Goal: Task Accomplishment & Management: Use online tool/utility

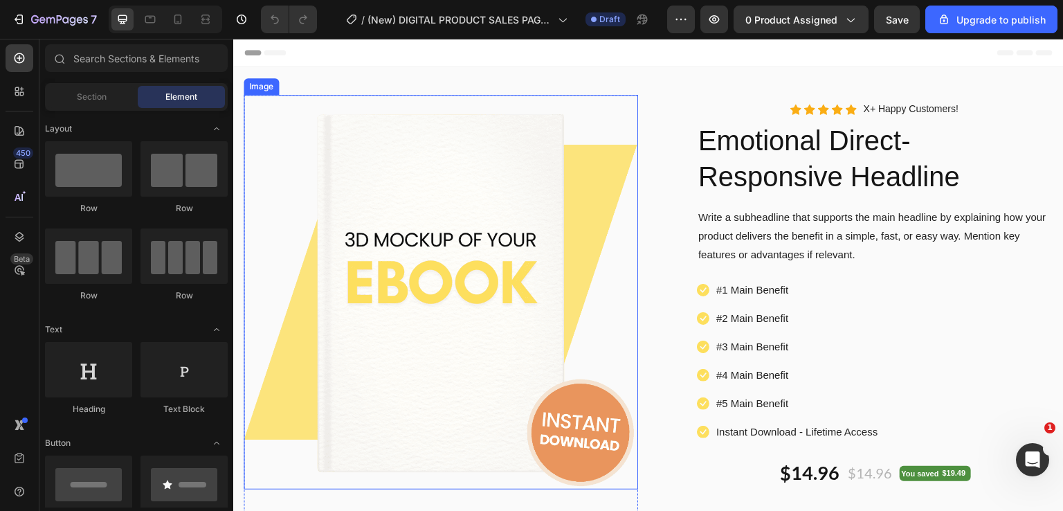
click at [425, 297] on img at bounding box center [441, 292] width 395 height 395
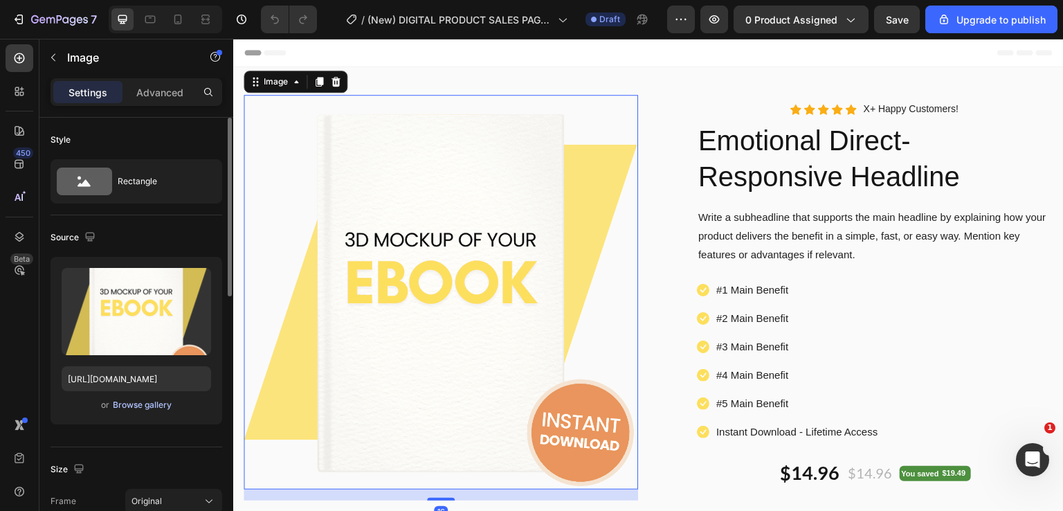
click at [134, 408] on div "Browse gallery" at bounding box center [142, 405] width 59 height 12
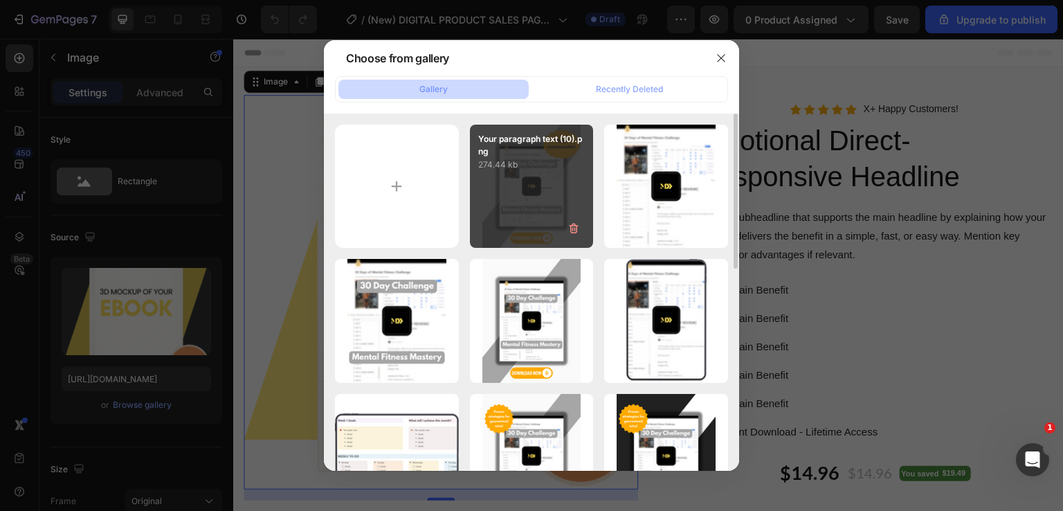
click at [517, 181] on div "Your paragraph text (10).png 274.44 kb" at bounding box center [532, 187] width 124 height 124
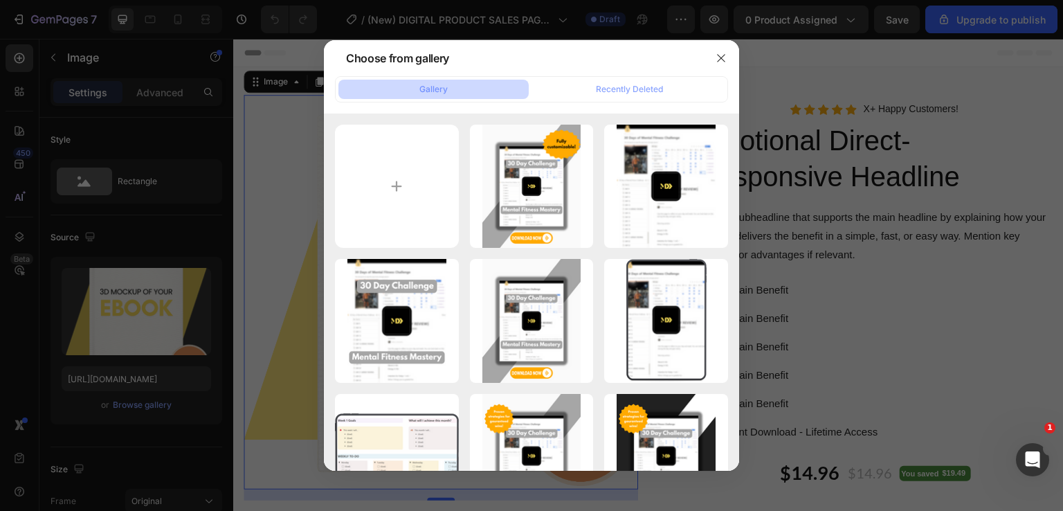
type input "https://cdn.shopify.com/s/files/1/0904/7274/3236/files/gempages_551658563940910…"
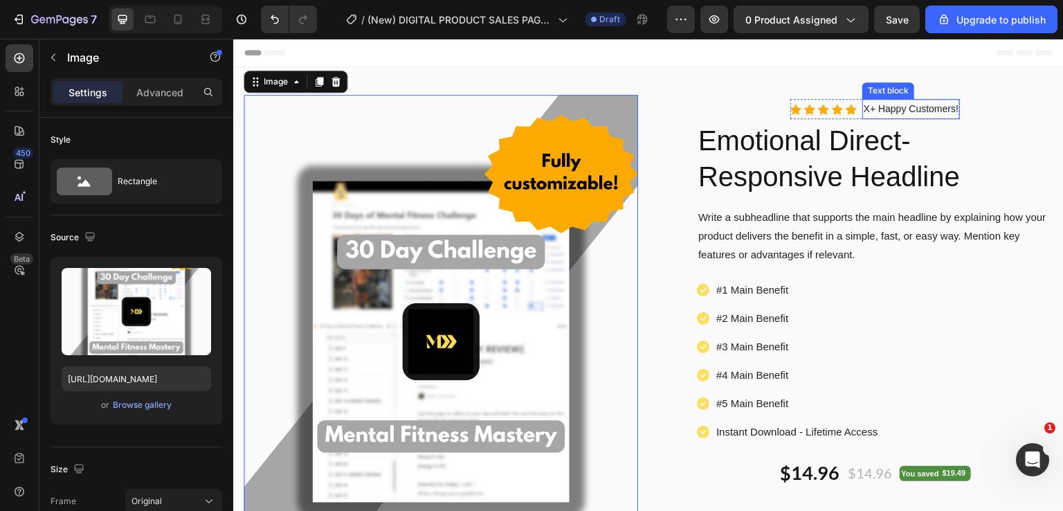
click at [889, 109] on p "X+ Happy Customers!" at bounding box center [911, 108] width 95 height 17
drag, startPoint x: 889, startPoint y: 109, endPoint x: 878, endPoint y: 108, distance: 11.8
click at [889, 108] on p "X+ Happy Customers!" at bounding box center [911, 108] width 95 height 17
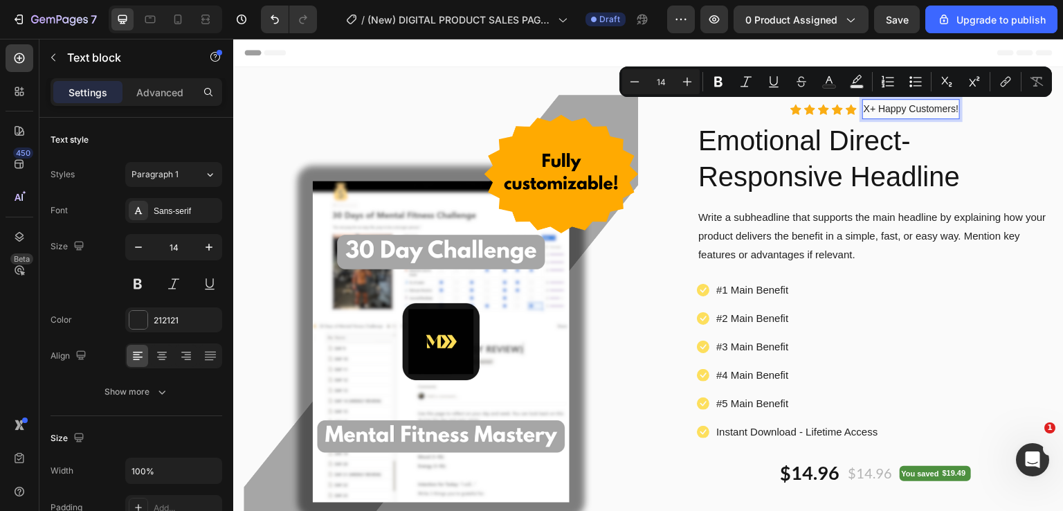
click at [862, 114] on div "X+ Happy Customers!" at bounding box center [911, 109] width 98 height 20
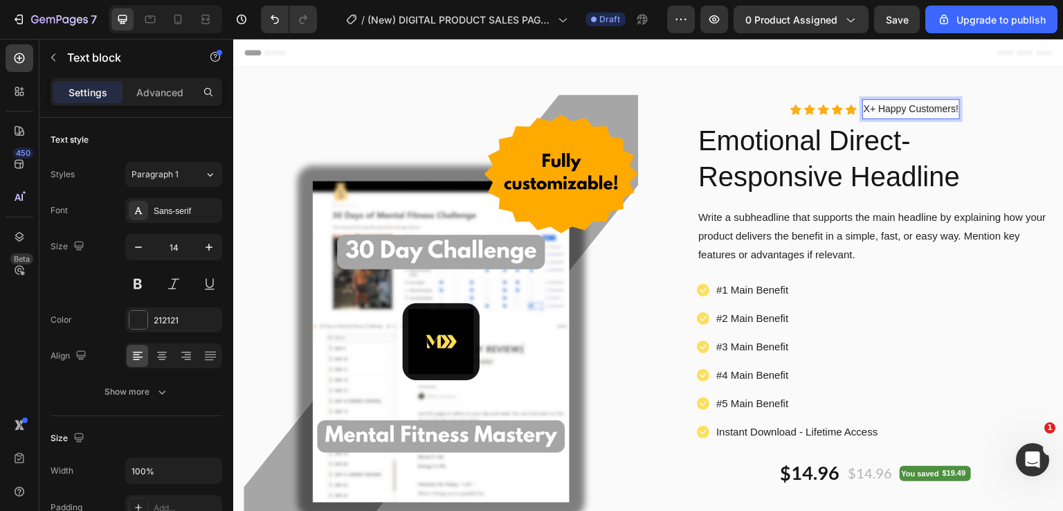
click at [864, 112] on p "X+ Happy Customers!" at bounding box center [911, 108] width 95 height 17
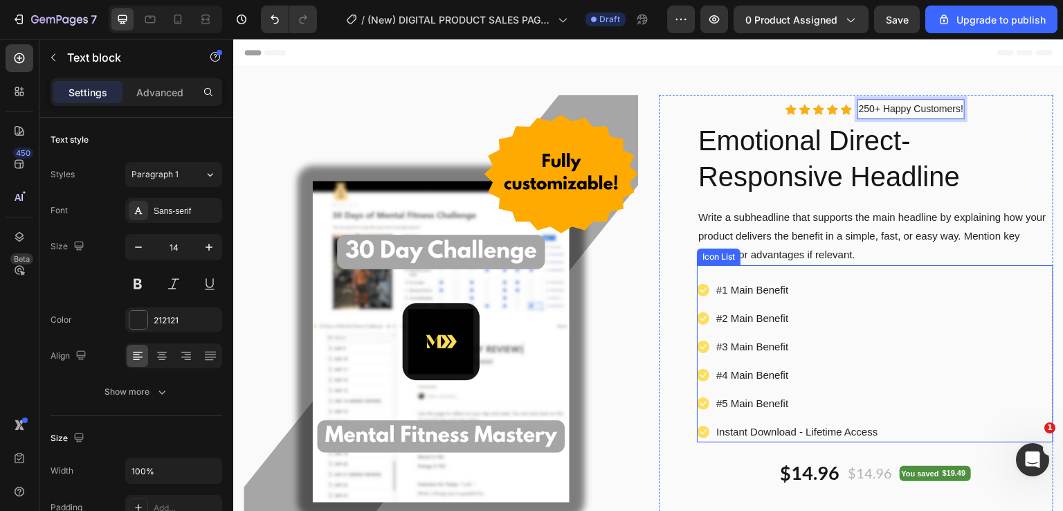
click at [902, 320] on div "Icon #1 Main Benefit Text block Icon #2 Main Benefit Text block Icon #3 Main Be…" at bounding box center [875, 360] width 356 height 163
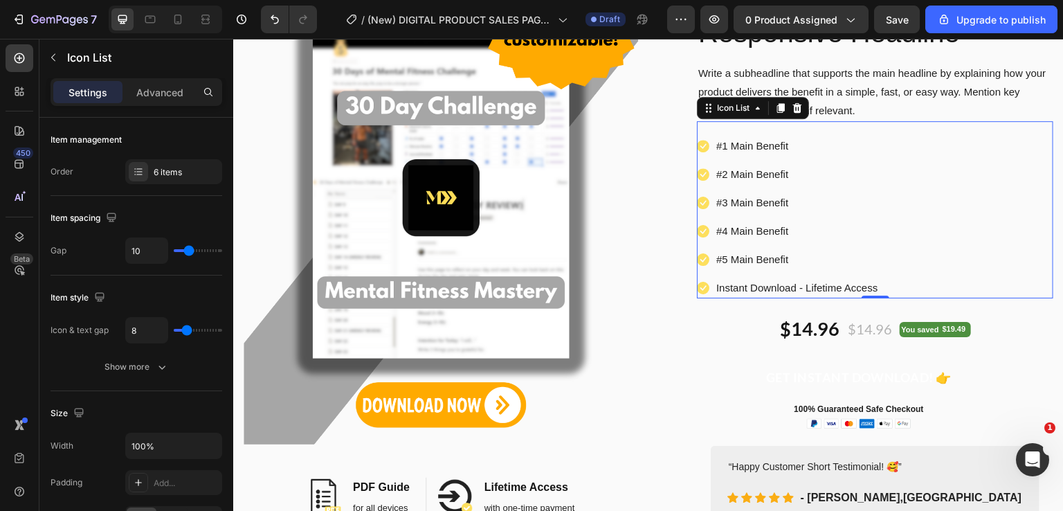
scroll to position [138, 0]
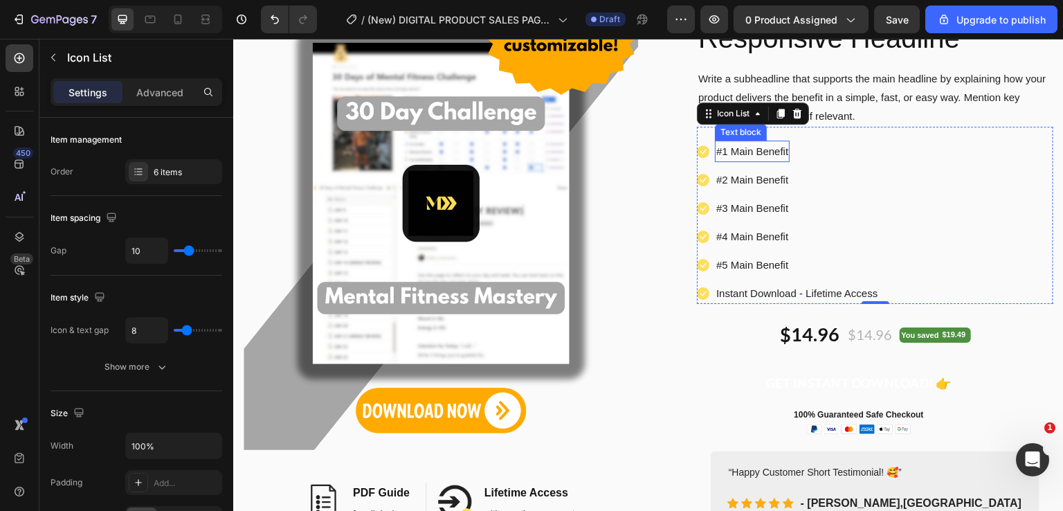
click at [772, 155] on p "#1 Main Benefit" at bounding box center [752, 151] width 72 height 19
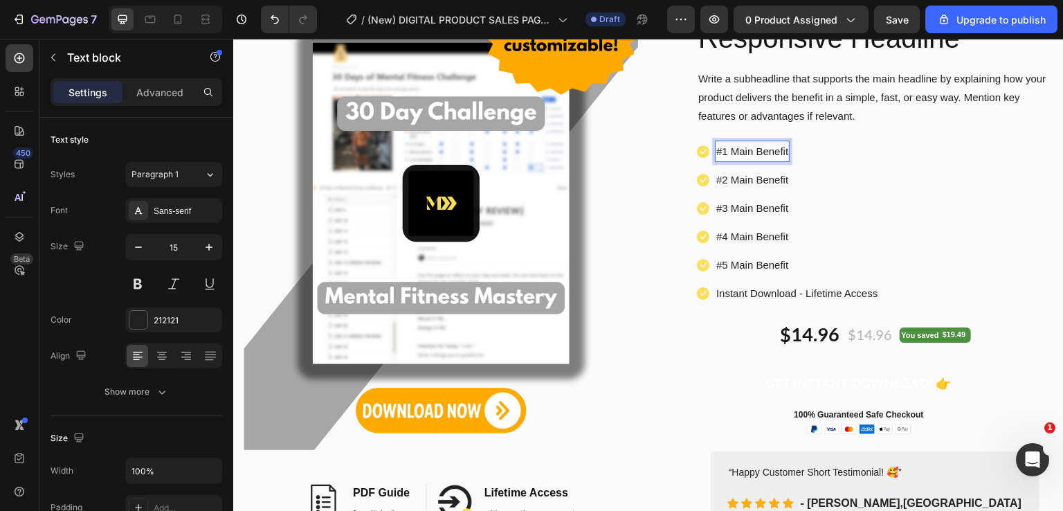
click at [725, 150] on p "#1 Main Benefit" at bounding box center [752, 151] width 72 height 19
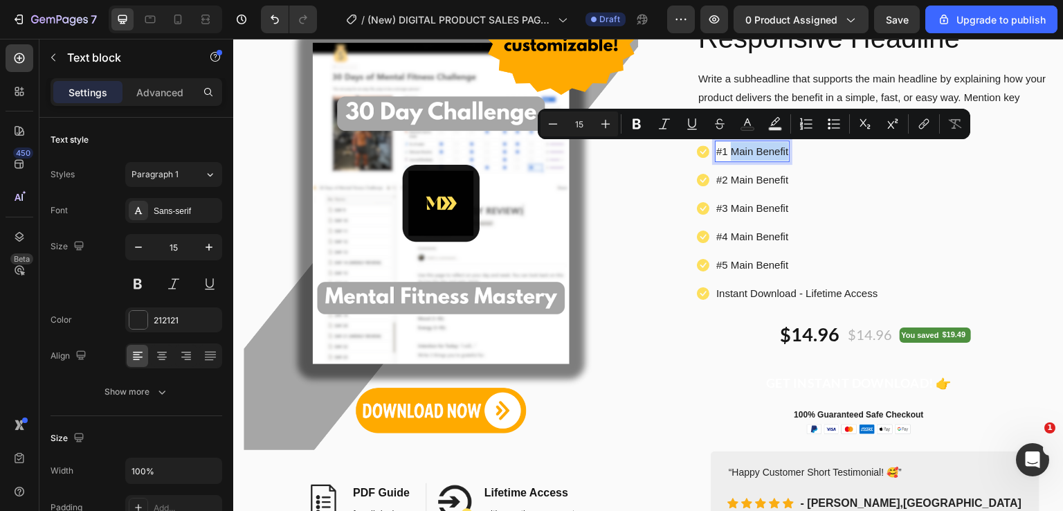
drag, startPoint x: 725, startPoint y: 150, endPoint x: 782, endPoint y: 153, distance: 56.8
click at [782, 153] on p "#1 Main Benefit" at bounding box center [752, 151] width 72 height 19
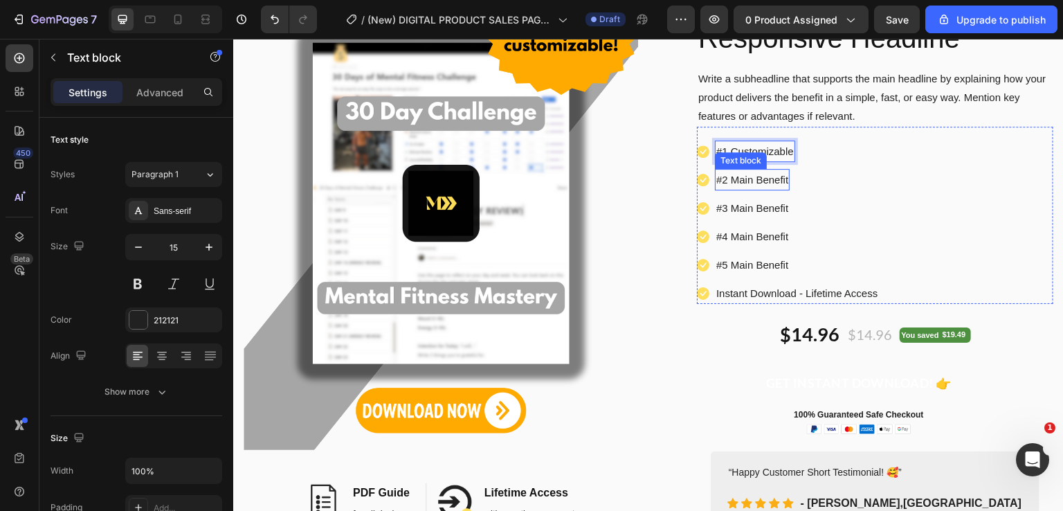
click at [730, 183] on p "#2 Main Benefit" at bounding box center [752, 179] width 72 height 19
click at [730, 181] on p "#2 Main Benefit" at bounding box center [752, 179] width 72 height 19
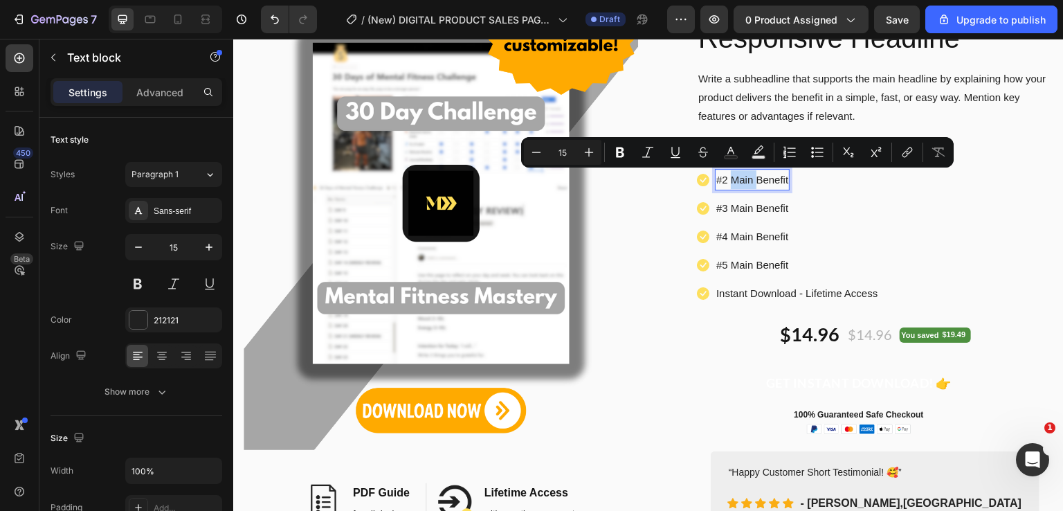
click at [724, 181] on p "#2 Main Benefit" at bounding box center [752, 179] width 72 height 19
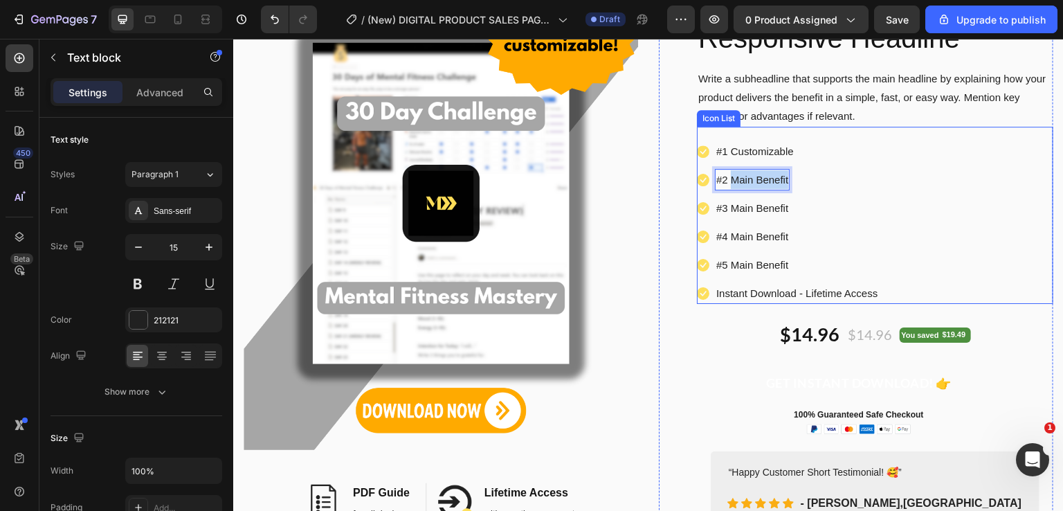
drag, startPoint x: 725, startPoint y: 180, endPoint x: 788, endPoint y: 183, distance: 63.8
click at [788, 183] on li "Icon #2 Main Benefit Text block 0" at bounding box center [788, 179] width 182 height 21
click at [764, 213] on p "#3 Main Benefit" at bounding box center [752, 208] width 72 height 19
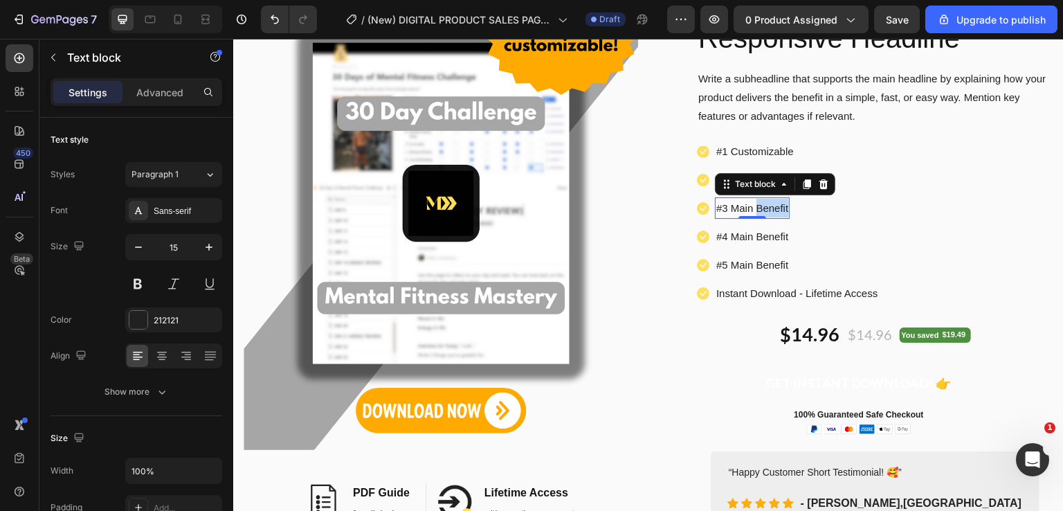
click at [766, 213] on p "#3 Main Benefit" at bounding box center [752, 208] width 72 height 19
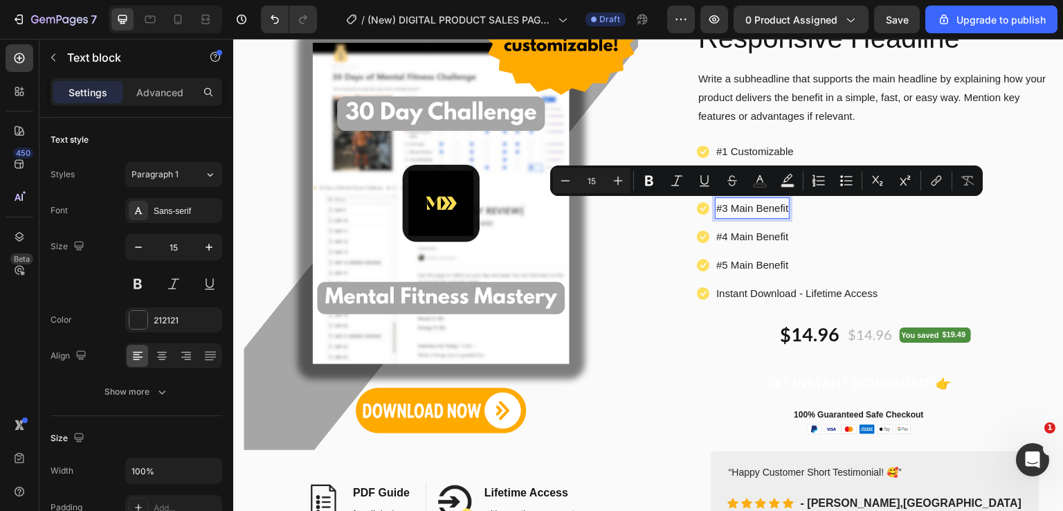
click at [730, 210] on p "#3 Main Benefit" at bounding box center [752, 208] width 72 height 19
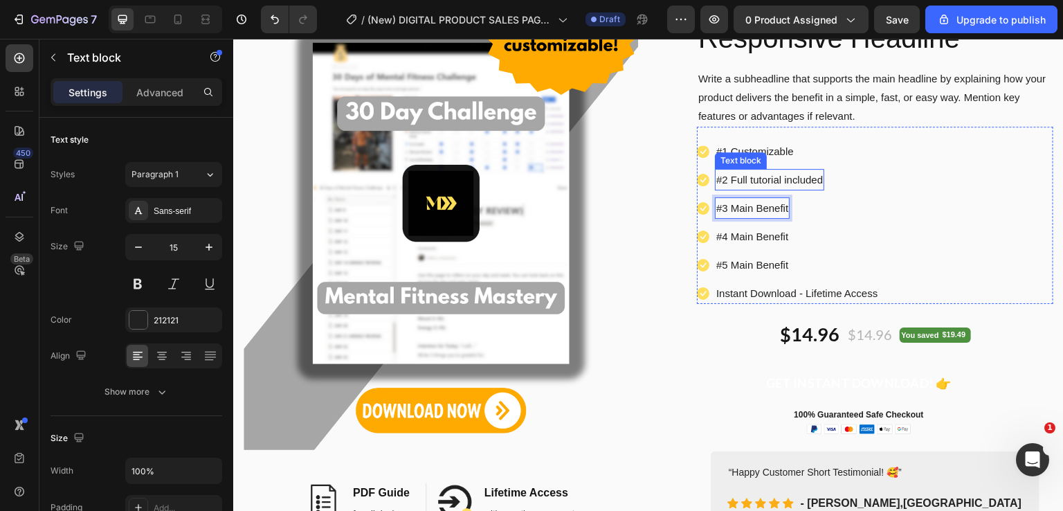
click at [748, 178] on p "#2 Full tutorial included" at bounding box center [769, 179] width 107 height 19
click at [747, 179] on p "#2 Full tutorial included" at bounding box center [769, 179] width 107 height 19
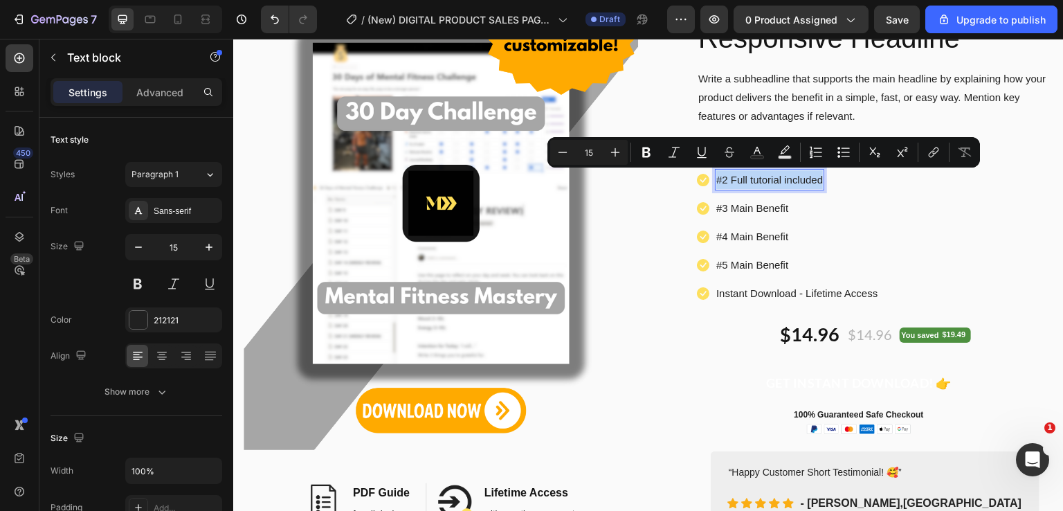
click at [747, 180] on p "#2 Full tutorial included" at bounding box center [769, 179] width 107 height 19
click at [746, 181] on p "#2 Full tutorial included" at bounding box center [769, 179] width 107 height 19
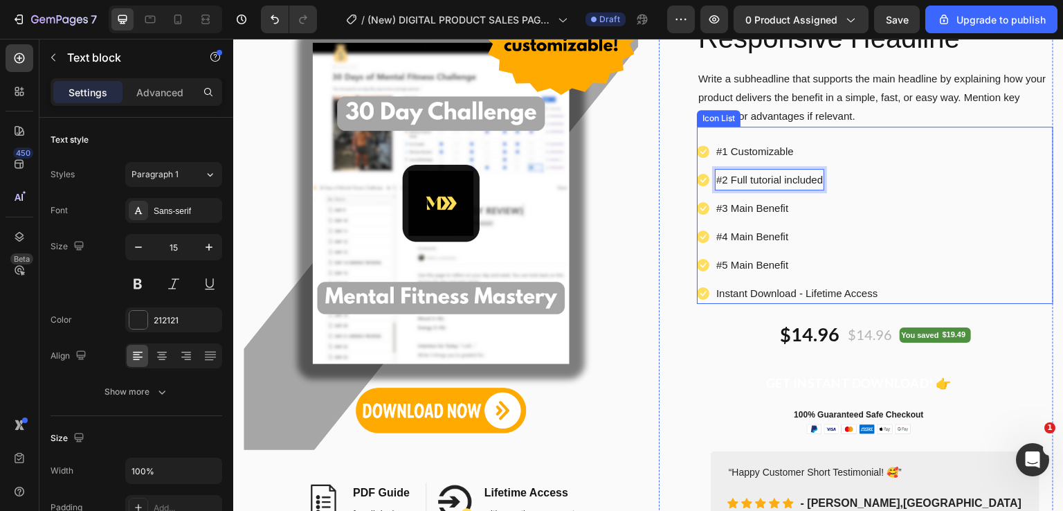
click at [793, 196] on ul "Icon #1 Customizable Text block Icon #2 Full tutorial included Text block 0 Ico…" at bounding box center [788, 222] width 182 height 163
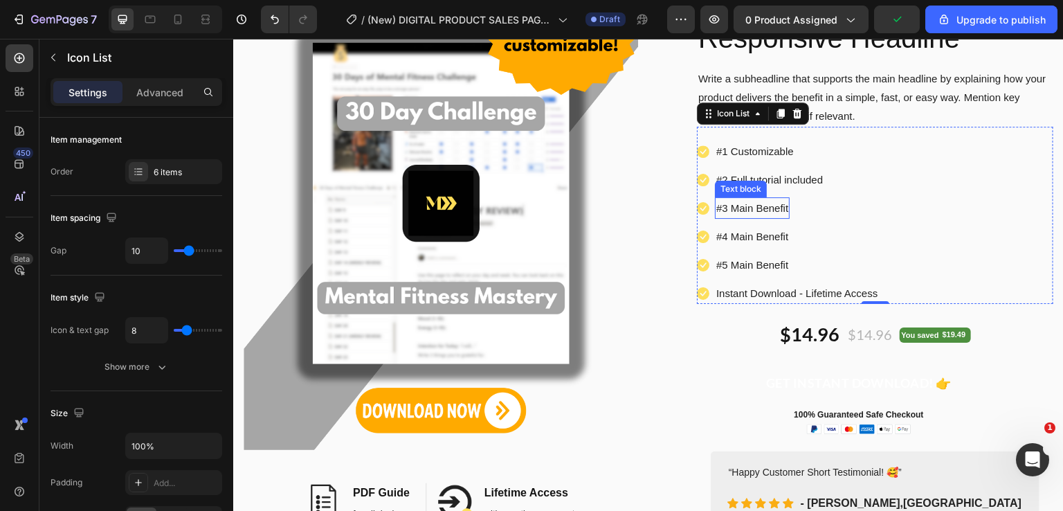
click at [733, 208] on p "#3 Main Benefit" at bounding box center [752, 208] width 72 height 19
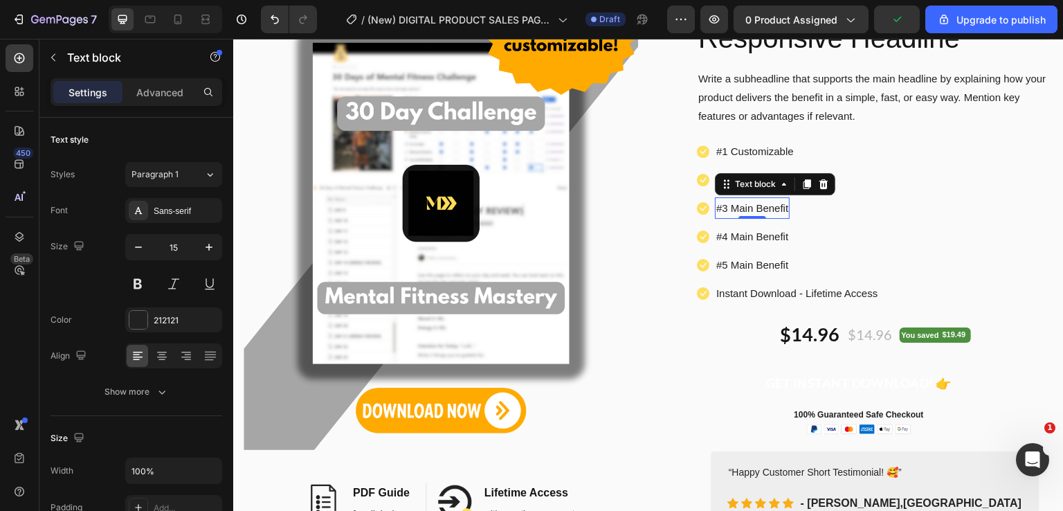
click at [723, 213] on p "#3 Main Benefit" at bounding box center [752, 208] width 72 height 19
click at [726, 206] on p "#3 Main Benefit" at bounding box center [752, 208] width 72 height 19
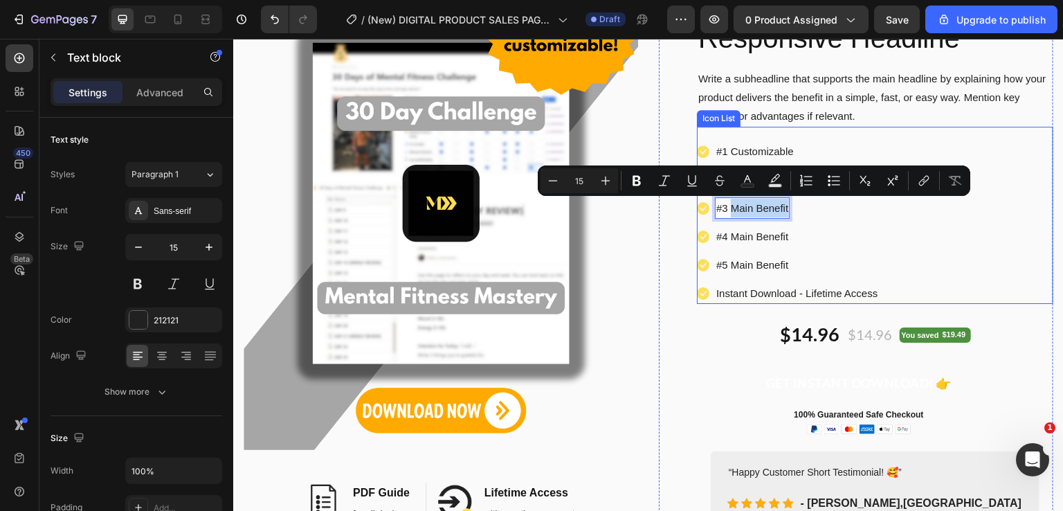
drag, startPoint x: 727, startPoint y: 206, endPoint x: 785, endPoint y: 206, distance: 58.1
click at [785, 206] on li "Icon #3 Main Benefit Text block 0" at bounding box center [788, 207] width 182 height 21
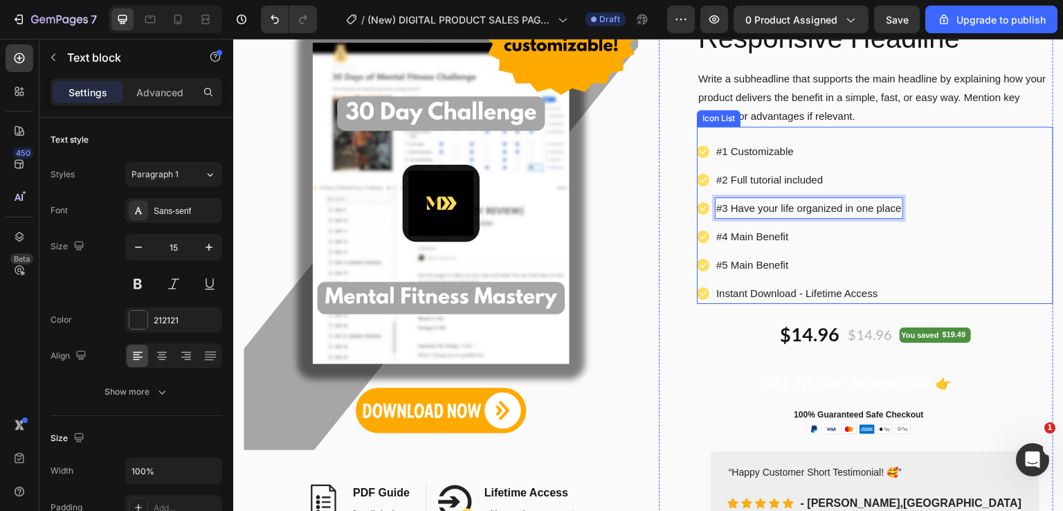
click at [898, 239] on div "Icon #1 Customizable Text block Icon #2 Full tutorial included Text block Icon …" at bounding box center [875, 222] width 356 height 163
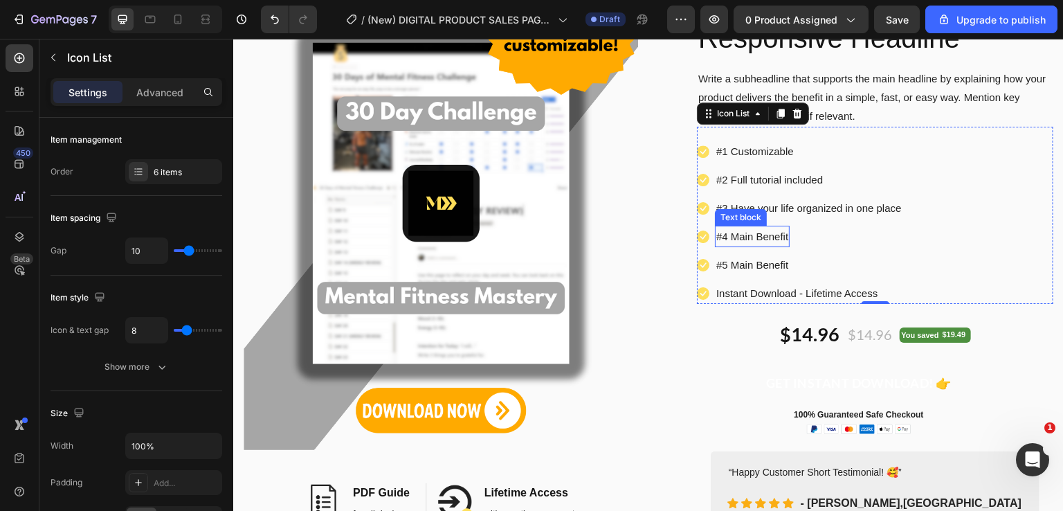
click at [751, 231] on p "#4 Main Benefit" at bounding box center [752, 236] width 72 height 19
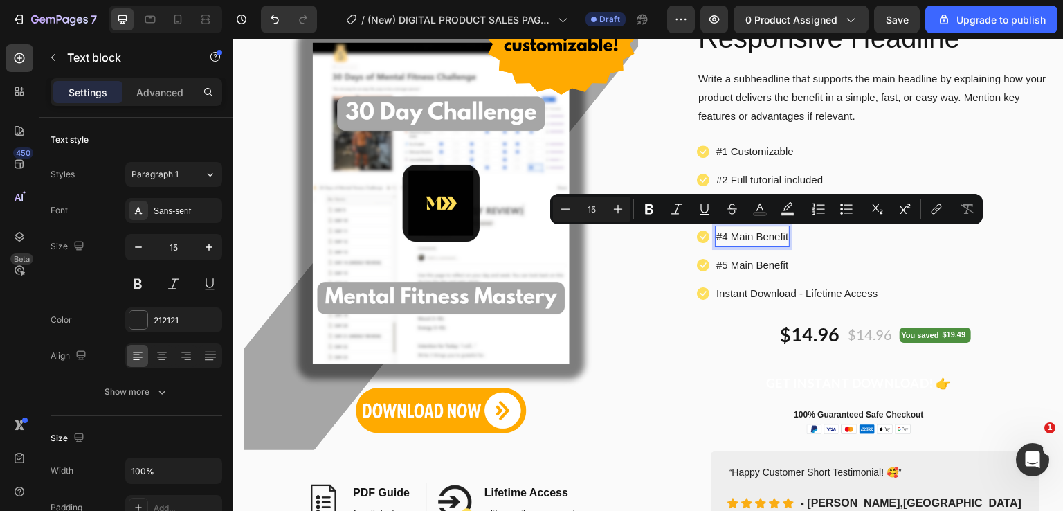
click at [727, 238] on p "#4 Main Benefit" at bounding box center [752, 236] width 72 height 19
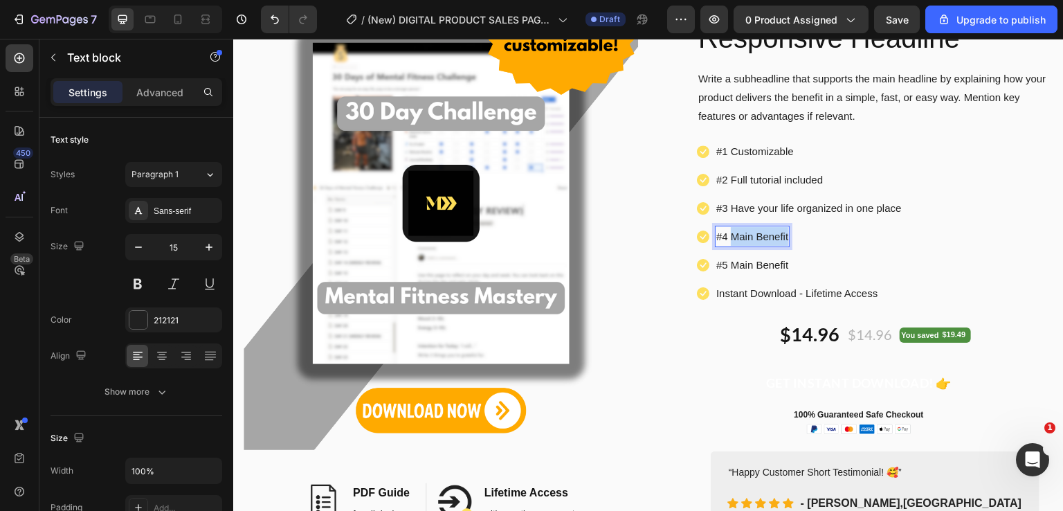
drag, startPoint x: 727, startPoint y: 237, endPoint x: 784, endPoint y: 230, distance: 57.2
click at [783, 234] on div "#4 Main Benefit" at bounding box center [752, 236] width 75 height 21
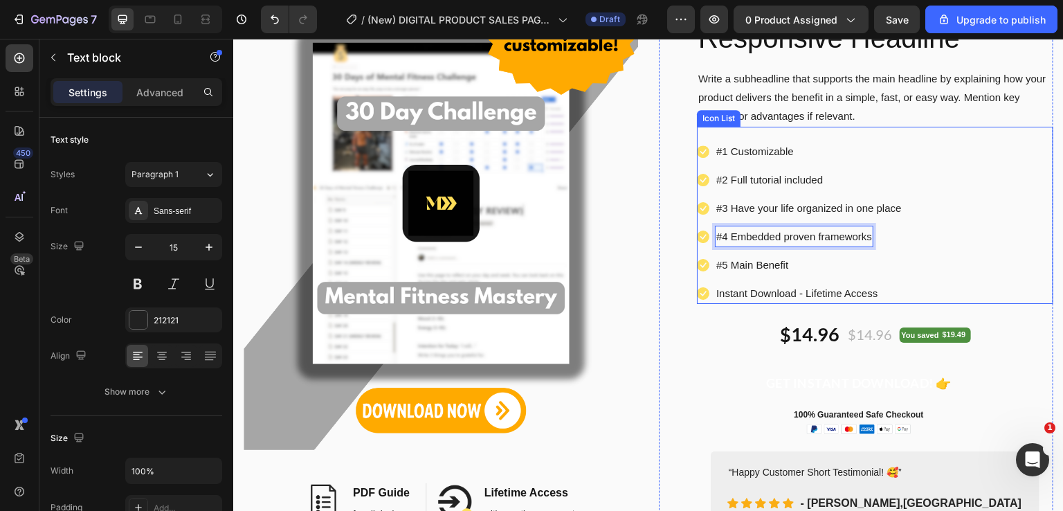
click at [852, 260] on li "Icon #5 Main Benefit Text block" at bounding box center [800, 264] width 206 height 21
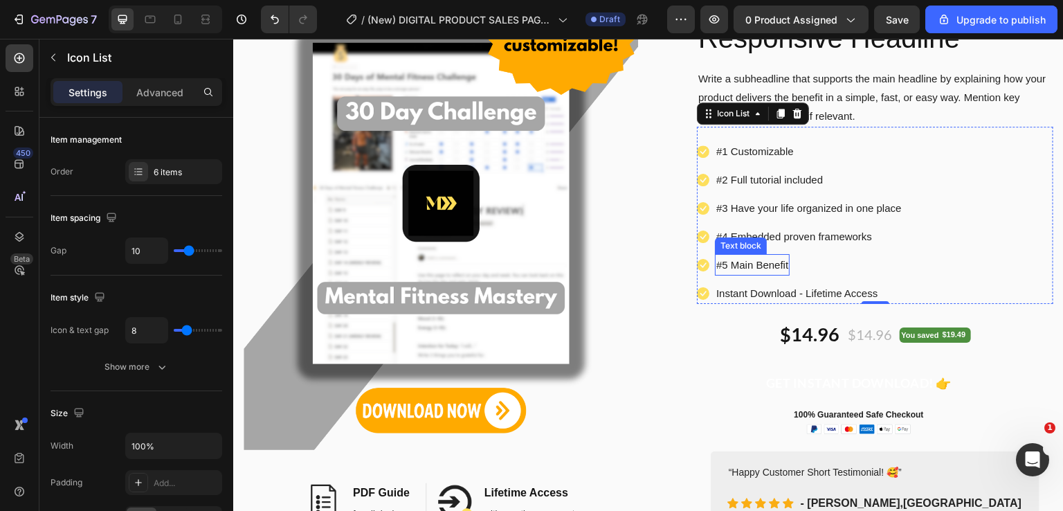
click at [774, 267] on p "#5 Main Benefit" at bounding box center [752, 264] width 72 height 19
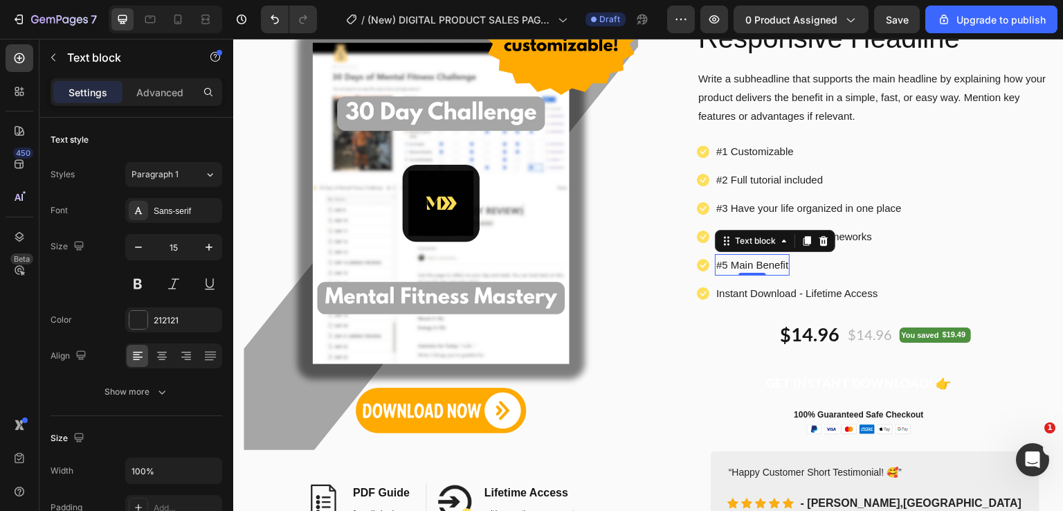
click at [772, 266] on p "#5 Main Benefit" at bounding box center [752, 264] width 72 height 19
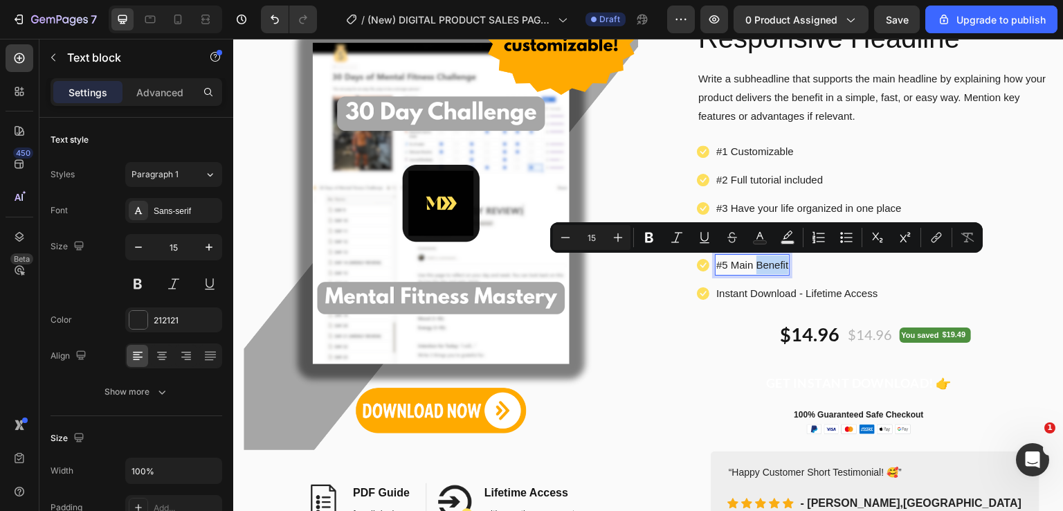
click at [727, 264] on p "#5 Main Benefit" at bounding box center [752, 264] width 72 height 19
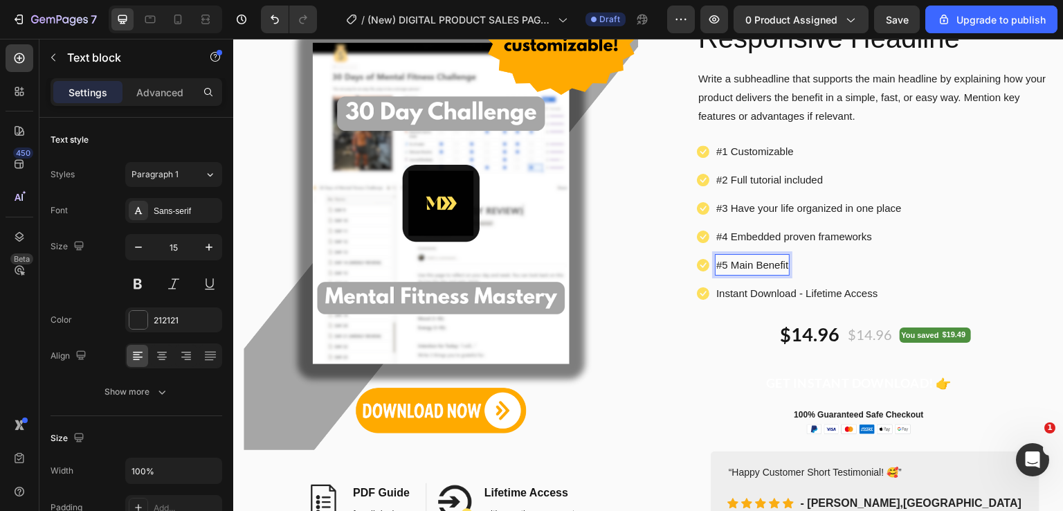
click at [747, 264] on p "#5 Main Benefit" at bounding box center [752, 264] width 72 height 19
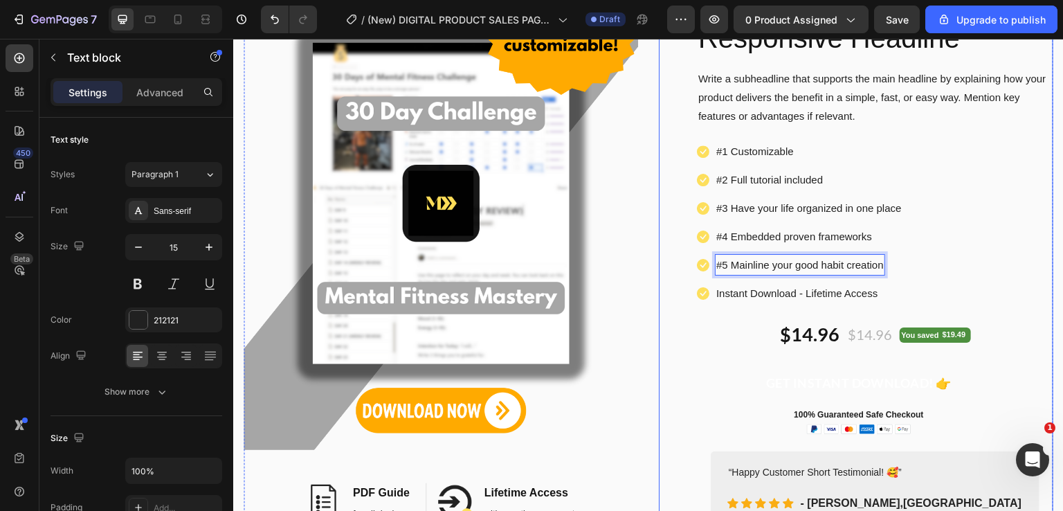
click at [1002, 321] on div "Icon Icon Icon Icon Icon Icon List Hoz 250+ Happy Customers! Text block Row Emo…" at bounding box center [875, 240] width 356 height 568
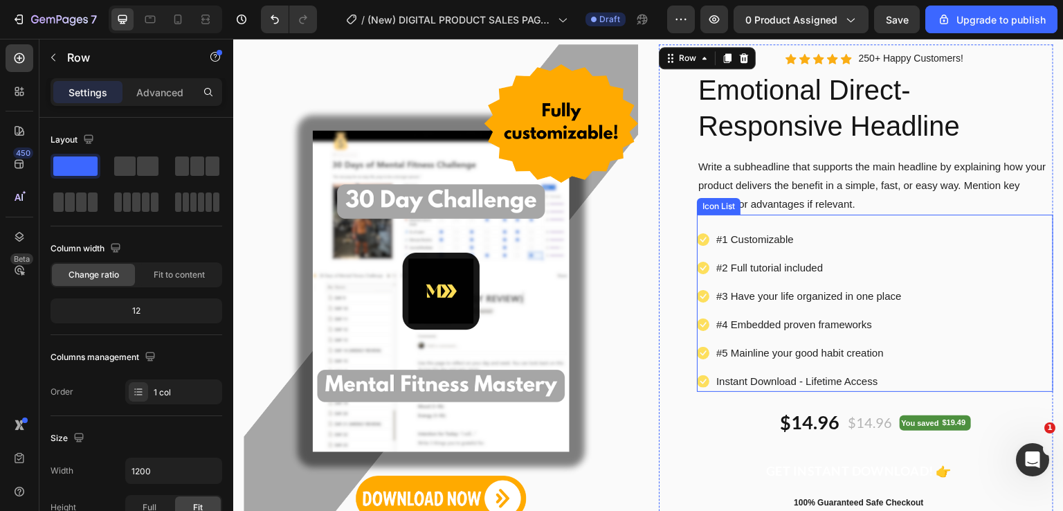
scroll to position [0, 0]
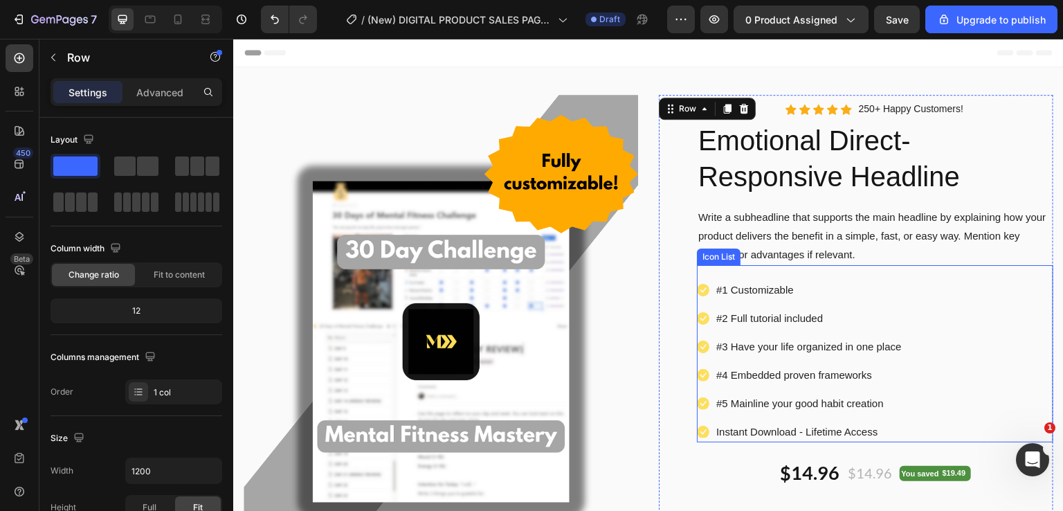
click at [697, 291] on icon at bounding box center [703, 290] width 12 height 12
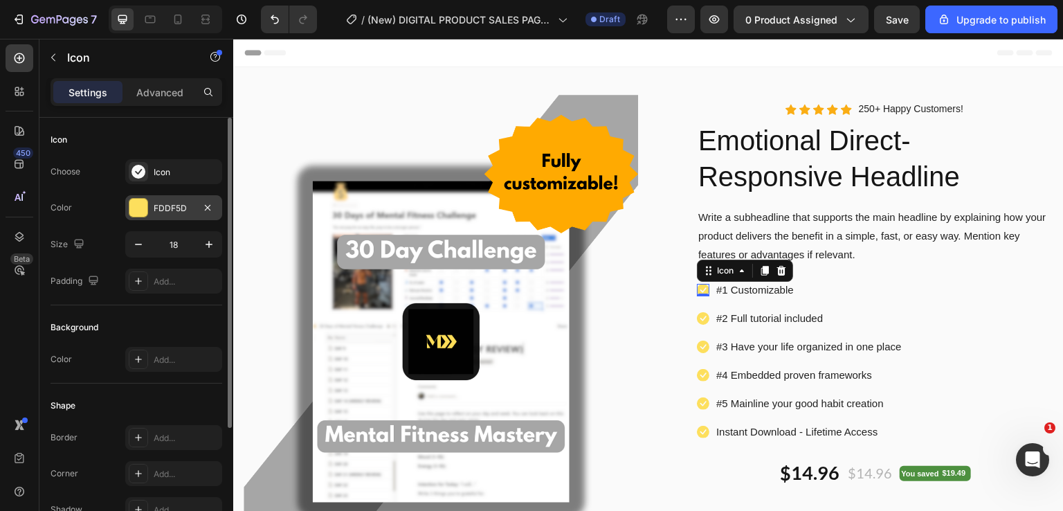
click at [163, 212] on div "FDDF5D" at bounding box center [174, 208] width 40 height 12
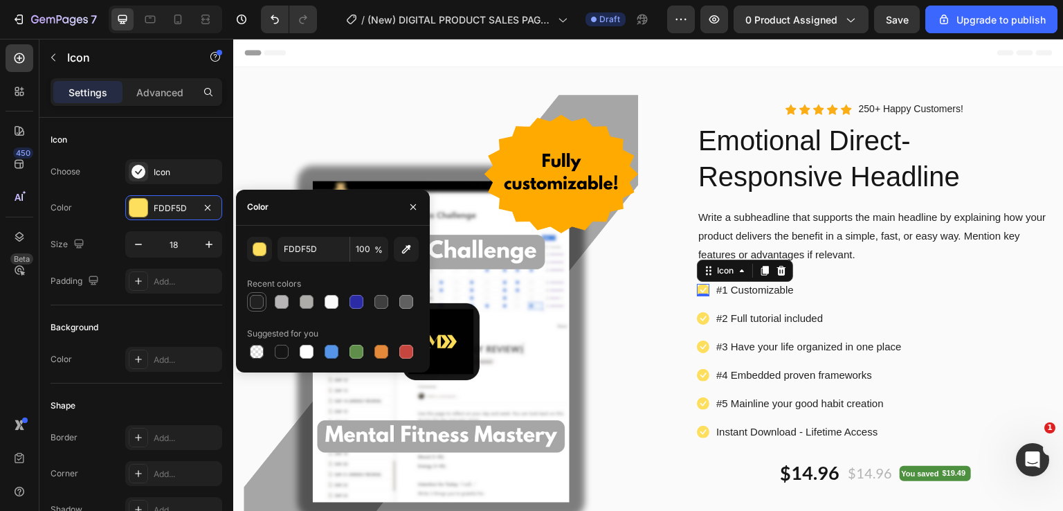
click at [255, 298] on div at bounding box center [257, 302] width 14 height 14
click at [357, 305] on div at bounding box center [357, 302] width 14 height 14
click at [358, 350] on div at bounding box center [357, 352] width 14 height 14
type input "5E8E49"
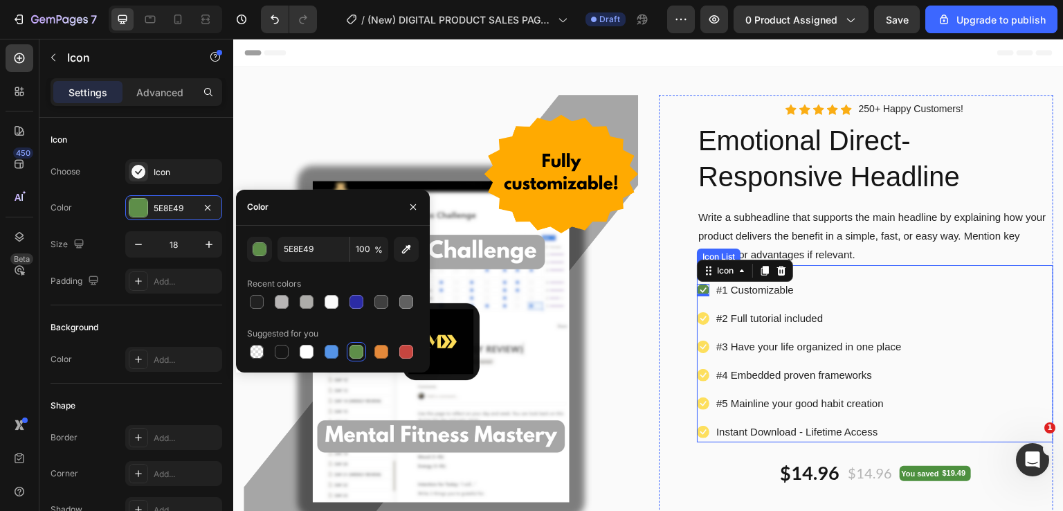
click at [699, 319] on icon at bounding box center [703, 318] width 12 height 12
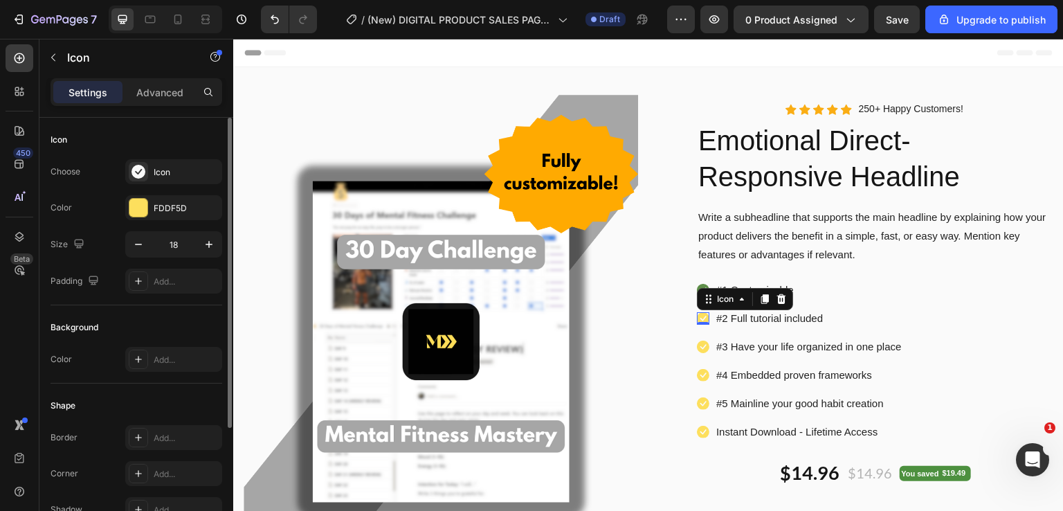
click at [174, 230] on div "Choose Icon Color FDDF5D Size 18 Padding Add..." at bounding box center [137, 226] width 172 height 134
click at [172, 210] on div "FDDF5D" at bounding box center [174, 208] width 40 height 12
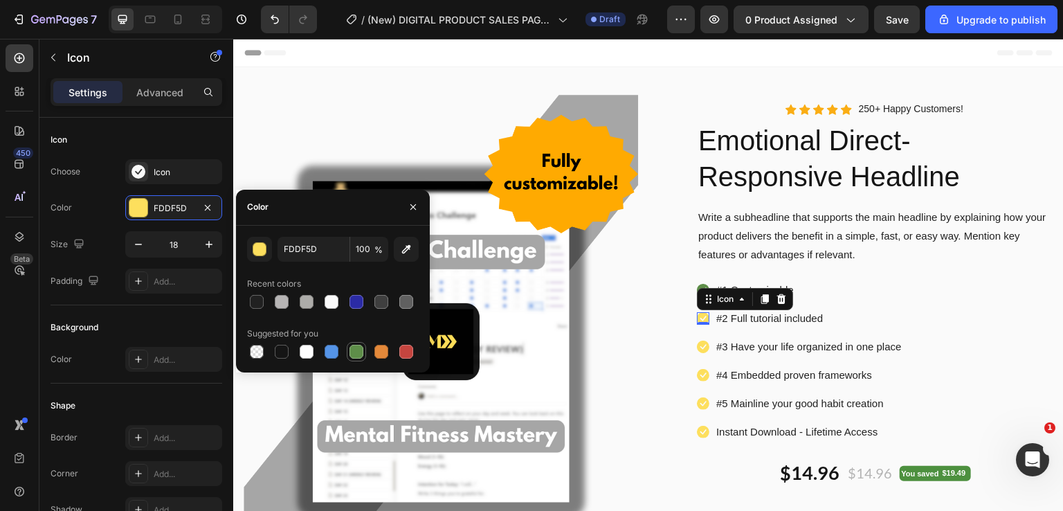
drag, startPoint x: 361, startPoint y: 352, endPoint x: 485, endPoint y: 295, distance: 136.6
click at [361, 352] on div at bounding box center [357, 352] width 14 height 14
type input "5E8E49"
click at [702, 350] on icon at bounding box center [703, 347] width 12 height 12
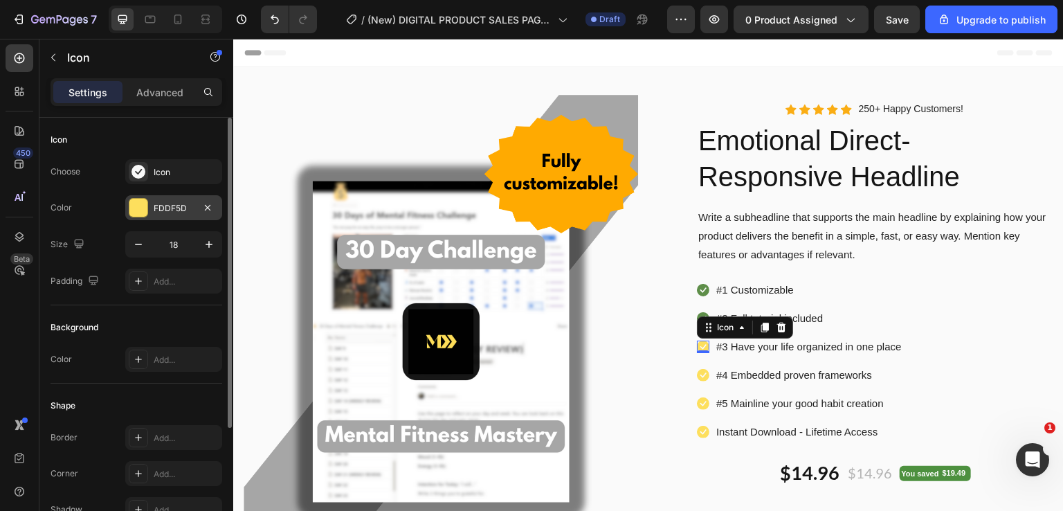
drag, startPoint x: 177, startPoint y: 206, endPoint x: 172, endPoint y: 200, distance: 8.3
click at [174, 205] on div "FDDF5D" at bounding box center [174, 208] width 40 height 12
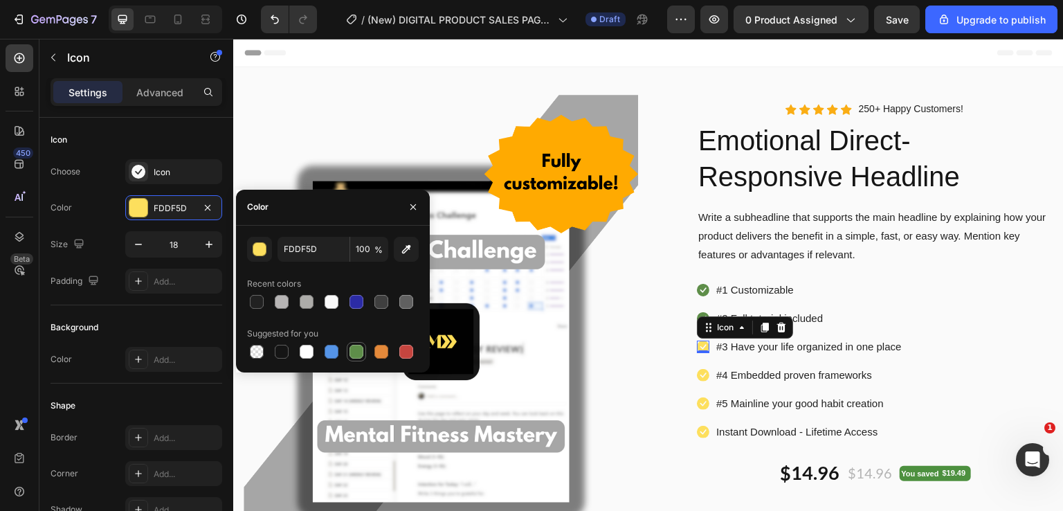
click at [355, 350] on div at bounding box center [357, 352] width 14 height 14
type input "5E8E49"
click at [697, 372] on icon at bounding box center [703, 375] width 12 height 12
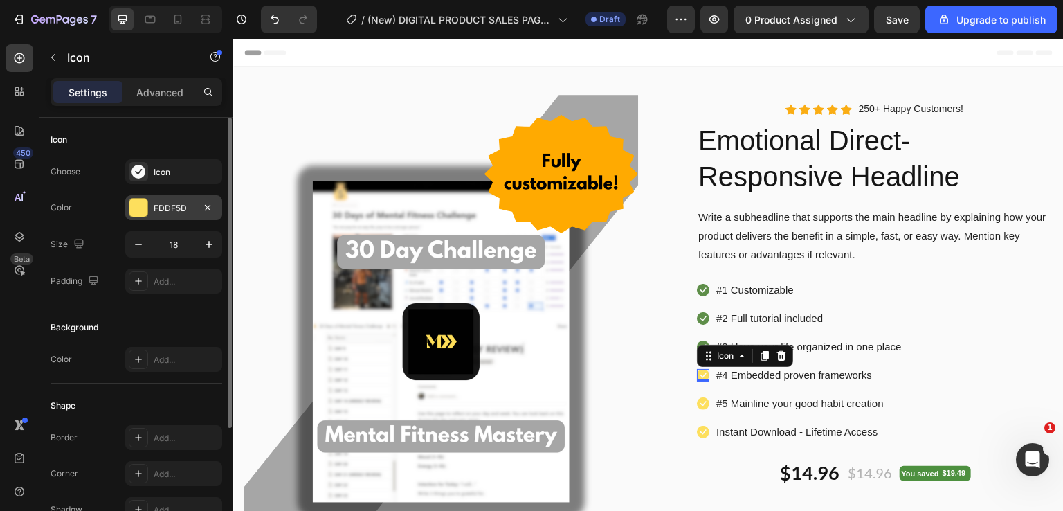
click at [174, 208] on div "FDDF5D" at bounding box center [174, 208] width 40 height 12
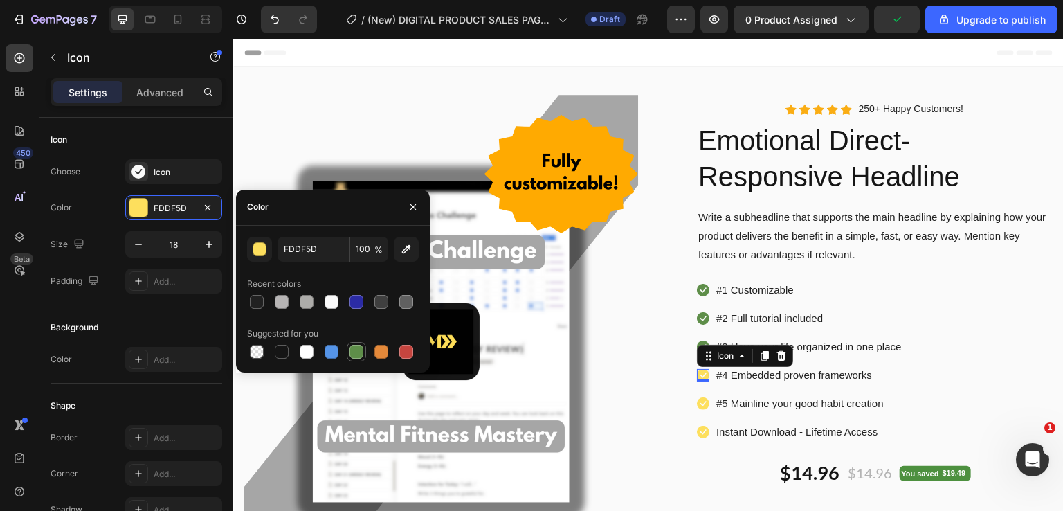
click at [357, 351] on div at bounding box center [357, 352] width 14 height 14
type input "5E8E49"
click at [697, 404] on icon at bounding box center [703, 403] width 12 height 12
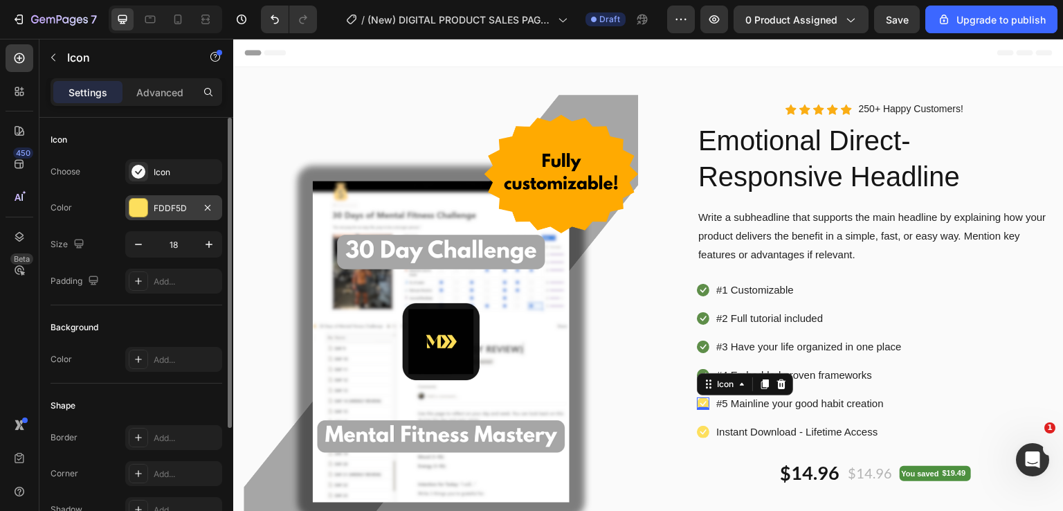
click at [171, 209] on div "FDDF5D" at bounding box center [174, 208] width 40 height 12
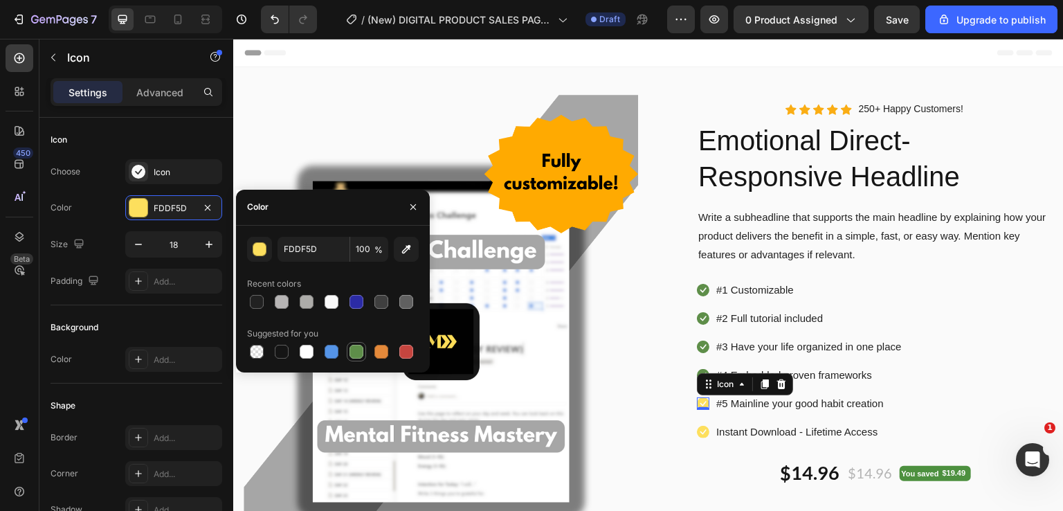
click at [354, 356] on div at bounding box center [357, 352] width 14 height 14
type input "5E8E49"
click at [697, 431] on icon at bounding box center [703, 432] width 12 height 12
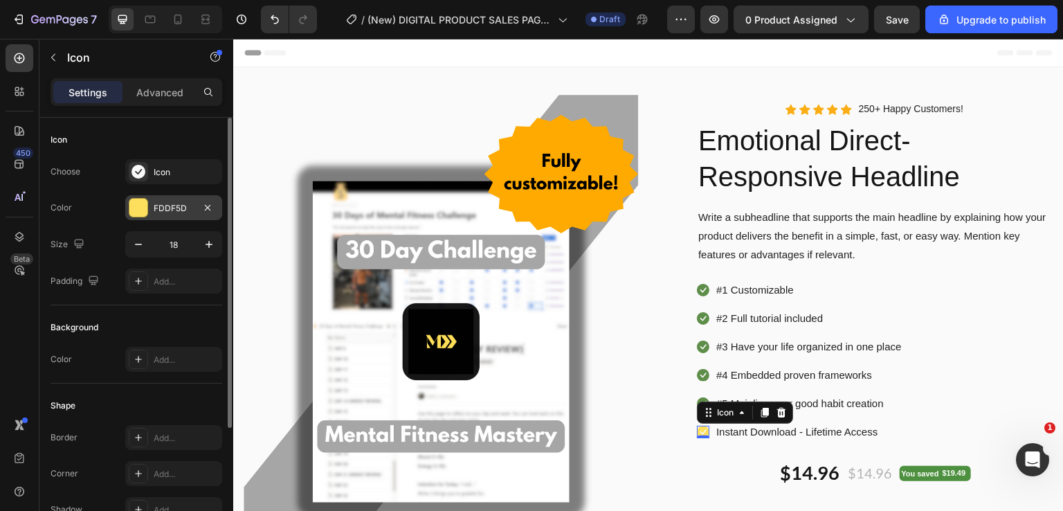
click at [155, 208] on div "FDDF5D" at bounding box center [174, 208] width 40 height 12
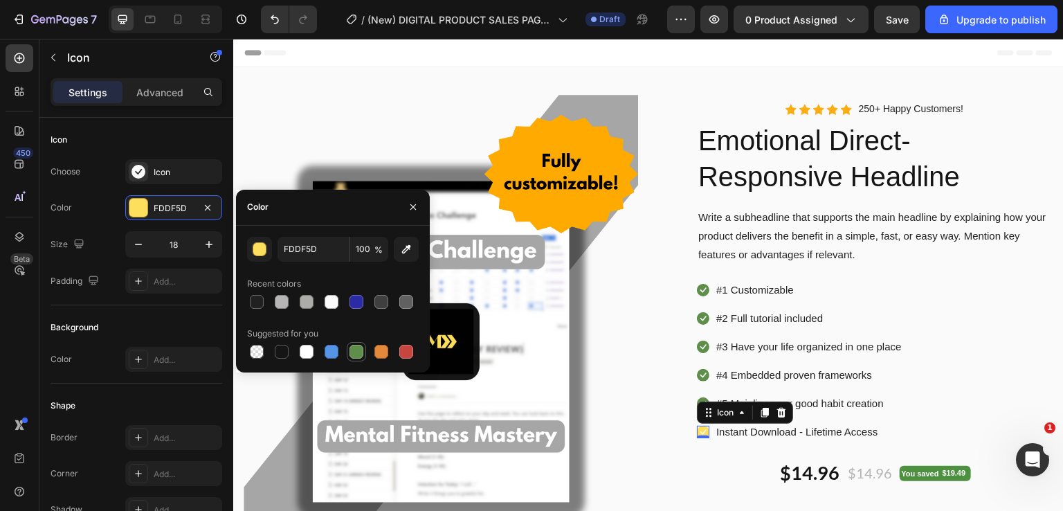
click at [354, 346] on div at bounding box center [357, 352] width 14 height 14
type input "5E8E49"
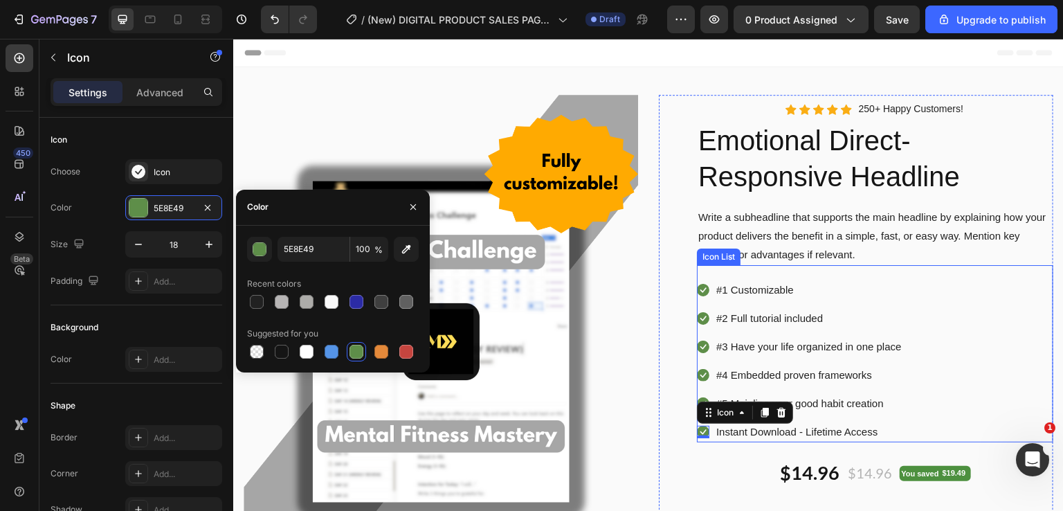
click at [1036, 346] on div "Icon #1 Customizable Text block Icon #2 Full tutorial included Text block Icon …" at bounding box center [875, 360] width 356 height 163
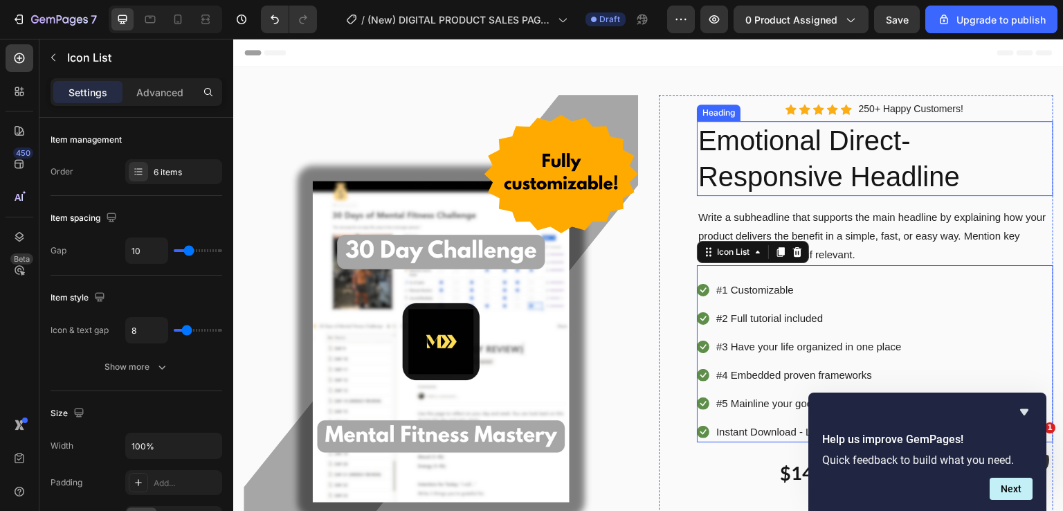
click at [847, 175] on h2 "Emotional Direct-Responsive Headline" at bounding box center [875, 158] width 356 height 75
click at [844, 173] on h2 "Emotional Direct-Responsive Headline" at bounding box center [875, 158] width 356 height 75
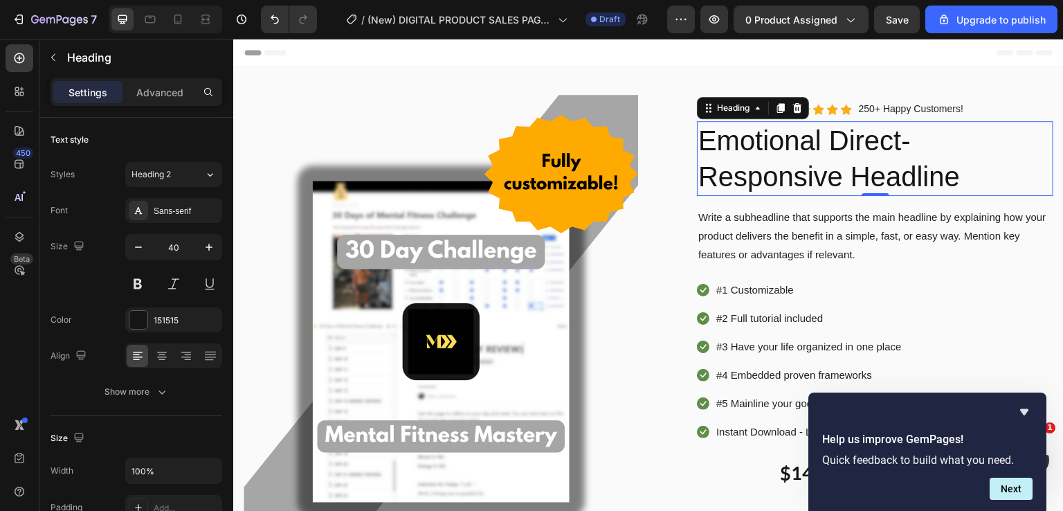
click at [970, 163] on p "Emotional Direct-Responsive Headline" at bounding box center [875, 159] width 354 height 72
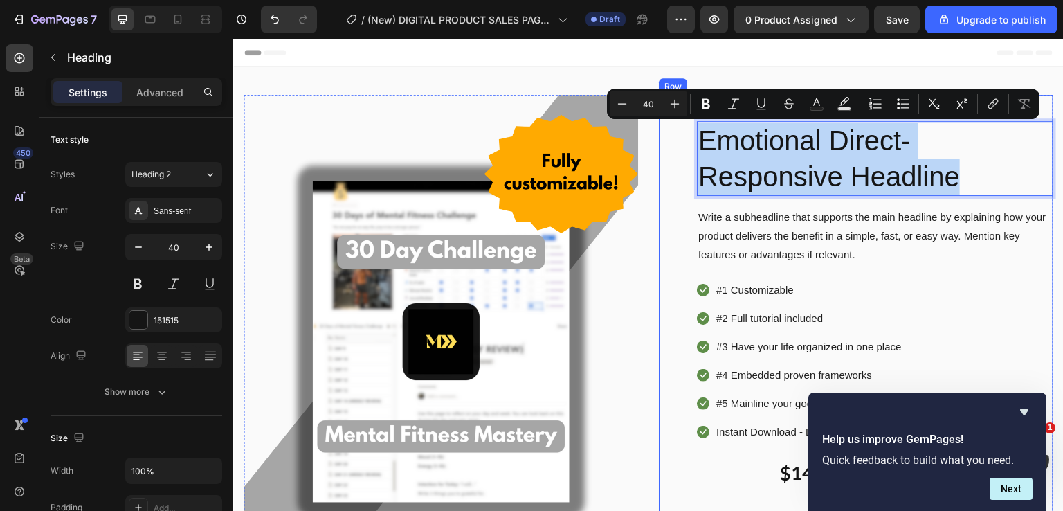
drag, startPoint x: 908, startPoint y: 162, endPoint x: 671, endPoint y: 138, distance: 237.9
click at [671, 138] on div "Icon Icon Icon Icon Icon Icon List Hoz 250+ Happy Customers! Text block Row Emo…" at bounding box center [856, 379] width 395 height 568
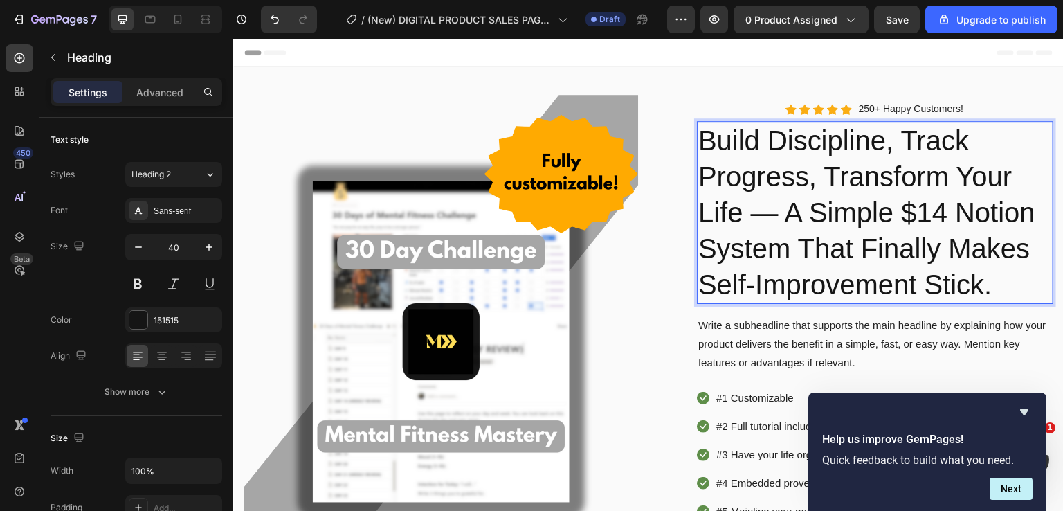
click at [884, 221] on p "Build Discipline, Track Progress, Transform Your Life — A Simple $14 Notion Sys…" at bounding box center [875, 213] width 354 height 180
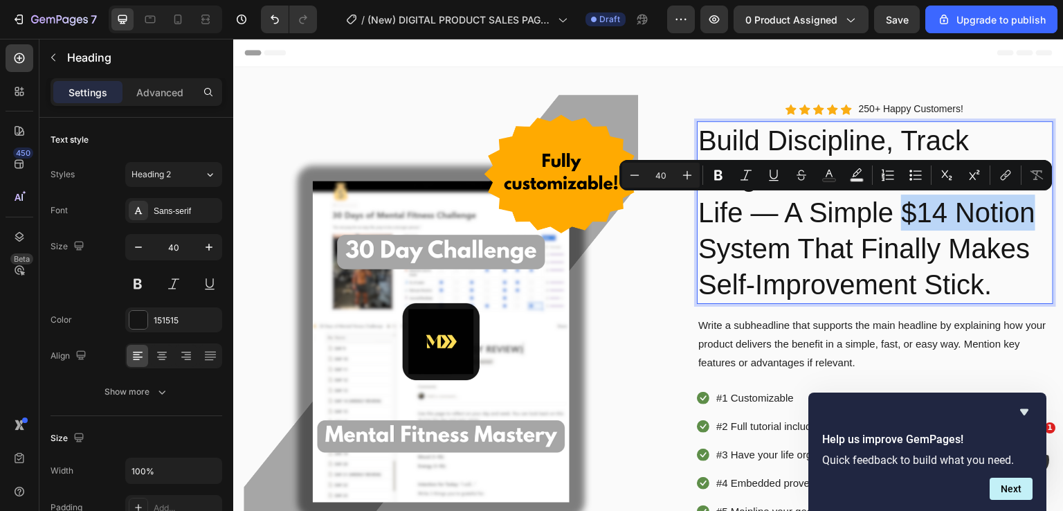
drag, startPoint x: 901, startPoint y: 211, endPoint x: 1038, endPoint y: 204, distance: 137.9
click at [1038, 204] on p "Build Discipline, Track Progress, Transform Your Life — A Simple $14 Notion Sys…" at bounding box center [875, 213] width 354 height 180
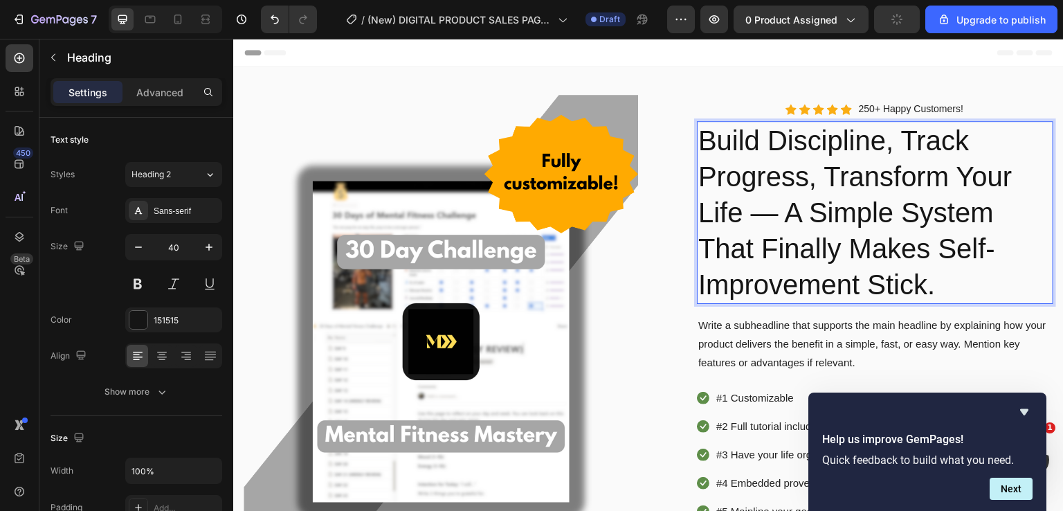
click at [957, 290] on p "Build Discipline, Track Progress, Transform Your Life — A Simple System That Fi…" at bounding box center [875, 213] width 354 height 180
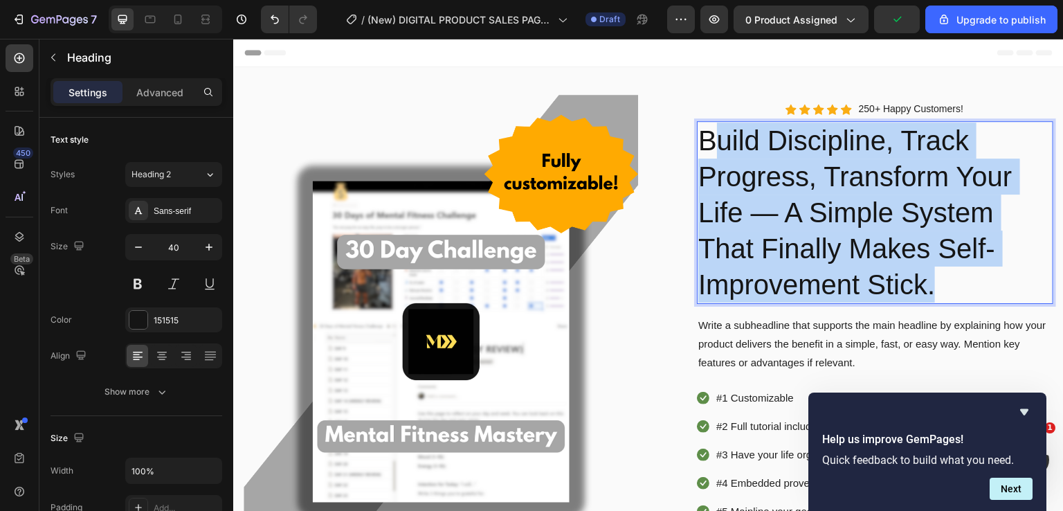
drag, startPoint x: 972, startPoint y: 281, endPoint x: 721, endPoint y: 153, distance: 282.0
click at [721, 150] on p "Build Discipline, Track Progress, Transform Your Life — A Simple System That Fi…" at bounding box center [875, 213] width 354 height 180
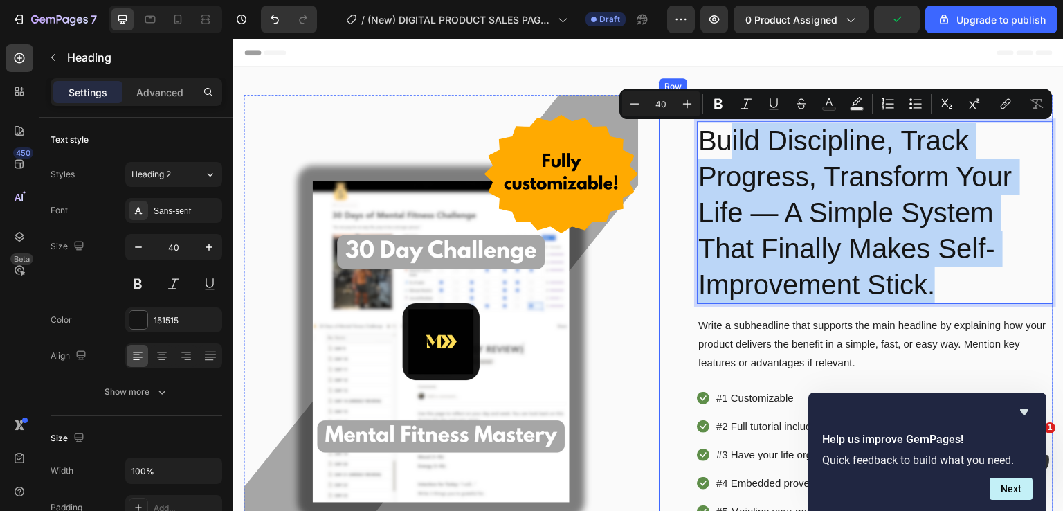
click at [660, 152] on div "Icon Icon Icon Icon Icon Icon List Hoz 250+ Happy Customers! Text block Row Bui…" at bounding box center [856, 433] width 395 height 676
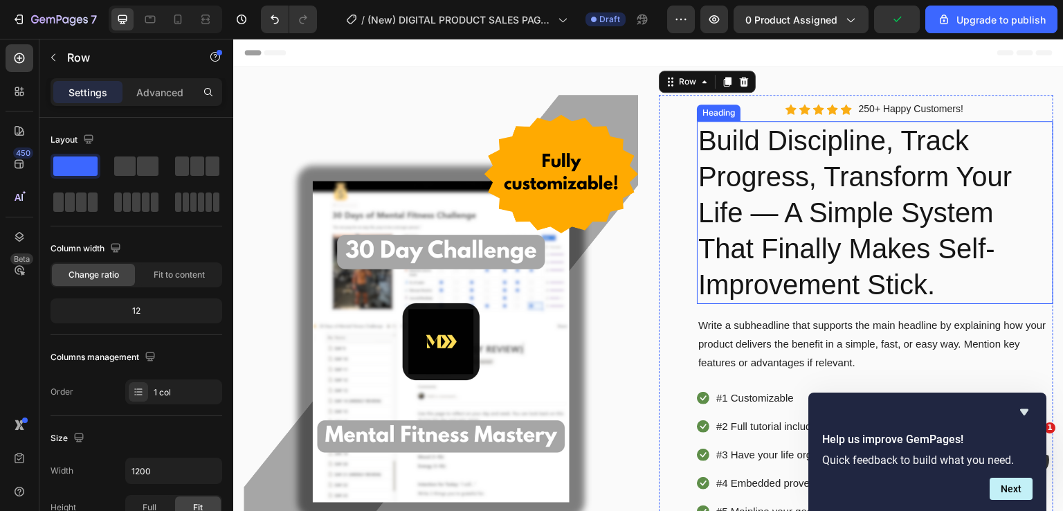
click at [874, 188] on p "Build Discipline, Track Progress, Transform Your Life — A Simple System That Fi…" at bounding box center [875, 213] width 354 height 180
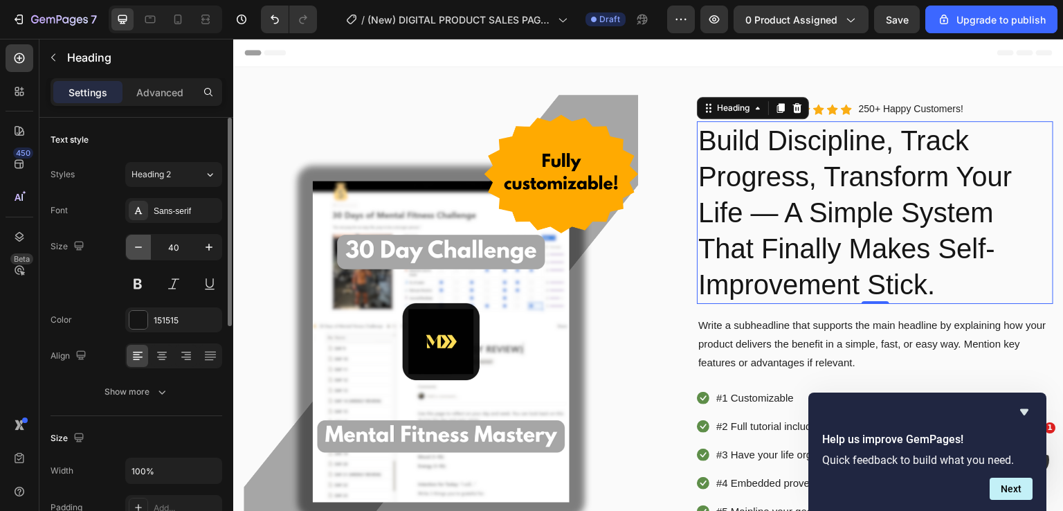
click at [139, 250] on icon "button" at bounding box center [139, 247] width 14 height 14
click at [140, 250] on icon "button" at bounding box center [139, 247] width 14 height 14
click at [143, 253] on icon "button" at bounding box center [139, 247] width 14 height 14
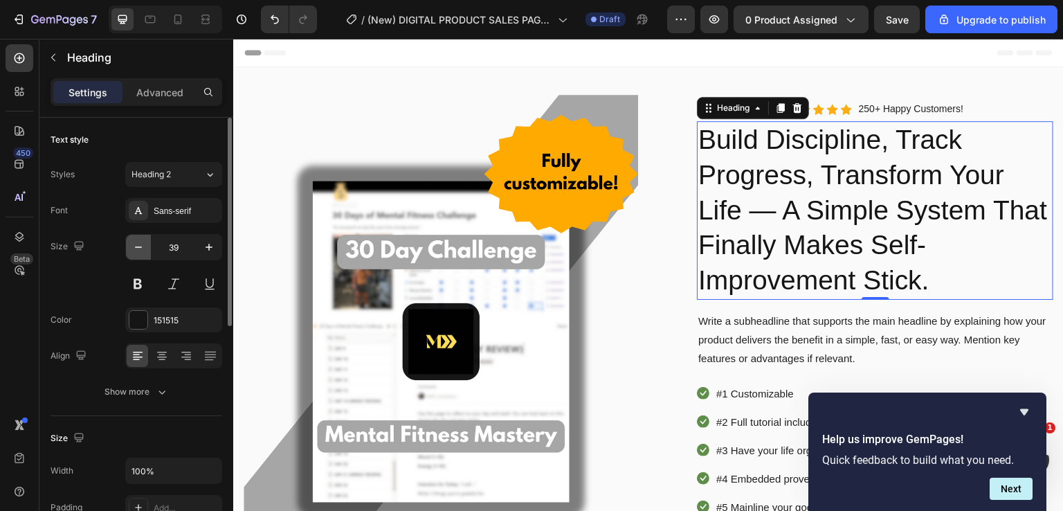
click at [143, 253] on icon "button" at bounding box center [139, 247] width 14 height 14
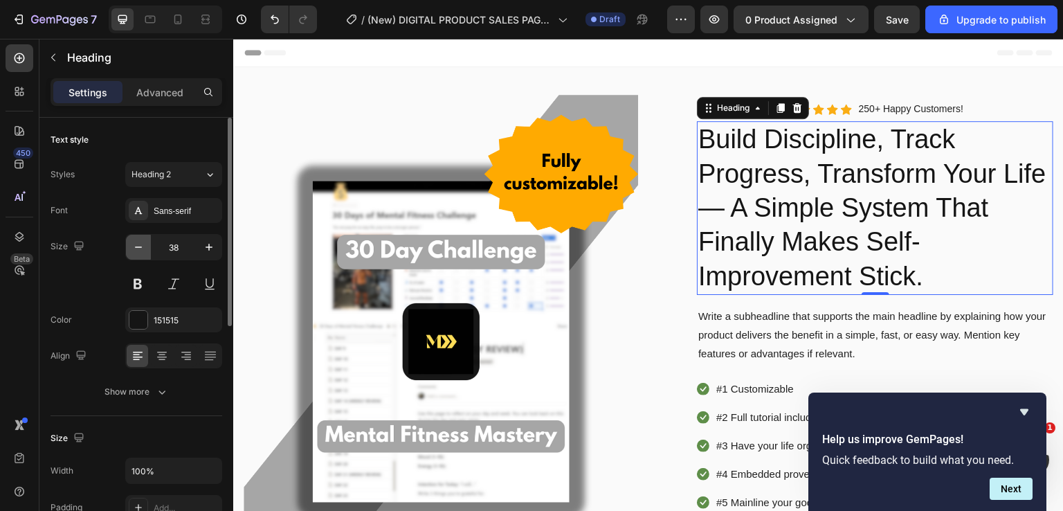
click at [143, 253] on icon "button" at bounding box center [139, 247] width 14 height 14
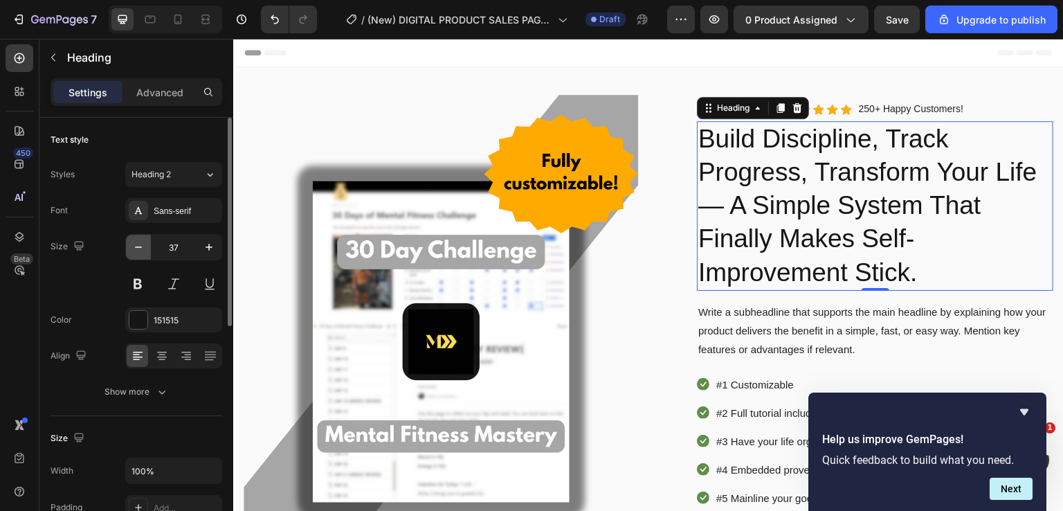
click at [143, 253] on icon "button" at bounding box center [139, 247] width 14 height 14
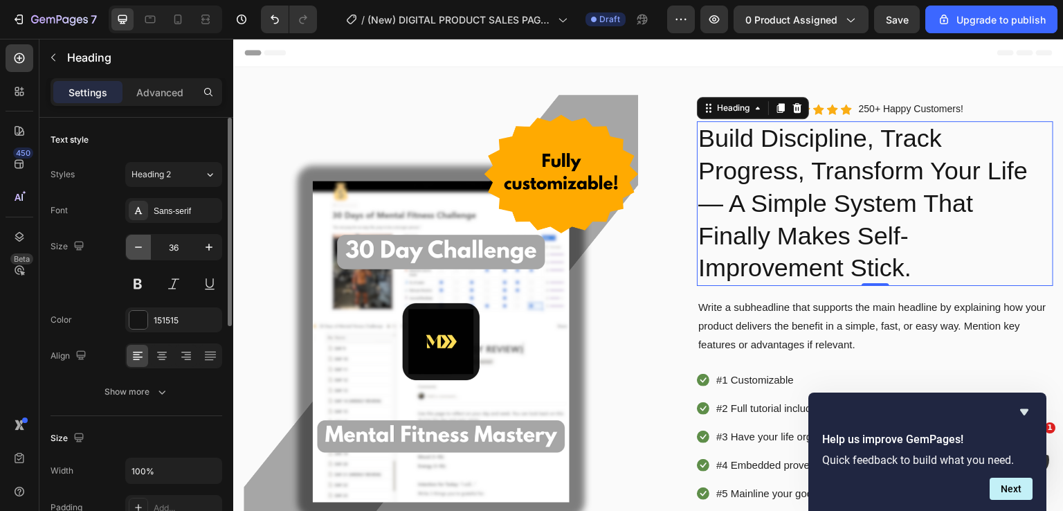
click at [143, 253] on icon "button" at bounding box center [139, 247] width 14 height 14
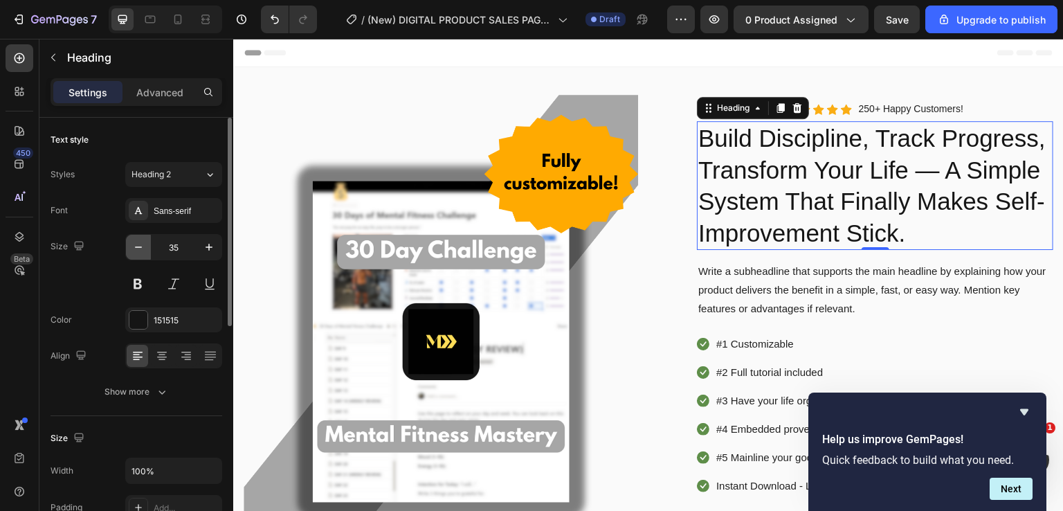
click at [143, 253] on icon "button" at bounding box center [139, 247] width 14 height 14
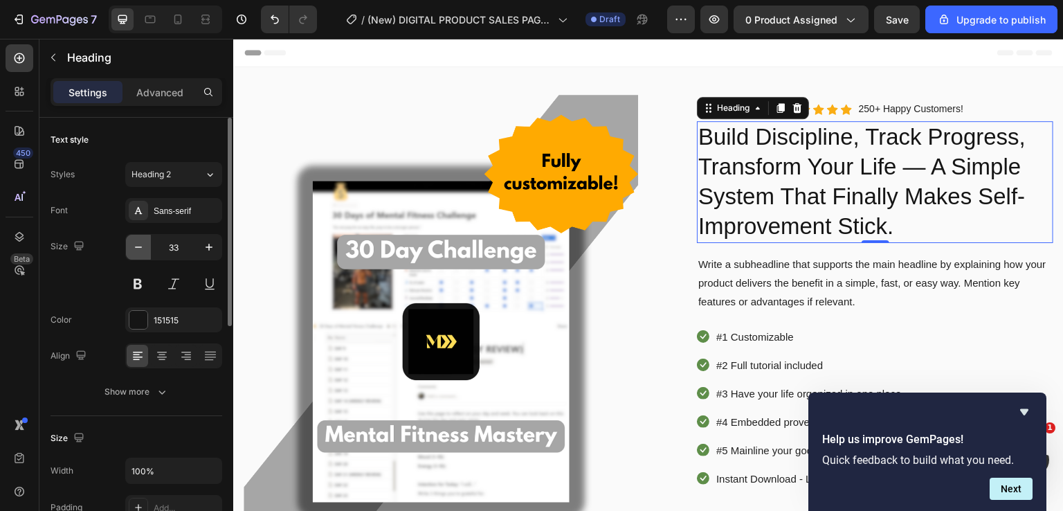
click at [143, 253] on icon "button" at bounding box center [139, 247] width 14 height 14
type input "32"
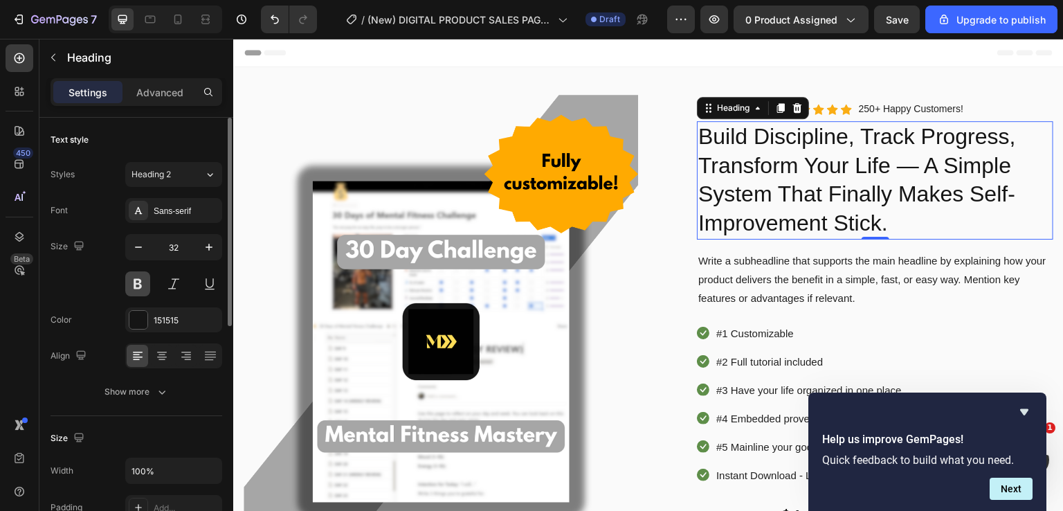
click at [138, 280] on button at bounding box center [137, 283] width 25 height 25
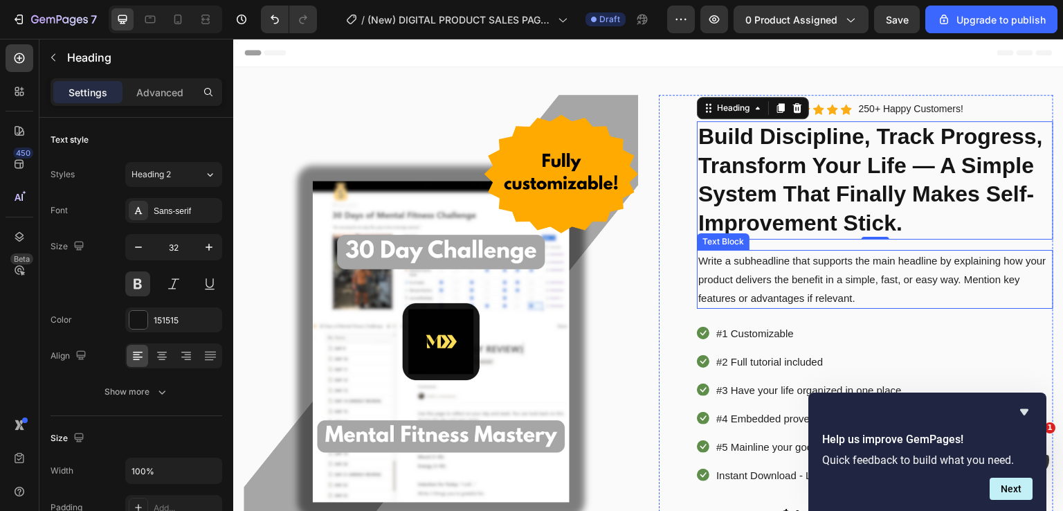
click at [944, 306] on p "Write a subheadline that supports the main headline by explaining how your prod…" at bounding box center [875, 279] width 354 height 56
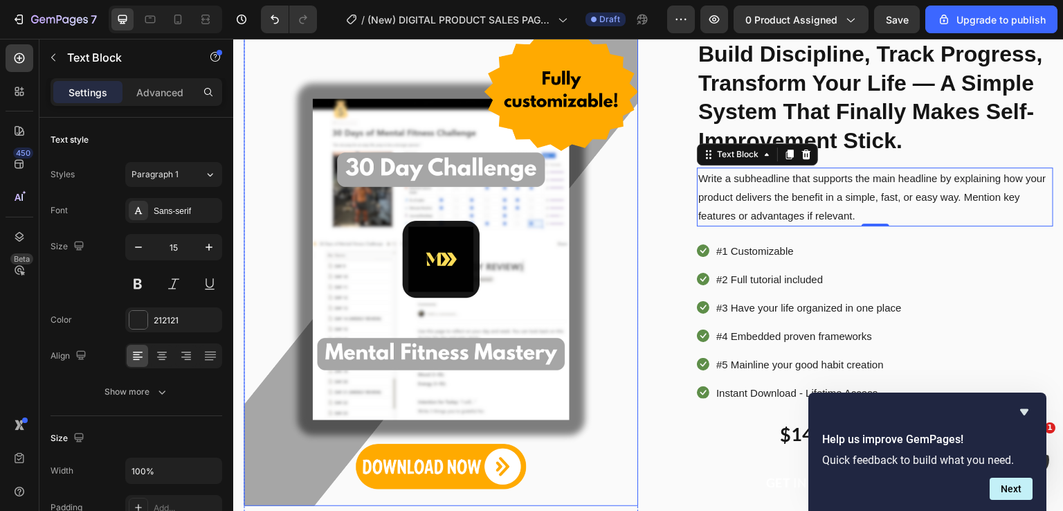
scroll to position [138, 0]
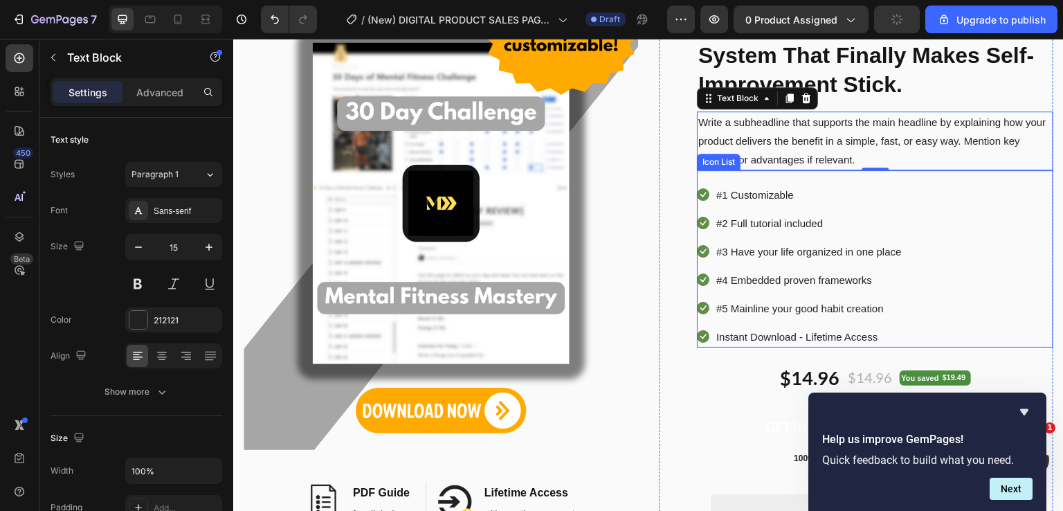
click at [993, 194] on div "Icon #1 Customizable Text block Icon #2 Full tutorial included Text block Icon …" at bounding box center [875, 265] width 356 height 163
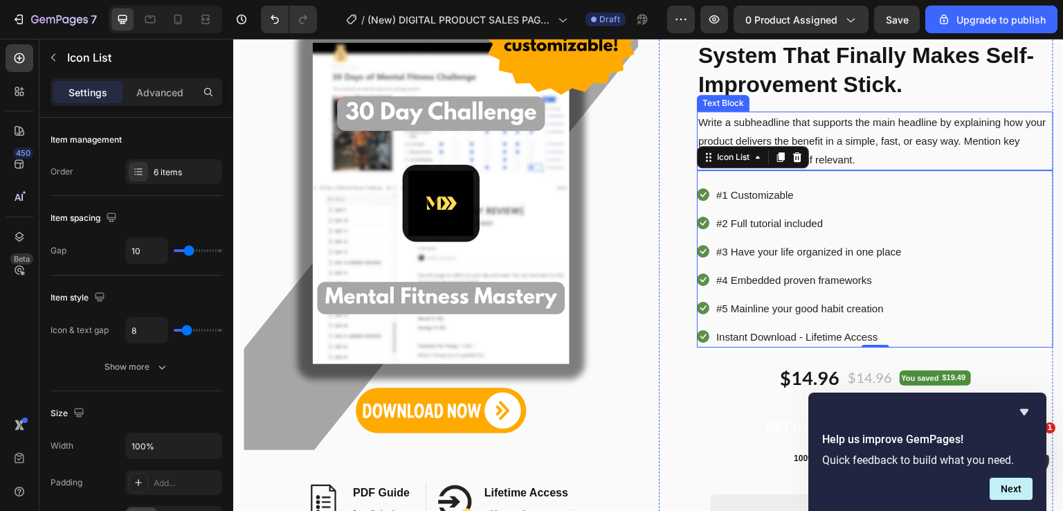
click at [833, 132] on p "Write a subheadline that supports the main headline by explaining how your prod…" at bounding box center [875, 141] width 354 height 56
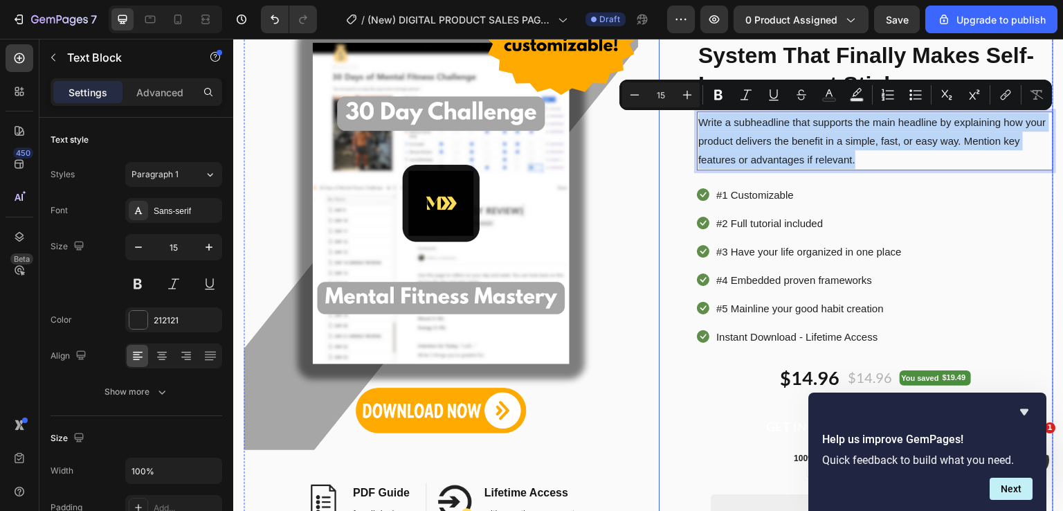
drag, startPoint x: 862, startPoint y: 160, endPoint x: 676, endPoint y: 110, distance: 193.4
click at [676, 110] on div "Icon Icon Icon Icon Icon Icon List Hoz 250+ Happy Customers! Text block Row Bui…" at bounding box center [856, 261] width 395 height 611
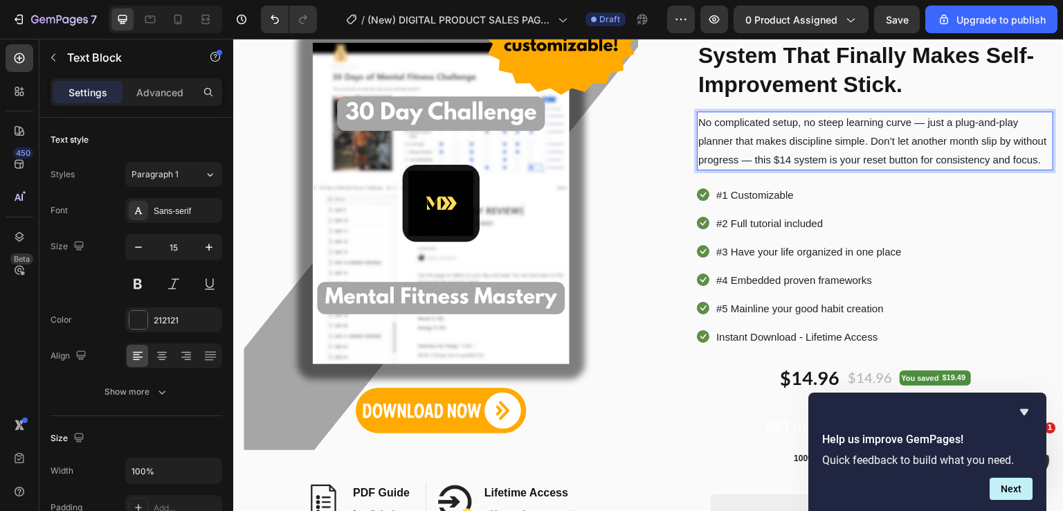
click at [1006, 143] on p "No complicated setup, no steep learning curve — just a plug-and-play planner th…" at bounding box center [875, 141] width 354 height 56
click at [819, 160] on p "No complicated setup, no steep learning curve — just a plug-and-play planner th…" at bounding box center [875, 141] width 354 height 56
click at [824, 161] on p "No complicated setup, no steep learning curve — just a plug-and-play planner th…" at bounding box center [875, 141] width 354 height 56
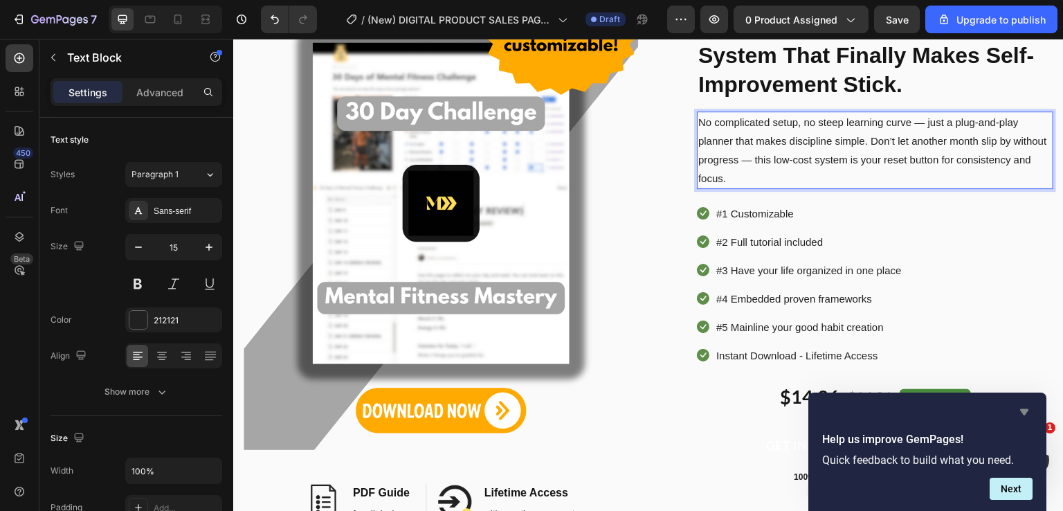
click at [1023, 412] on icon "Hide survey" at bounding box center [1024, 412] width 8 height 6
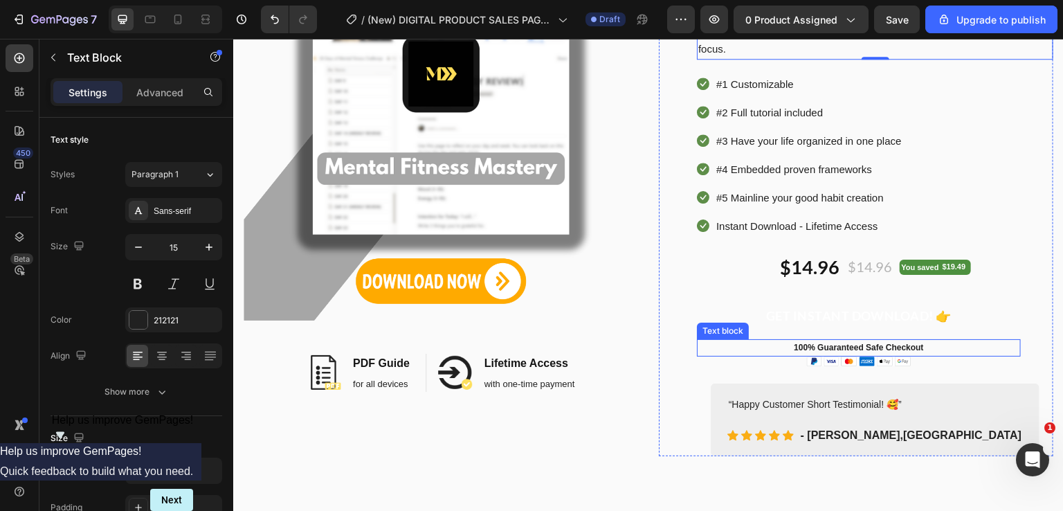
scroll to position [277, 0]
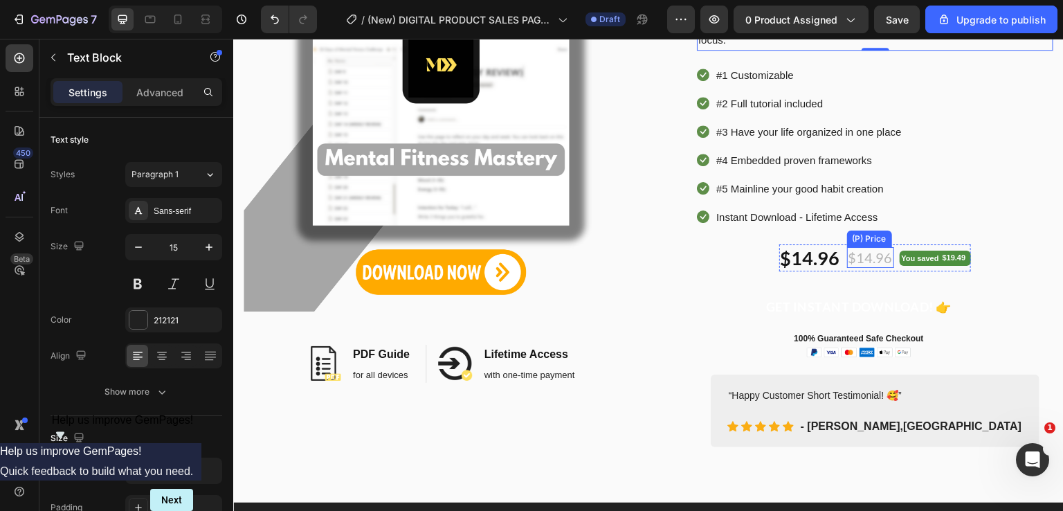
click at [857, 265] on div "$14.96" at bounding box center [870, 257] width 47 height 21
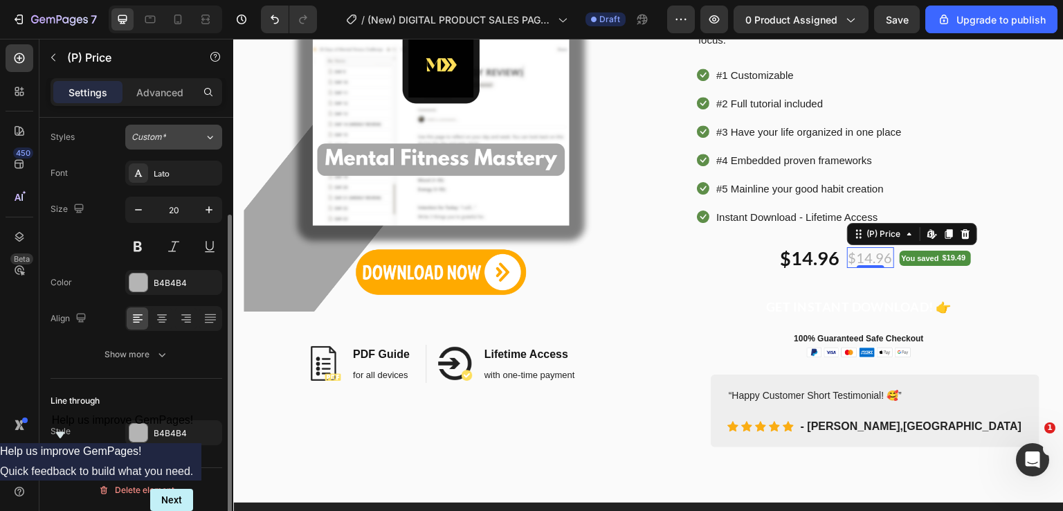
scroll to position [0, 0]
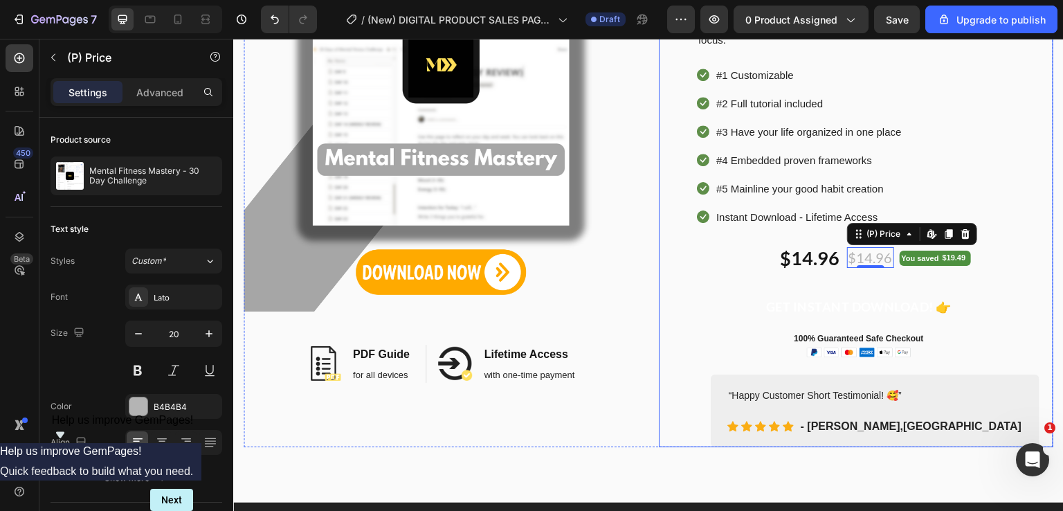
click at [975, 275] on div "GET INSTANT DOWNLOAD! 👉 Add to Cart" at bounding box center [875, 300] width 356 height 59
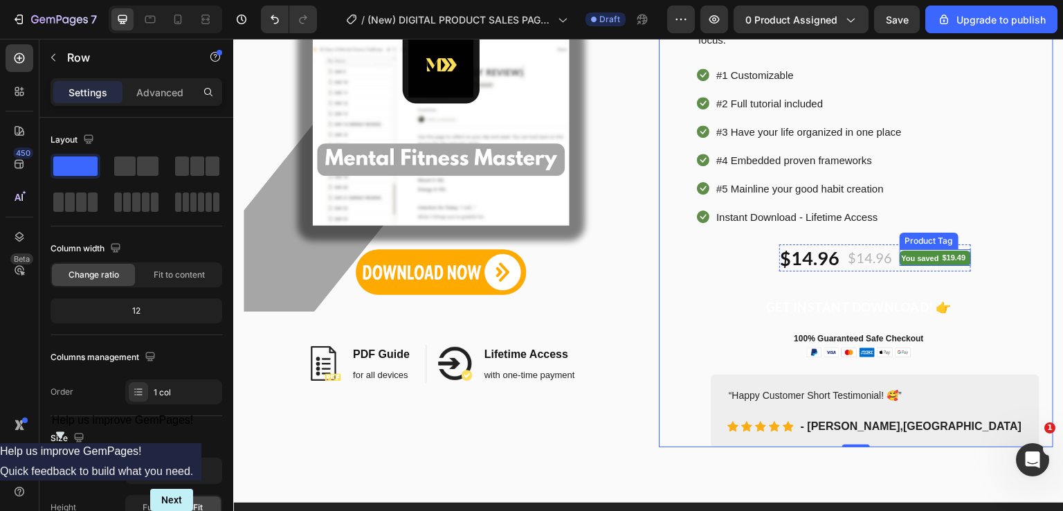
click at [948, 261] on div "$19.49" at bounding box center [954, 258] width 26 height 15
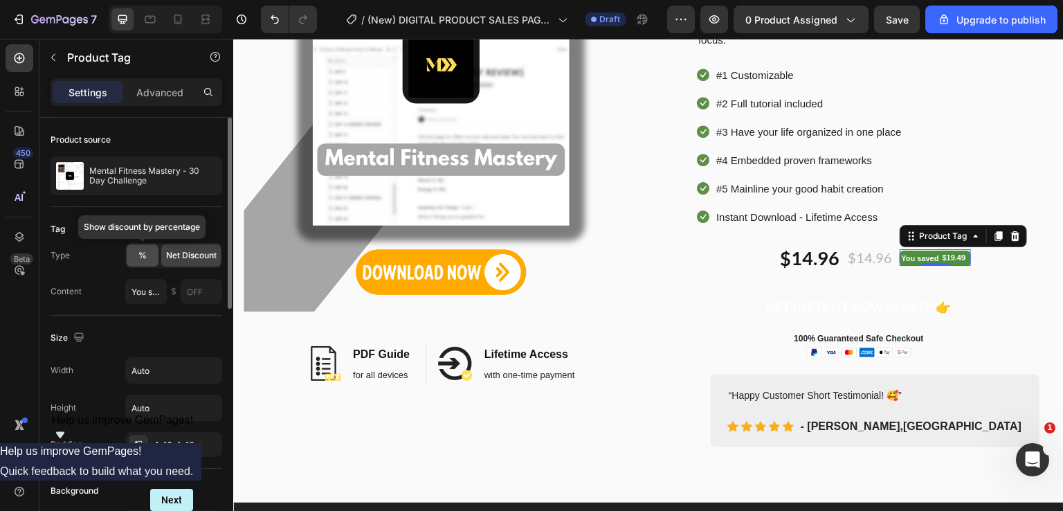
click at [137, 253] on div "%" at bounding box center [143, 255] width 32 height 22
click at [189, 253] on span "Net Discount" at bounding box center [191, 255] width 51 height 12
click at [133, 259] on div "%" at bounding box center [143, 255] width 32 height 22
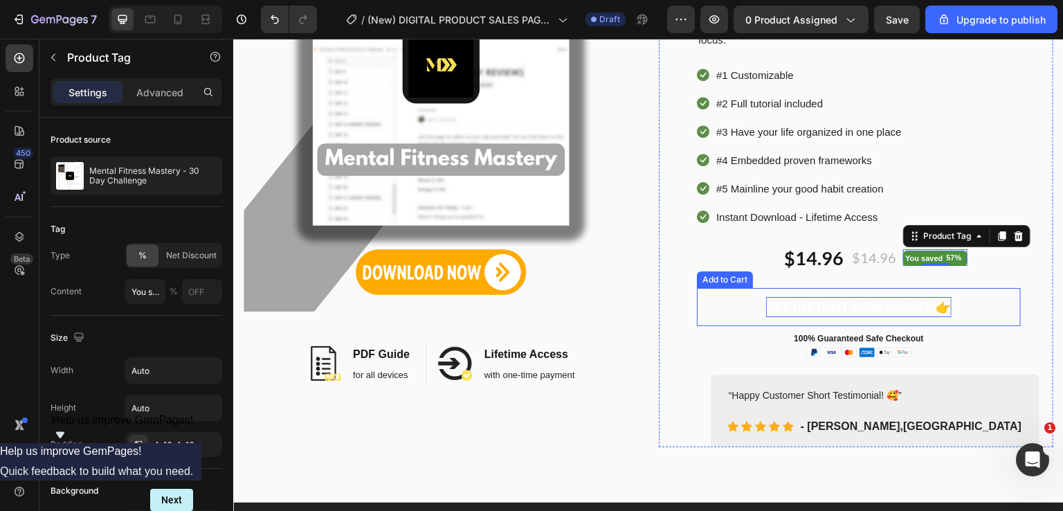
click at [830, 298] on div "GET INSTANT DOWNLOAD! 👉" at bounding box center [859, 307] width 186 height 20
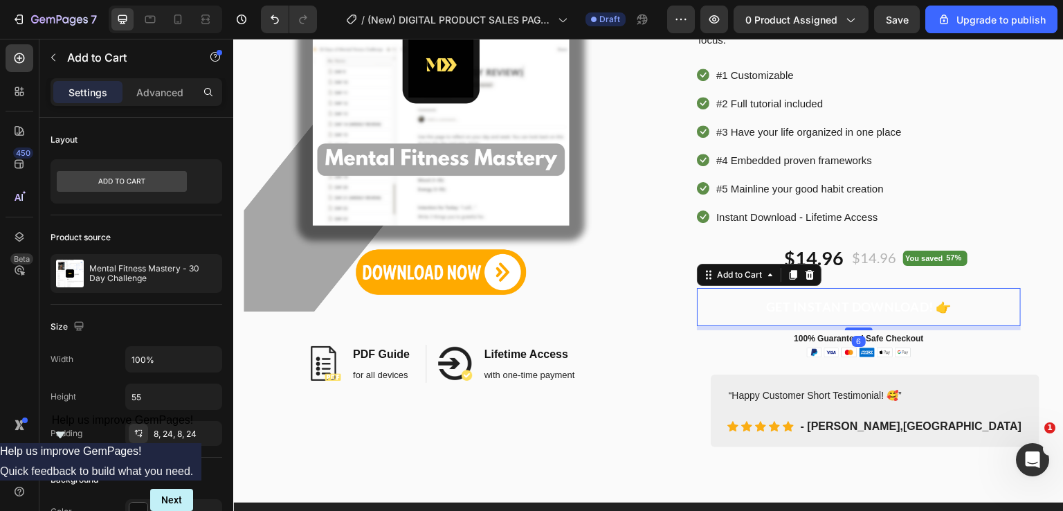
click at [973, 305] on button "GET INSTANT DOWNLOAD! 👉" at bounding box center [859, 307] width 324 height 38
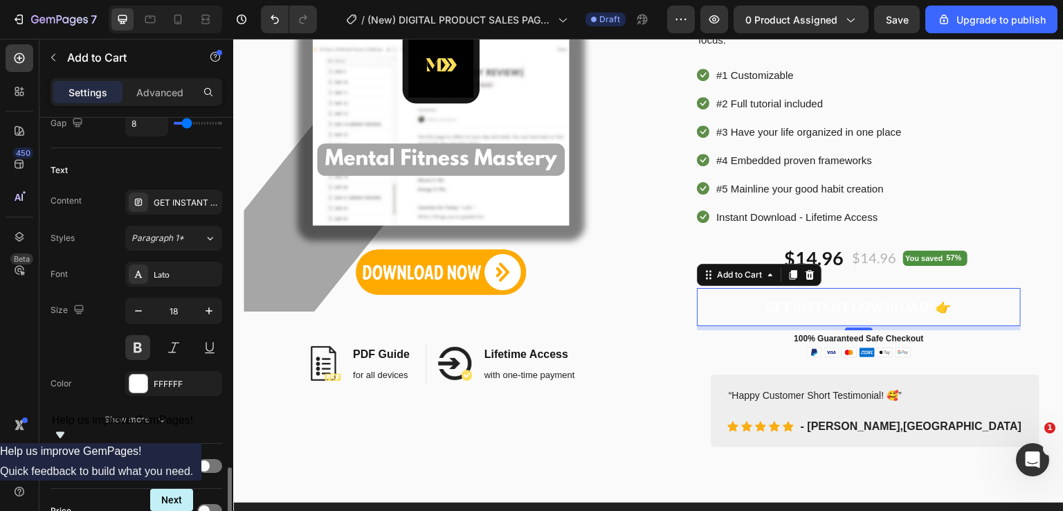
scroll to position [900, 0]
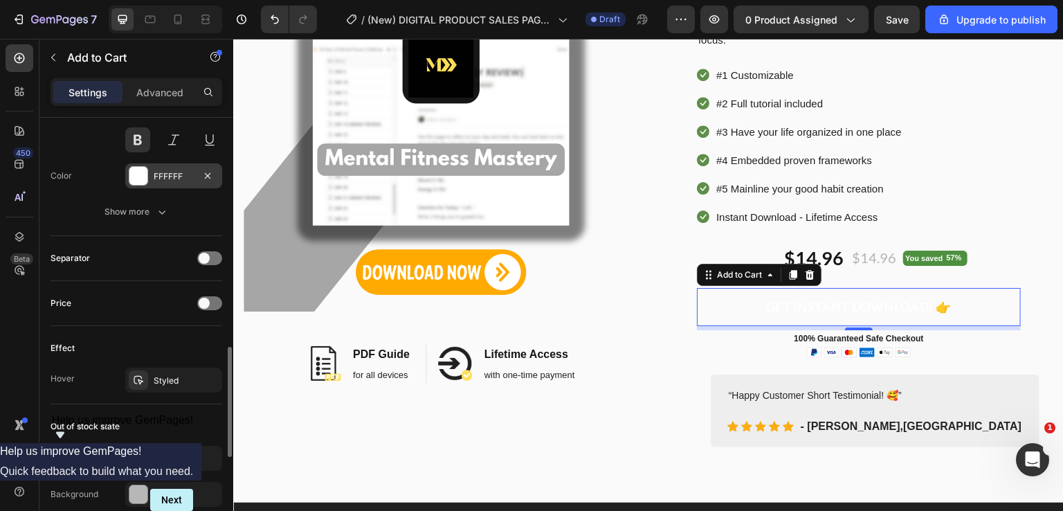
click at [169, 170] on div "FFFFFF" at bounding box center [174, 176] width 40 height 12
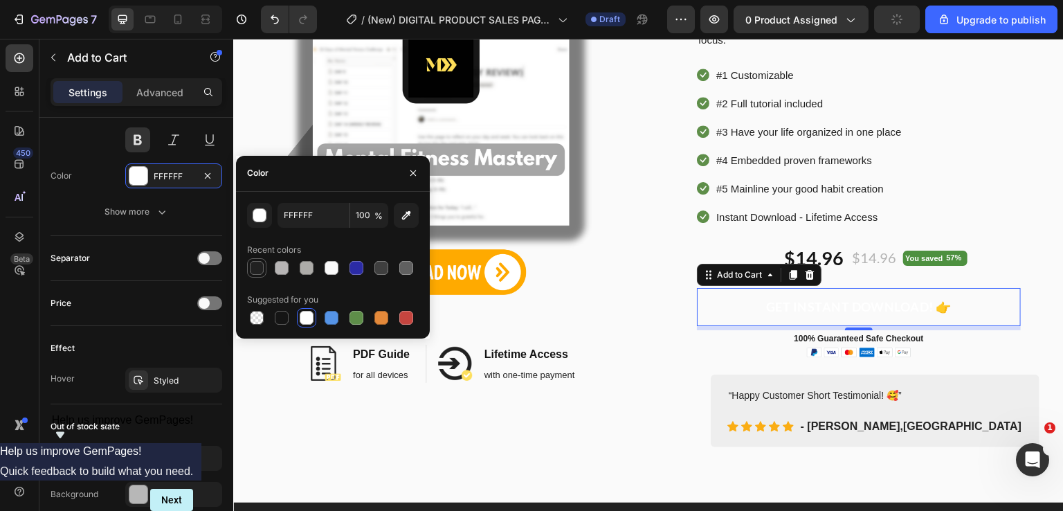
click at [253, 266] on div at bounding box center [257, 268] width 14 height 14
type input "212121"
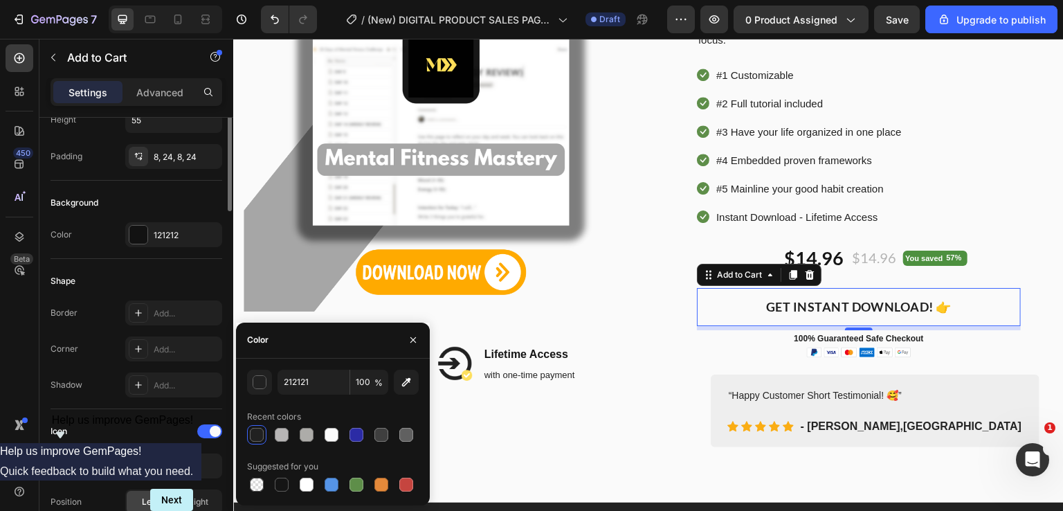
scroll to position [138, 0]
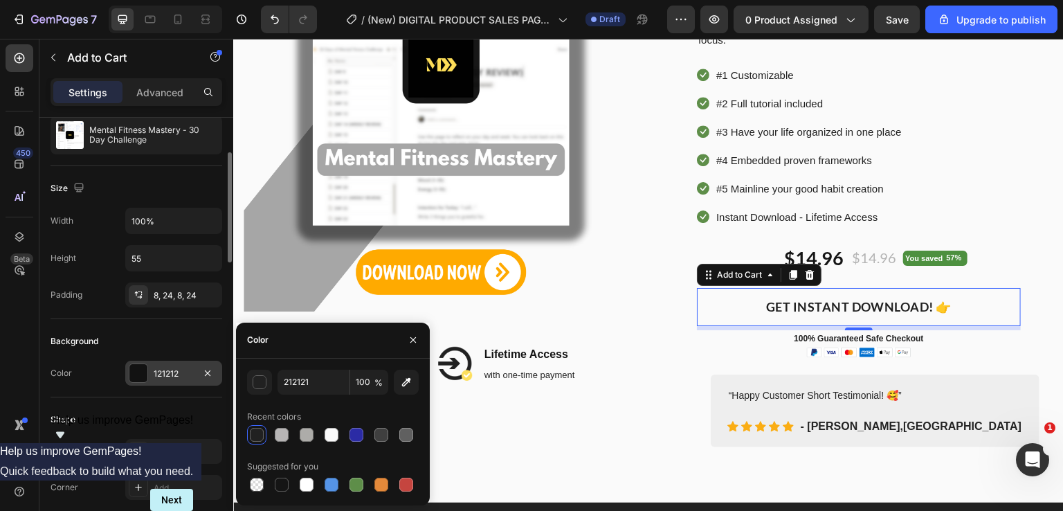
click at [154, 369] on div "121212" at bounding box center [174, 374] width 40 height 12
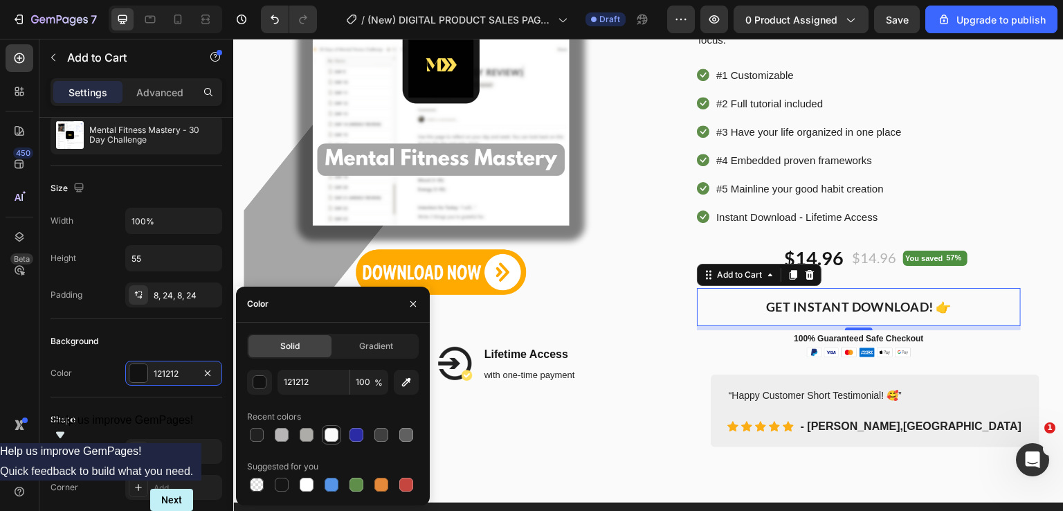
click at [327, 433] on div at bounding box center [332, 435] width 14 height 14
click at [305, 435] on div at bounding box center [307, 435] width 14 height 14
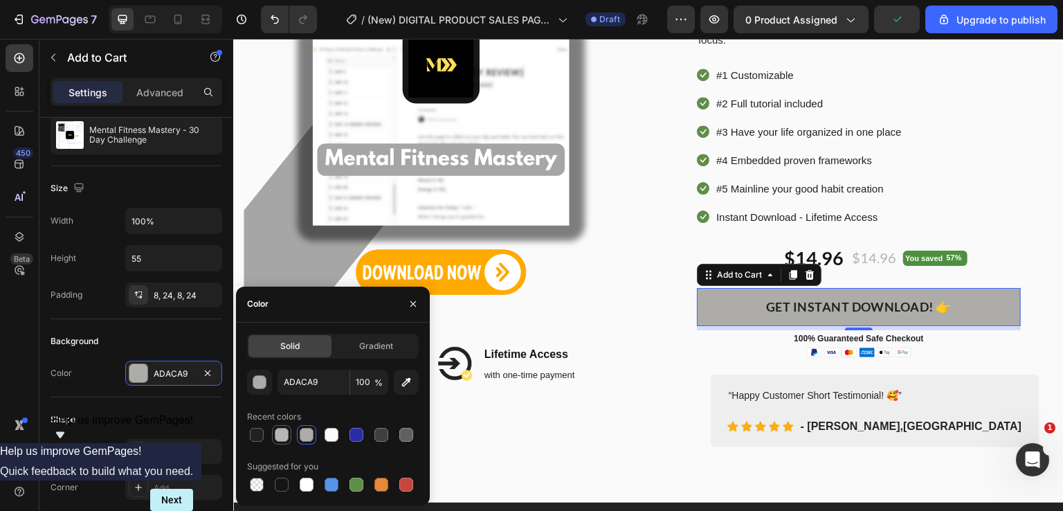
click at [273, 433] on div at bounding box center [281, 434] width 17 height 17
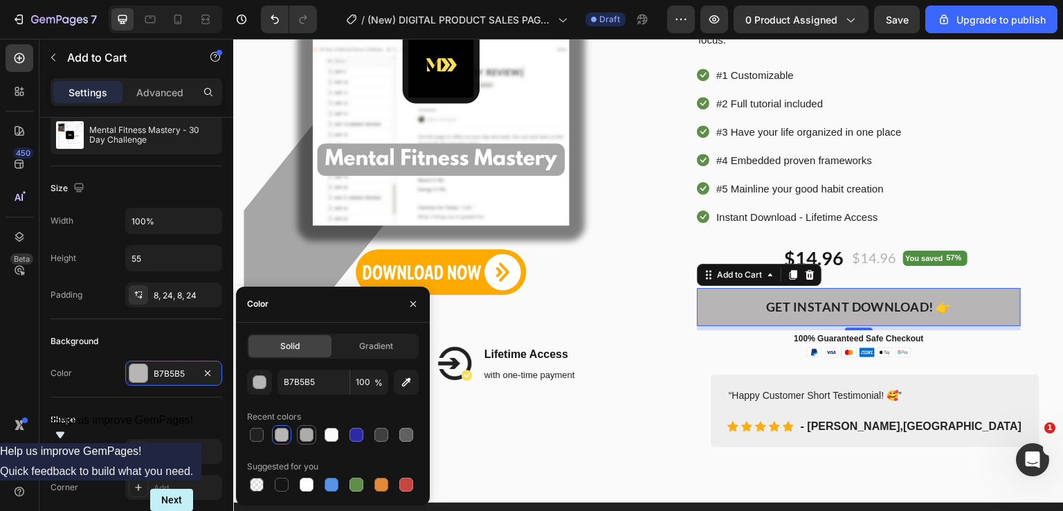
click at [305, 433] on div at bounding box center [307, 435] width 14 height 14
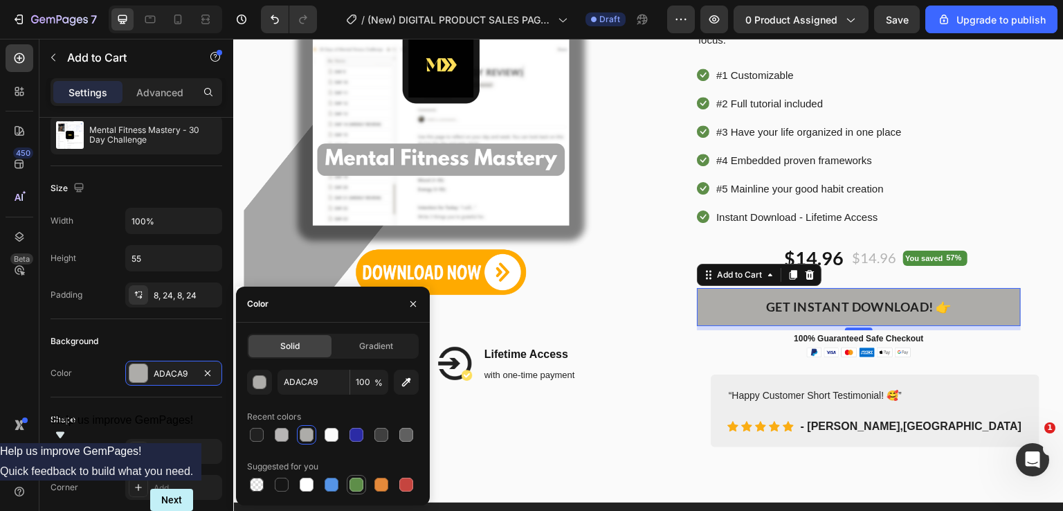
click at [356, 480] on div at bounding box center [357, 485] width 14 height 14
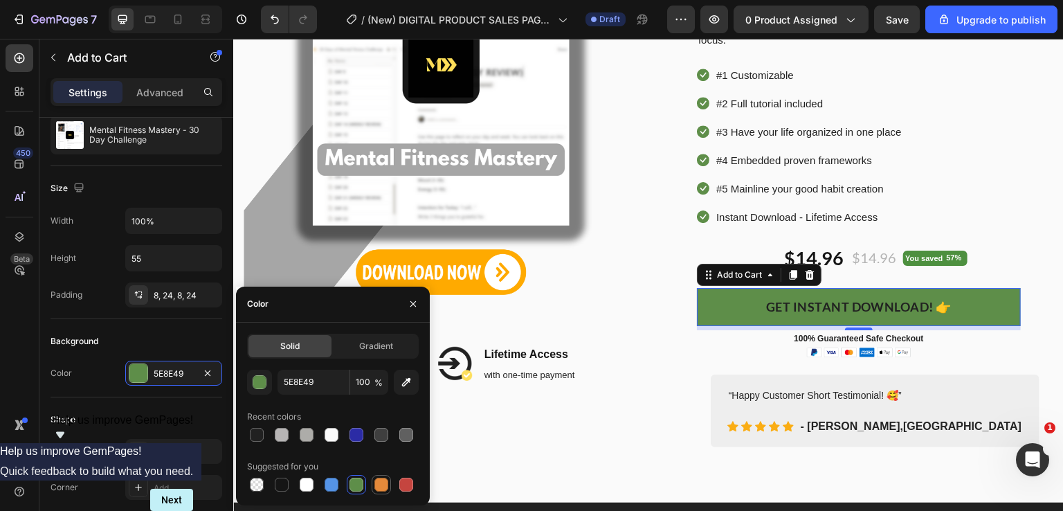
click at [379, 483] on div at bounding box center [381, 485] width 14 height 14
type input "E4893A"
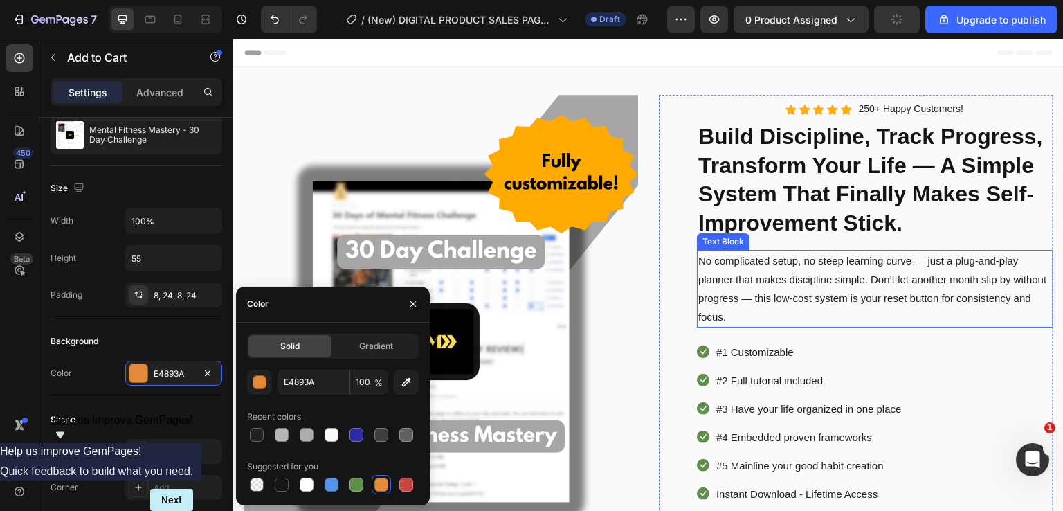
scroll to position [0, 0]
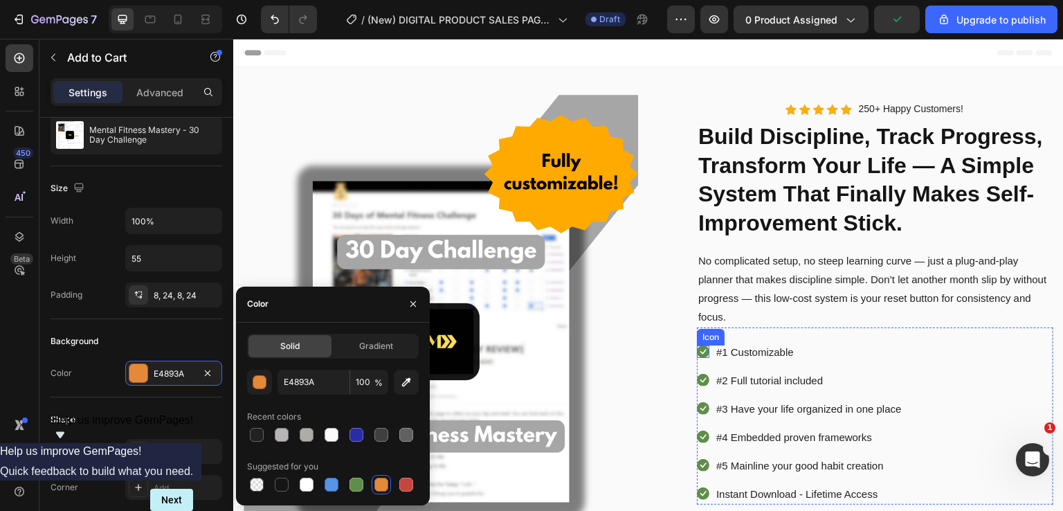
click at [702, 354] on icon at bounding box center [703, 351] width 12 height 12
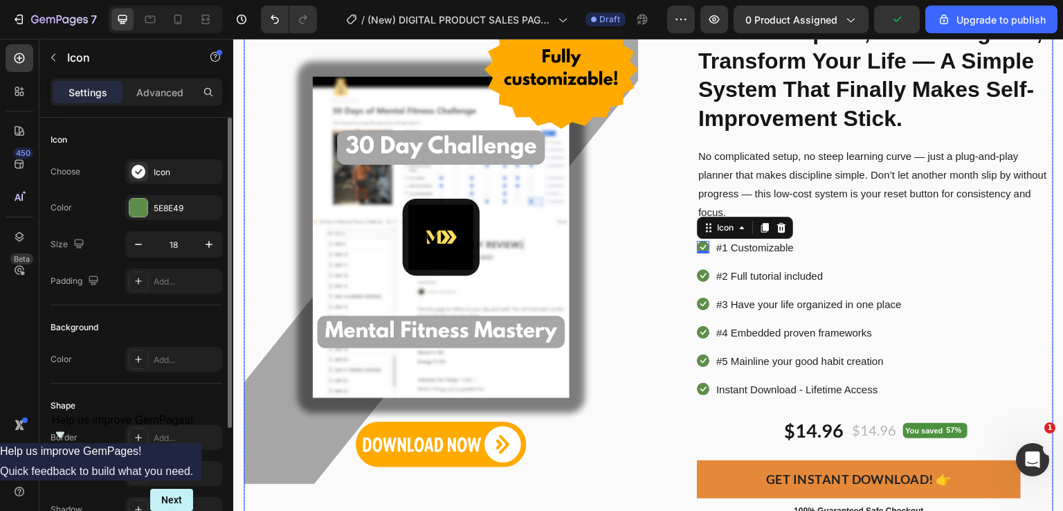
scroll to position [138, 0]
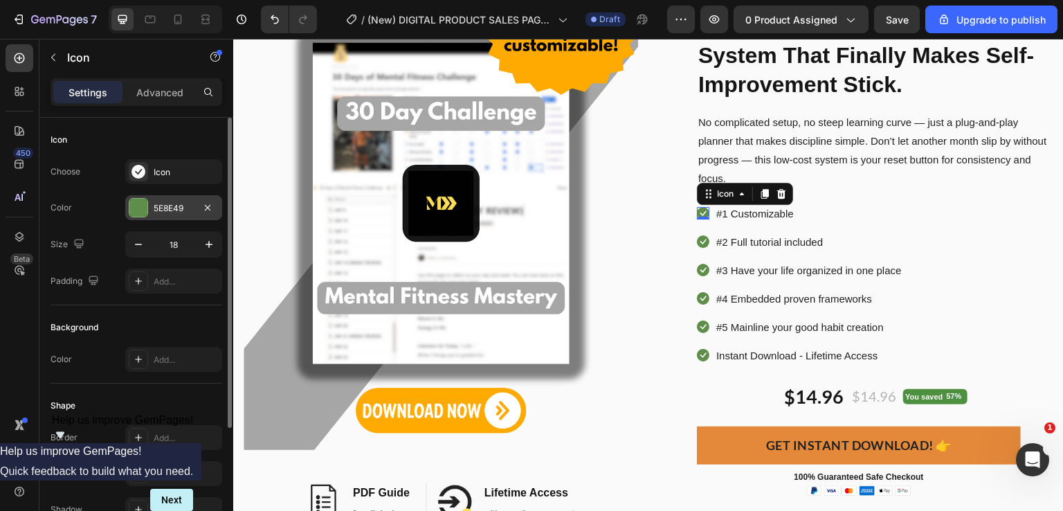
click at [160, 202] on div "5E8E49" at bounding box center [174, 208] width 40 height 12
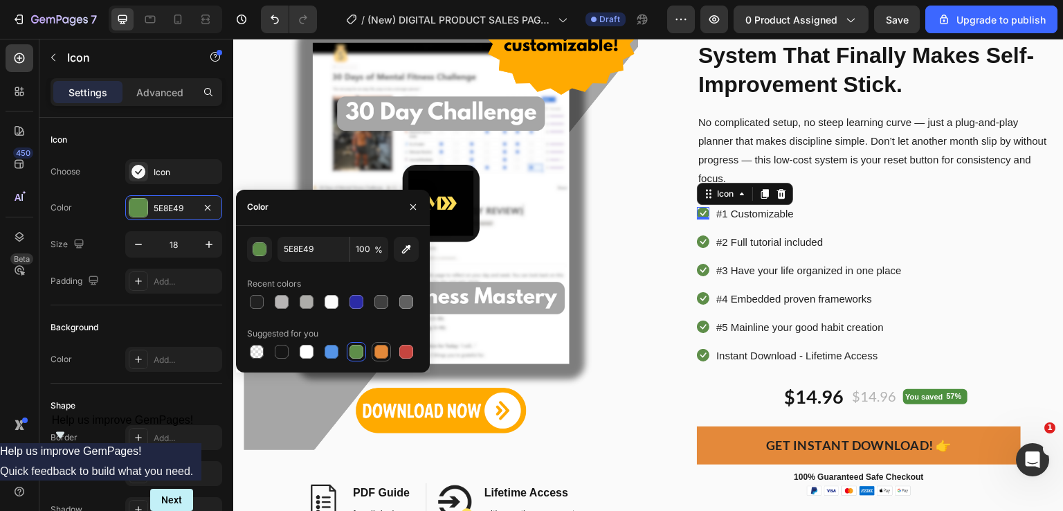
click at [381, 347] on div at bounding box center [381, 352] width 14 height 14
type input "E4893A"
click at [697, 244] on icon at bounding box center [703, 241] width 12 height 12
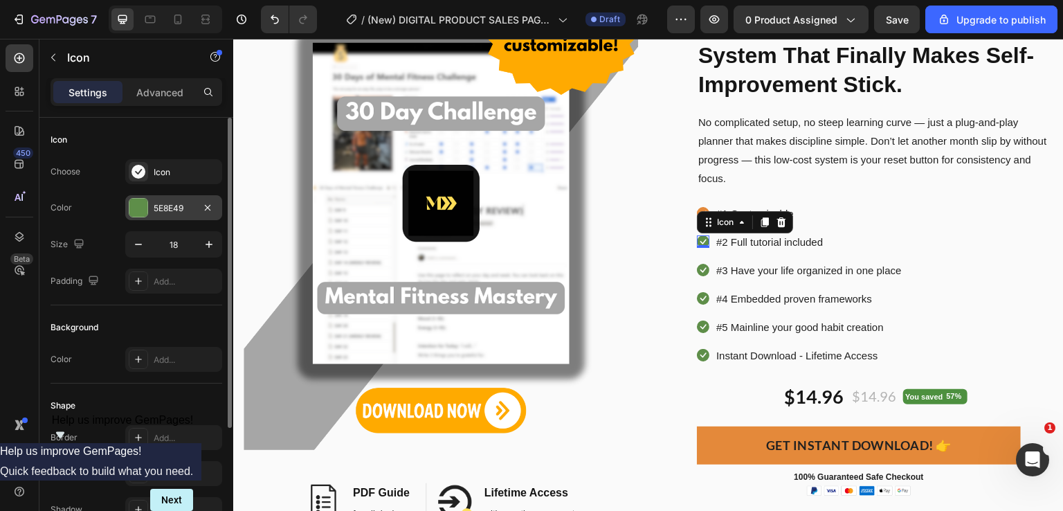
click at [157, 200] on div "5E8E49" at bounding box center [173, 207] width 97 height 25
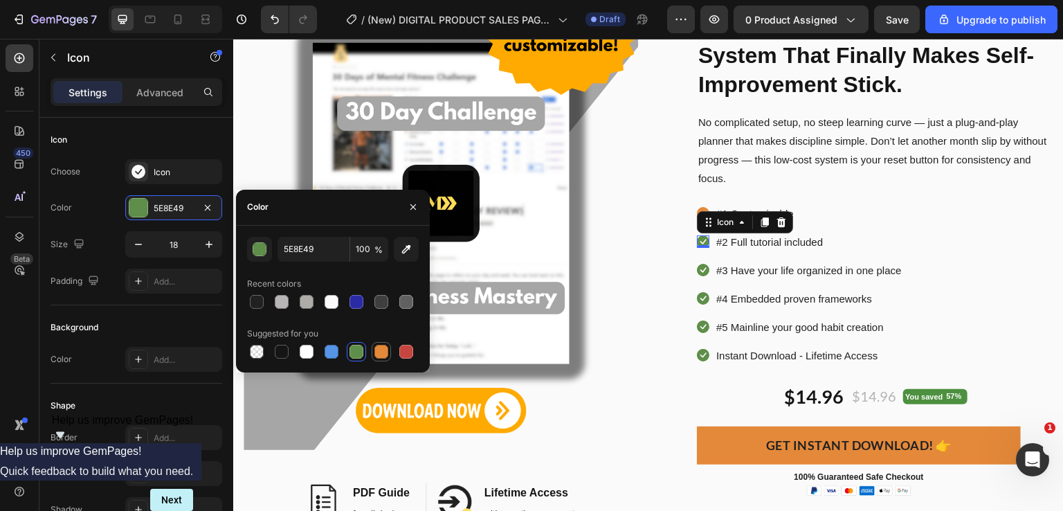
click at [388, 354] on div at bounding box center [381, 352] width 14 height 14
type input "E4893A"
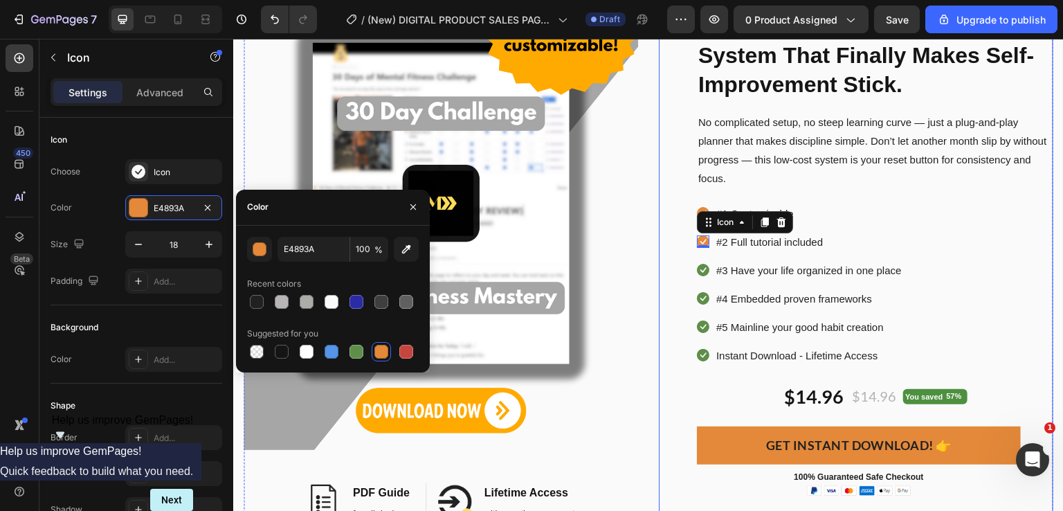
click at [699, 270] on icon at bounding box center [703, 270] width 12 height 12
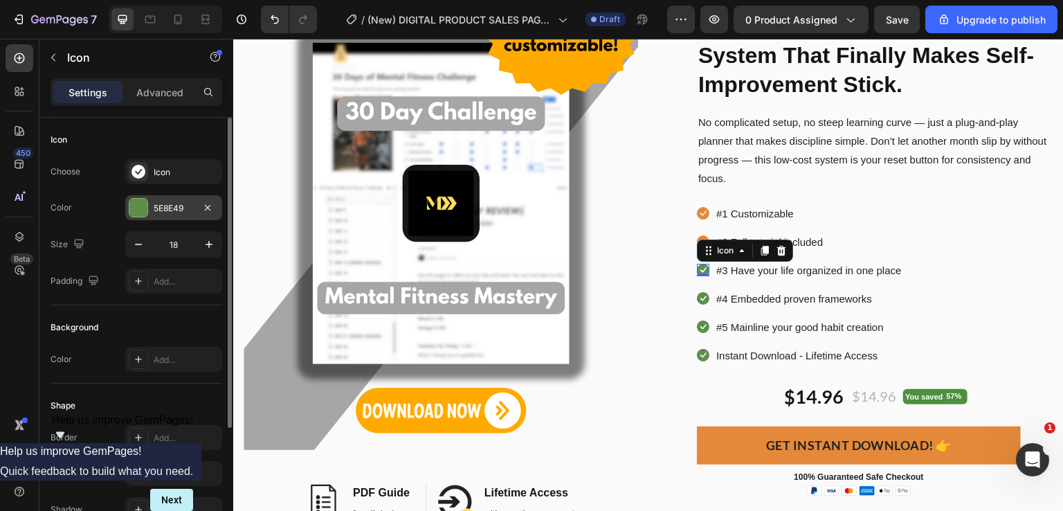
click at [159, 208] on div "5E8E49" at bounding box center [174, 208] width 40 height 12
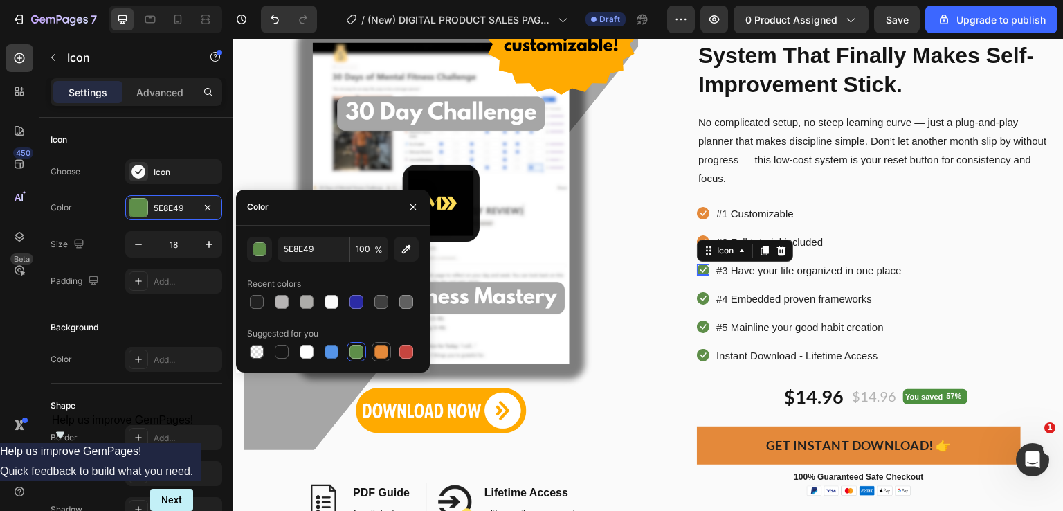
drag, startPoint x: 377, startPoint y: 352, endPoint x: 363, endPoint y: 303, distance: 51.1
click at [377, 352] on div at bounding box center [381, 352] width 14 height 14
type input "E4893A"
click at [697, 300] on icon at bounding box center [703, 298] width 12 height 12
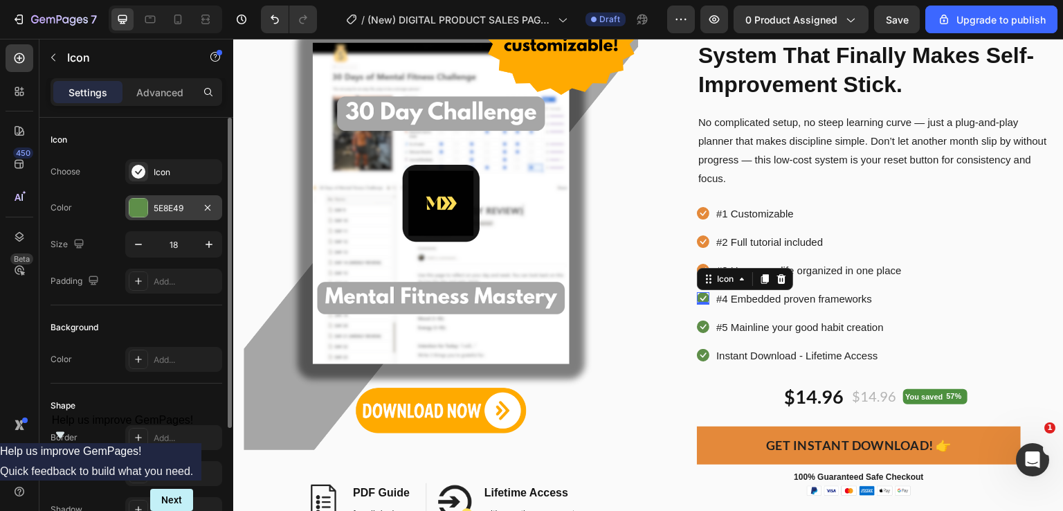
click at [138, 207] on div at bounding box center [138, 208] width 18 height 18
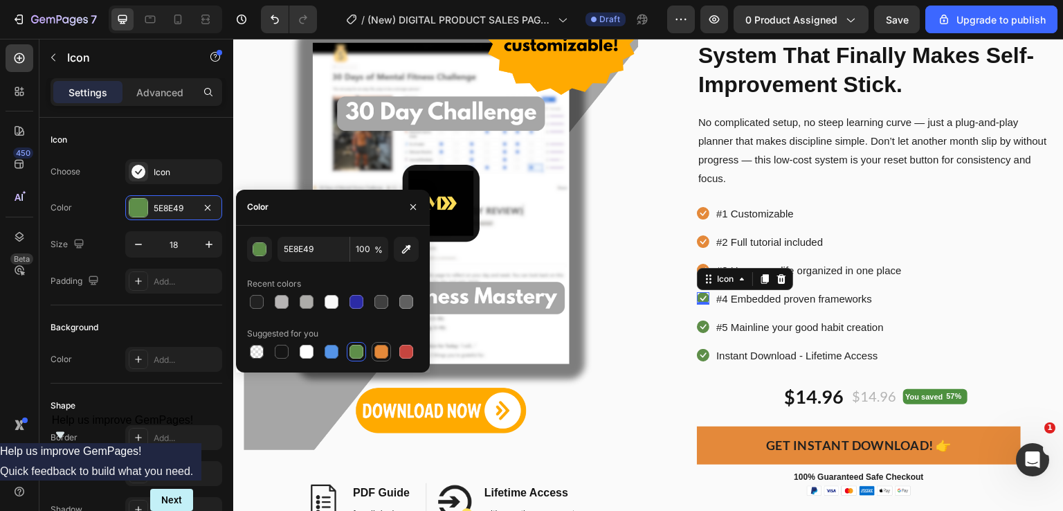
drag, startPoint x: 377, startPoint y: 354, endPoint x: 293, endPoint y: 308, distance: 95.7
click at [377, 354] on div at bounding box center [381, 352] width 14 height 14
type input "E4893A"
click at [699, 330] on icon at bounding box center [703, 326] width 12 height 12
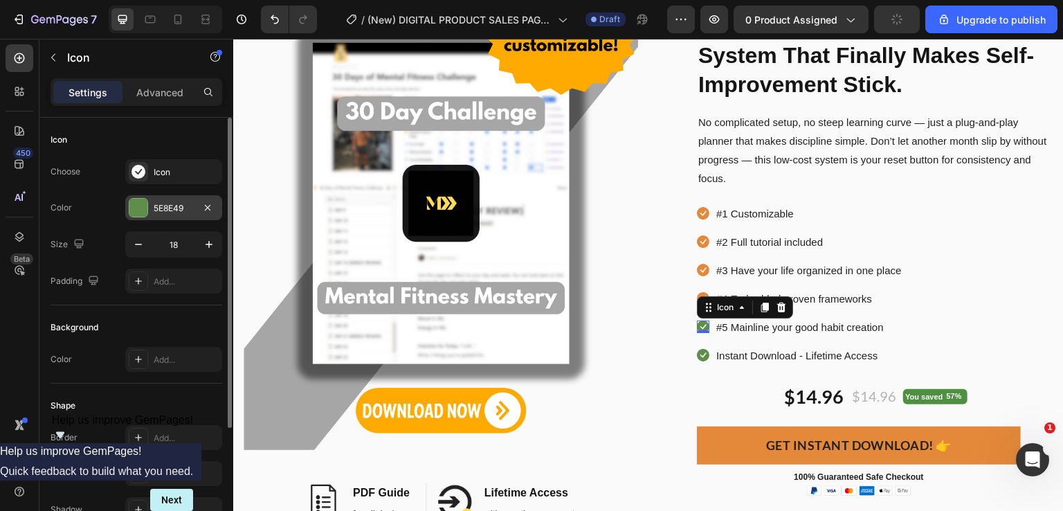
click at [152, 216] on div "5E8E49" at bounding box center [173, 207] width 97 height 25
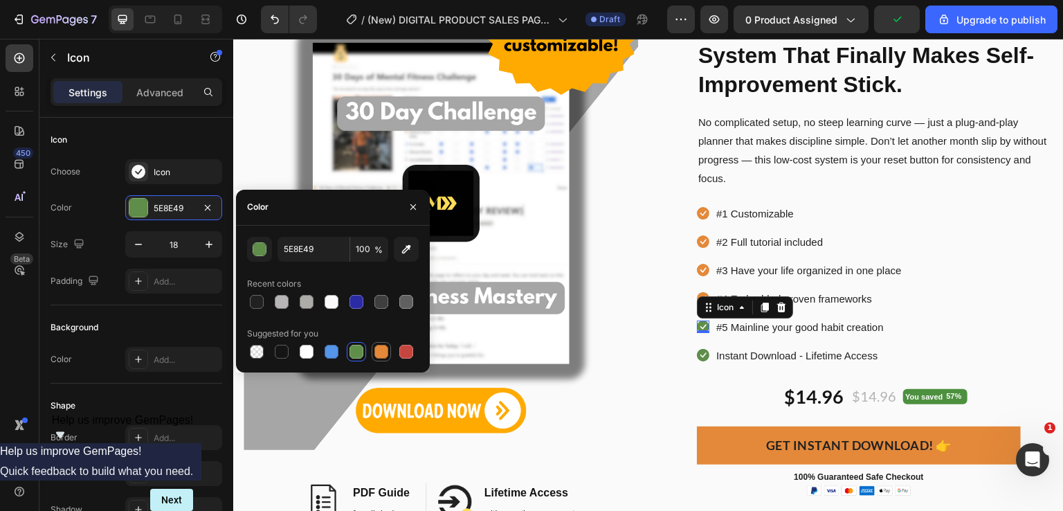
drag, startPoint x: 378, startPoint y: 352, endPoint x: 679, endPoint y: 295, distance: 306.4
click at [378, 352] on div at bounding box center [381, 352] width 14 height 14
type input "E4893A"
click at [703, 356] on li "Icon Instant Download - Lifetime Access Text block" at bounding box center [800, 355] width 206 height 21
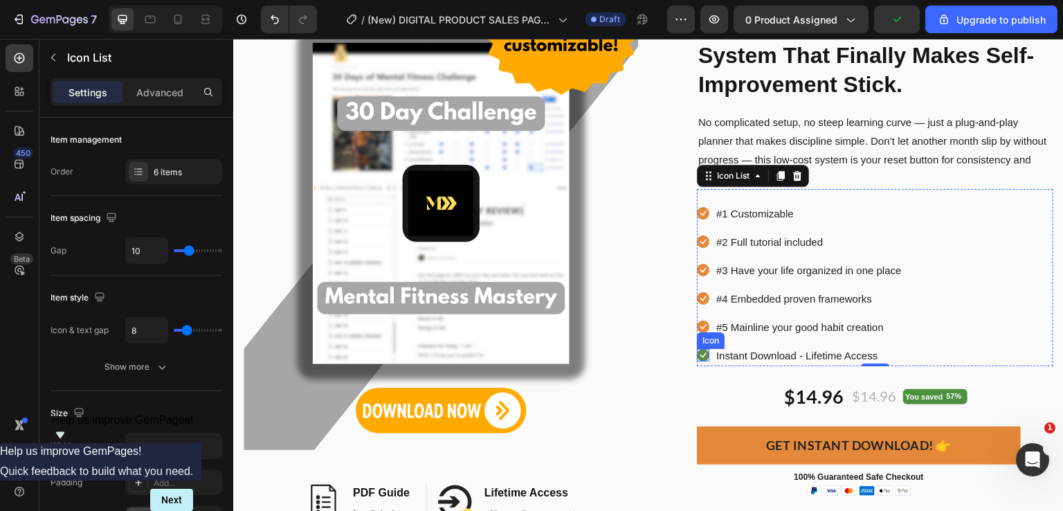
click at [698, 356] on icon at bounding box center [703, 355] width 12 height 12
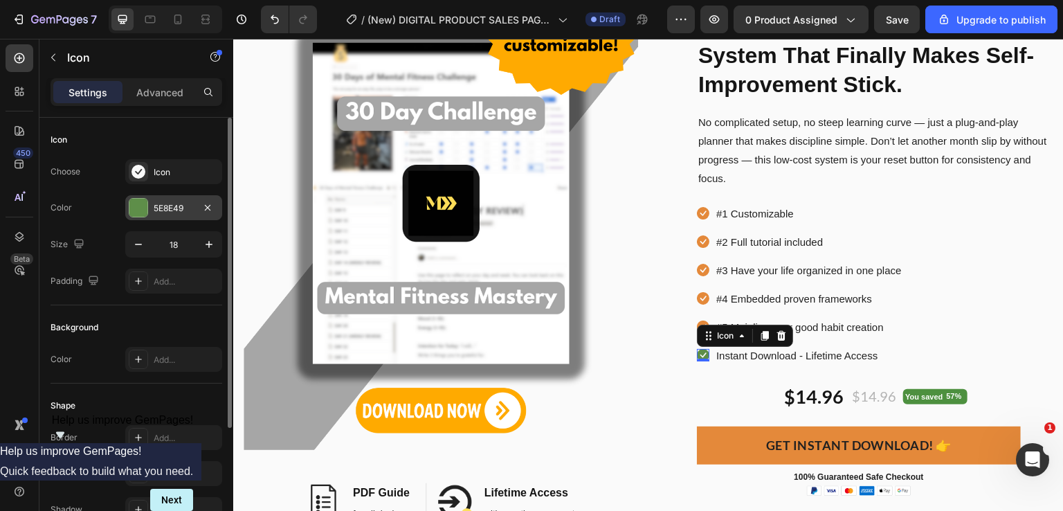
click at [156, 200] on div "5E8E49" at bounding box center [173, 207] width 97 height 25
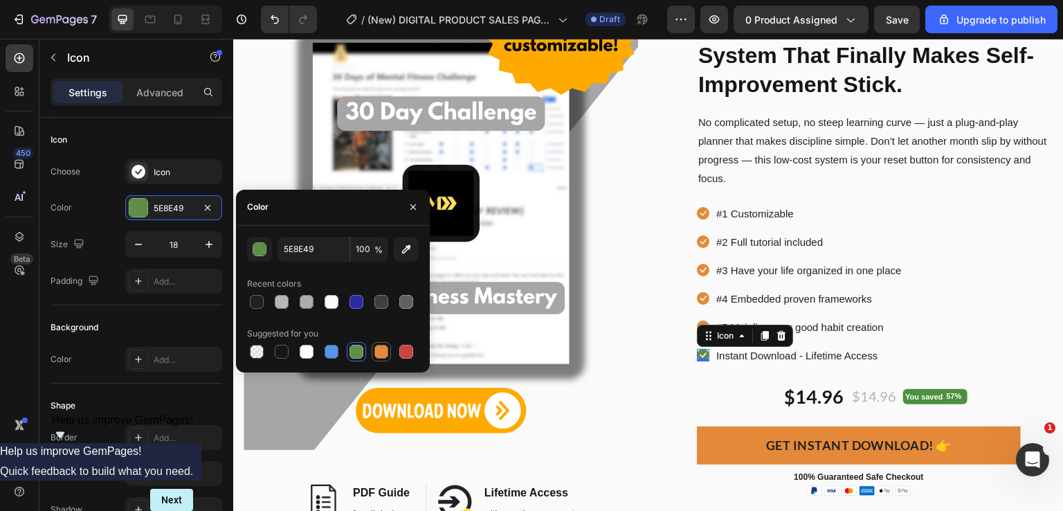
drag, startPoint x: 382, startPoint y: 351, endPoint x: 411, endPoint y: 341, distance: 30.9
click at [382, 350] on div at bounding box center [381, 352] width 14 height 14
type input "E4893A"
click at [925, 305] on div "Icon #1 Customizable Text block Icon #2 Full tutorial included Text block Icon …" at bounding box center [875, 284] width 356 height 163
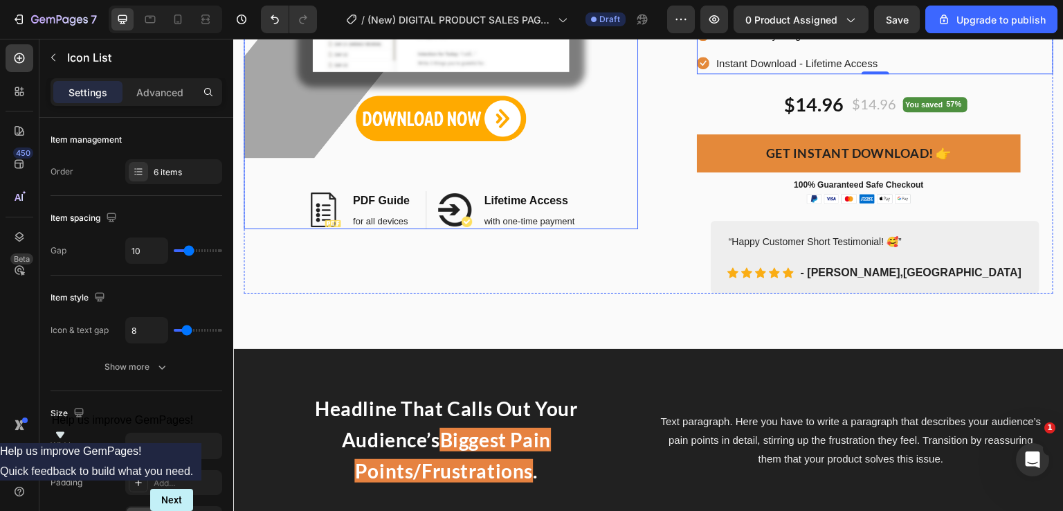
scroll to position [346, 0]
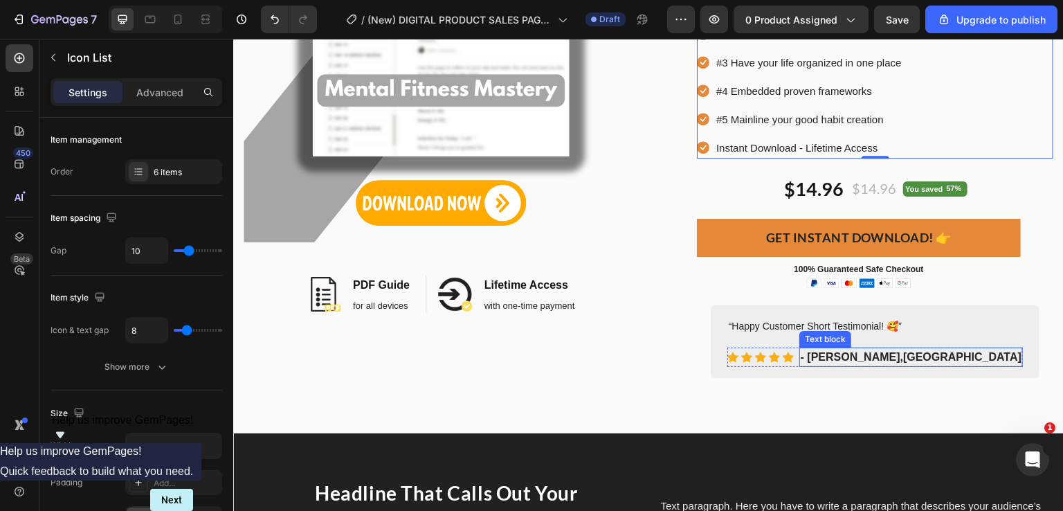
click at [909, 354] on p "- John Smith, USA" at bounding box center [911, 357] width 221 height 17
click at [907, 354] on p "- John Smith, USA" at bounding box center [911, 357] width 221 height 17
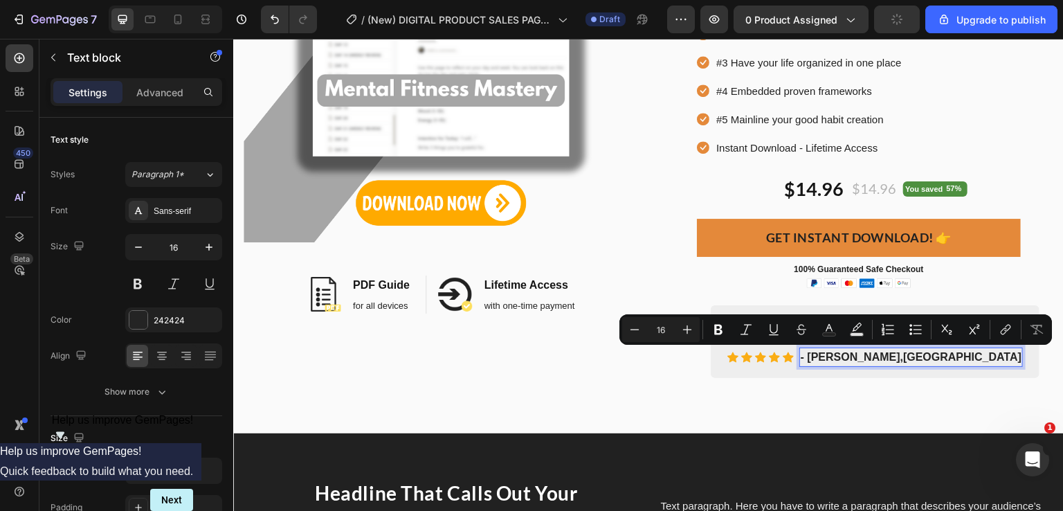
click at [877, 359] on p "- John Smith, USA" at bounding box center [911, 357] width 221 height 17
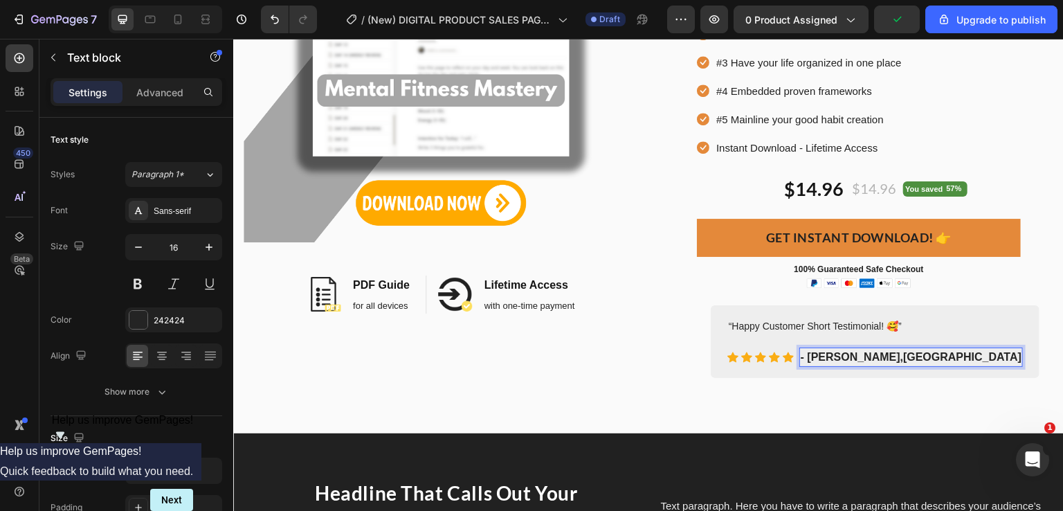
click at [871, 358] on p "- John Smith, USA" at bounding box center [911, 357] width 221 height 17
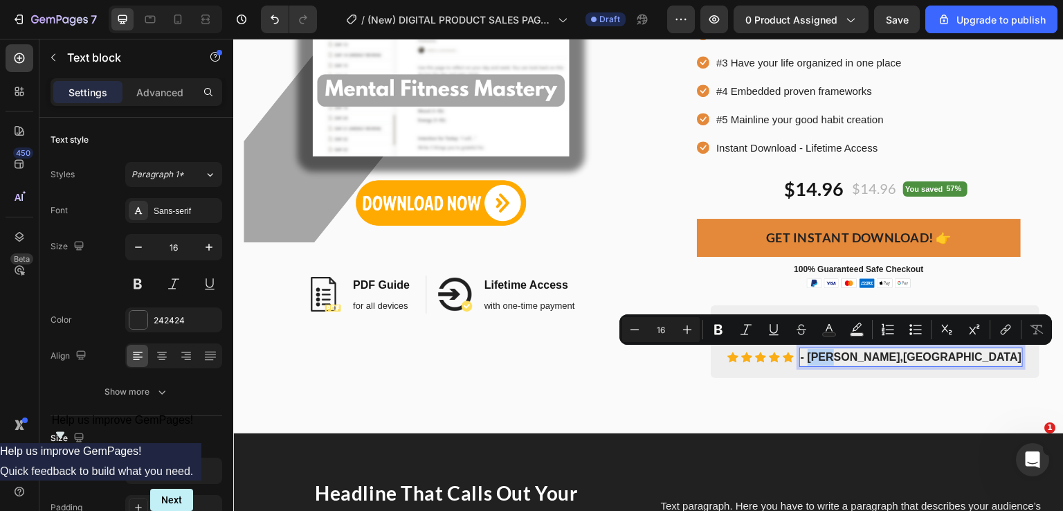
drag, startPoint x: 888, startPoint y: 359, endPoint x: 860, endPoint y: 358, distance: 27.7
click at [860, 358] on p "- John Smith, USA" at bounding box center [911, 357] width 221 height 17
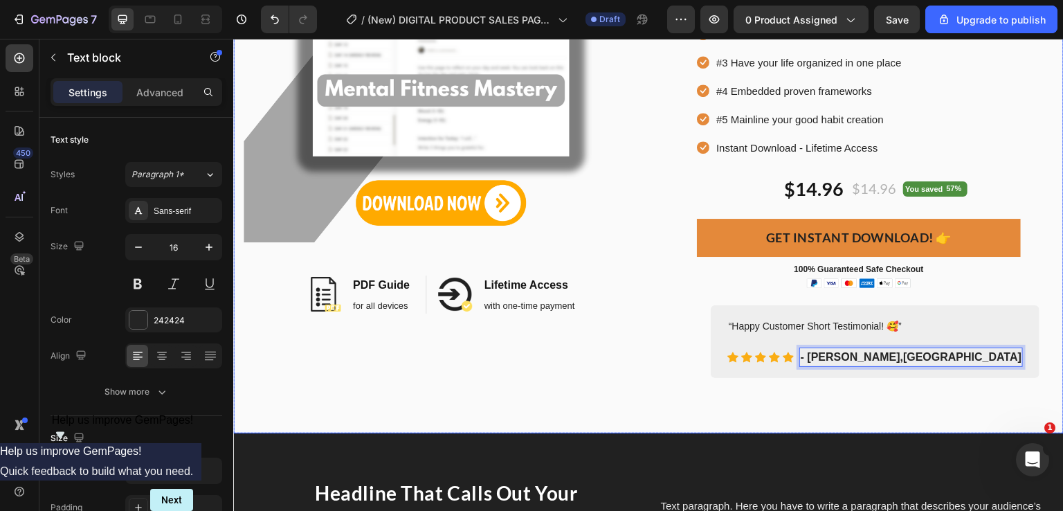
click at [892, 417] on div "Image Image PDF Guide Heading for all devices Text block Row Image Lifetime Acc…" at bounding box center [648, 77] width 831 height 712
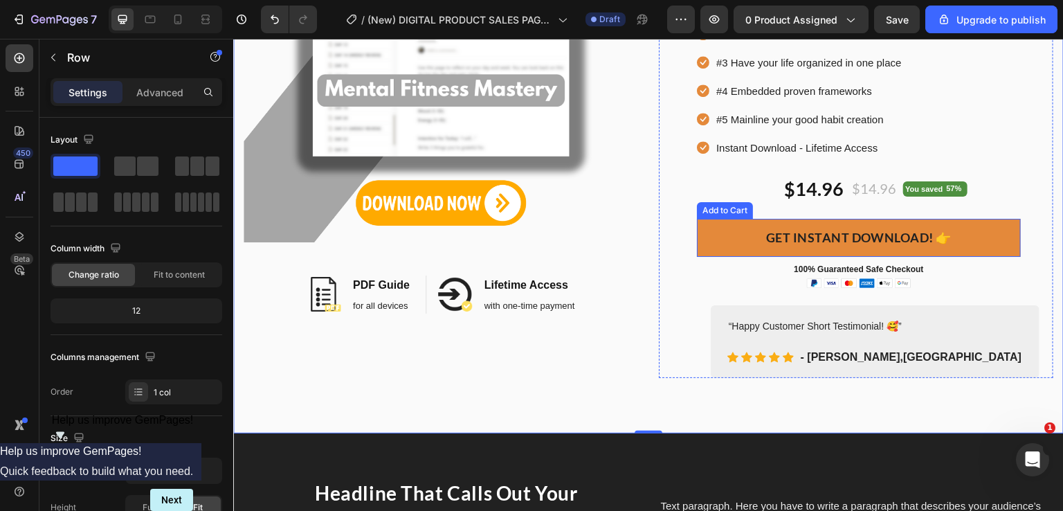
click at [712, 234] on button "GET INSTANT DOWNLOAD! 👉" at bounding box center [859, 238] width 324 height 38
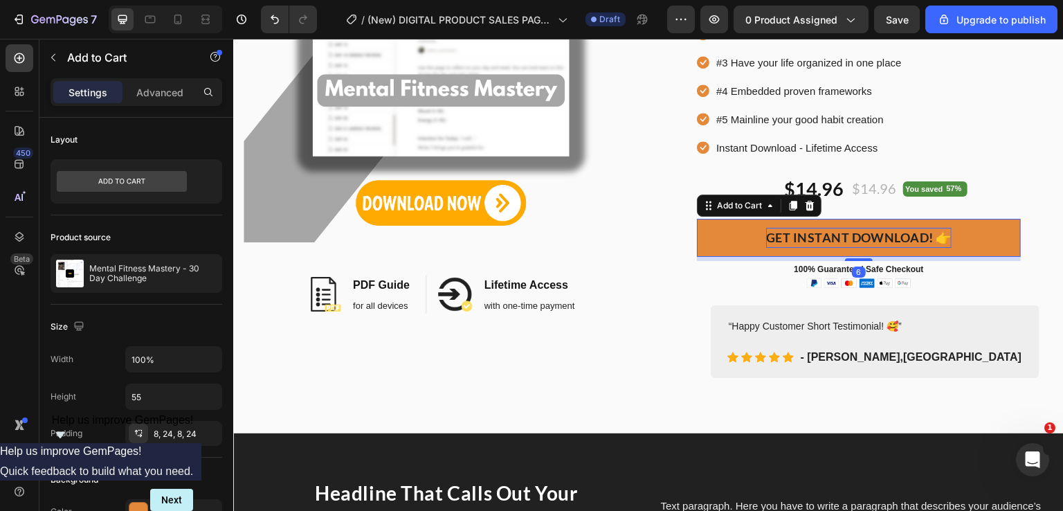
click at [794, 237] on div "GET INSTANT DOWNLOAD! 👉" at bounding box center [859, 238] width 186 height 20
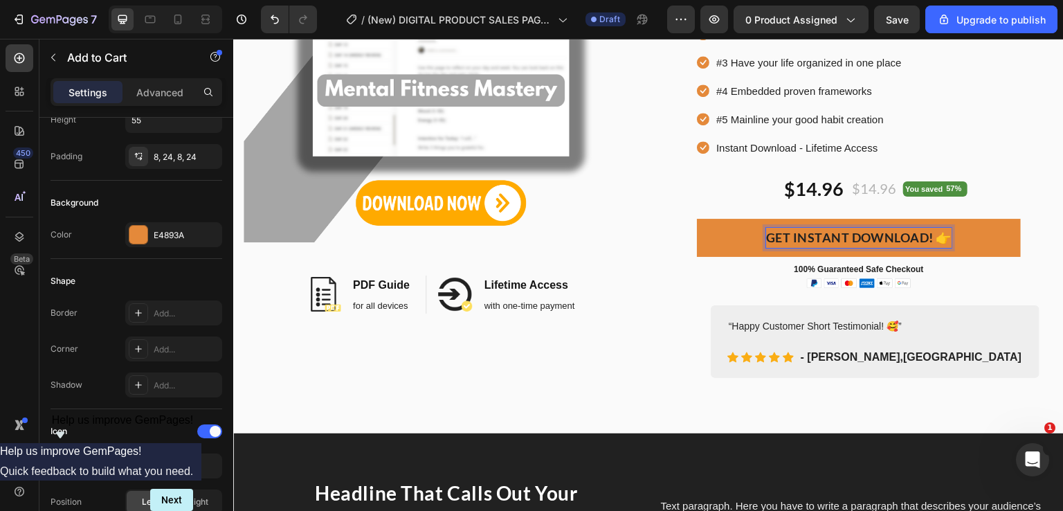
scroll to position [554, 0]
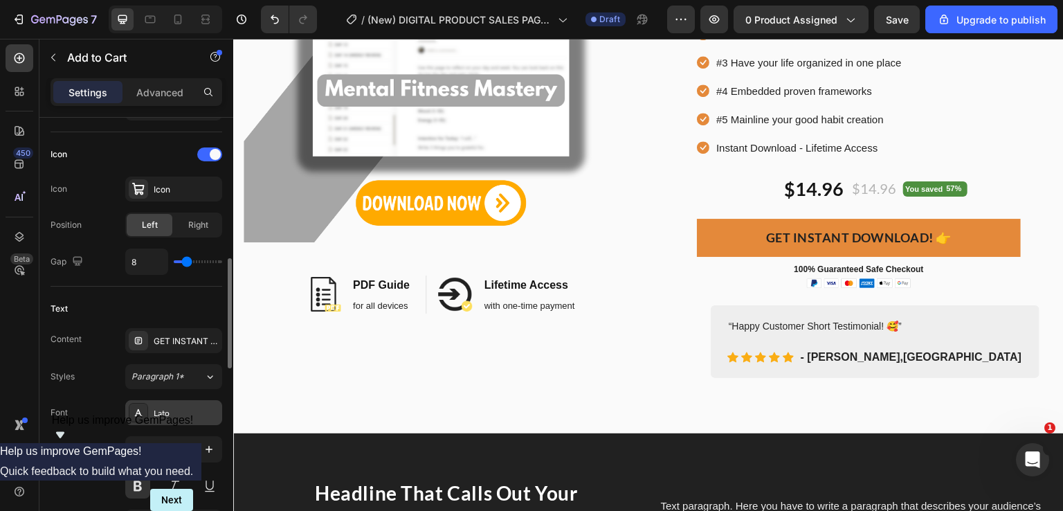
click at [170, 407] on div "Lato" at bounding box center [186, 413] width 65 height 12
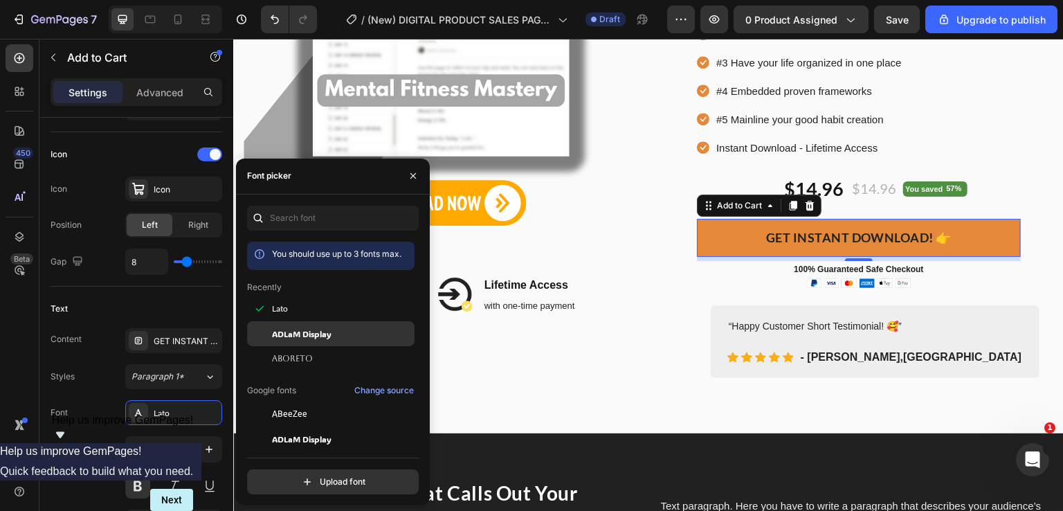
click at [305, 333] on span "ADLaM Display" at bounding box center [302, 333] width 60 height 12
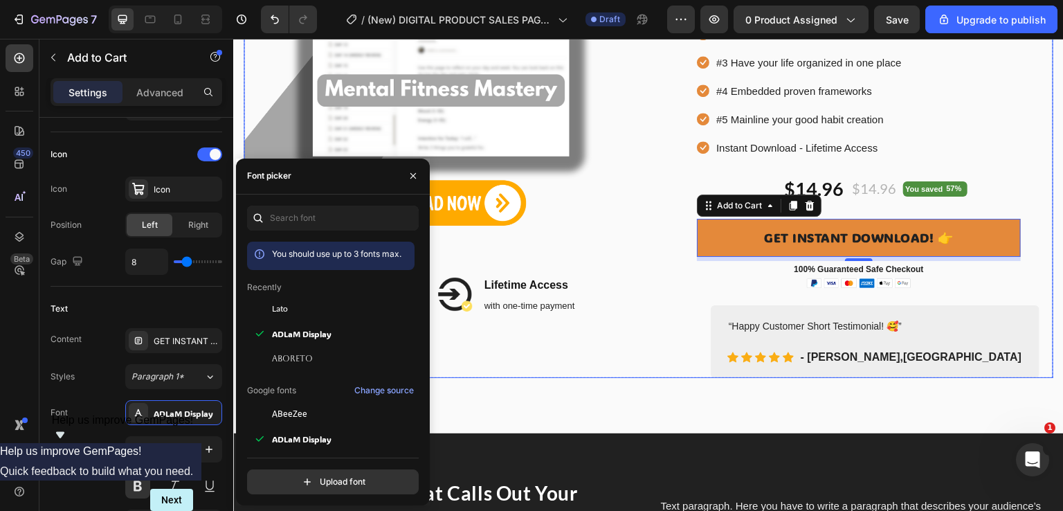
click at [540, 368] on div "Image Image PDF Guide Heading for all devices Text block Row Image Lifetime Acc…" at bounding box center [441, 63] width 395 height 629
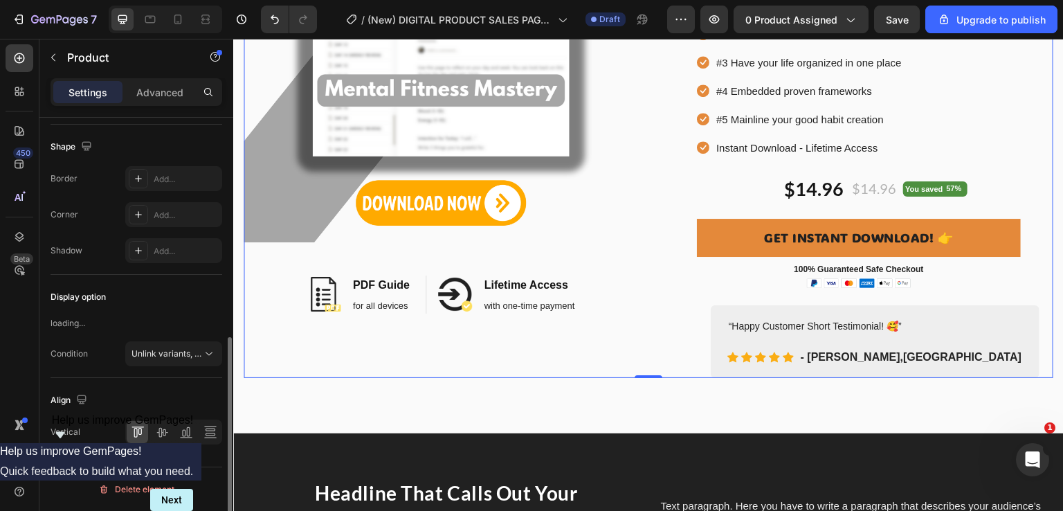
scroll to position [0, 0]
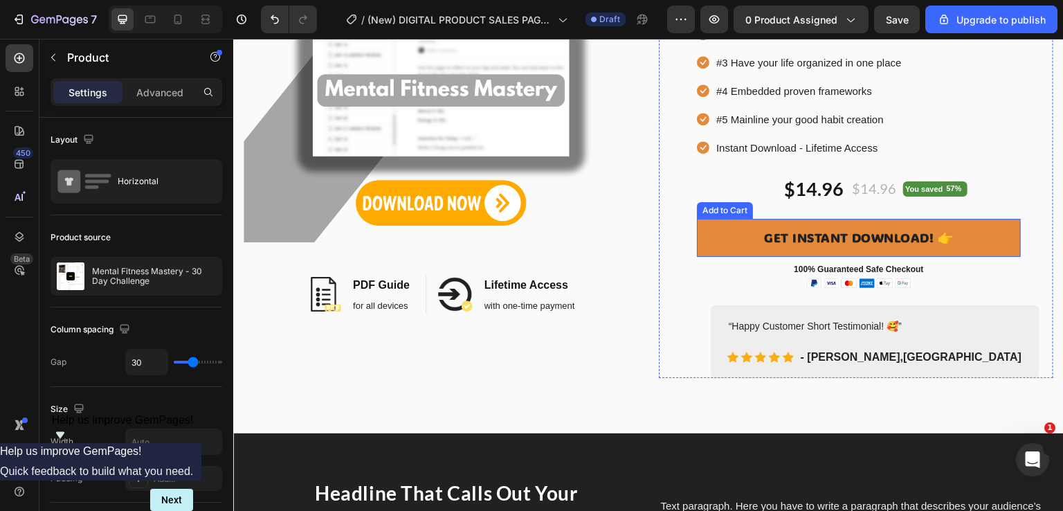
click at [721, 233] on button "GET INSTANT DOWNLOAD! 👉" at bounding box center [859, 238] width 324 height 38
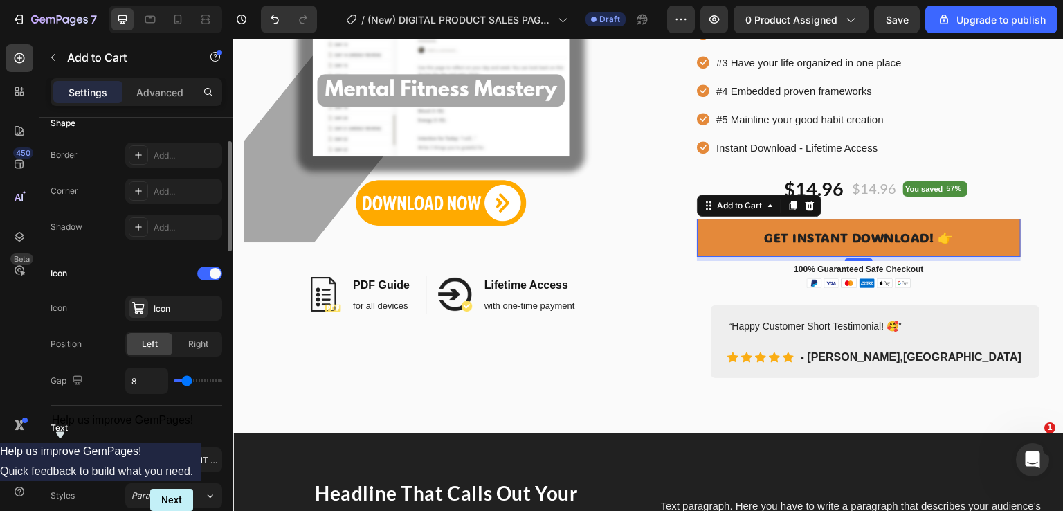
scroll to position [365, 0]
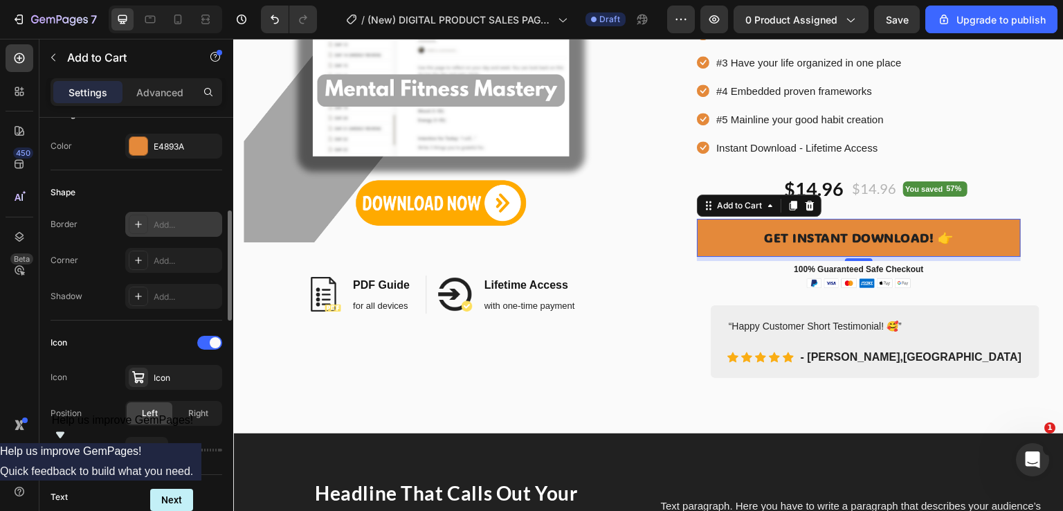
click at [172, 219] on div "Add..." at bounding box center [186, 225] width 65 height 12
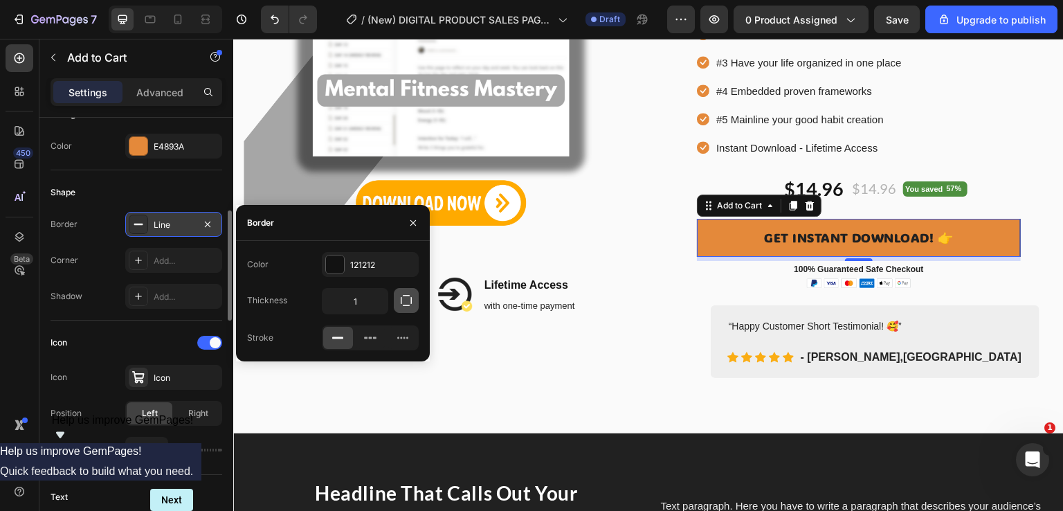
click at [404, 307] on icon "button" at bounding box center [406, 300] width 14 height 14
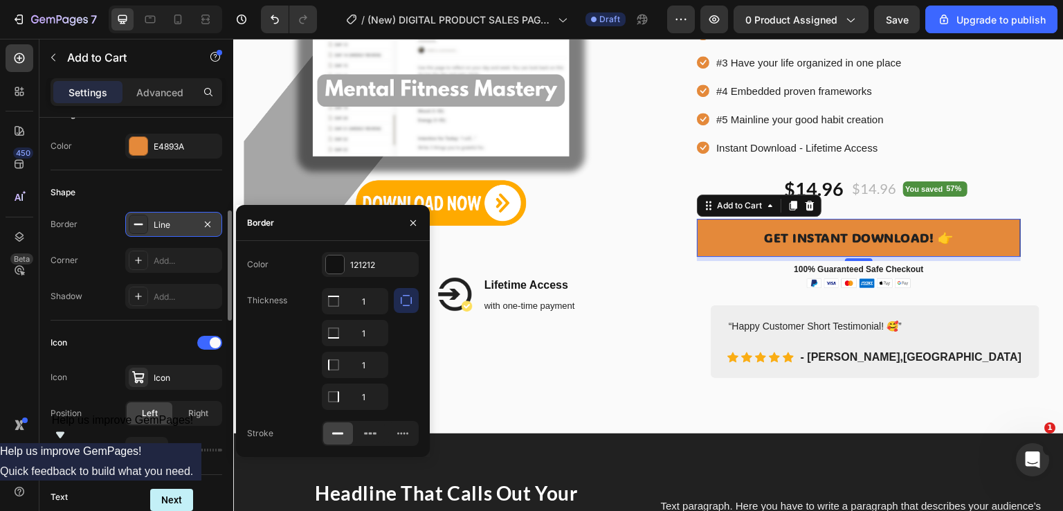
click at [403, 306] on icon "button" at bounding box center [406, 300] width 14 height 14
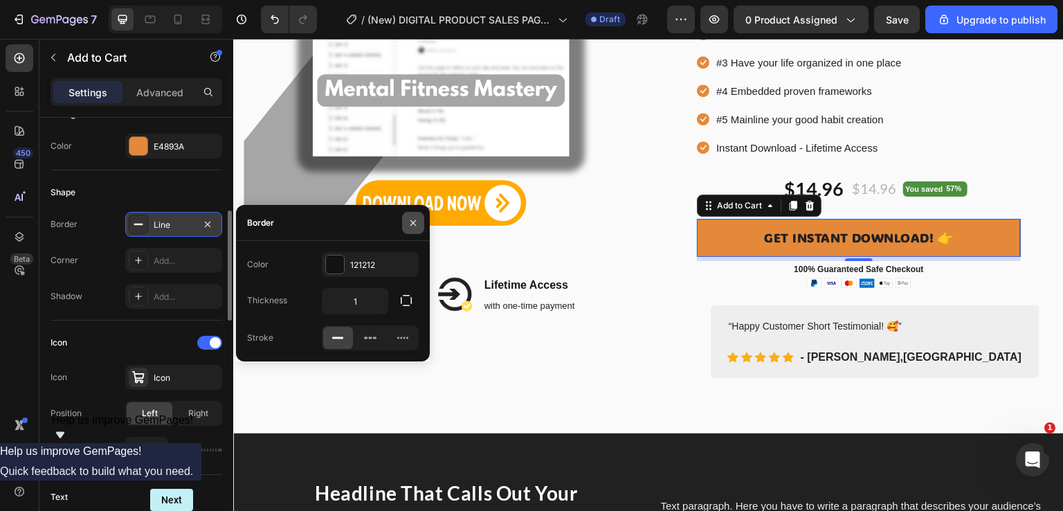
click at [414, 228] on icon "button" at bounding box center [413, 222] width 11 height 11
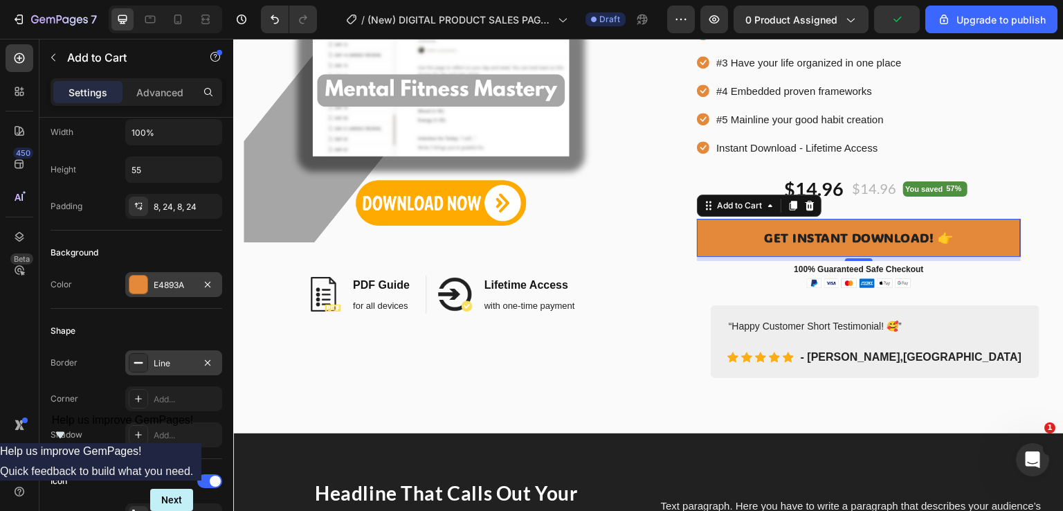
scroll to position [296, 0]
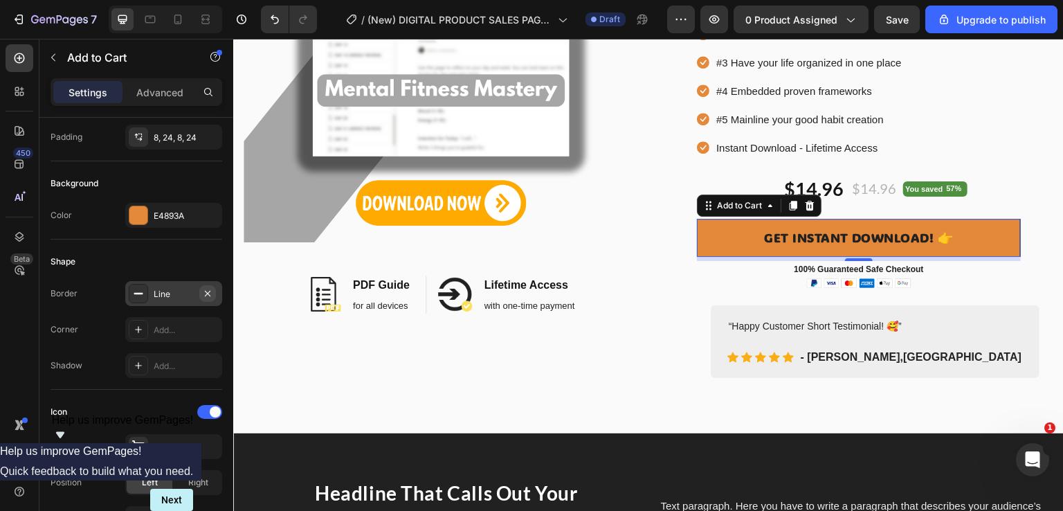
click at [205, 289] on icon "button" at bounding box center [207, 293] width 11 height 11
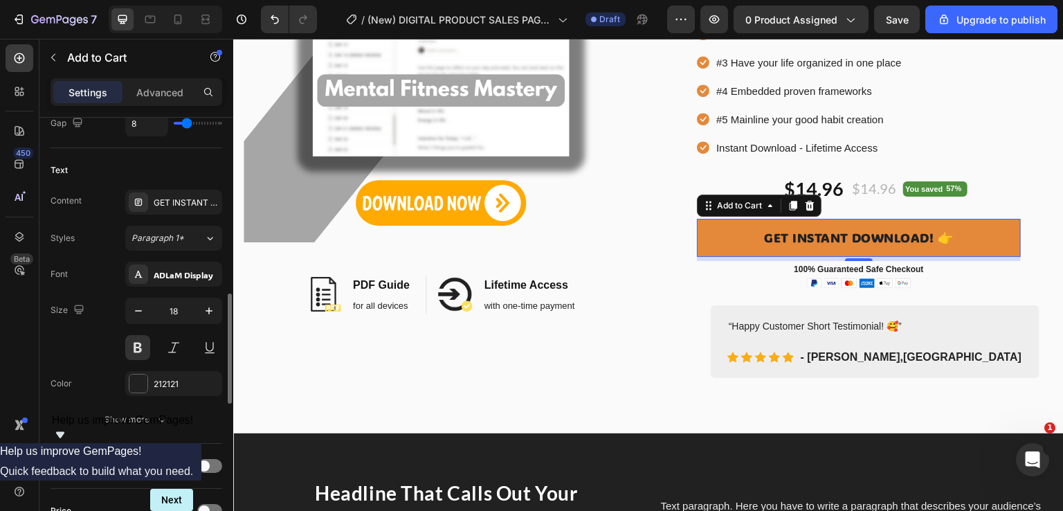
scroll to position [831, 0]
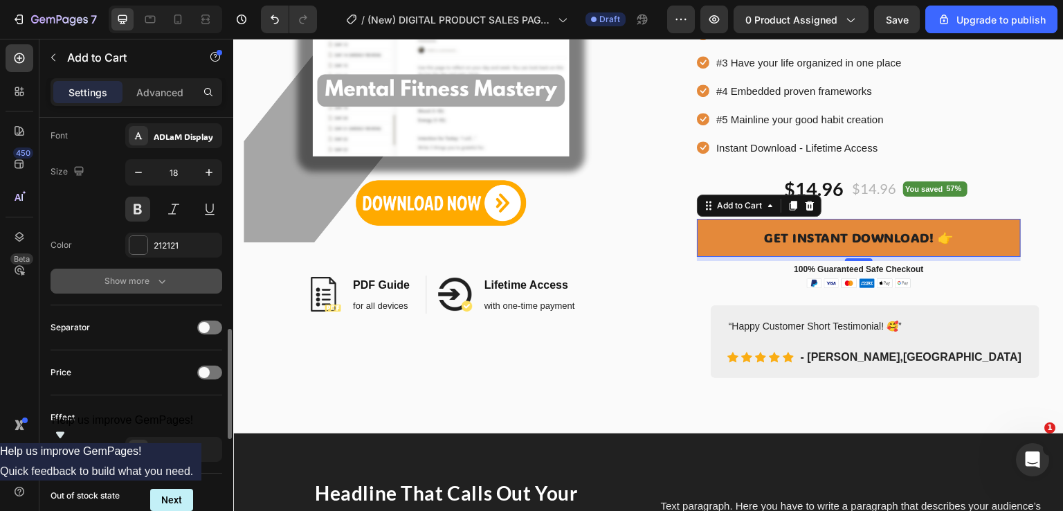
click at [113, 280] on div "Show more" at bounding box center [137, 281] width 64 height 14
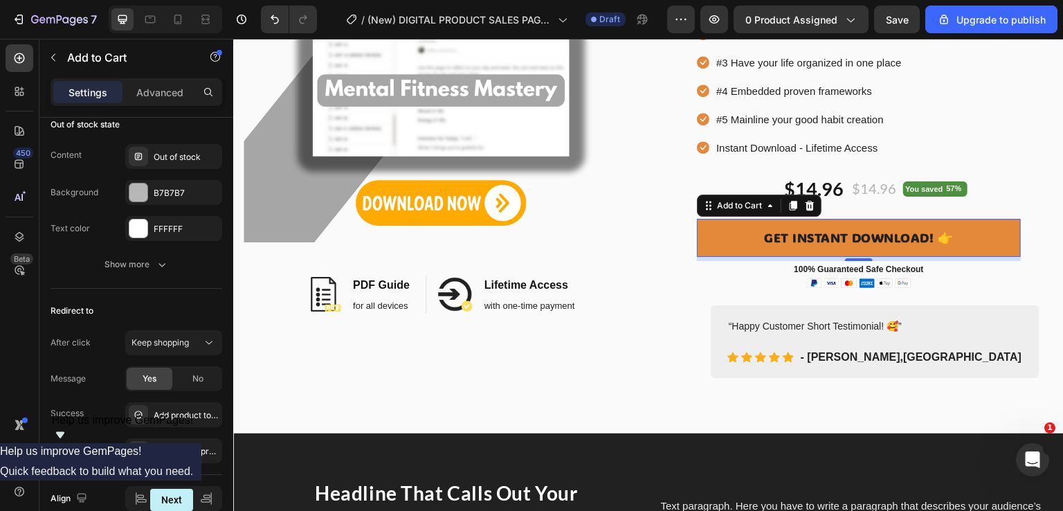
scroll to position [1447, 0]
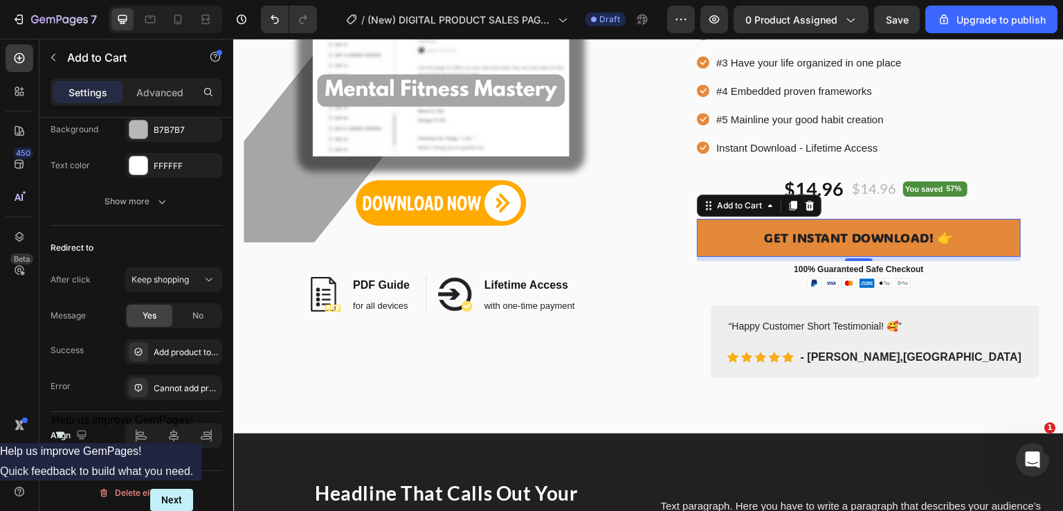
click at [721, 228] on button "GET INSTANT DOWNLOAD! 👉" at bounding box center [859, 238] width 324 height 38
click at [178, 274] on span "Keep shopping" at bounding box center [160, 279] width 57 height 10
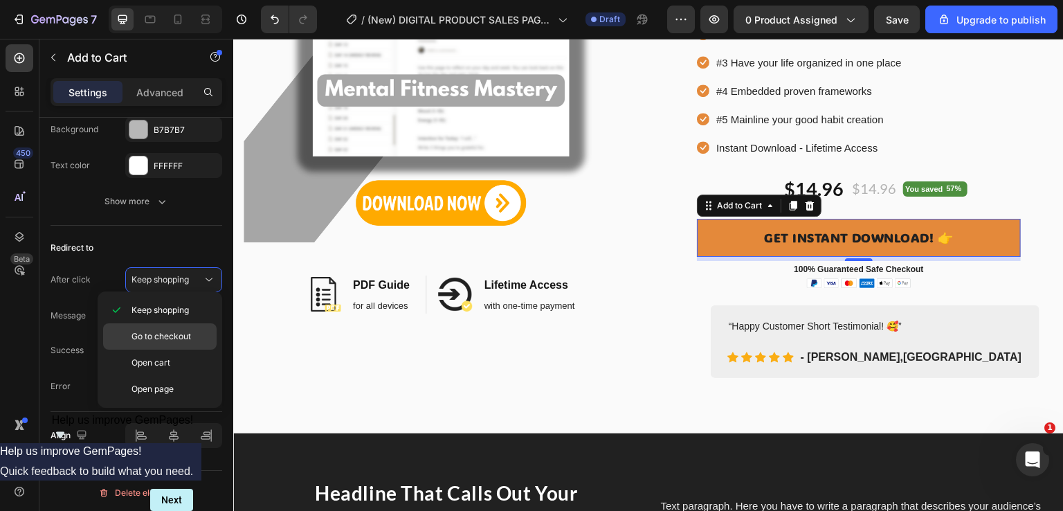
click at [156, 338] on span "Go to checkout" at bounding box center [162, 336] width 60 height 12
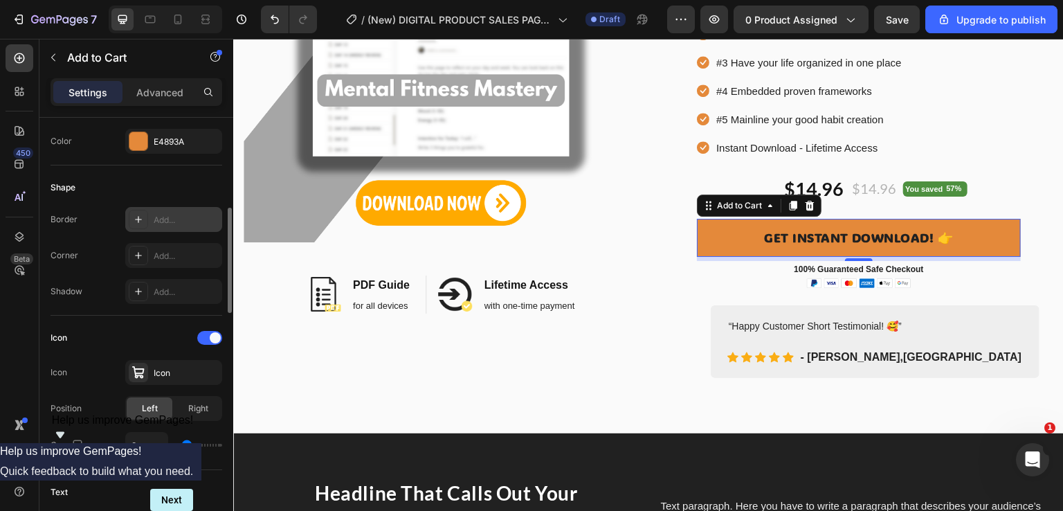
scroll to position [301, 0]
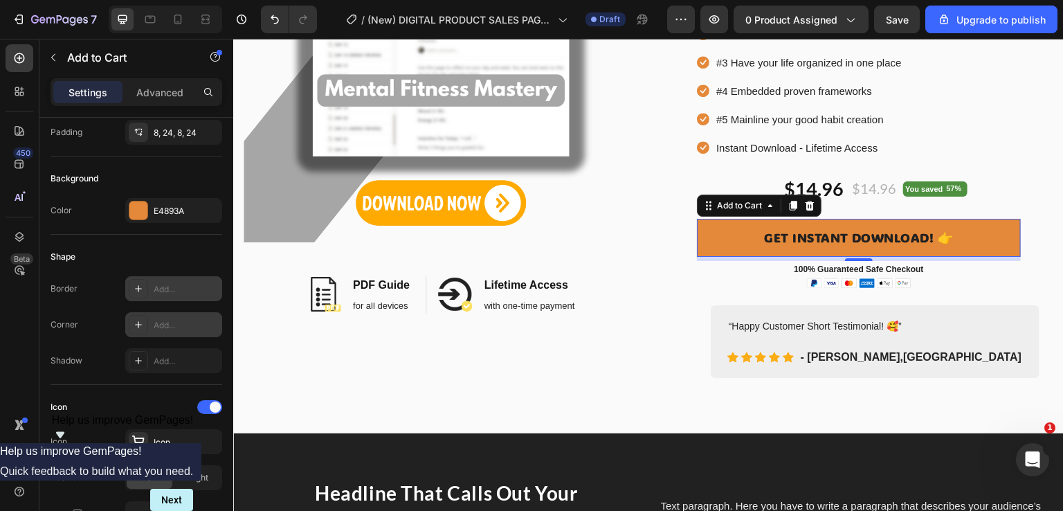
click at [176, 319] on div "Add..." at bounding box center [186, 325] width 65 height 12
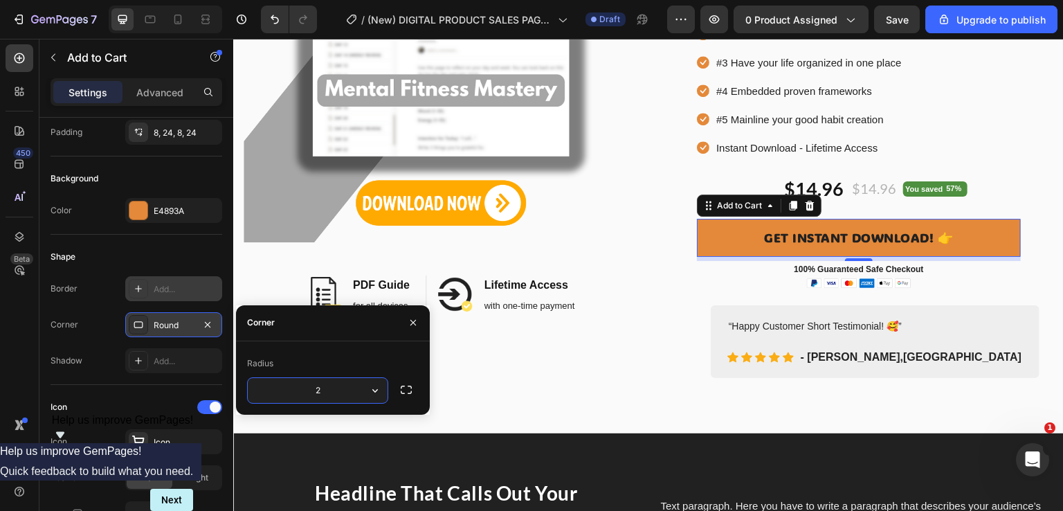
type input "20"
click at [619, 397] on div "Image Image PDF Guide Heading for all devices Text block Row Image Lifetime Acc…" at bounding box center [648, 77] width 831 height 712
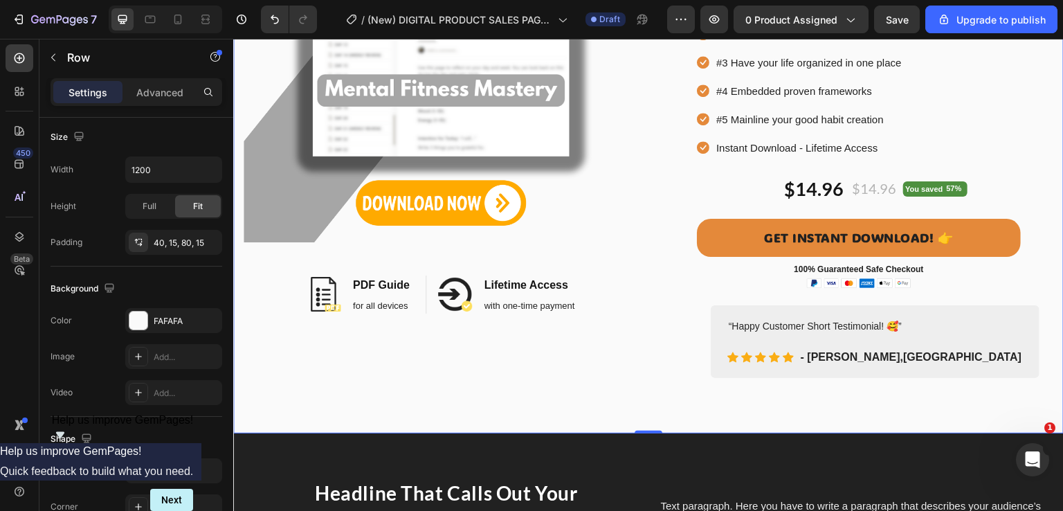
scroll to position [0, 0]
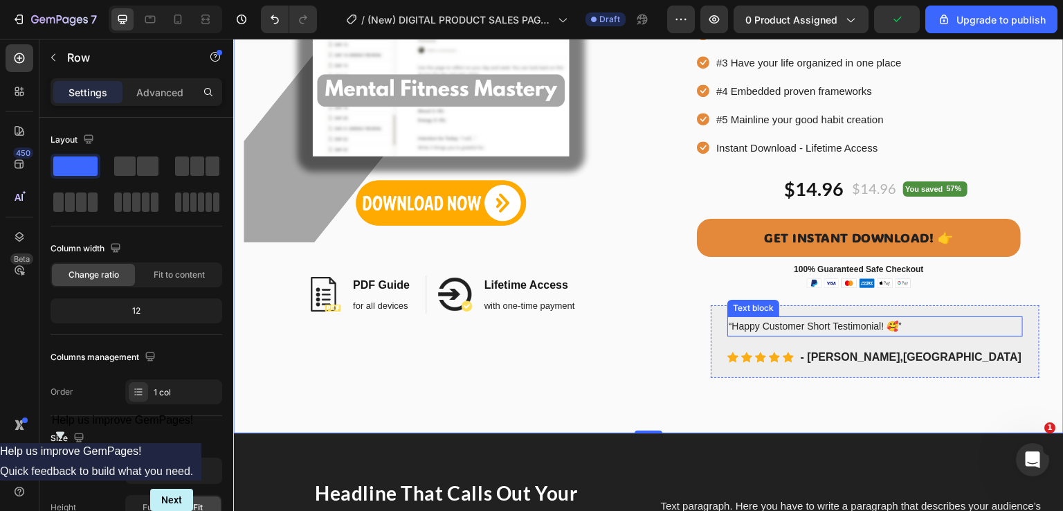
click at [785, 326] on p "“Happy Customer Short Testimonial! 🥰”" at bounding box center [875, 326] width 293 height 17
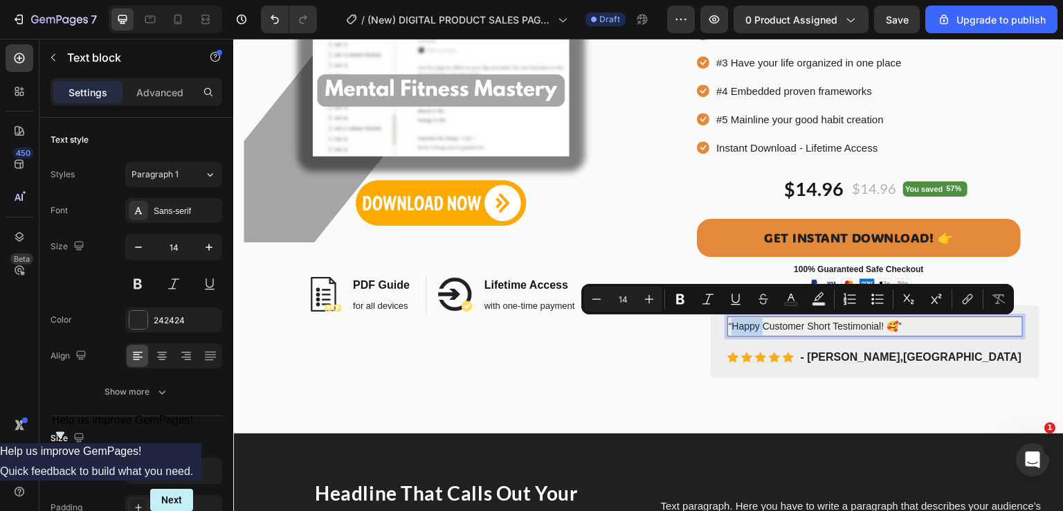
click at [785, 326] on p "“Happy Customer Short Testimonial! 🥰”" at bounding box center [875, 326] width 293 height 17
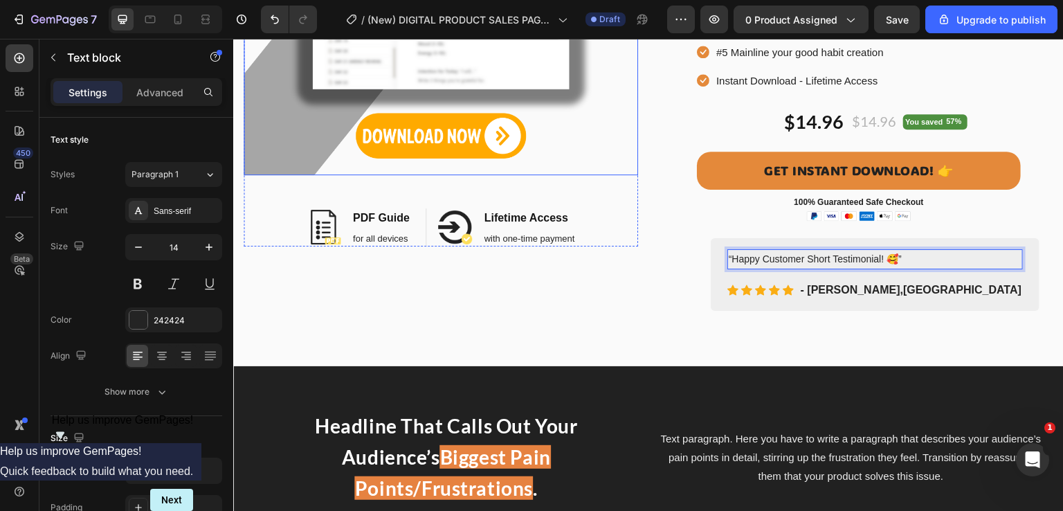
scroll to position [415, 0]
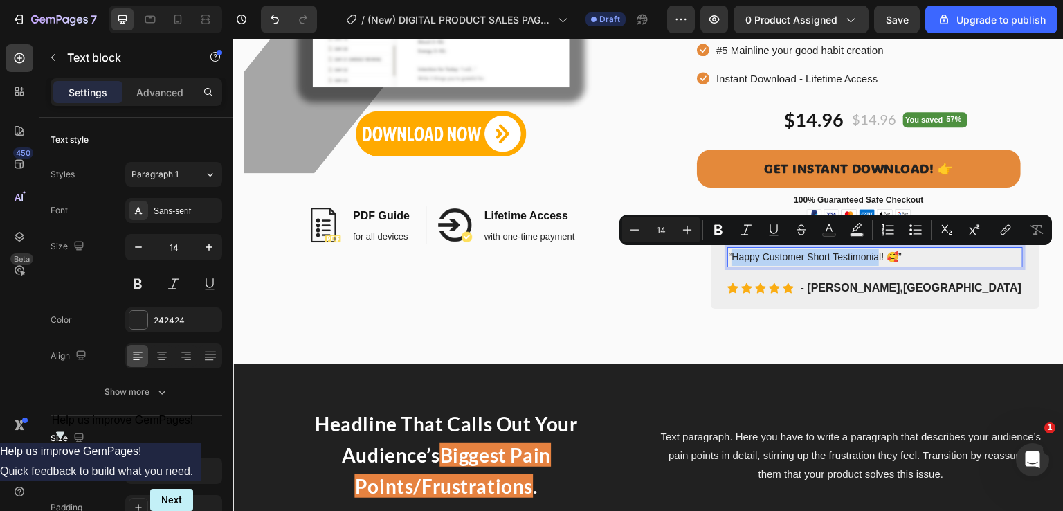
drag, startPoint x: 784, startPoint y: 258, endPoint x: 930, endPoint y: 259, distance: 146.7
click at [930, 259] on p "“Happy Customer Short Testimonial! 🥰”" at bounding box center [875, 256] width 293 height 17
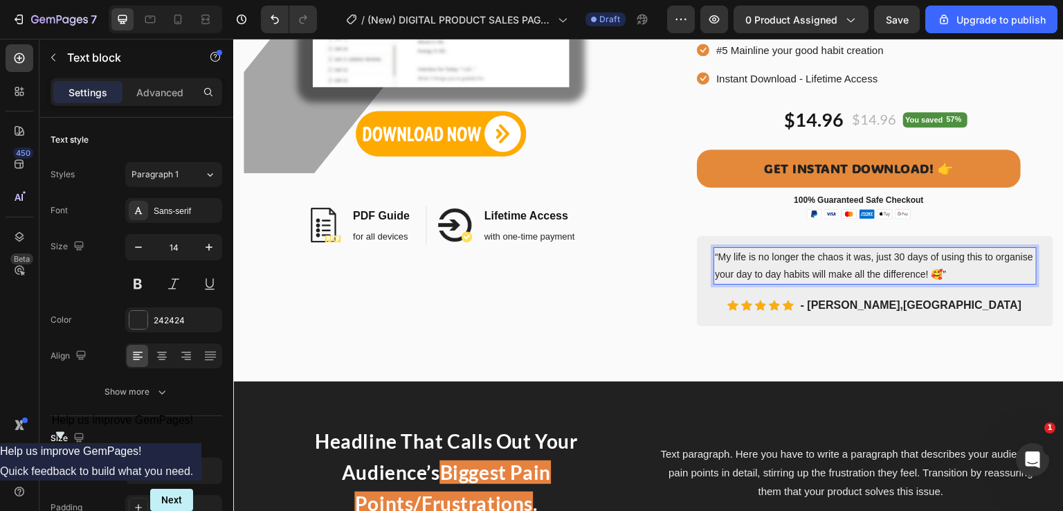
click at [978, 271] on p "“My life is no longer the chaos it was, just 30 days of using this to organise …" at bounding box center [875, 265] width 320 height 35
click at [989, 367] on div "Image Image PDF Guide Heading for all devices Text block Row Image Lifetime Acc…" at bounding box center [648, 17] width 831 height 730
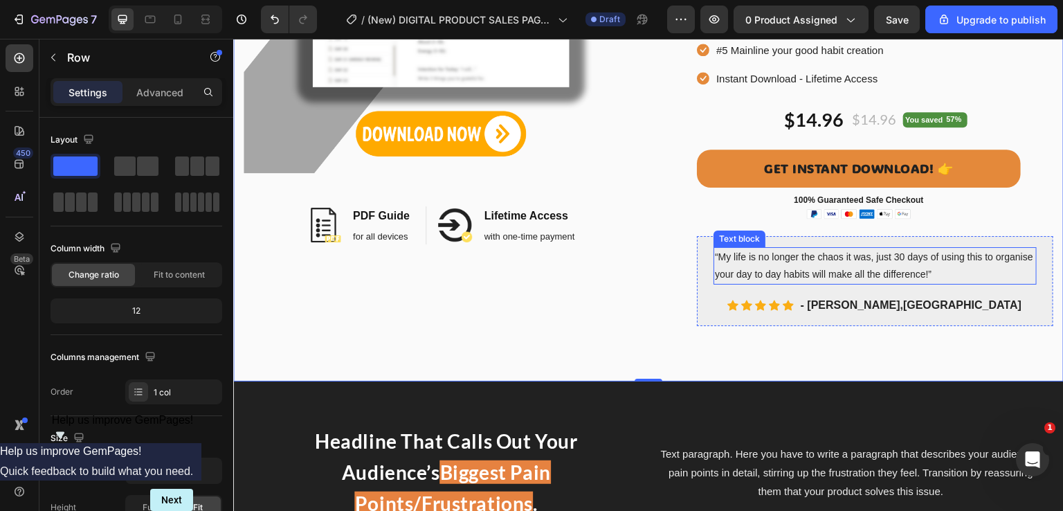
click at [927, 272] on p "“My life is no longer the chaos it was, just 30 days of using this to organise …" at bounding box center [875, 265] width 320 height 35
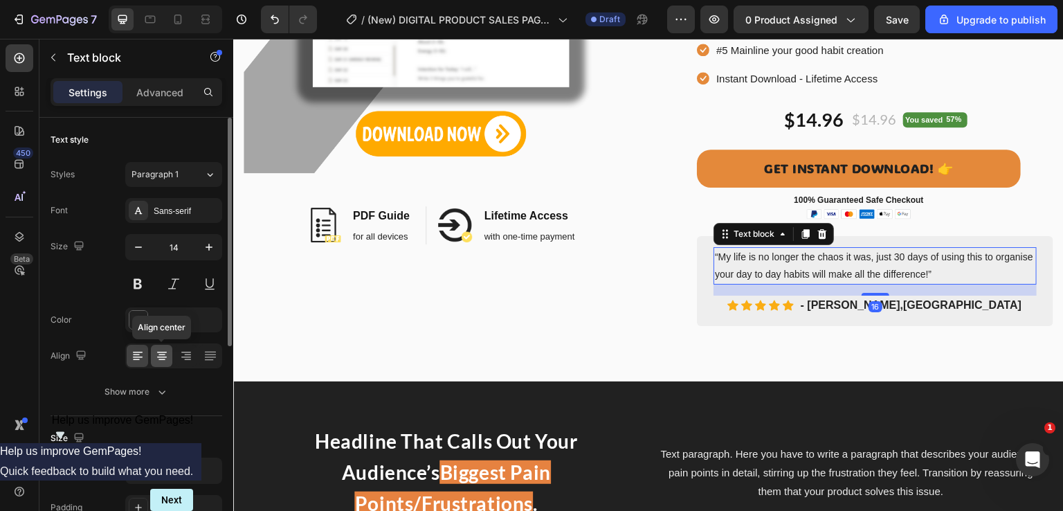
click at [161, 353] on icon at bounding box center [162, 356] width 14 height 14
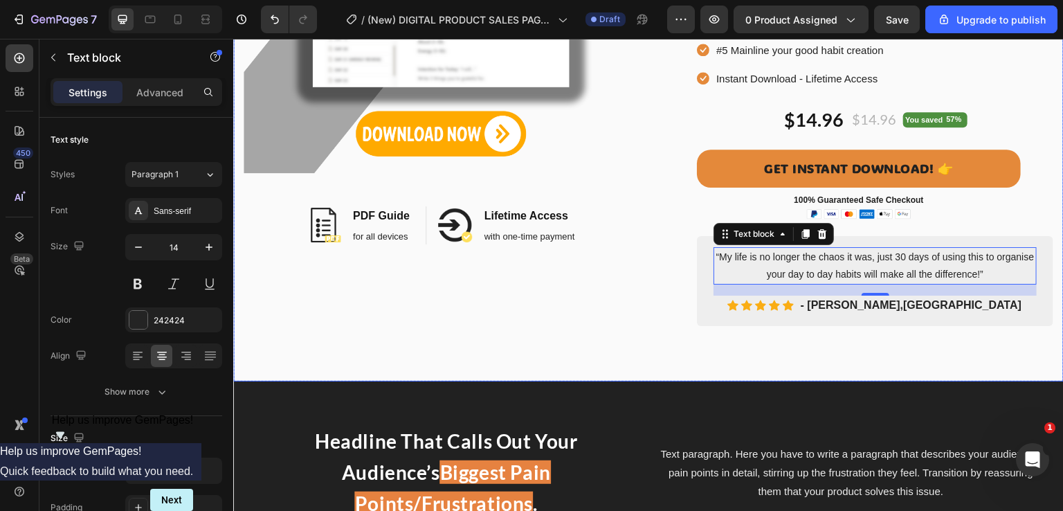
click at [869, 351] on div "Image Image PDF Guide Heading for all devices Text block Row Image Lifetime Acc…" at bounding box center [648, 17] width 831 height 730
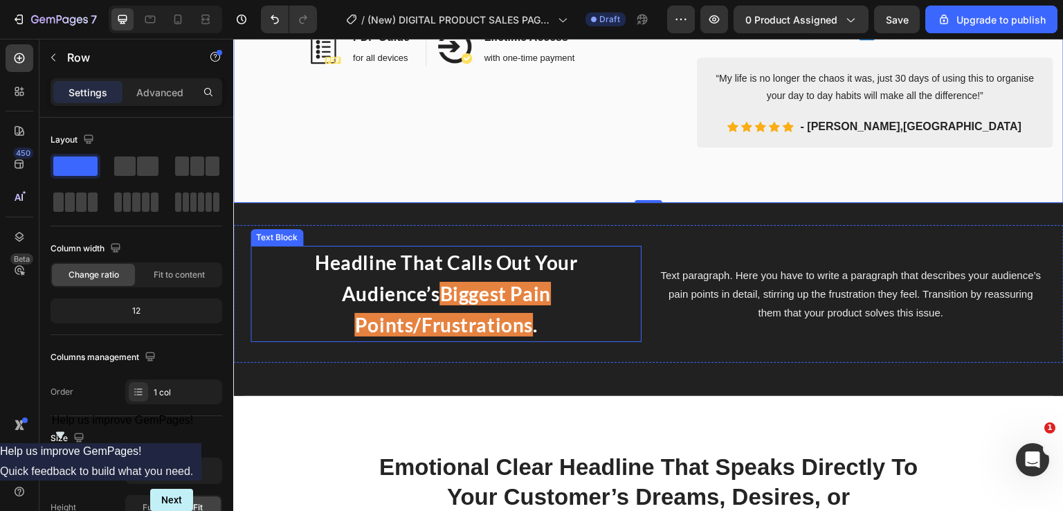
scroll to position [623, 0]
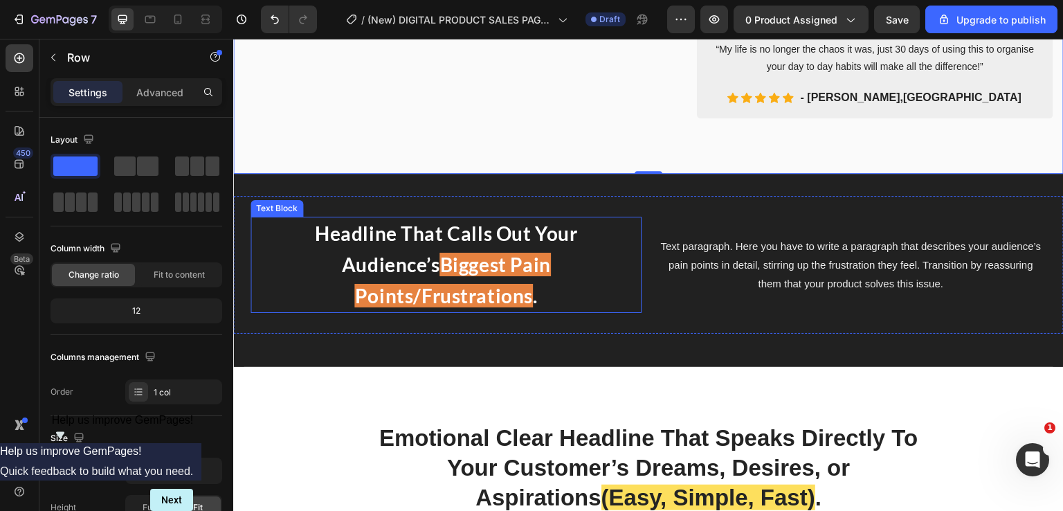
click at [437, 246] on p "Headline That Calls Out Your Audience’s Biggest Pain Points/Frustrations ." at bounding box center [446, 264] width 388 height 93
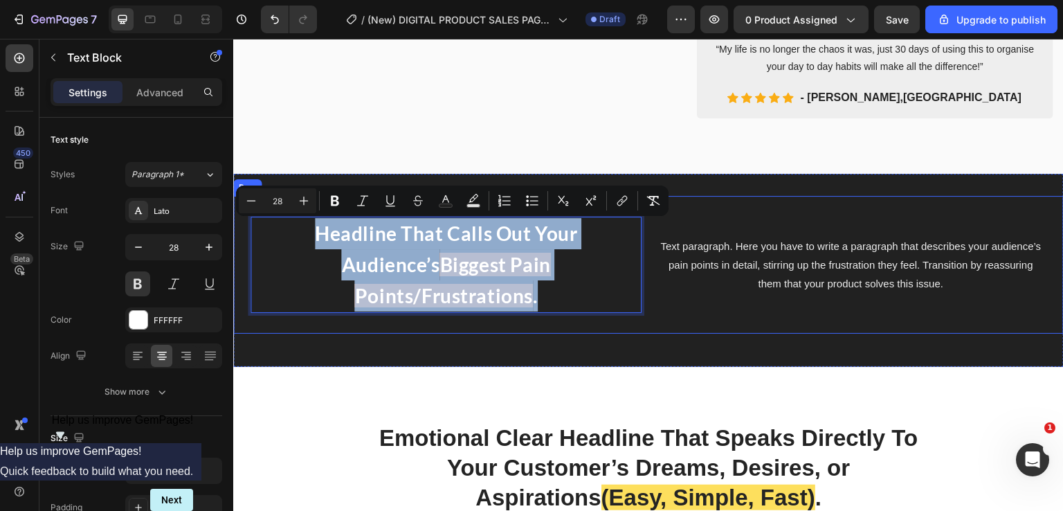
drag, startPoint x: 260, startPoint y: 233, endPoint x: 641, endPoint y: 285, distance: 384.9
click at [641, 285] on div "Headline That Calls Out Your Audience’s Biggest Pain Points/Frustrations . Text…" at bounding box center [648, 264] width 831 height 137
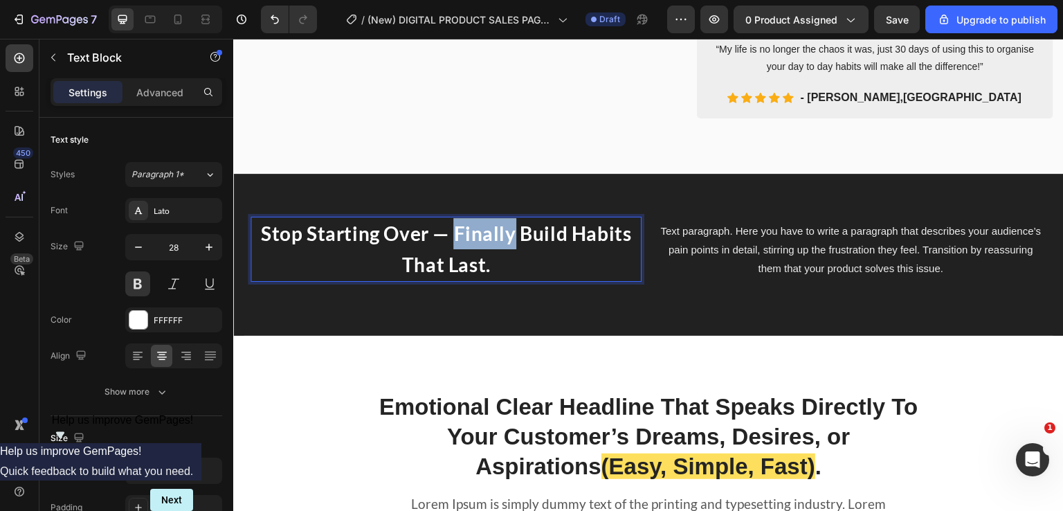
drag, startPoint x: 452, startPoint y: 239, endPoint x: 510, endPoint y: 241, distance: 58.2
click at [510, 241] on p "Stop Starting Over — Finally Build Habits That Last." at bounding box center [446, 249] width 388 height 62
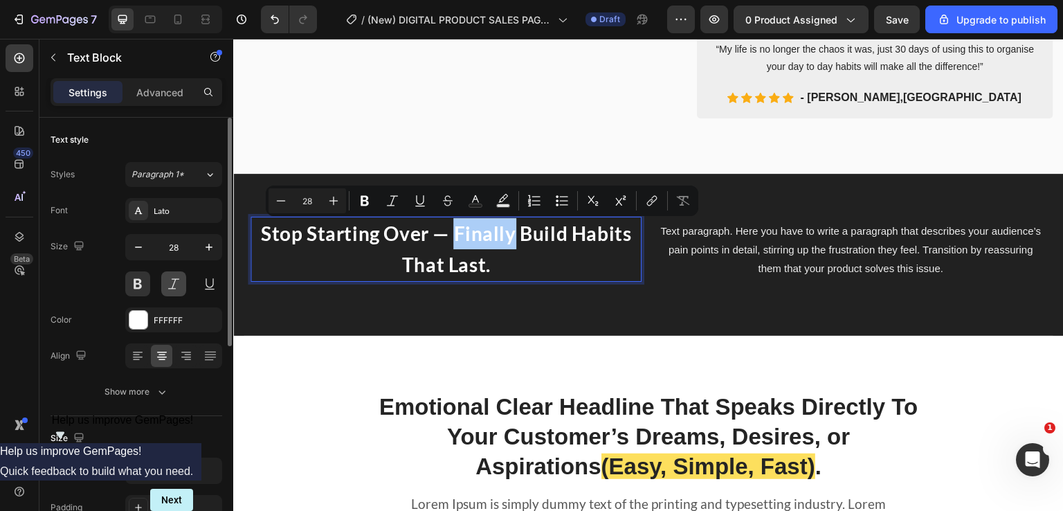
click at [169, 283] on button at bounding box center [173, 283] width 25 height 25
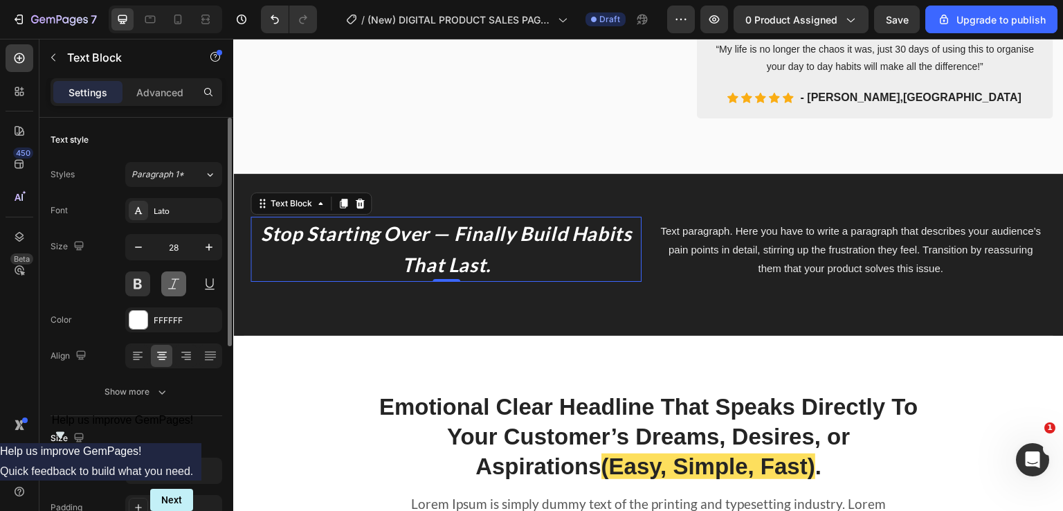
click at [167, 286] on button at bounding box center [173, 283] width 25 height 25
click at [469, 253] on p "Stop Starting Over — Finally Build Habits That Last." at bounding box center [446, 249] width 388 height 62
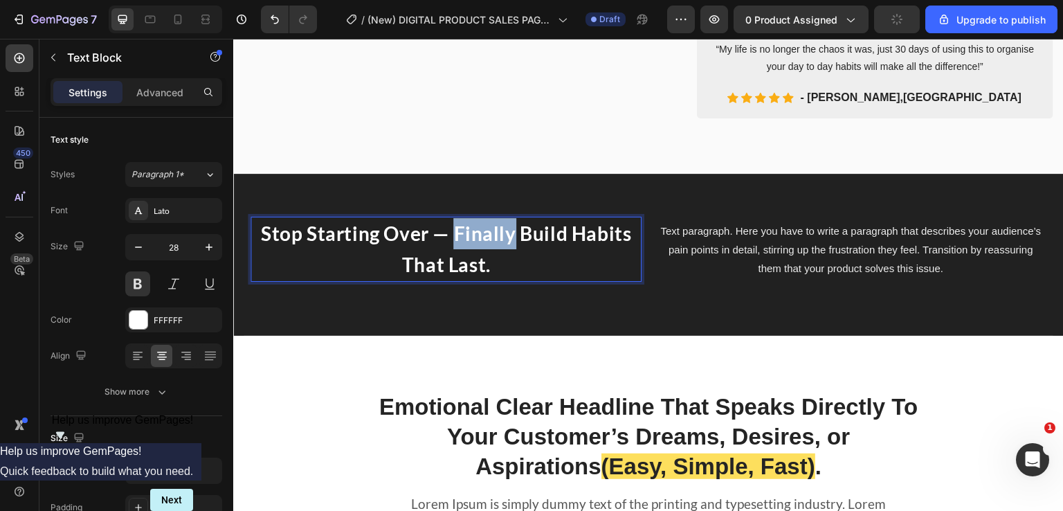
drag, startPoint x: 453, startPoint y: 234, endPoint x: 512, endPoint y: 237, distance: 58.9
click at [512, 237] on p "Stop Starting Over — Finally Build Habits That Last." at bounding box center [446, 249] width 388 height 62
click at [390, 199] on icon "Editor contextual toolbar" at bounding box center [393, 201] width 14 height 14
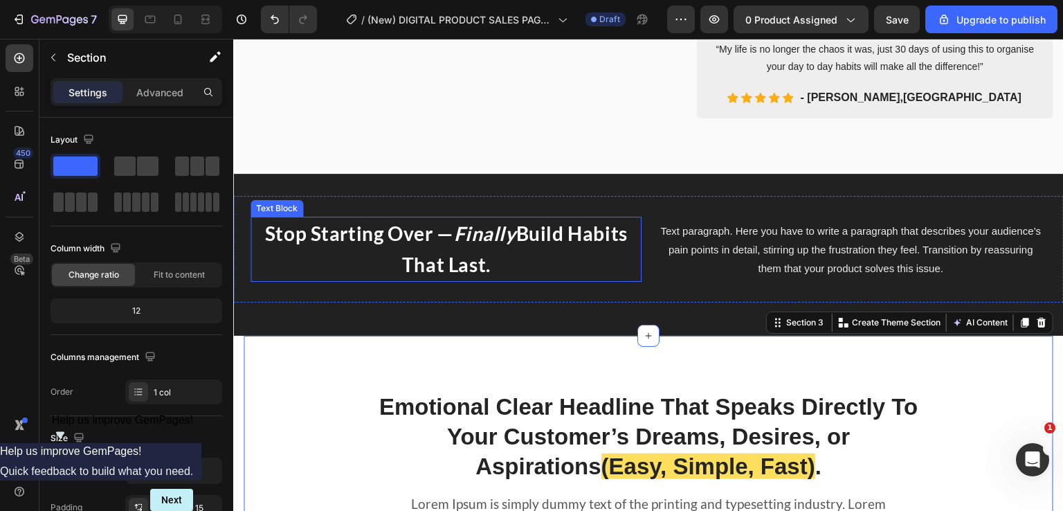
click at [462, 234] on icon "Finally" at bounding box center [484, 234] width 62 height 24
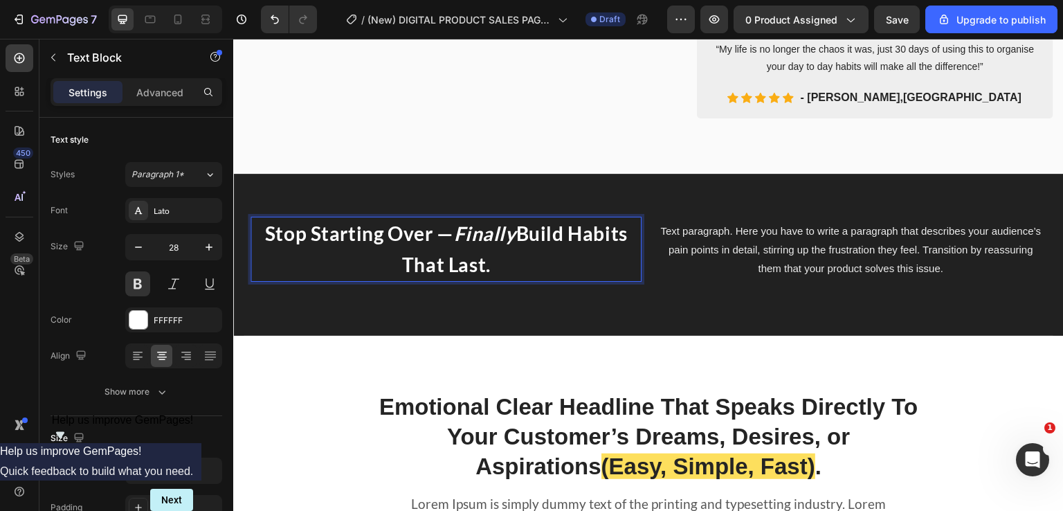
click at [453, 235] on icon "Finally" at bounding box center [484, 234] width 62 height 24
drag, startPoint x: 453, startPoint y: 235, endPoint x: 503, endPoint y: 242, distance: 50.4
click at [503, 242] on icon "Finally" at bounding box center [484, 234] width 62 height 24
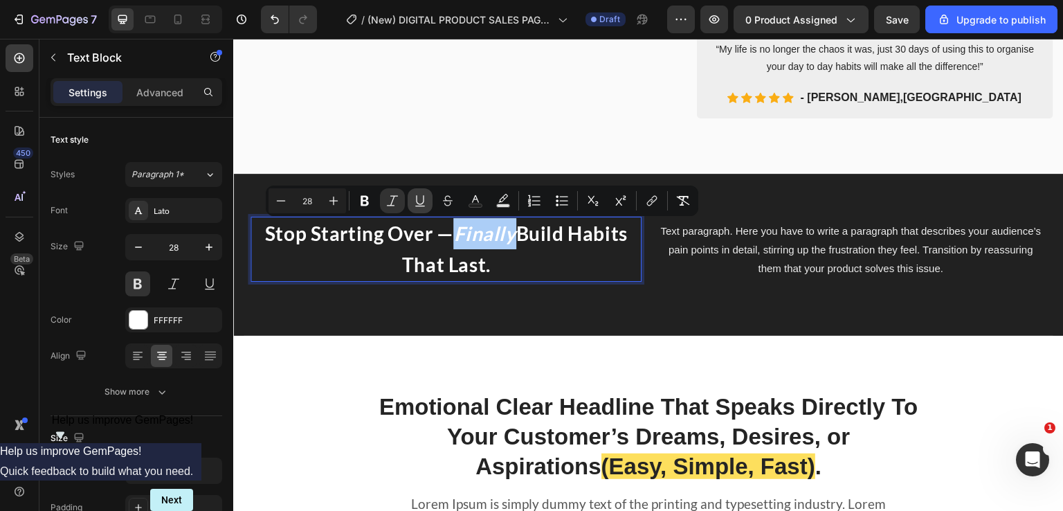
click at [418, 203] on icon "Editor contextual toolbar" at bounding box center [420, 201] width 14 height 14
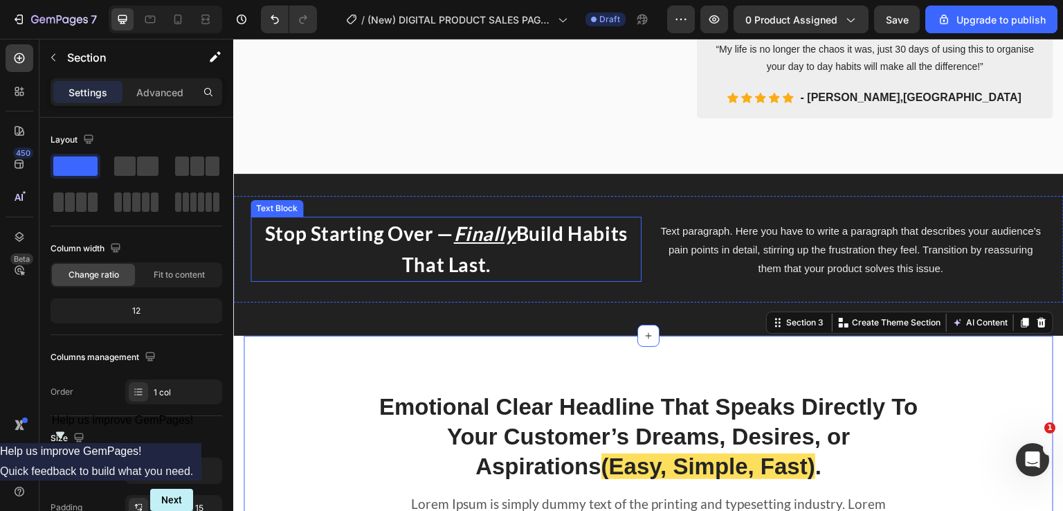
click at [447, 237] on p "Stop Starting Over — Finally Build Habits That Last." at bounding box center [446, 249] width 388 height 62
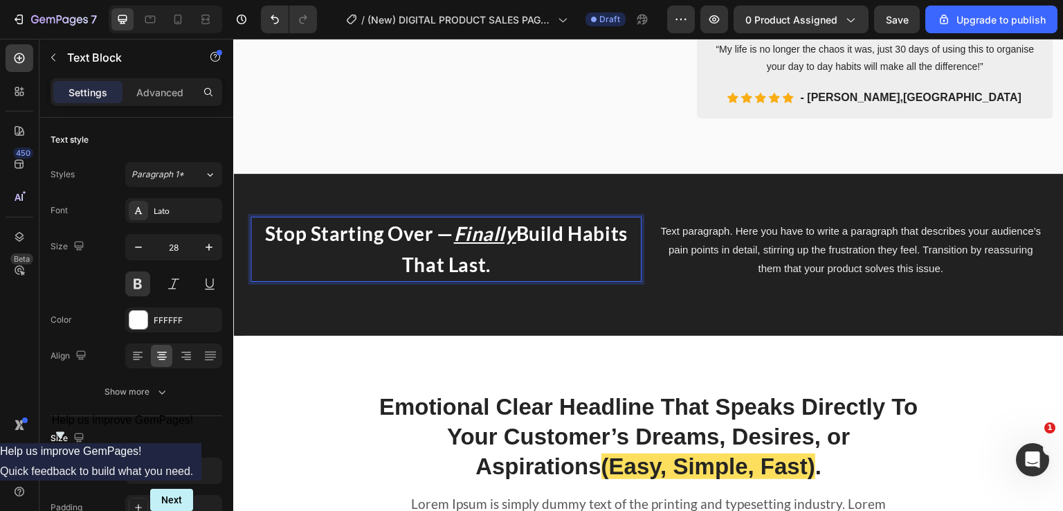
click at [455, 238] on u "Finally" at bounding box center [484, 234] width 62 height 24
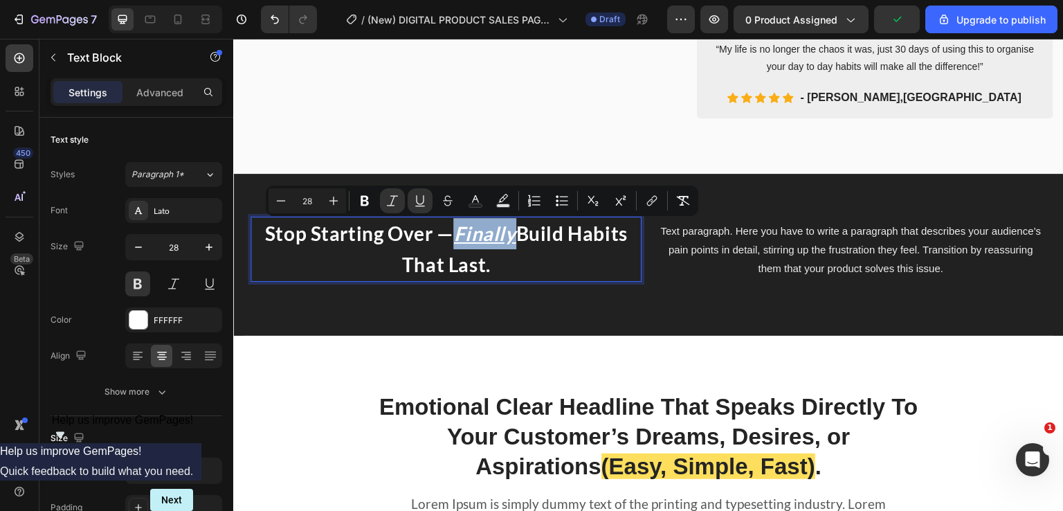
drag, startPoint x: 452, startPoint y: 236, endPoint x: 512, endPoint y: 245, distance: 60.9
click at [512, 245] on p "Stop Starting Over — Finally Build Habits That Last." at bounding box center [446, 249] width 388 height 62
click at [424, 195] on icon "Editor contextual toolbar" at bounding box center [420, 201] width 14 height 14
click at [479, 200] on icon "Editor contextual toolbar" at bounding box center [476, 201] width 14 height 14
type input "FFFFFF"
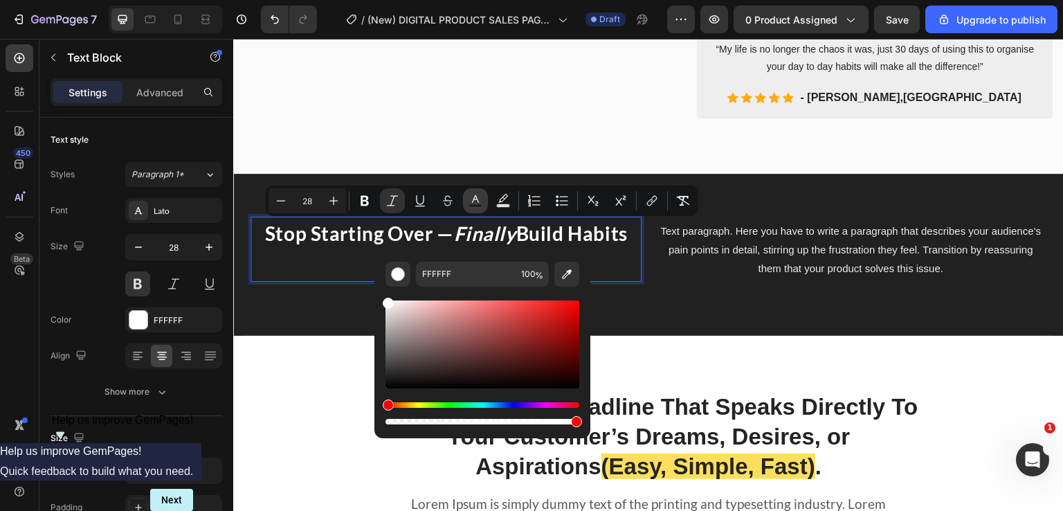
click at [479, 200] on icon "Editor contextual toolbar" at bounding box center [476, 201] width 14 height 14
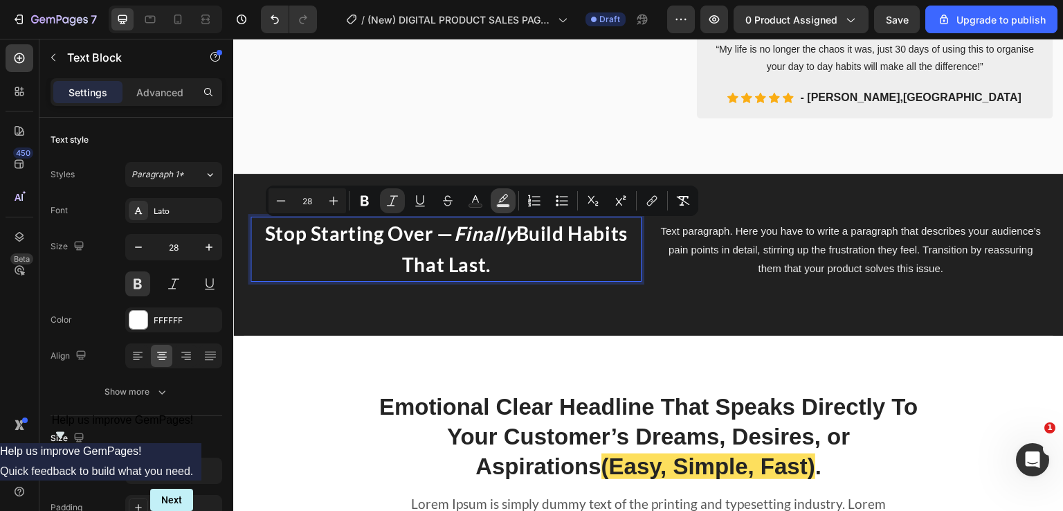
click at [497, 202] on icon "Editor contextual toolbar" at bounding box center [503, 201] width 14 height 14
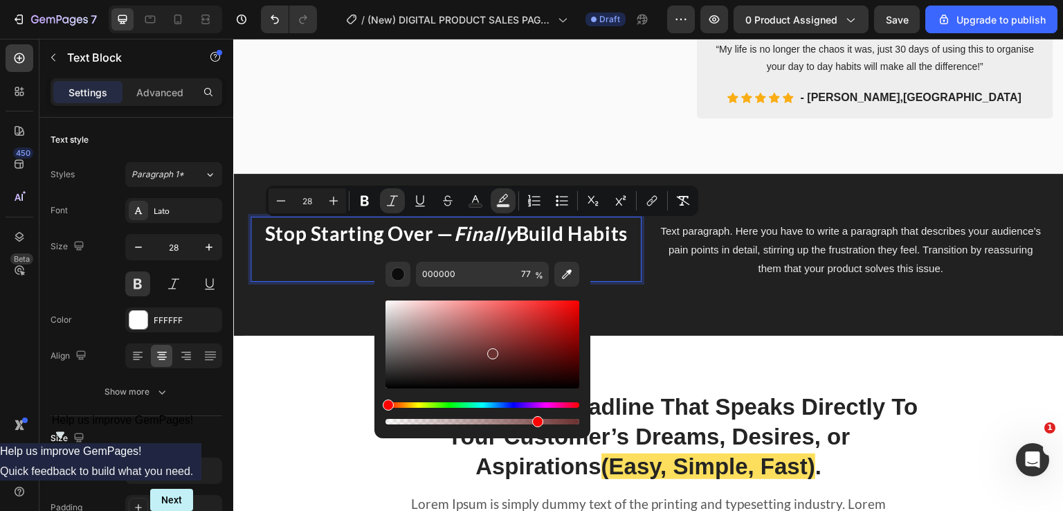
drag, startPoint x: 458, startPoint y: 363, endPoint x: 496, endPoint y: 347, distance: 41.5
click at [496, 347] on div "Editor contextual toolbar" at bounding box center [483, 344] width 194 height 88
type input "753333"
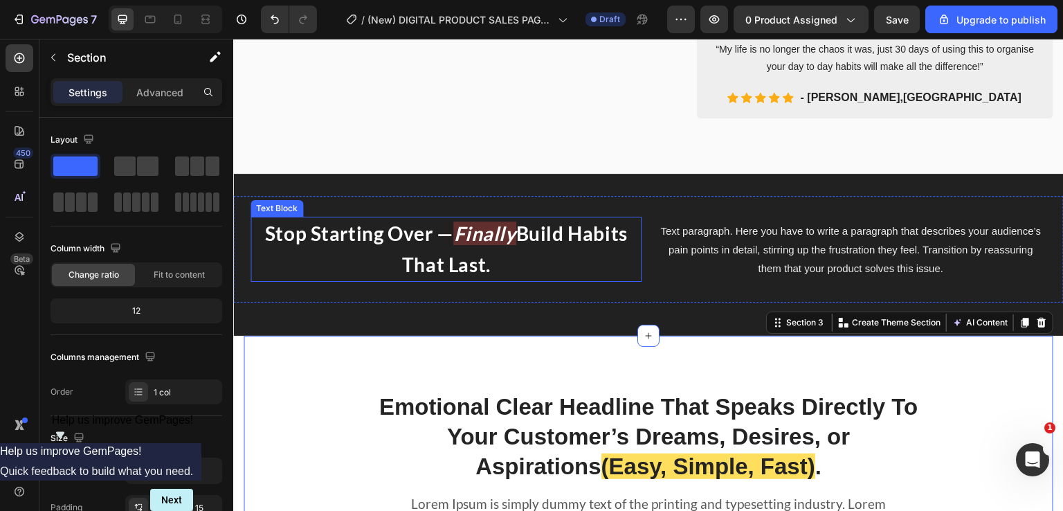
click at [465, 230] on icon "Finally" at bounding box center [484, 234] width 62 height 24
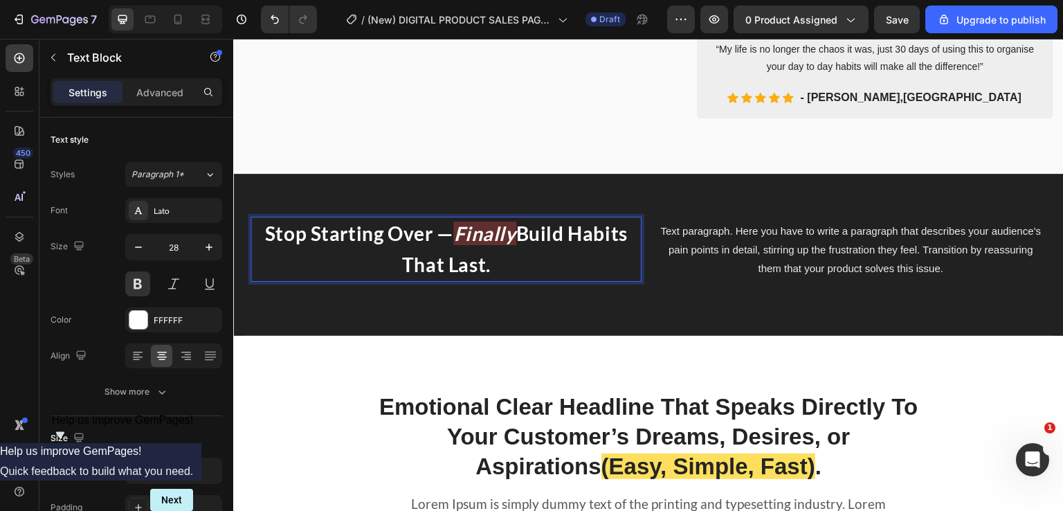
click at [464, 237] on icon "Finally" at bounding box center [484, 234] width 62 height 24
drag, startPoint x: 452, startPoint y: 234, endPoint x: 512, endPoint y: 233, distance: 60.2
click at [512, 233] on p "Stop Starting Over — Finally Build Habits That Last." at bounding box center [446, 249] width 388 height 62
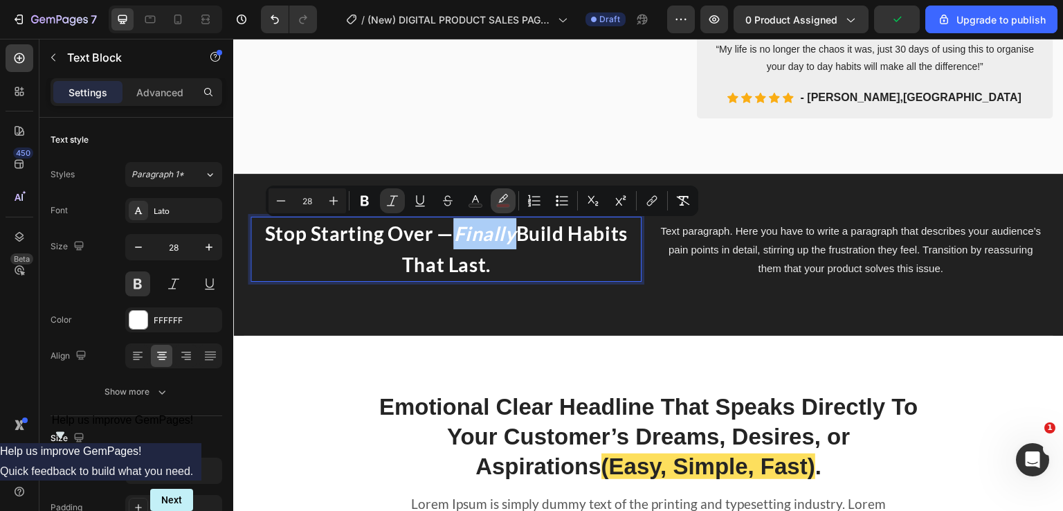
click at [501, 202] on icon "Editor contextual toolbar" at bounding box center [503, 201] width 14 height 14
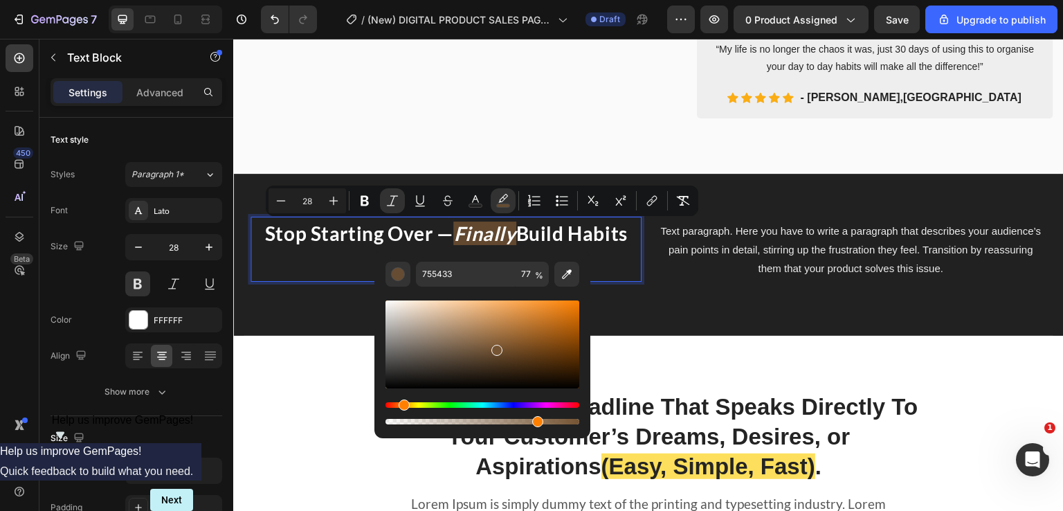
drag, startPoint x: 387, startPoint y: 402, endPoint x: 401, endPoint y: 408, distance: 14.9
click at [401, 408] on div "Hue" at bounding box center [404, 404] width 11 height 11
click at [400, 278] on div "Editor contextual toolbar" at bounding box center [398, 274] width 14 height 14
drag, startPoint x: 509, startPoint y: 354, endPoint x: 485, endPoint y: 350, distance: 25.4
click at [485, 350] on div "Editor contextual toolbar" at bounding box center [483, 344] width 194 height 88
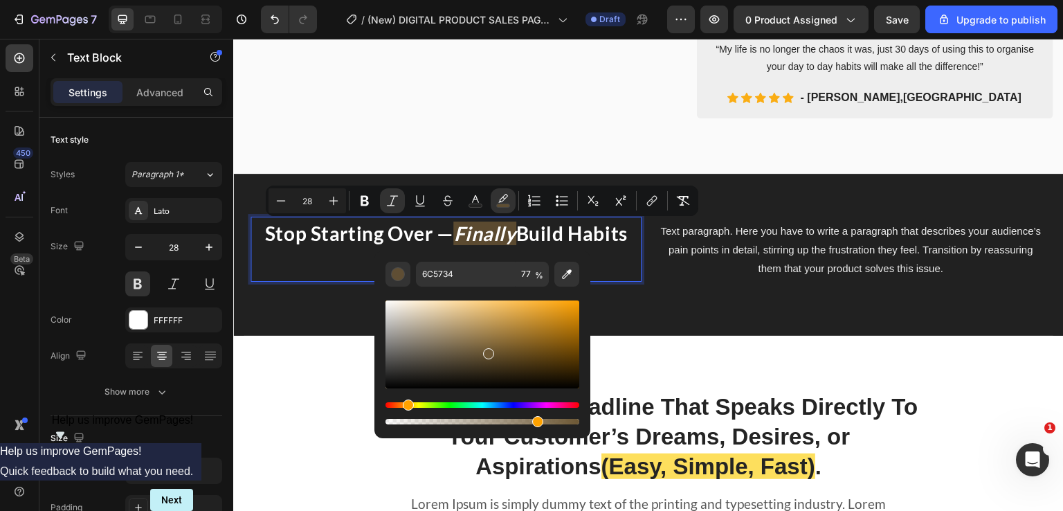
click at [407, 402] on div "Hue" at bounding box center [408, 404] width 11 height 11
drag, startPoint x: 501, startPoint y: 345, endPoint x: 543, endPoint y: 311, distance: 53.7
click at [543, 311] on div "Editor contextual toolbar" at bounding box center [544, 314] width 11 height 11
click at [570, 336] on div "Editor contextual toolbar" at bounding box center [483, 344] width 194 height 88
type input "936507"
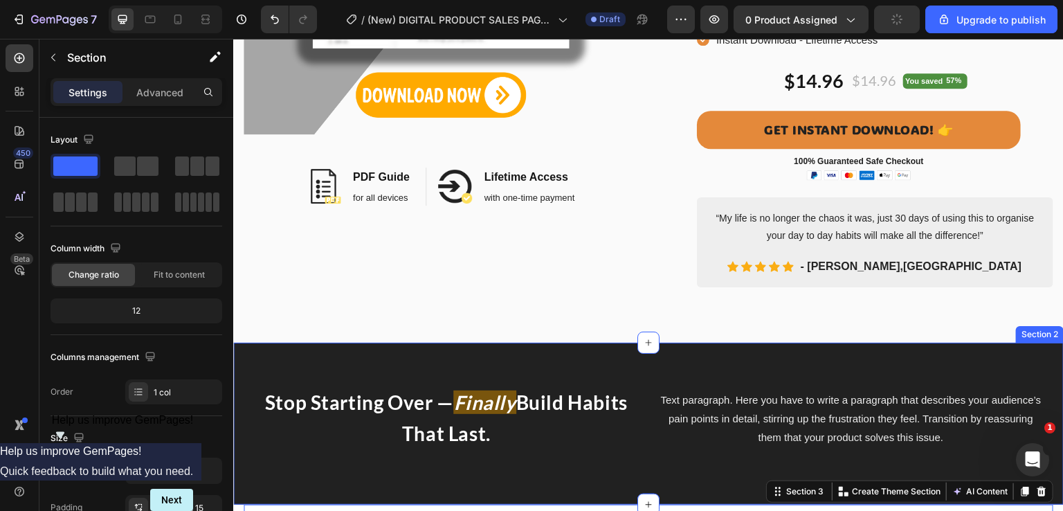
scroll to position [277, 0]
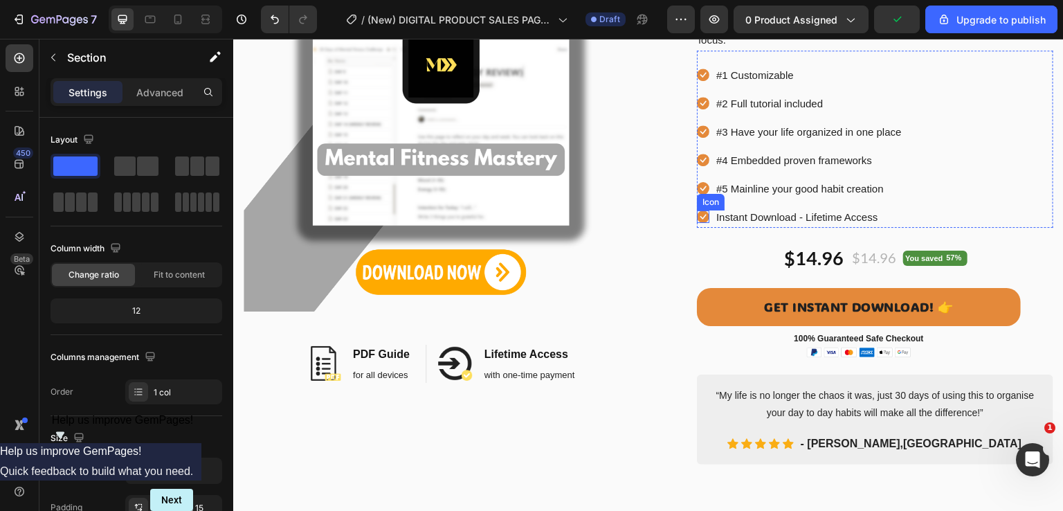
click at [697, 220] on icon at bounding box center [703, 216] width 12 height 12
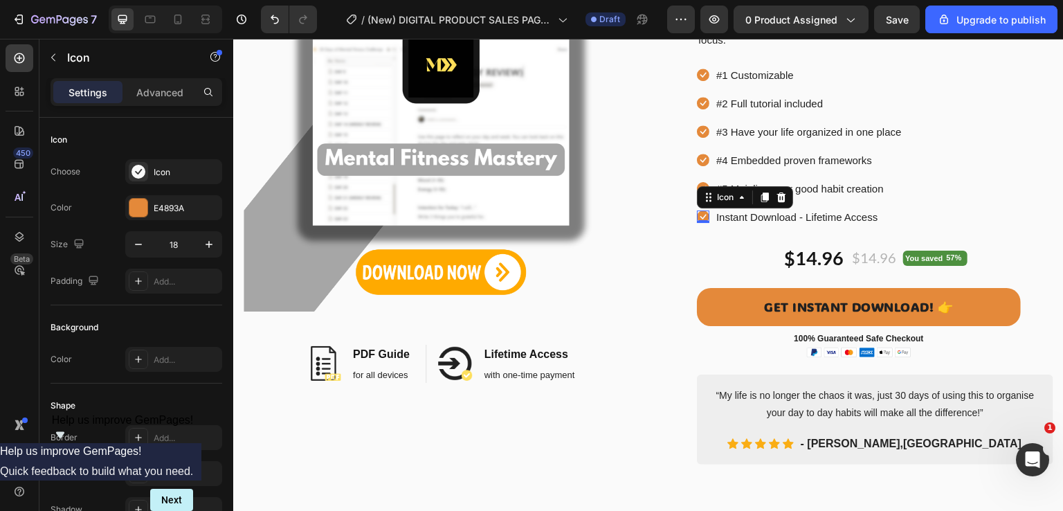
scroll to position [623, 0]
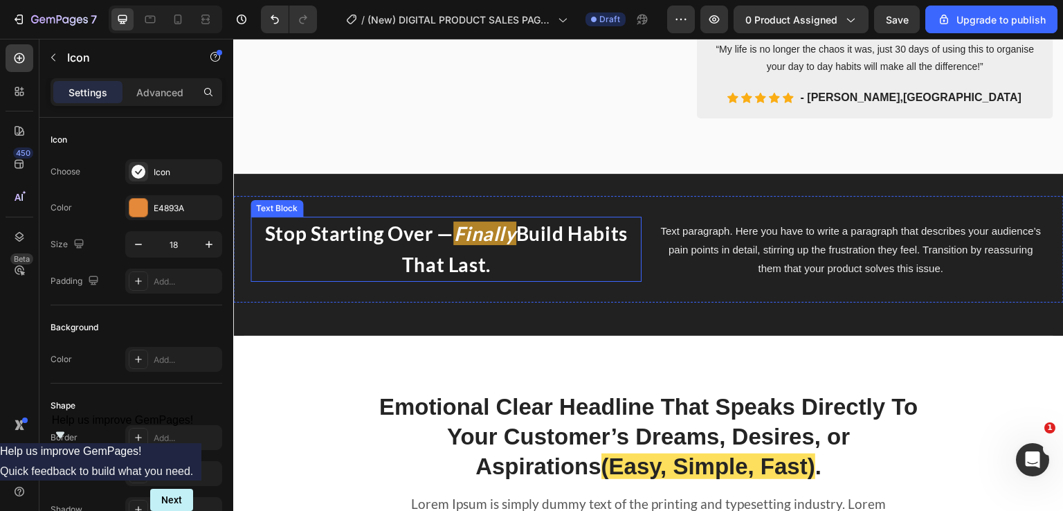
click at [494, 237] on icon "Finally" at bounding box center [484, 234] width 62 height 24
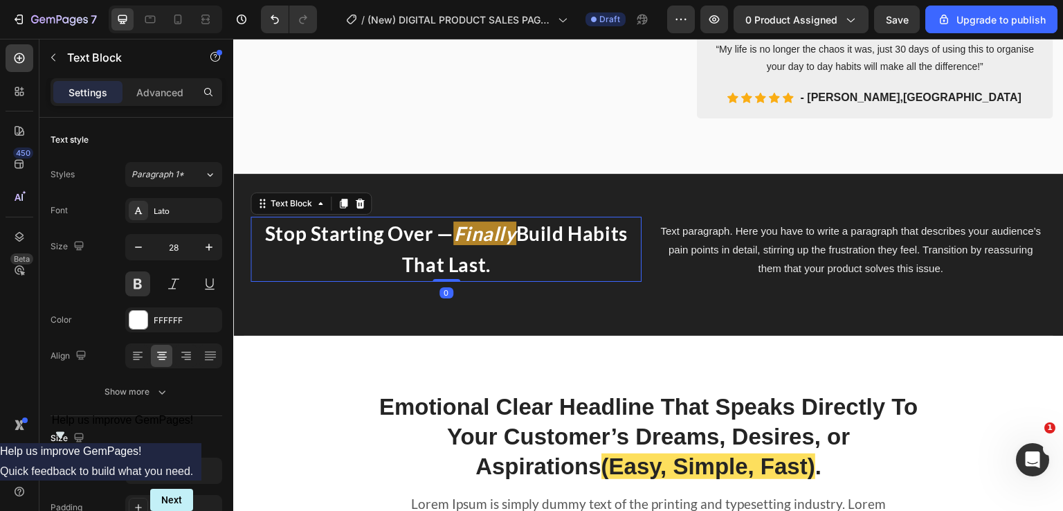
click at [482, 237] on icon "Finally" at bounding box center [484, 234] width 62 height 24
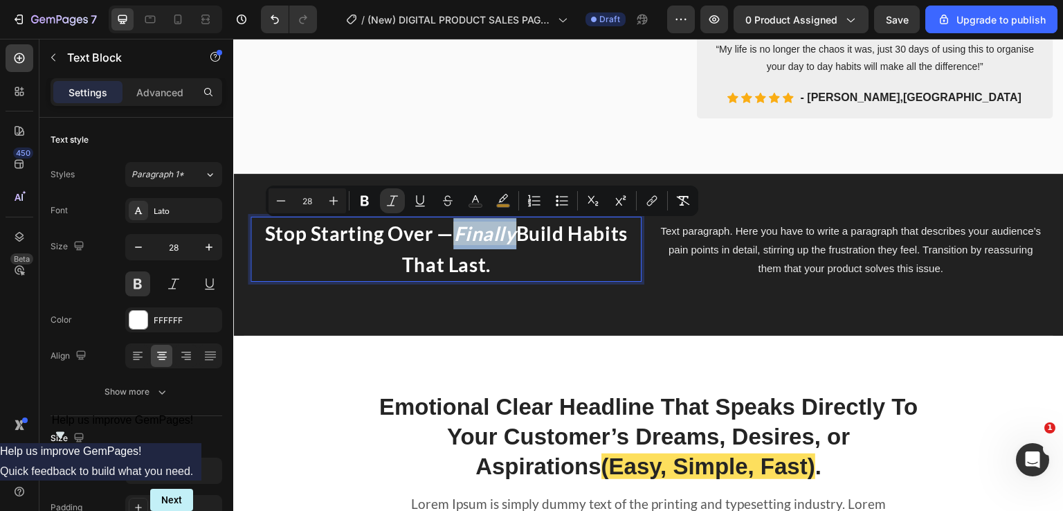
drag, startPoint x: 451, startPoint y: 234, endPoint x: 508, endPoint y: 235, distance: 56.8
click at [508, 235] on icon "Finally" at bounding box center [484, 234] width 62 height 24
click at [504, 200] on icon "Editor contextual toolbar" at bounding box center [503, 198] width 10 height 8
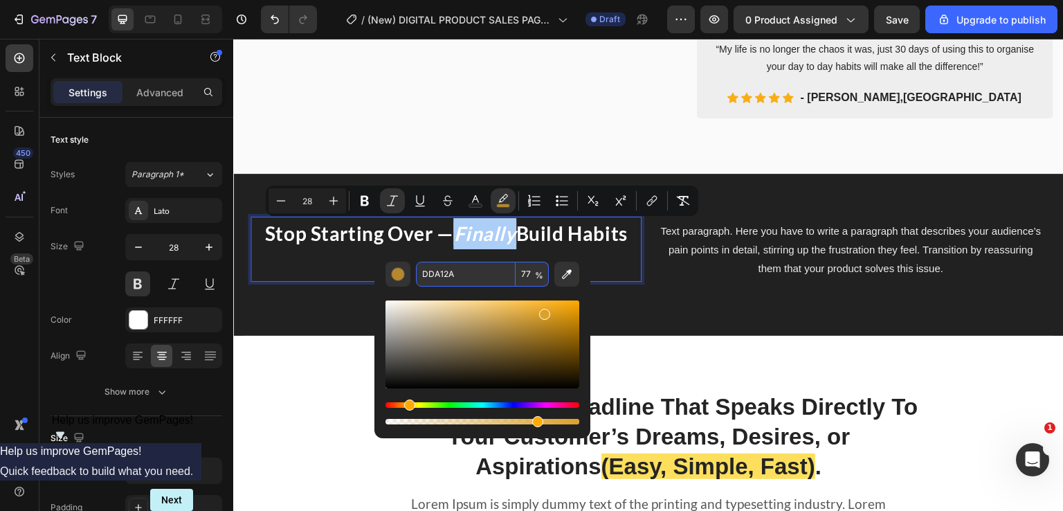
click at [465, 278] on input "DDA12A" at bounding box center [466, 274] width 100 height 25
type input "e48"
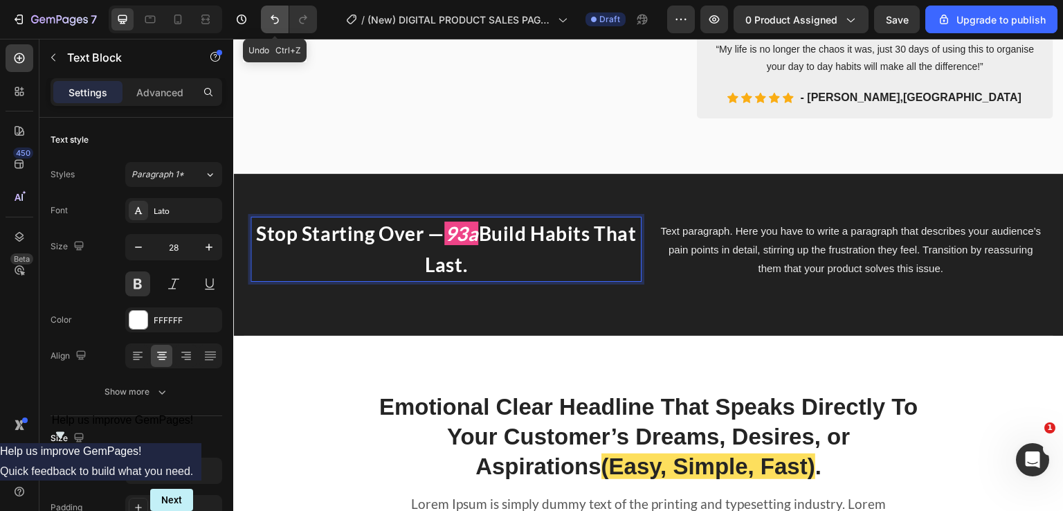
click at [281, 19] on icon "Undo/Redo" at bounding box center [275, 19] width 14 height 14
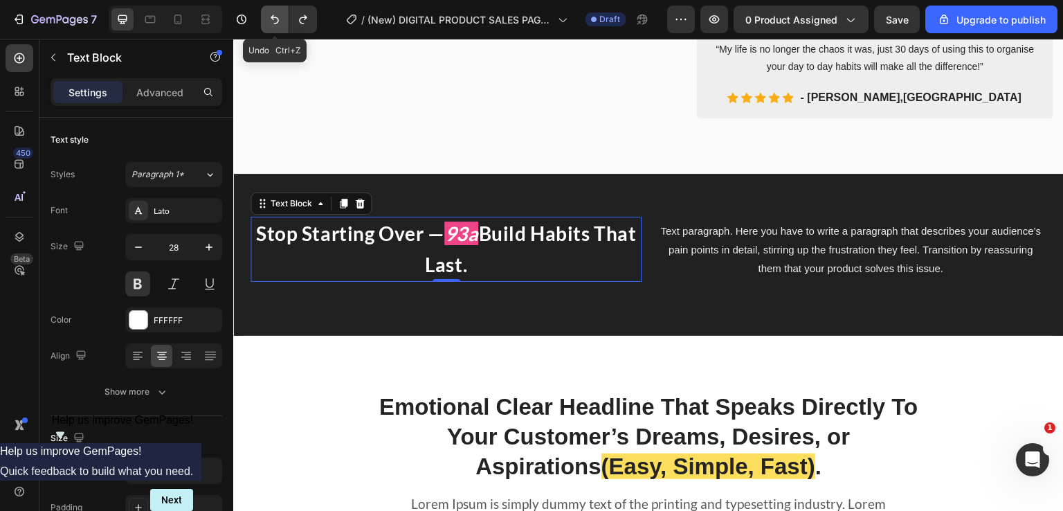
click at [281, 18] on icon "Undo/Redo" at bounding box center [275, 19] width 14 height 14
click at [280, 18] on icon "Undo/Redo" at bounding box center [275, 19] width 14 height 14
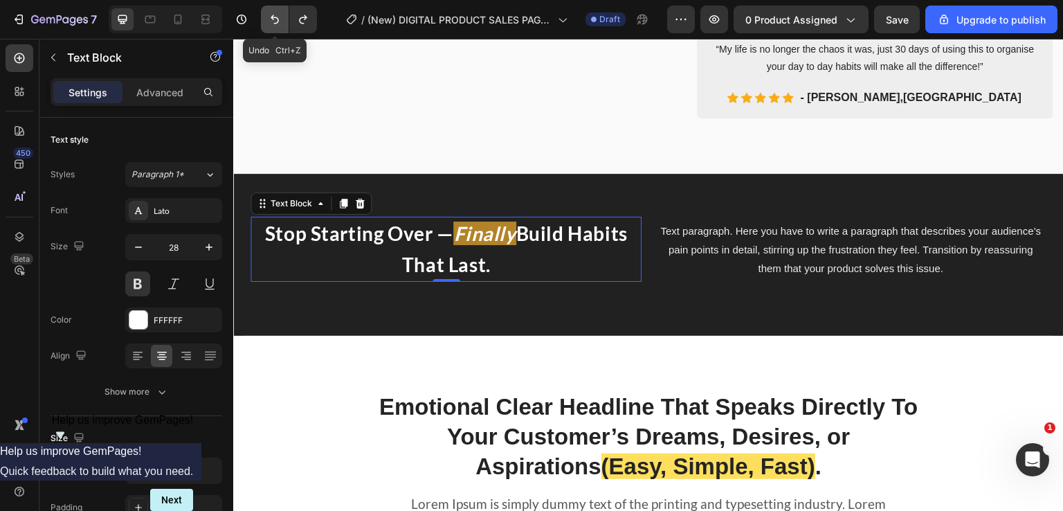
click at [280, 18] on icon "Undo/Redo" at bounding box center [275, 19] width 14 height 14
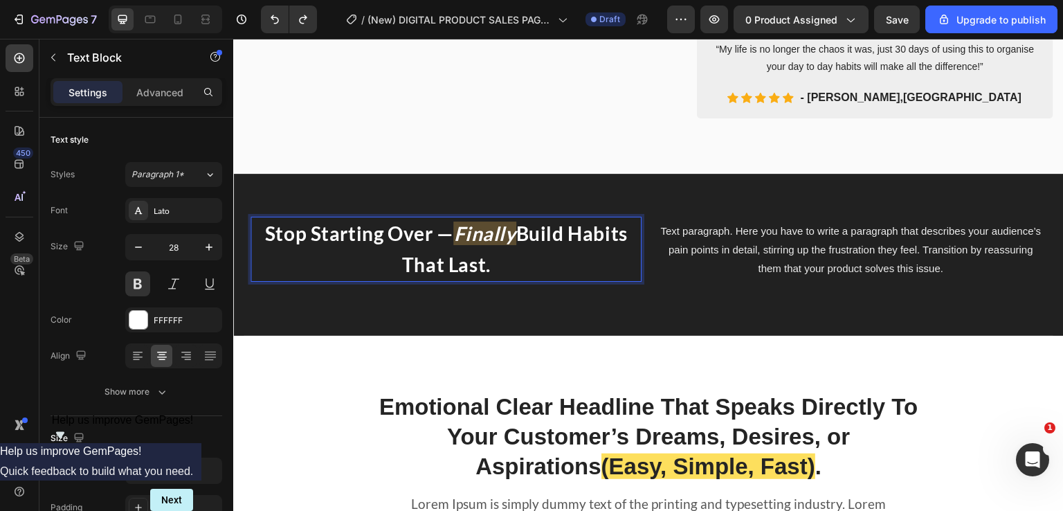
click at [455, 239] on icon "Finally" at bounding box center [484, 234] width 62 height 24
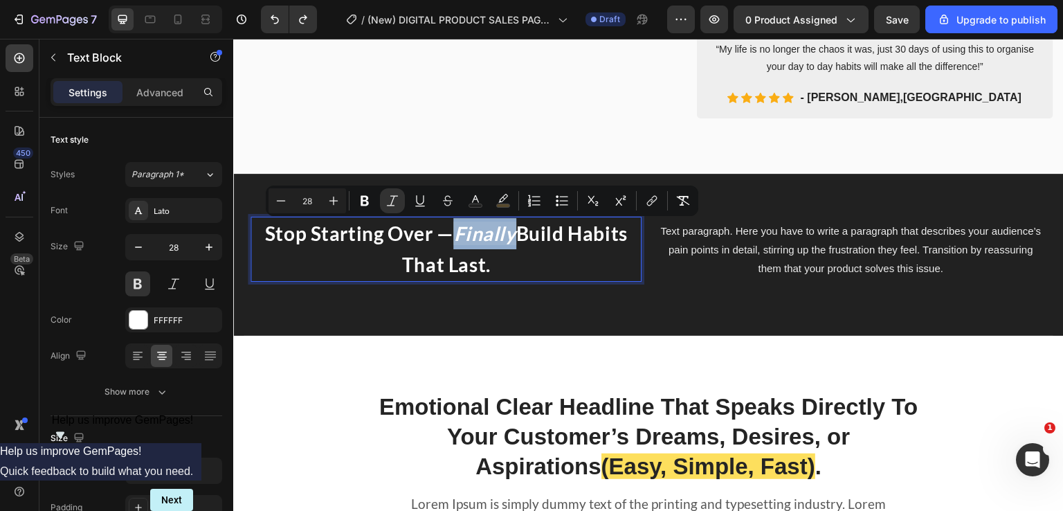
drag, startPoint x: 453, startPoint y: 239, endPoint x: 508, endPoint y: 242, distance: 55.5
click at [508, 242] on icon "Finally" at bounding box center [484, 234] width 62 height 24
click at [501, 204] on rect "Editor contextual toolbar" at bounding box center [503, 205] width 13 height 3
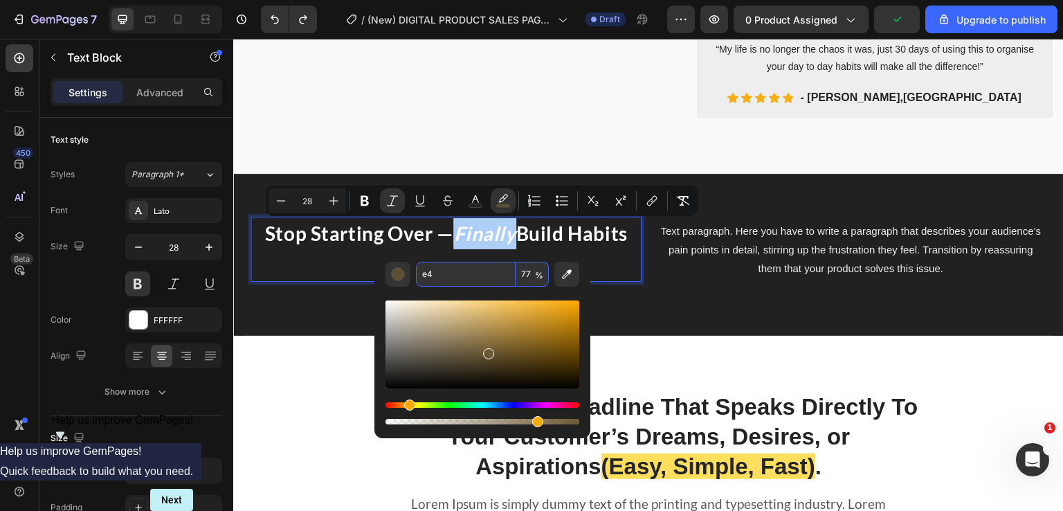
type input "e48"
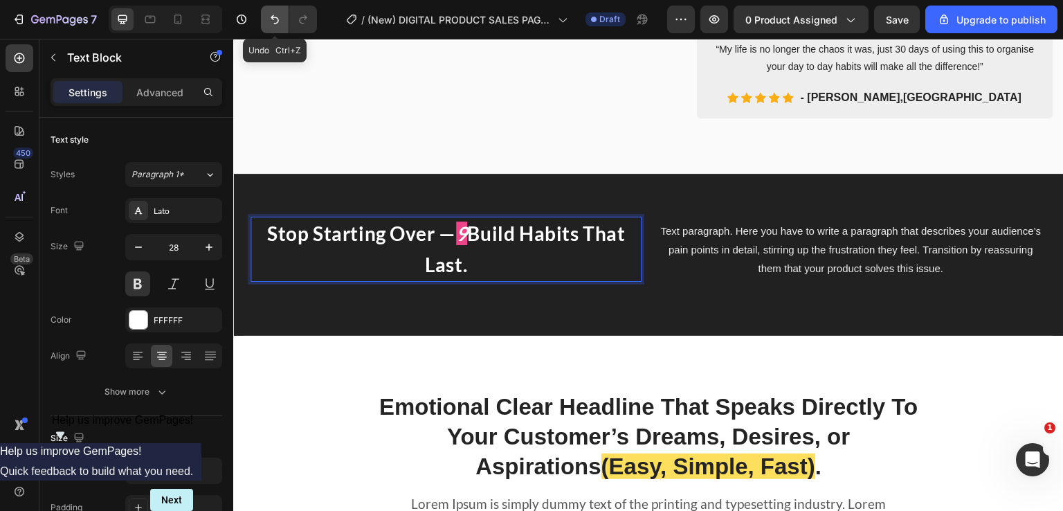
click at [278, 18] on icon "Undo/Redo" at bounding box center [275, 19] width 14 height 14
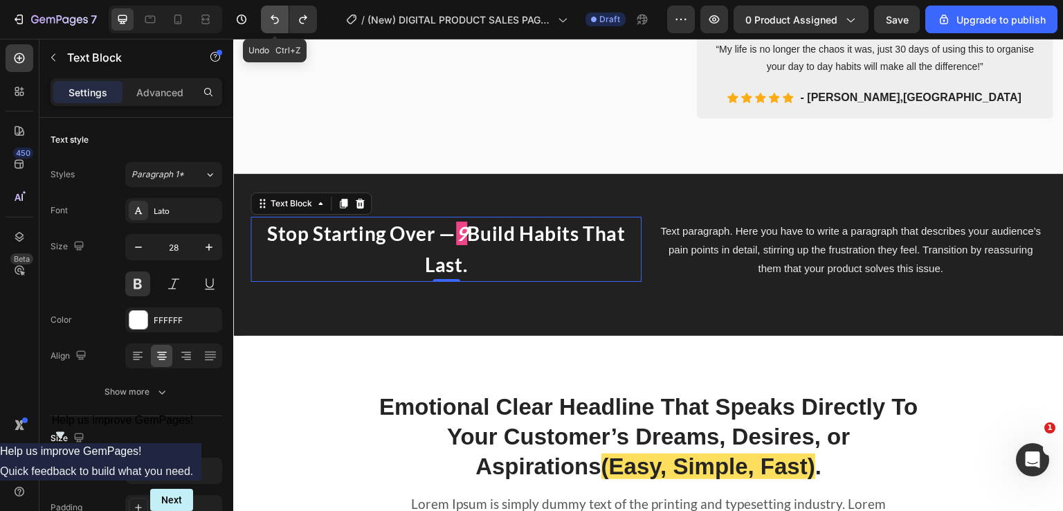
click at [275, 20] on icon "Undo/Redo" at bounding box center [275, 19] width 14 height 14
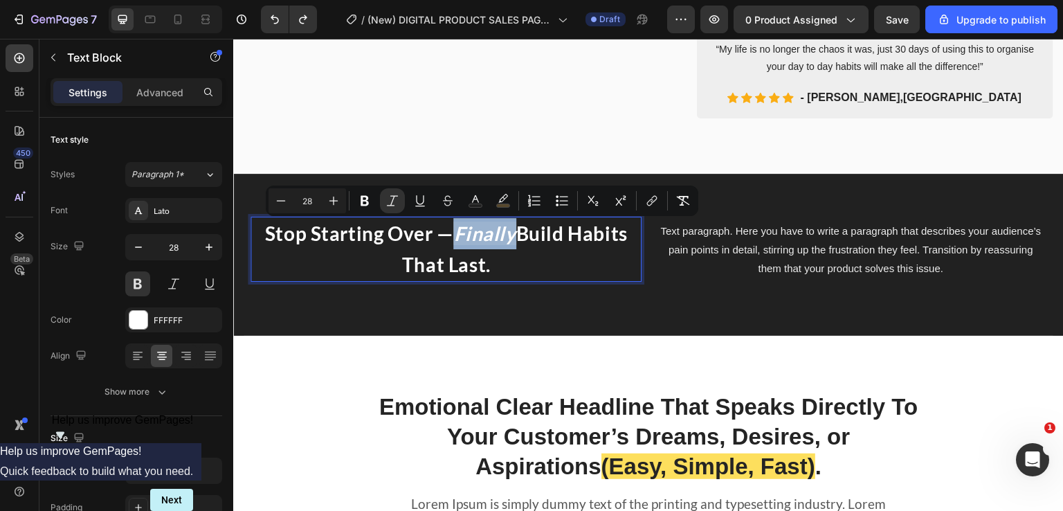
drag, startPoint x: 452, startPoint y: 234, endPoint x: 515, endPoint y: 236, distance: 63.0
click at [515, 236] on p "Stop Starting Over — Finally Build Habits That Last." at bounding box center [446, 249] width 388 height 62
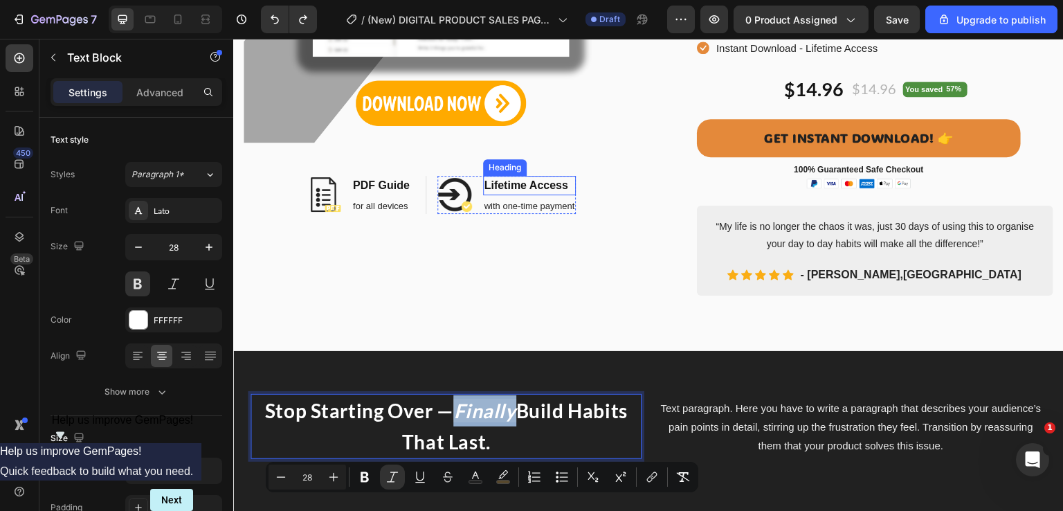
scroll to position [346, 0]
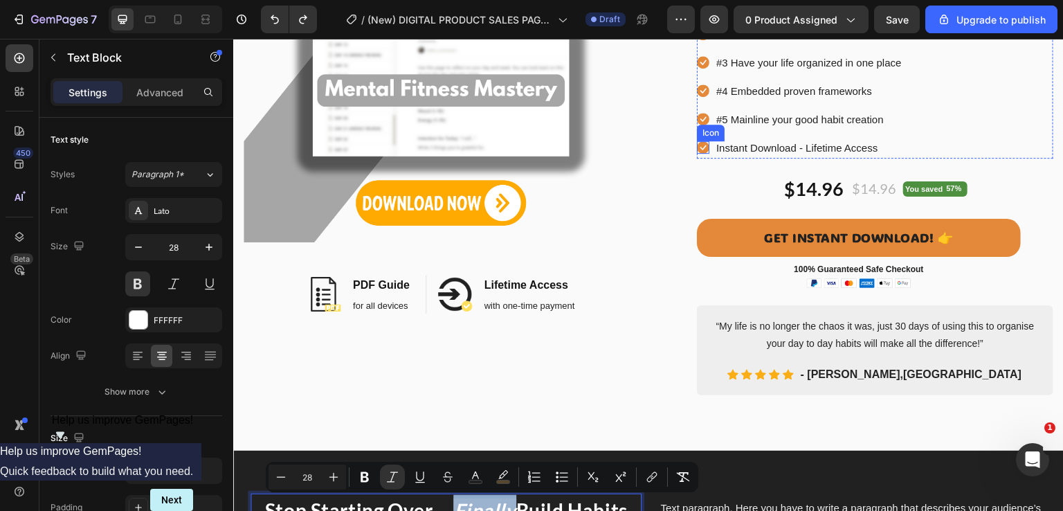
click at [697, 147] on icon at bounding box center [703, 147] width 12 height 12
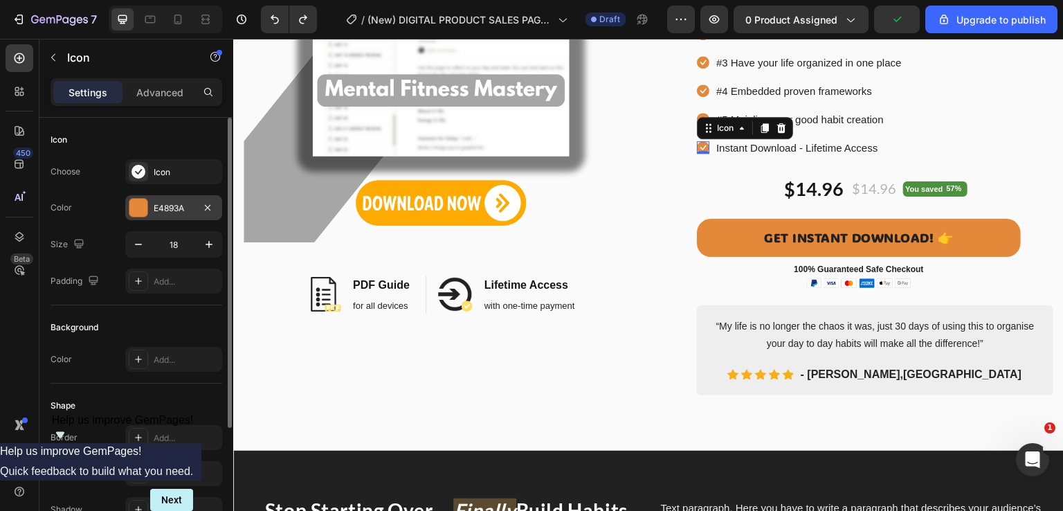
click at [163, 205] on div "E4893A" at bounding box center [174, 208] width 40 height 12
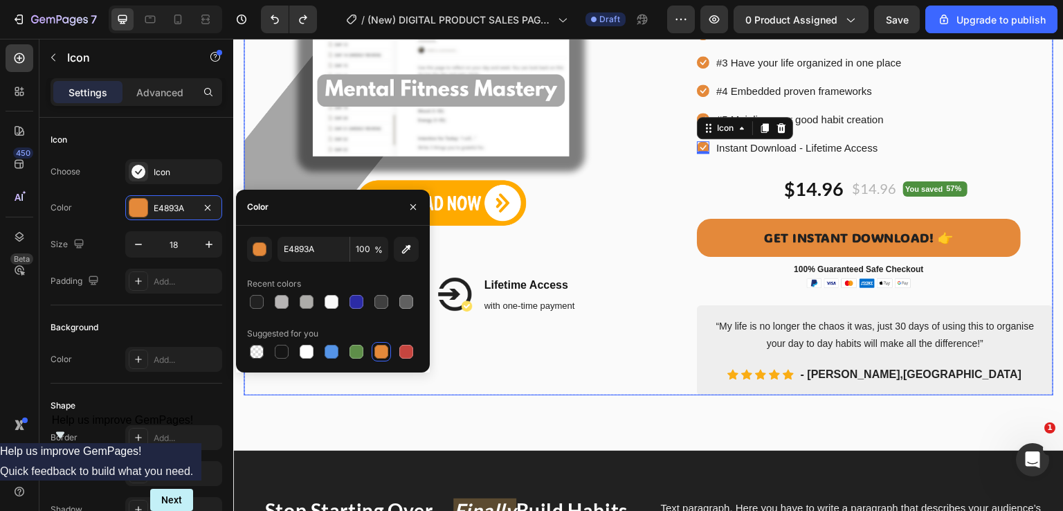
click at [599, 383] on div "Image Image PDF Guide Heading for all devices Text block Row Image Lifetime Acc…" at bounding box center [441, 72] width 395 height 647
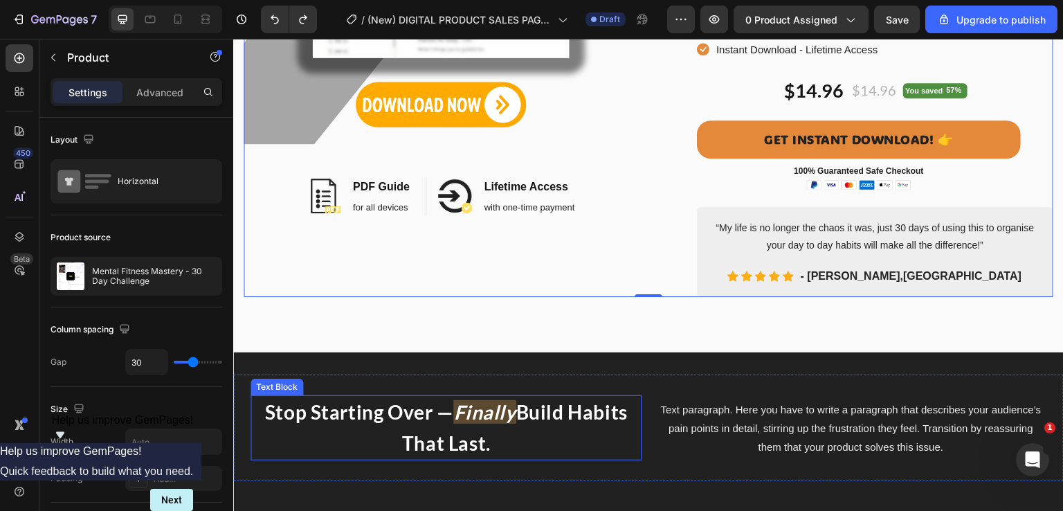
scroll to position [485, 0]
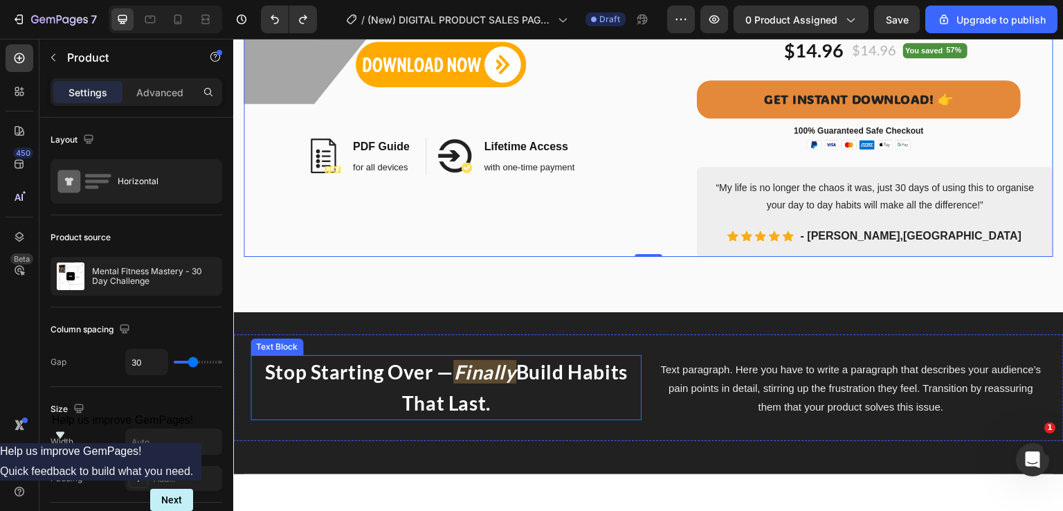
click at [467, 367] on icon "Finally" at bounding box center [484, 372] width 62 height 24
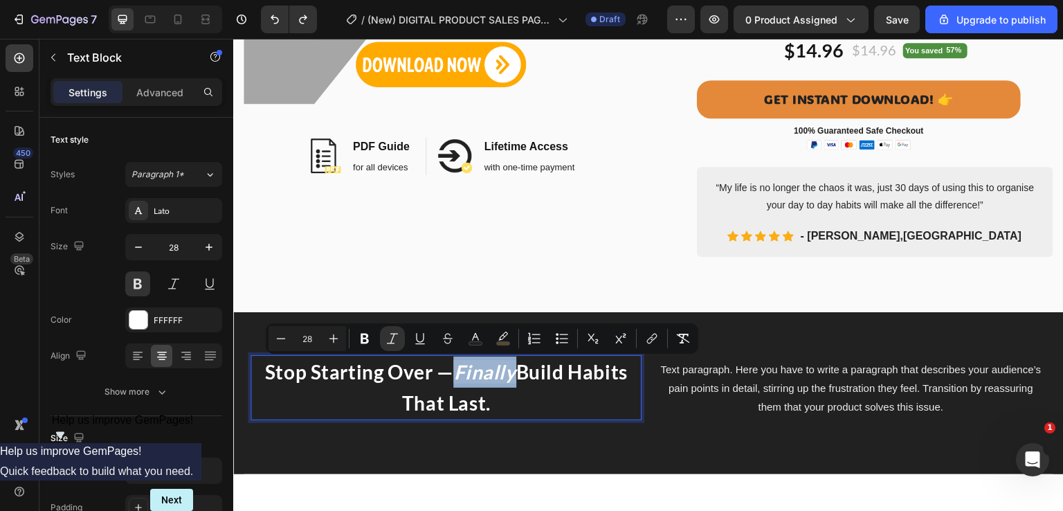
drag, startPoint x: 452, startPoint y: 379, endPoint x: 512, endPoint y: 374, distance: 60.4
click at [504, 338] on icon "Editor contextual toolbar" at bounding box center [503, 339] width 14 height 14
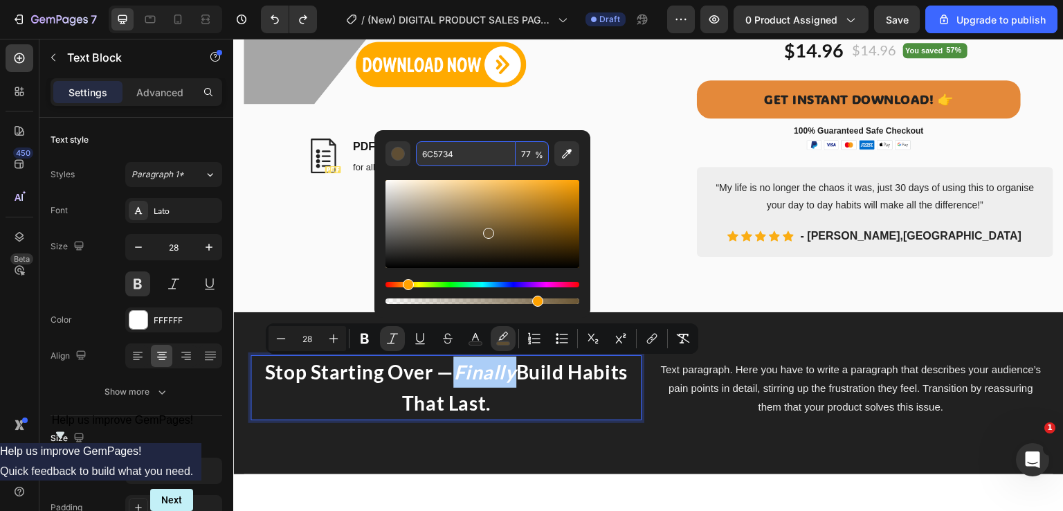
click at [440, 159] on input "6C5734" at bounding box center [466, 153] width 100 height 25
paste input "E4893A"
type input "E4893A"
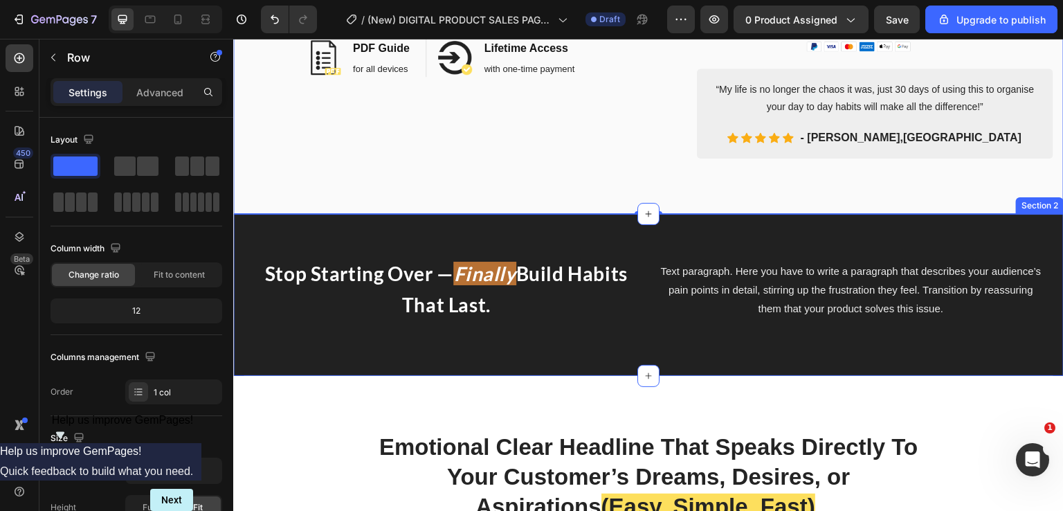
scroll to position [623, 0]
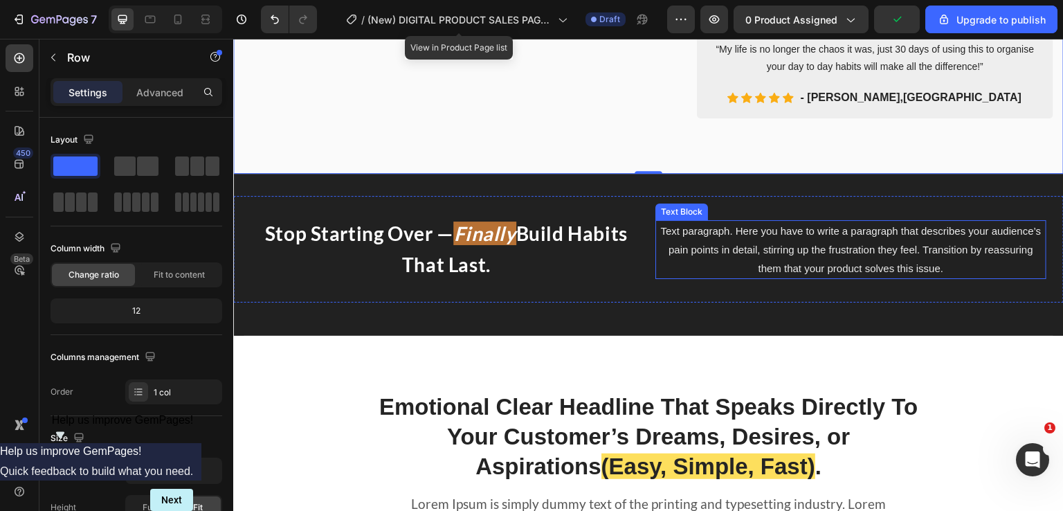
click at [834, 245] on p "Text paragraph. Here you have to write a paragraph that describes your audience…" at bounding box center [851, 250] width 388 height 56
click at [832, 242] on p "Text paragraph. Here you have to write a paragraph that describes your audience…" at bounding box center [851, 250] width 388 height 56
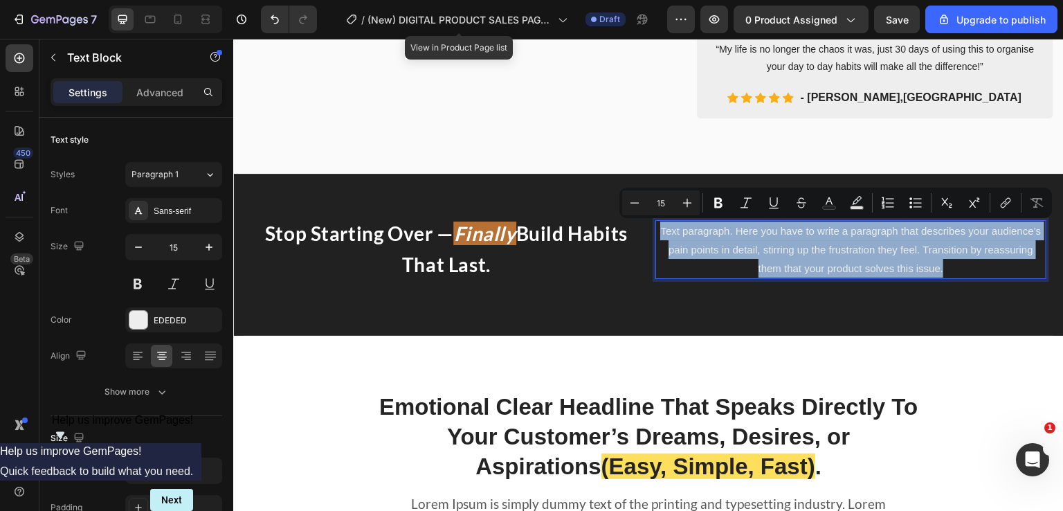
drag, startPoint x: 974, startPoint y: 267, endPoint x: 652, endPoint y: 228, distance: 324.3
click at [657, 228] on p "Text paragraph. Here you have to write a paragraph that describes your audience…" at bounding box center [851, 250] width 388 height 56
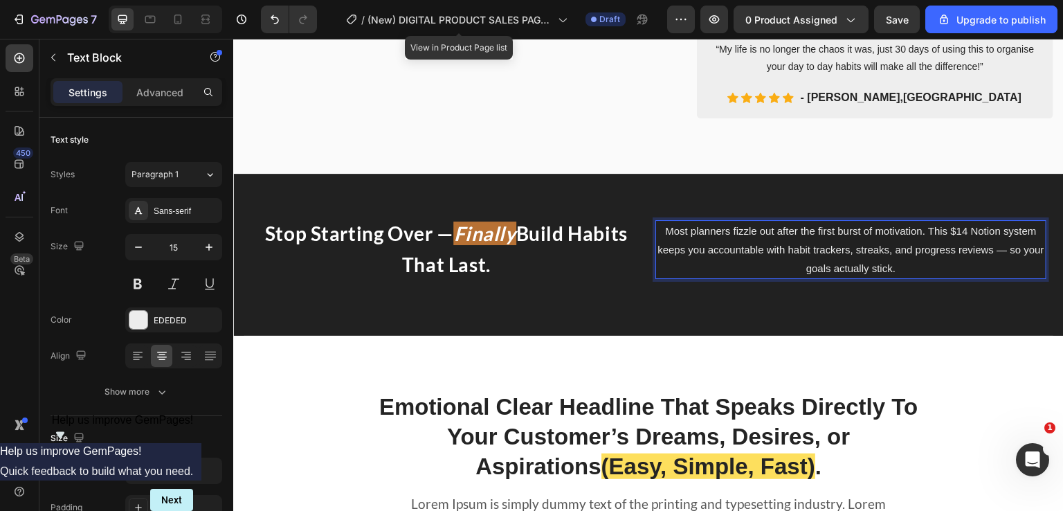
click at [919, 224] on p "Most planners fizzle out after the first burst of motivation. This $14 Notion s…" at bounding box center [851, 250] width 388 height 56
click at [851, 250] on p "Most planners fizzle out after the first burst of motivation. And you just feel…" at bounding box center [851, 250] width 388 height 56
click at [846, 250] on p "Most planners fizzle out after the first burst of motivation. And you just feel…" at bounding box center [851, 250] width 388 height 56
click at [1029, 271] on p "Most planners fizzle out after the first burst of motivation. And you just feel…" at bounding box center [851, 250] width 388 height 56
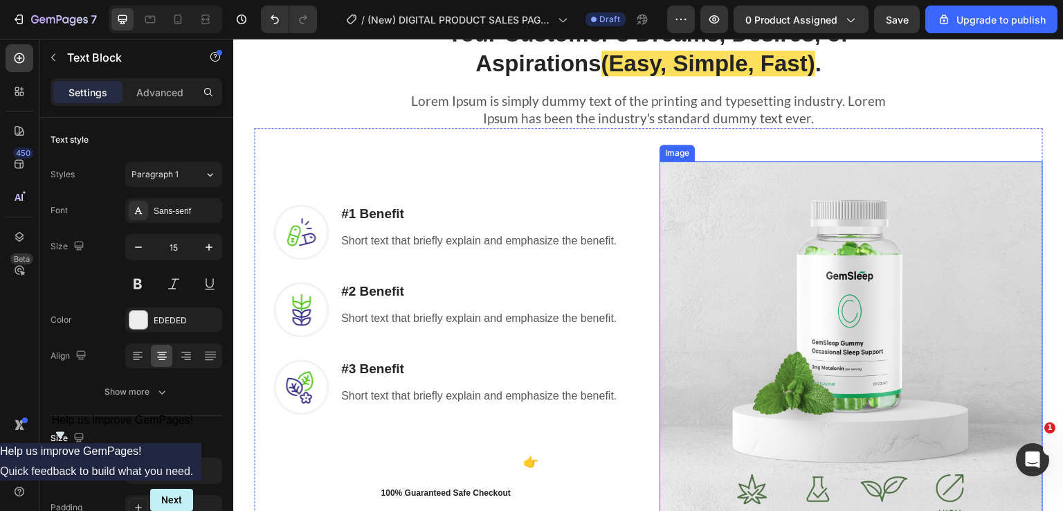
scroll to position [1108, 0]
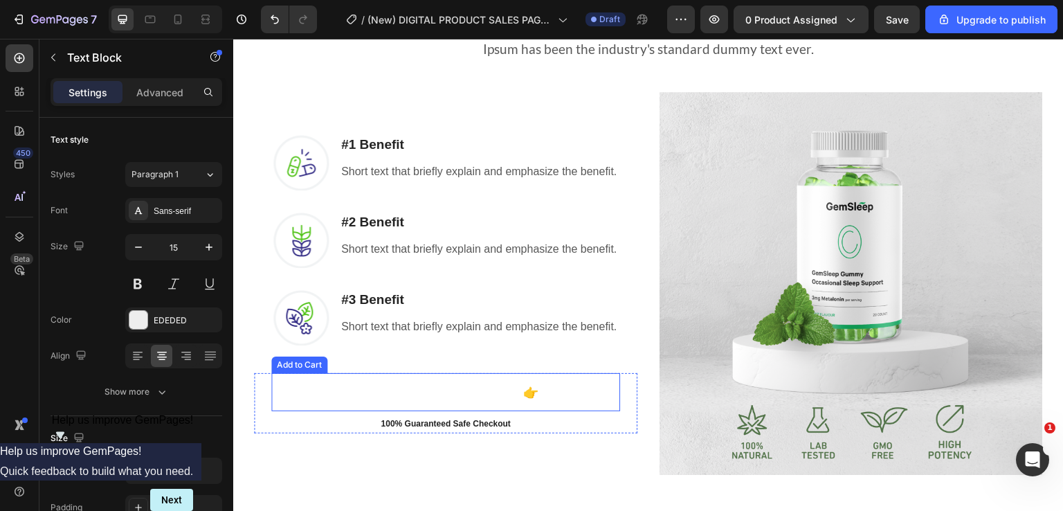
click at [597, 397] on button "GET INSTANT DOWNLOAD! 👉" at bounding box center [445, 392] width 349 height 38
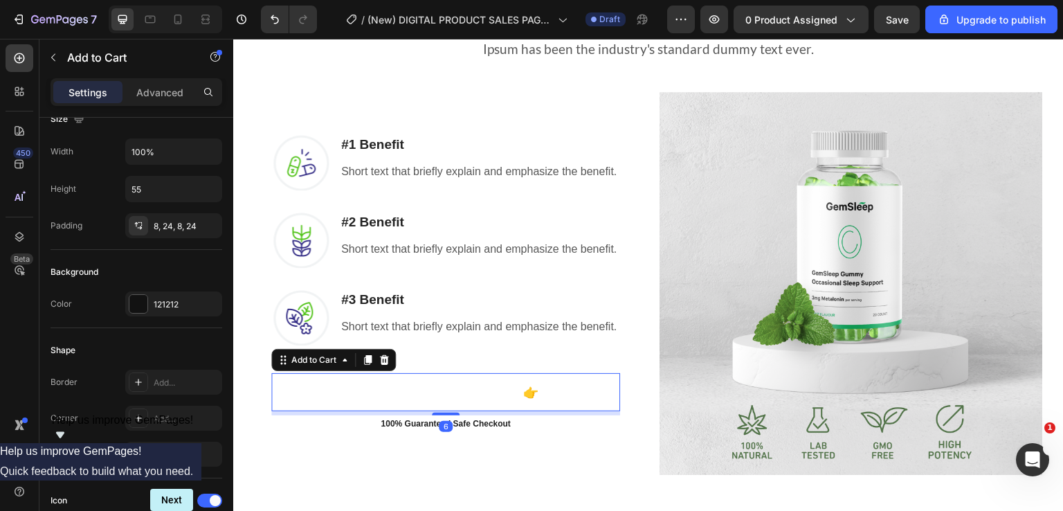
scroll to position [346, 0]
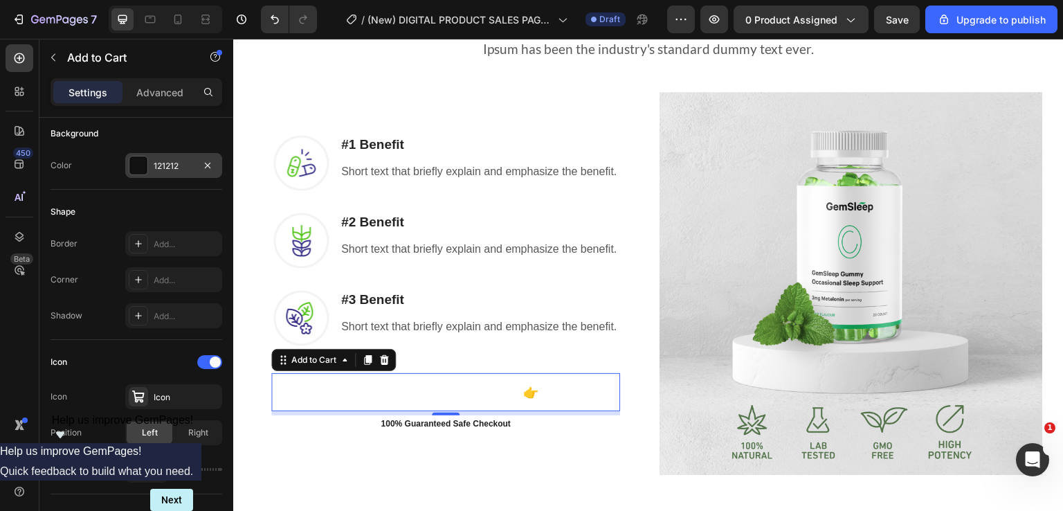
click at [177, 168] on div "121212" at bounding box center [174, 166] width 40 height 12
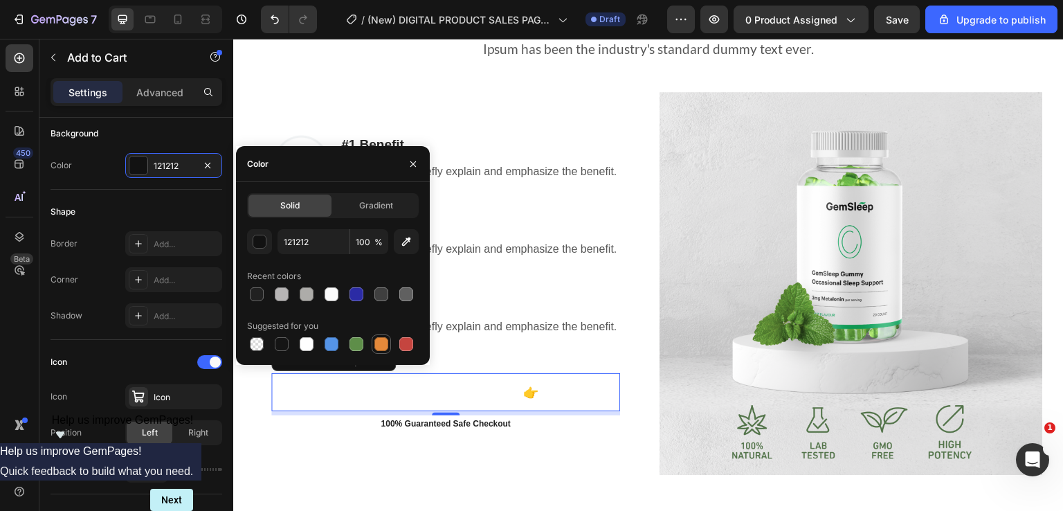
click at [390, 342] on div at bounding box center [381, 343] width 19 height 19
type input "E4893A"
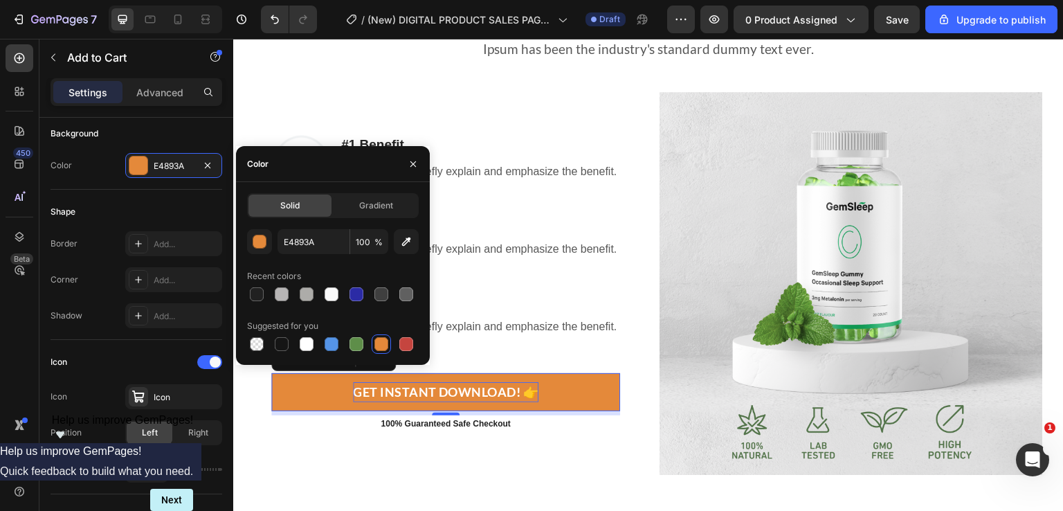
click at [464, 389] on div "GET INSTANT DOWNLOAD! 👉" at bounding box center [446, 392] width 186 height 20
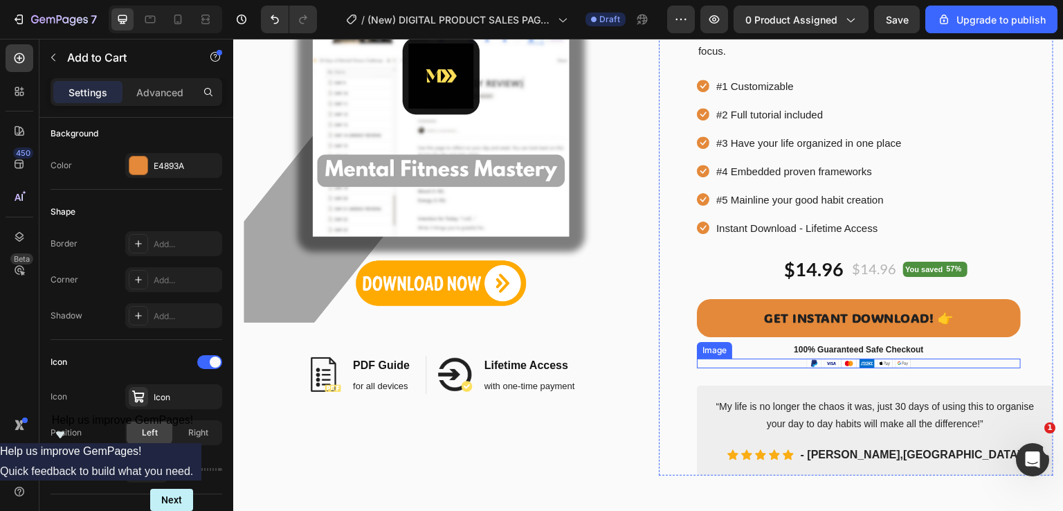
scroll to position [277, 0]
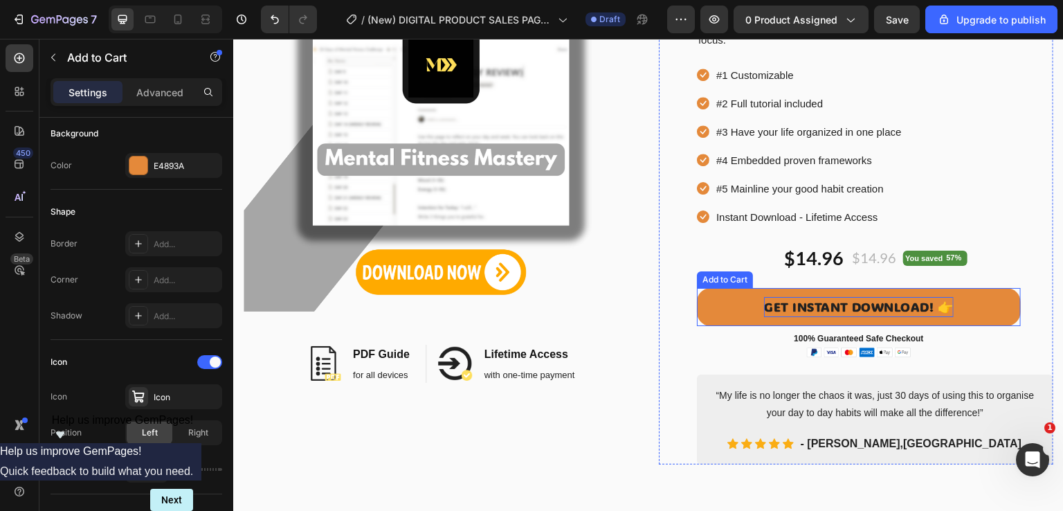
click at [820, 304] on div "GET INSTANT DOWNLOAD! 👉" at bounding box center [859, 307] width 190 height 20
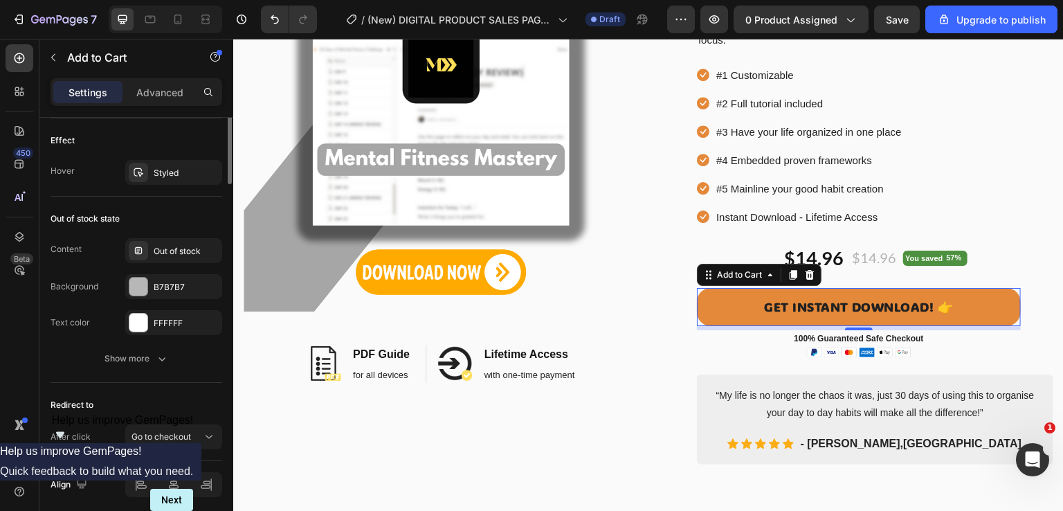
scroll to position [761, 0]
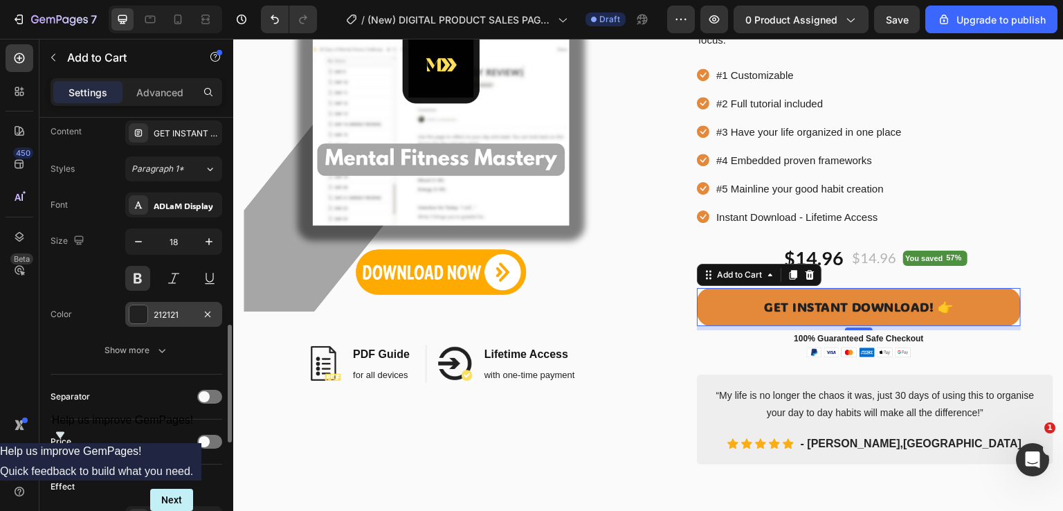
click at [170, 318] on div "212121" at bounding box center [174, 315] width 40 height 12
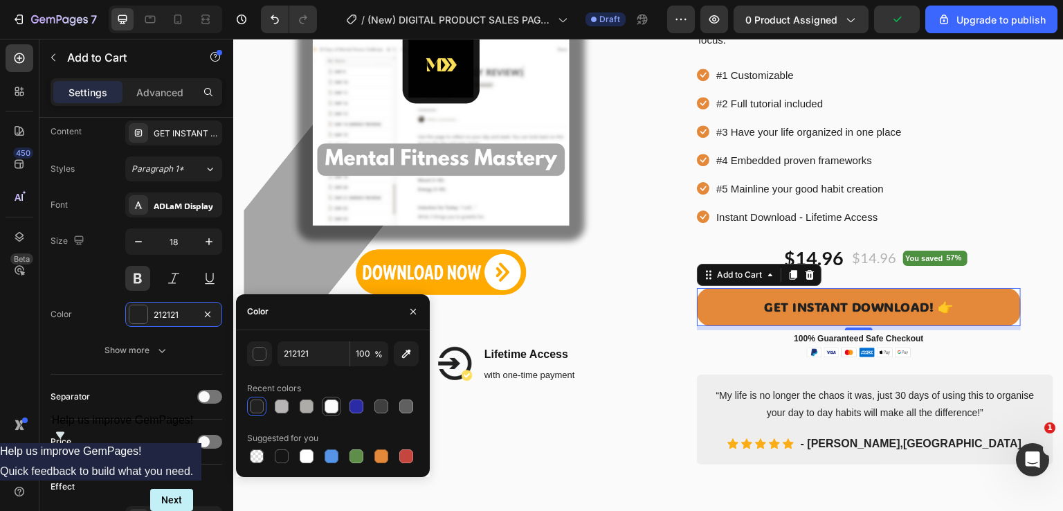
click at [329, 406] on div at bounding box center [332, 406] width 14 height 14
type input "FAFAFA"
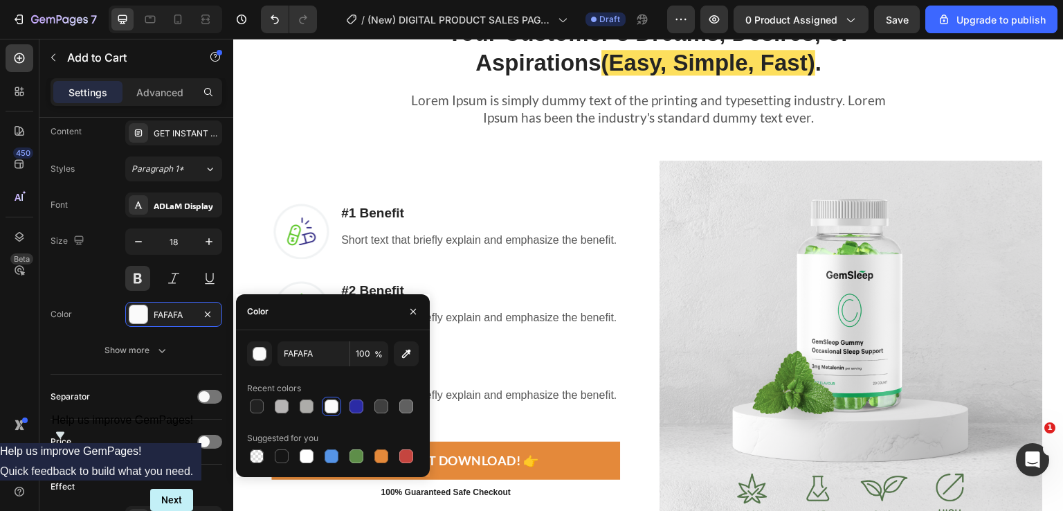
scroll to position [1454, 0]
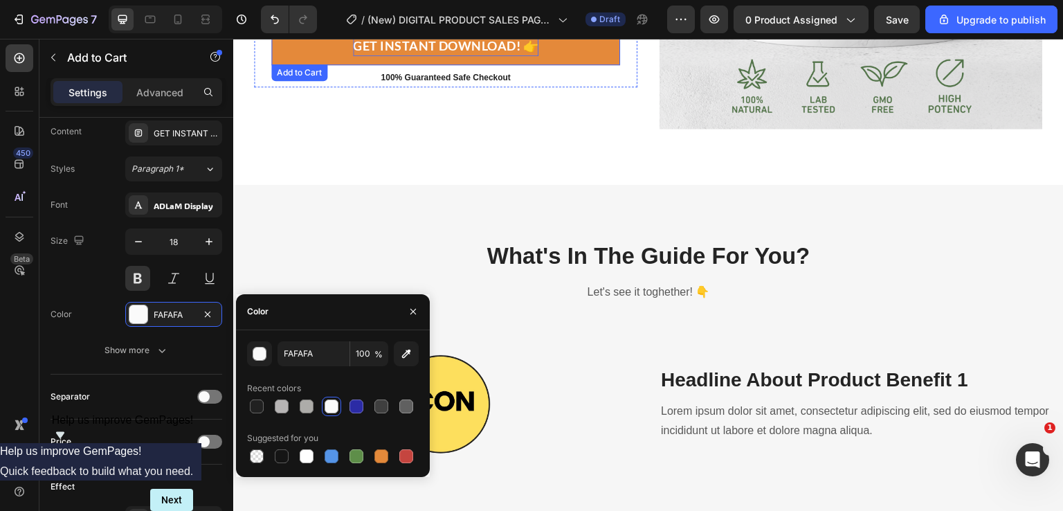
click at [405, 46] on div "GET INSTANT DOWNLOAD! 👉" at bounding box center [446, 46] width 186 height 20
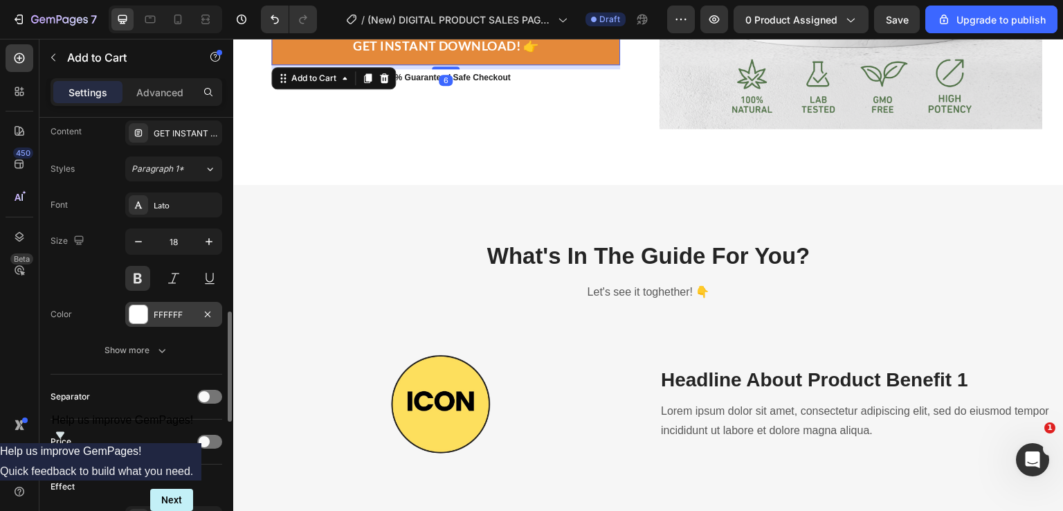
scroll to position [623, 0]
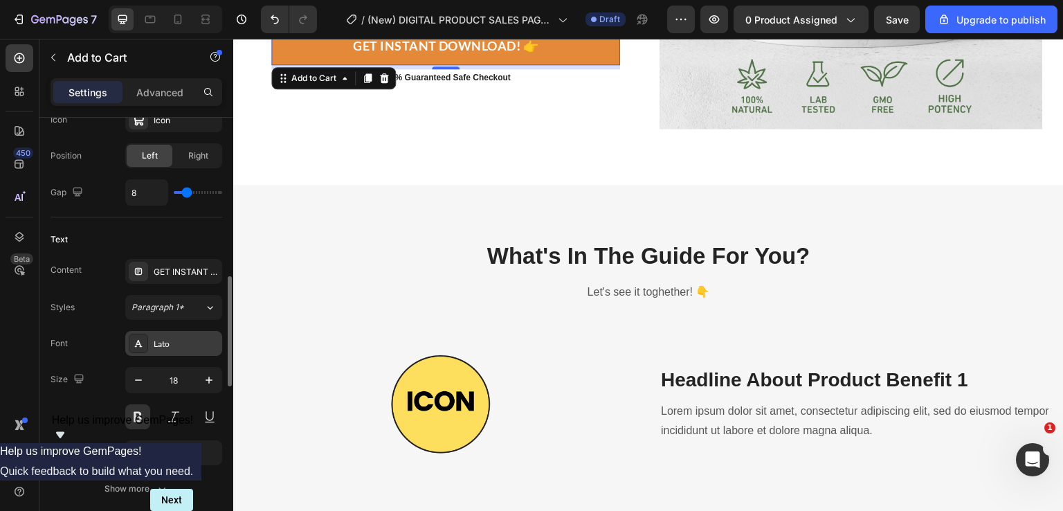
click at [164, 353] on div "Lato" at bounding box center [173, 343] width 97 height 25
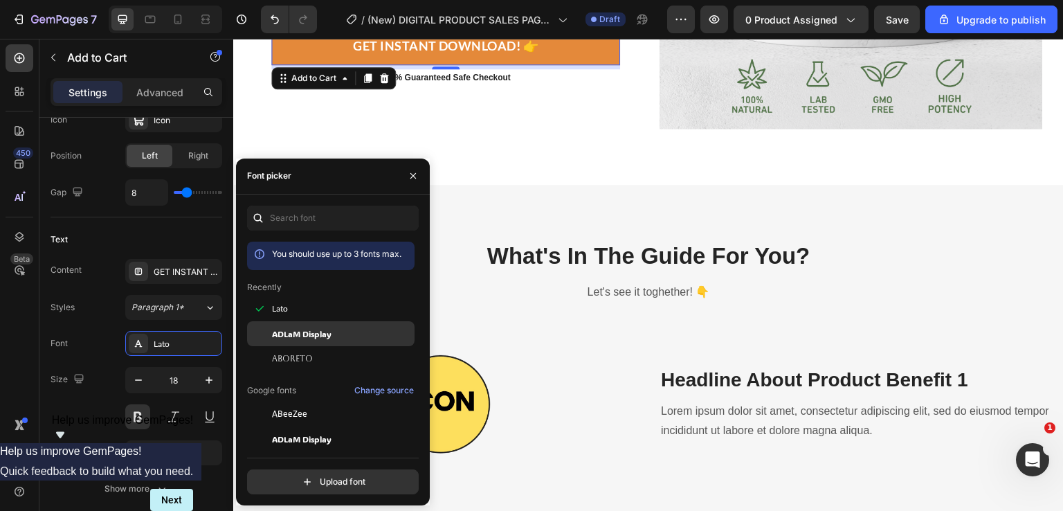
click at [296, 333] on span "ADLaM Display" at bounding box center [302, 333] width 60 height 12
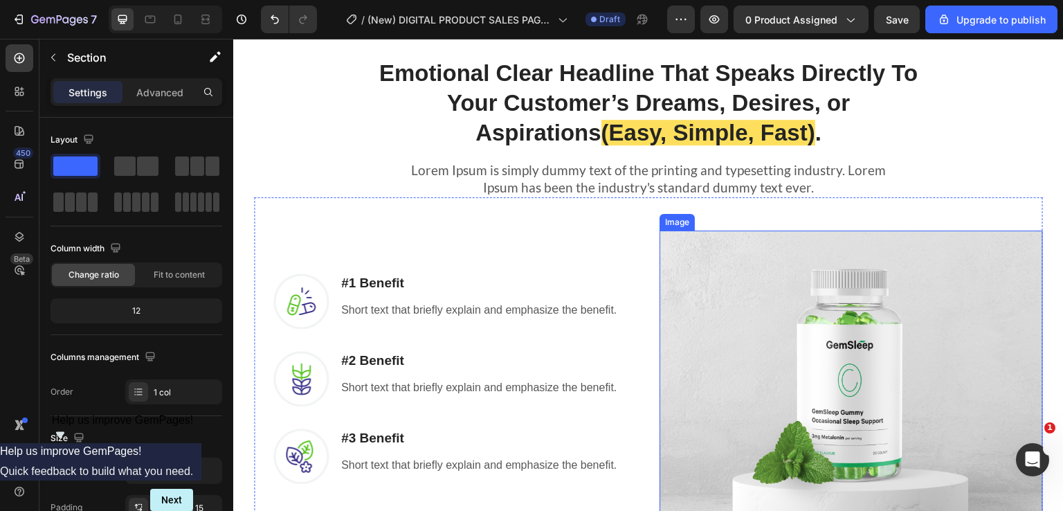
scroll to position [1108, 0]
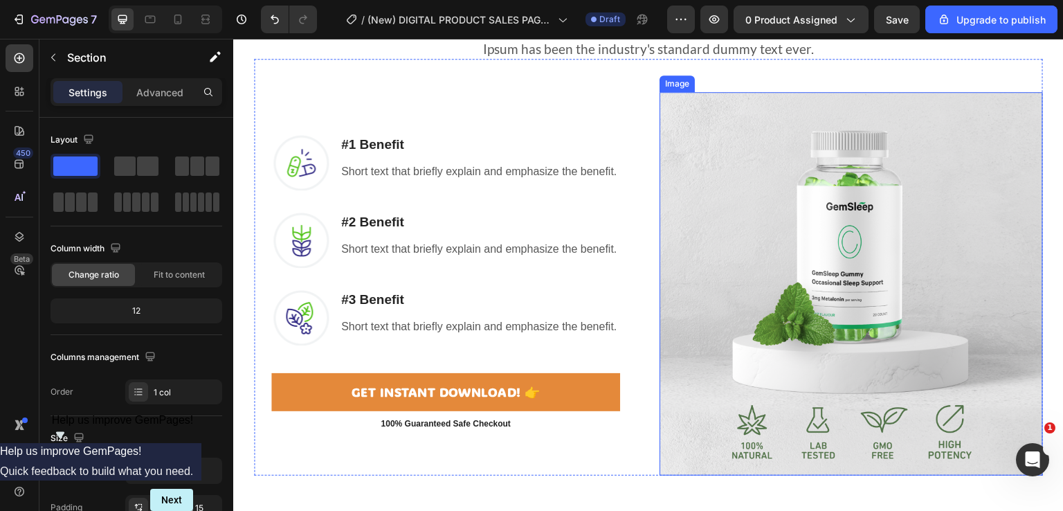
click at [878, 241] on img at bounding box center [851, 283] width 383 height 383
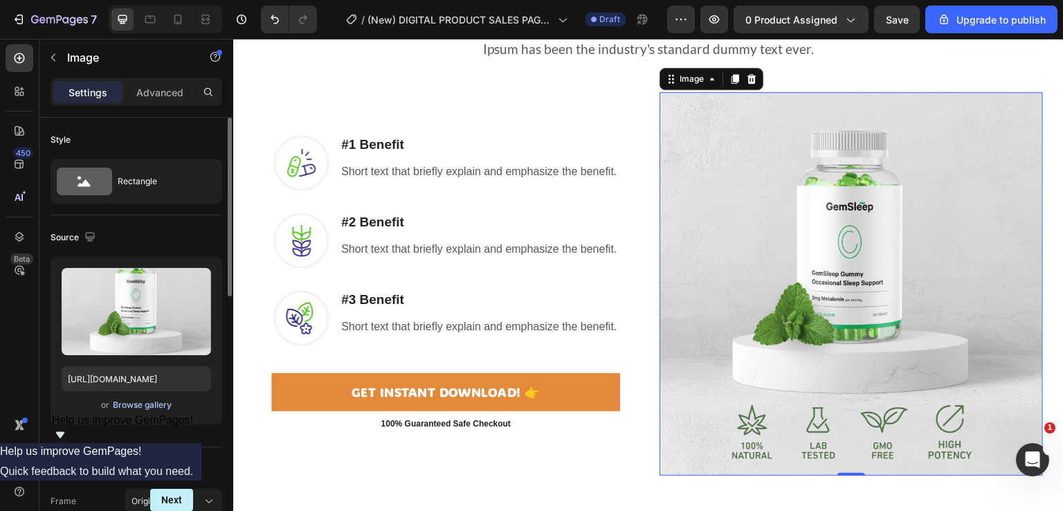
click at [144, 408] on div "Browse gallery" at bounding box center [142, 405] width 59 height 12
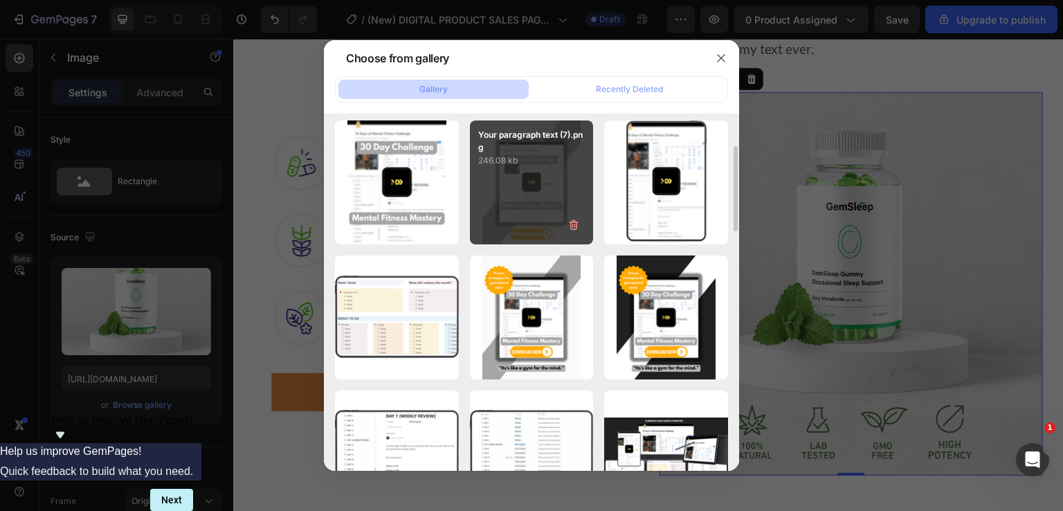
scroll to position [0, 0]
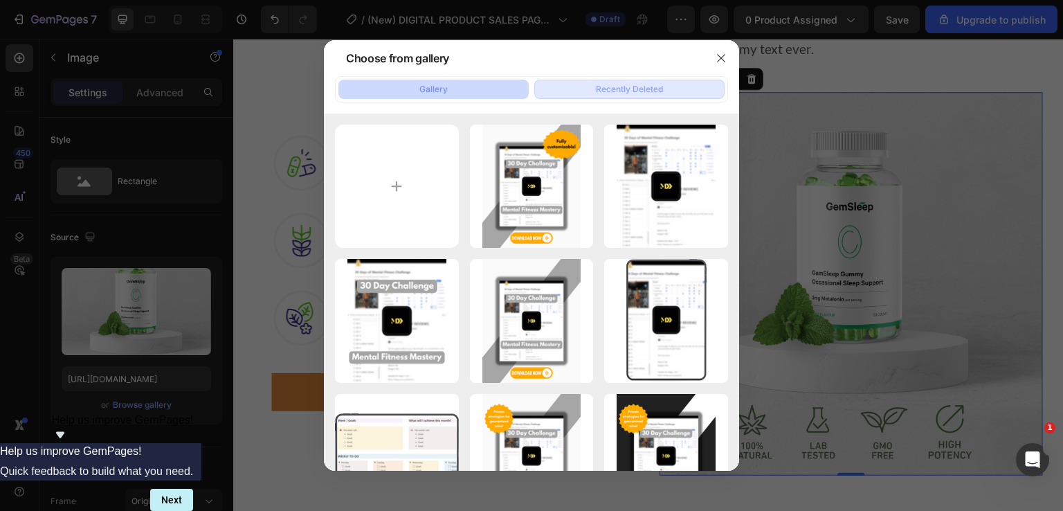
drag, startPoint x: 712, startPoint y: 62, endPoint x: 711, endPoint y: 90, distance: 27.7
click at [712, 62] on button "button" at bounding box center [721, 58] width 22 height 22
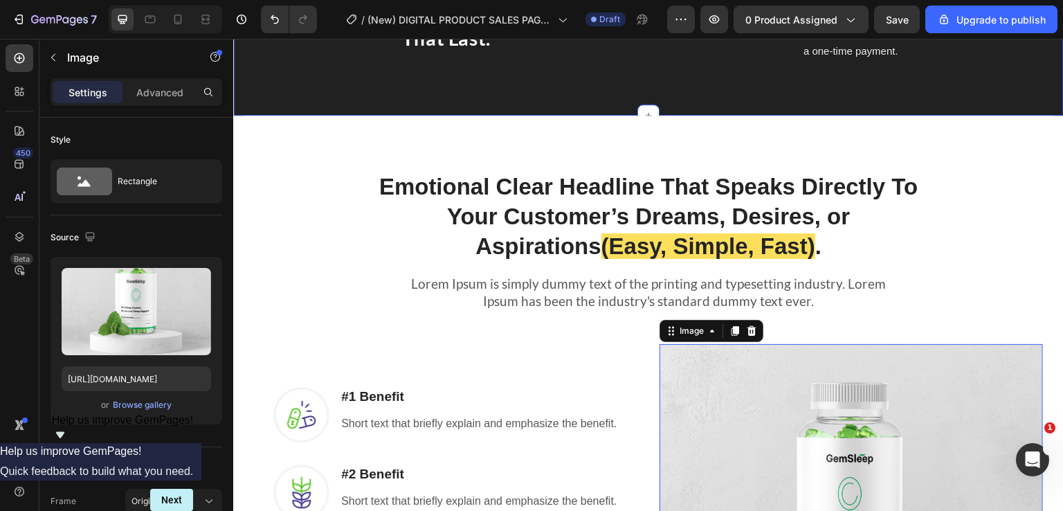
scroll to position [831, 0]
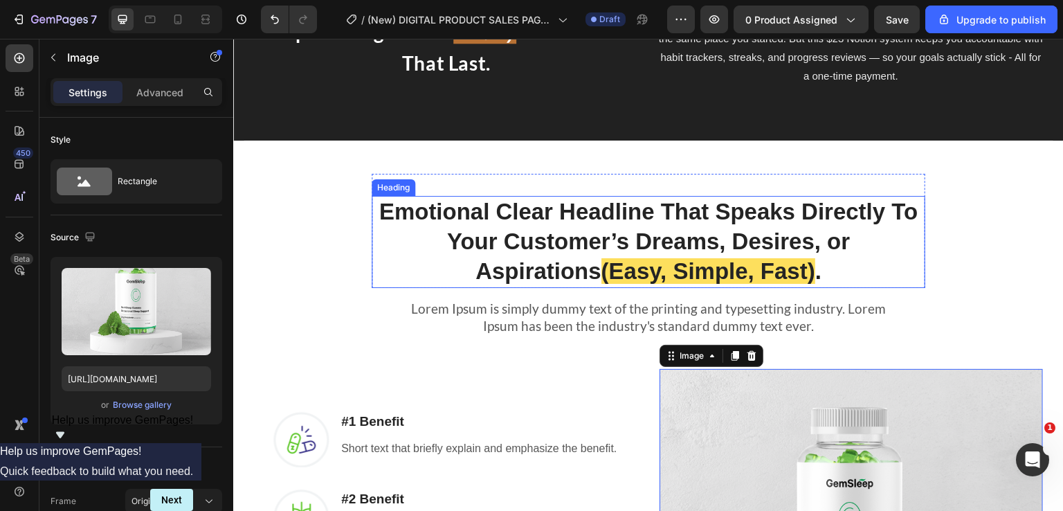
click at [520, 248] on h2 "Emotional Clear Headline That Speaks Directly To Your Customer’s Dreams, Desire…" at bounding box center [649, 242] width 554 height 92
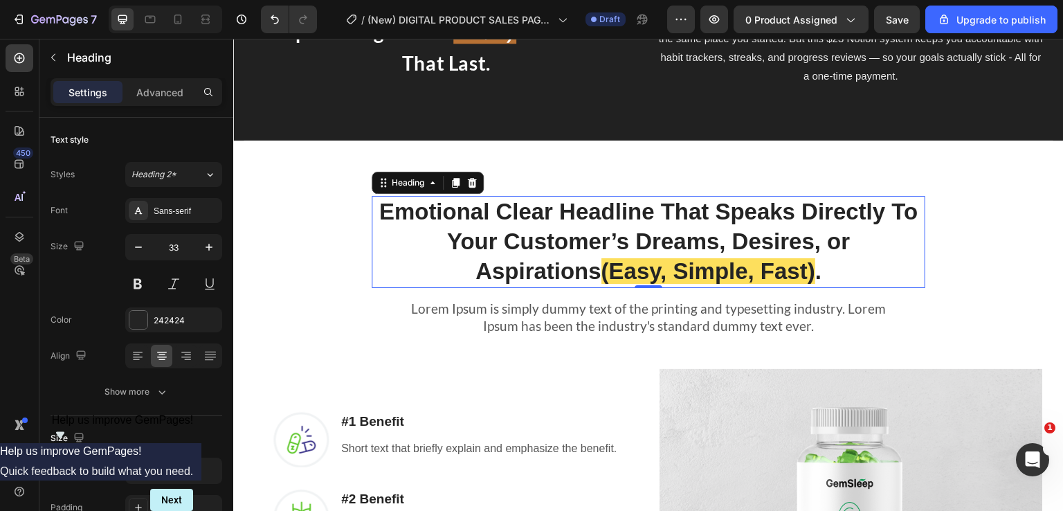
click at [822, 245] on h2 "Emotional Clear Headline That Speaks Directly To Your Customer’s Dreams, Desire…" at bounding box center [649, 242] width 554 height 92
click at [781, 259] on p "Emotional Clear Headline That Speaks Directly To Your Customer’s Dreams, Desire…" at bounding box center [648, 241] width 551 height 89
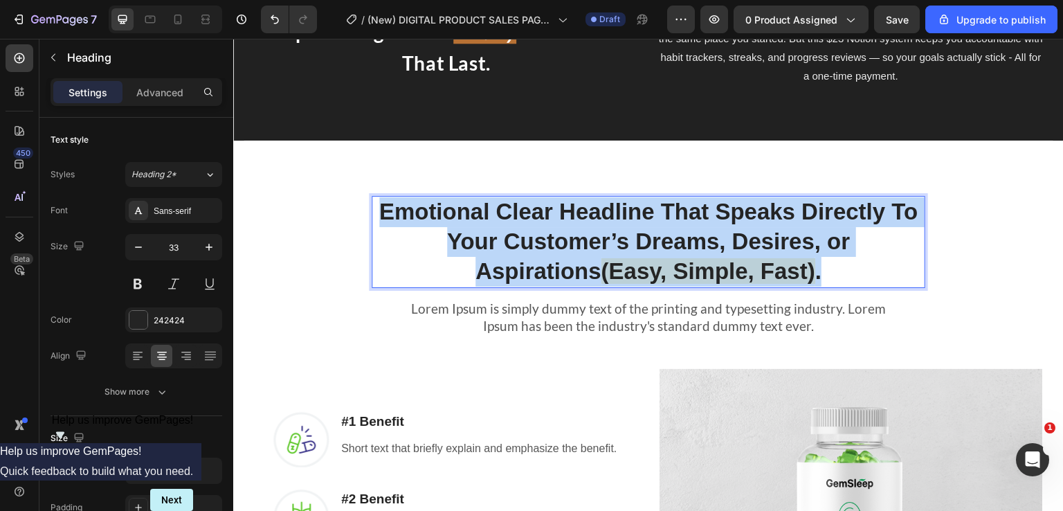
drag, startPoint x: 771, startPoint y: 274, endPoint x: 377, endPoint y: 205, distance: 399.9
click at [377, 205] on p "Emotional Clear Headline That Speaks Directly To Your Customer’s Dreams, Desire…" at bounding box center [648, 241] width 551 height 89
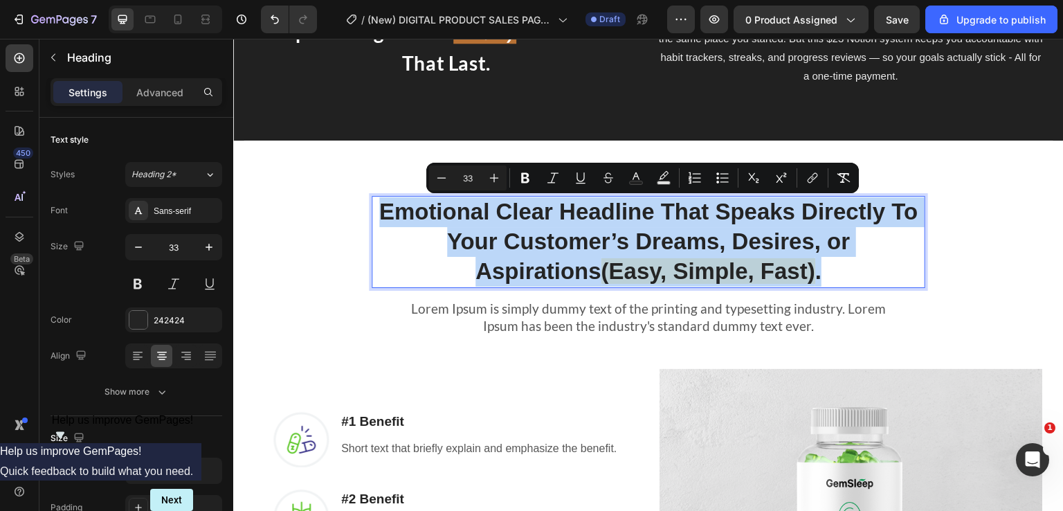
copy p "Emotional Clear Headline That Speaks Directly To Your Customer’s Dreams, Desire…"
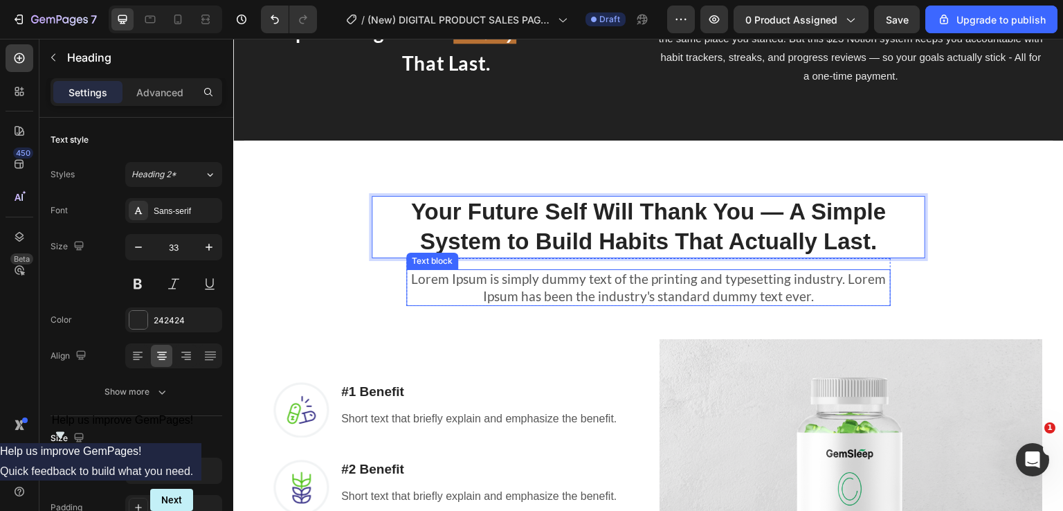
click at [780, 287] on p "Lorem Ipsum is simply dummy text of the printing and typesetting industry. Lore…" at bounding box center [649, 288] width 482 height 34
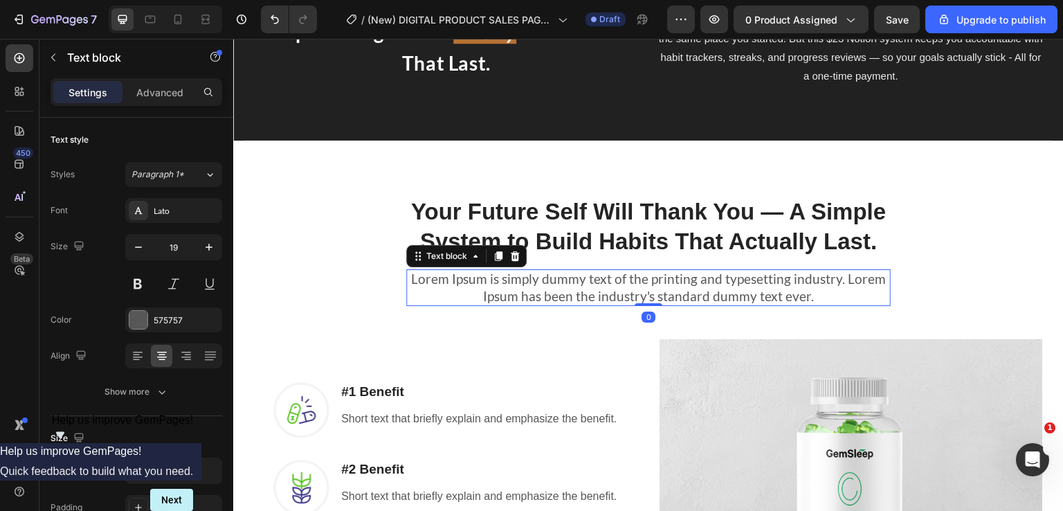
click at [826, 303] on p "Lorem Ipsum is simply dummy text of the printing and typesetting industry. Lore…" at bounding box center [649, 288] width 482 height 34
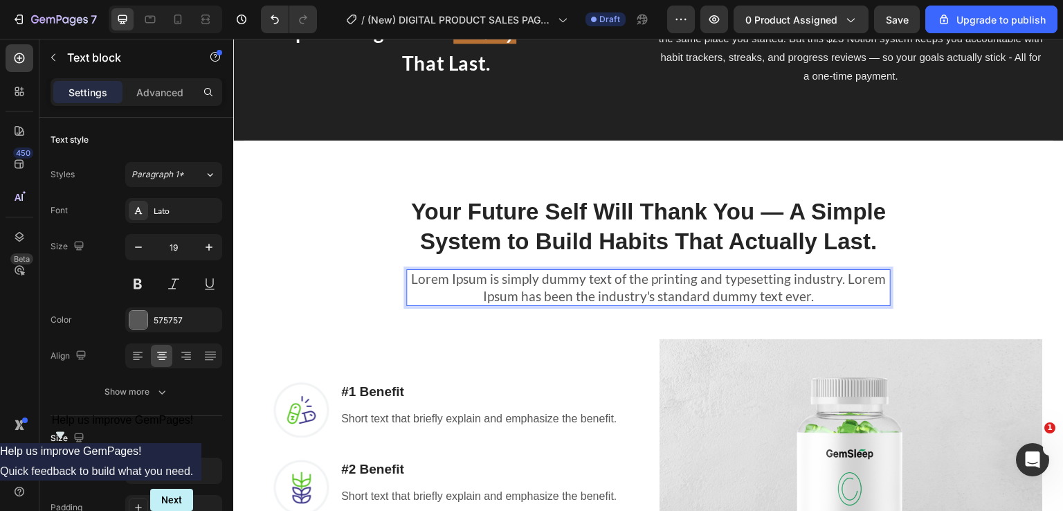
click at [802, 287] on p "Lorem Ipsum is simply dummy text of the printing and typesetting industry. Lore…" at bounding box center [649, 288] width 482 height 34
click at [826, 299] on p "Lorem Ipsum is simply dummy text of the printing and typesetting industry. Lore…" at bounding box center [649, 288] width 482 height 34
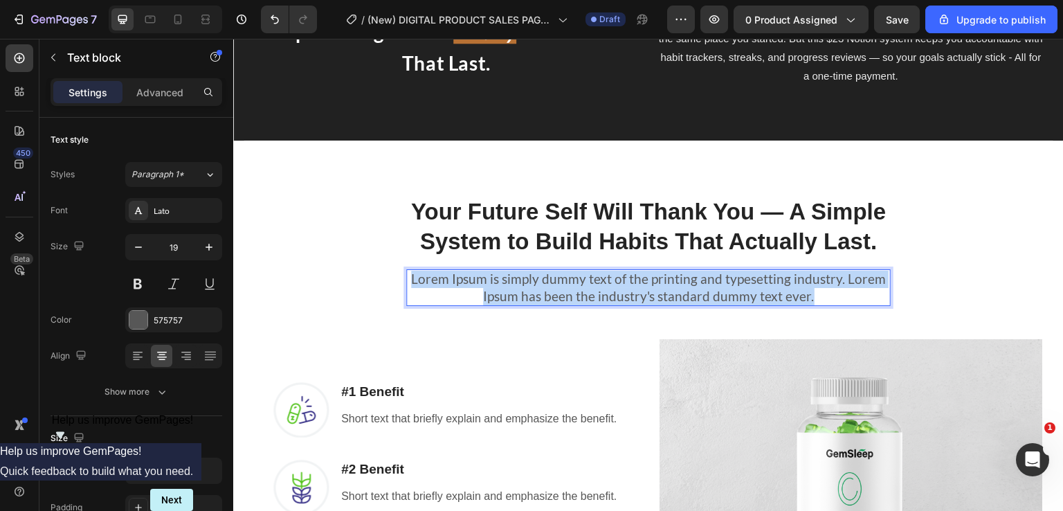
drag, startPoint x: 676, startPoint y: 269, endPoint x: 410, endPoint y: 280, distance: 266.7
click at [408, 280] on p "Lorem Ipsum is simply dummy text of the printing and typesetting industry. Lore…" at bounding box center [649, 288] width 482 height 34
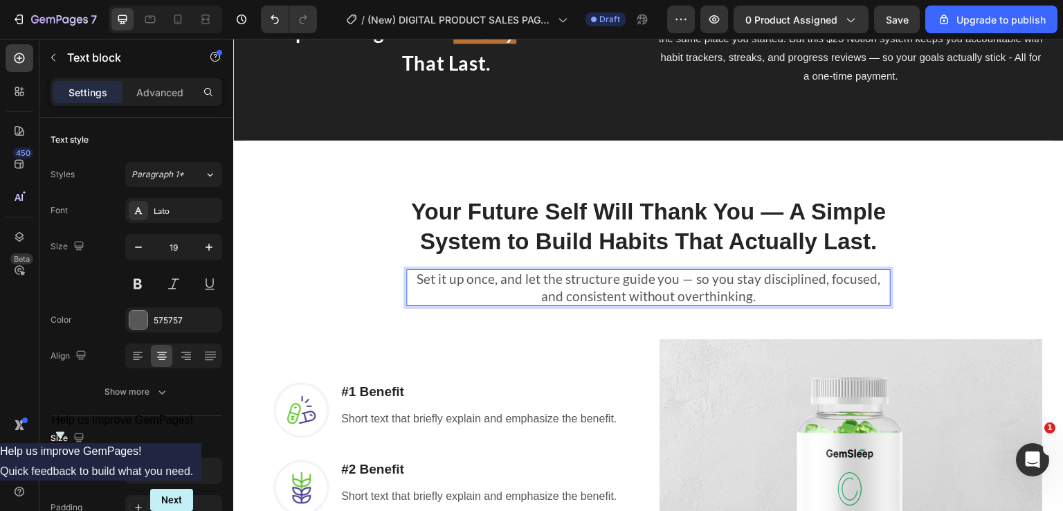
click at [464, 282] on p "Set it up once, and let the structure guide you — so you stay disciplined, focu…" at bounding box center [649, 288] width 482 height 34
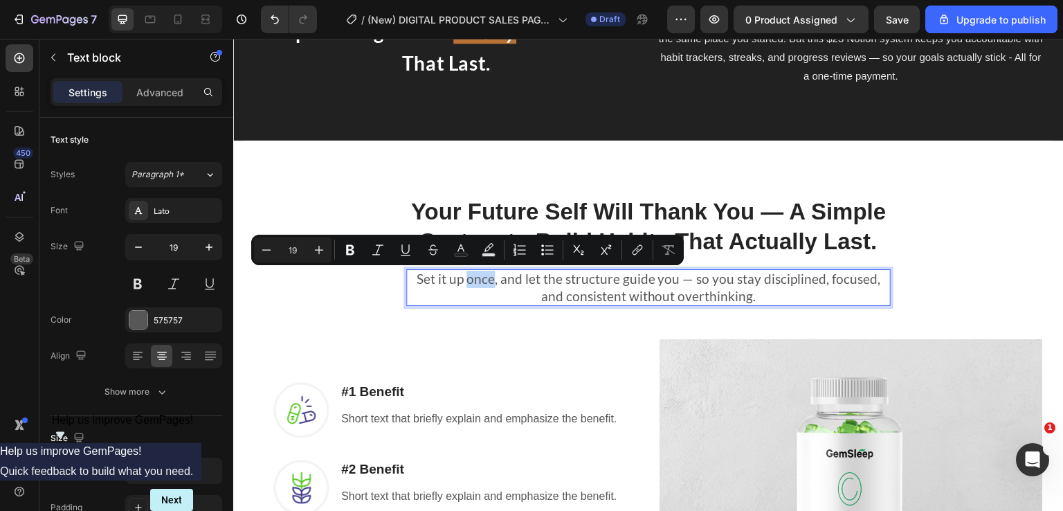
drag, startPoint x: 458, startPoint y: 279, endPoint x: 490, endPoint y: 266, distance: 34.8
click at [478, 281] on p "Set it up once, and let the structure guide you — so you stay disciplined, focu…" at bounding box center [649, 288] width 482 height 34
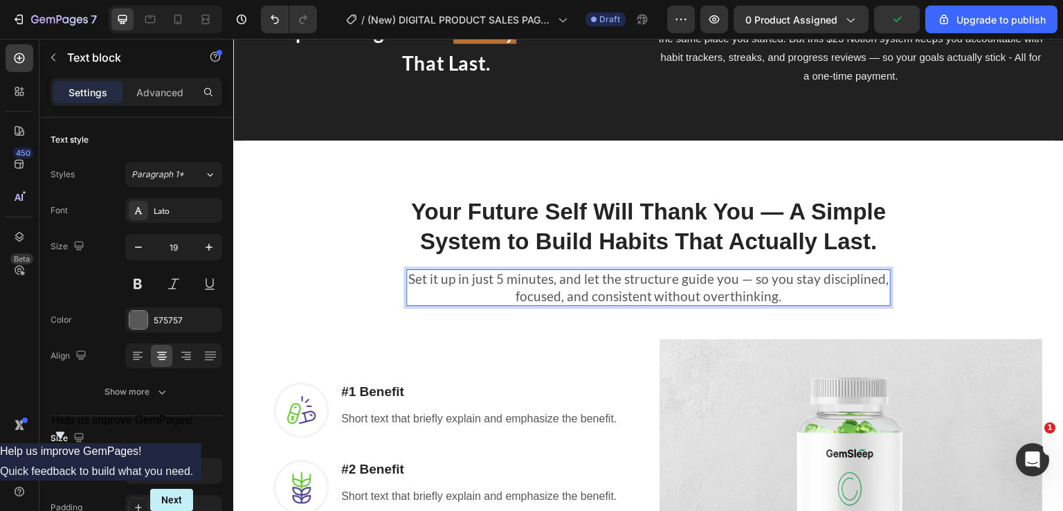
click at [786, 302] on p "Set it up in just 5 minutes, and let the structure guide you — so you stay disc…" at bounding box center [649, 288] width 482 height 34
drag, startPoint x: 772, startPoint y: 295, endPoint x: 800, endPoint y: 305, distance: 29.6
click at [800, 305] on div "Set it up in just 5 minutes, and let the structure guide you — so you stay disc…" at bounding box center [648, 287] width 485 height 37
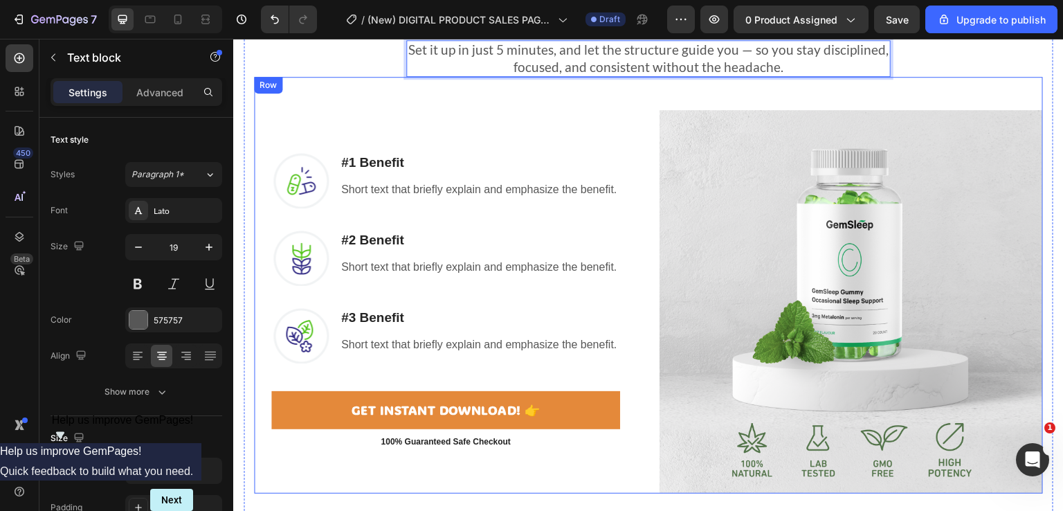
scroll to position [1108, 0]
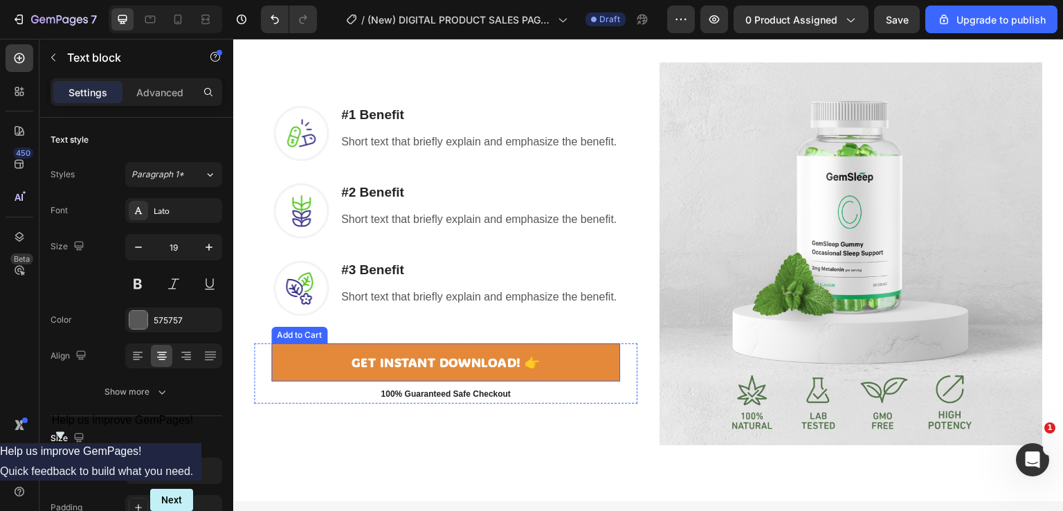
click at [587, 359] on button "GET INSTANT DOWNLOAD! 👉" at bounding box center [445, 362] width 349 height 38
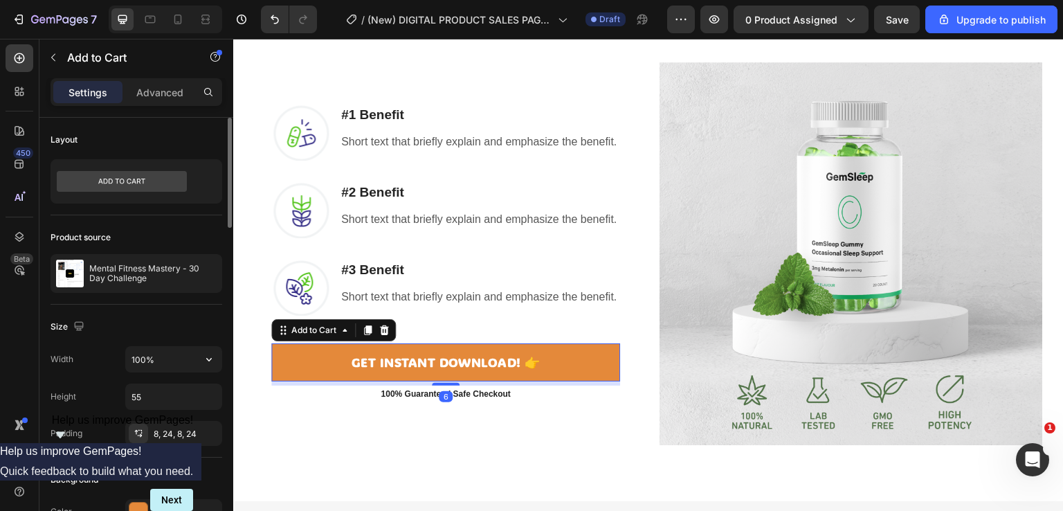
scroll to position [346, 0]
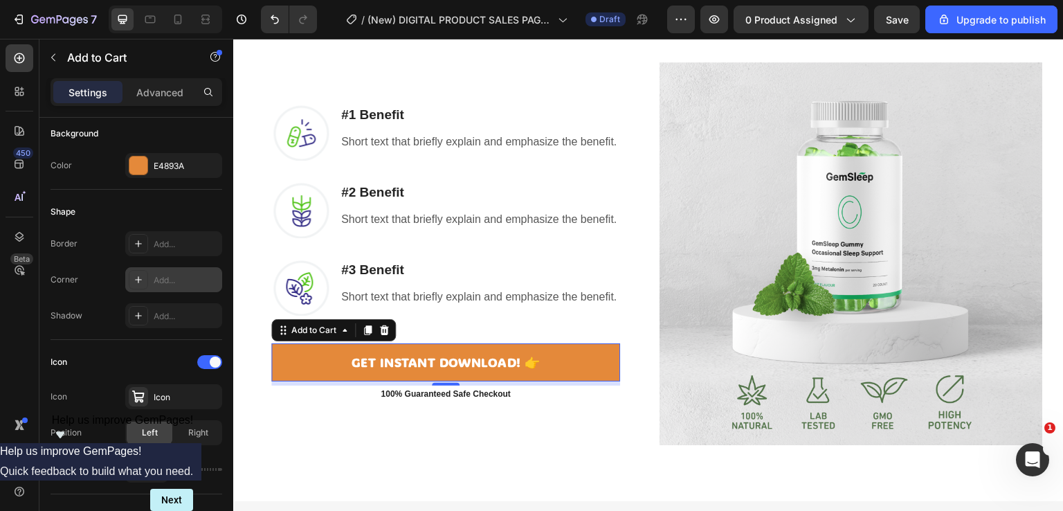
click at [152, 280] on div "Add..." at bounding box center [173, 279] width 97 height 25
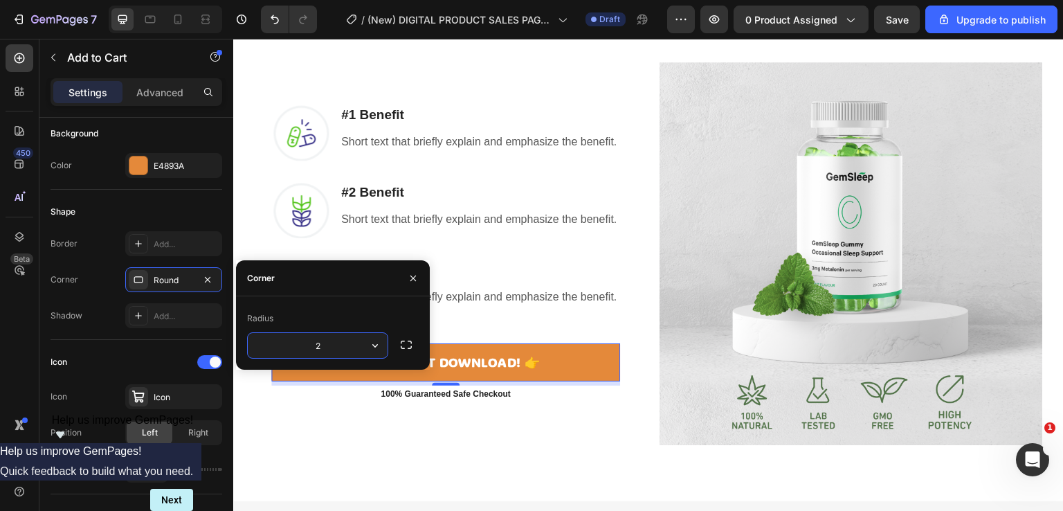
type input "20"
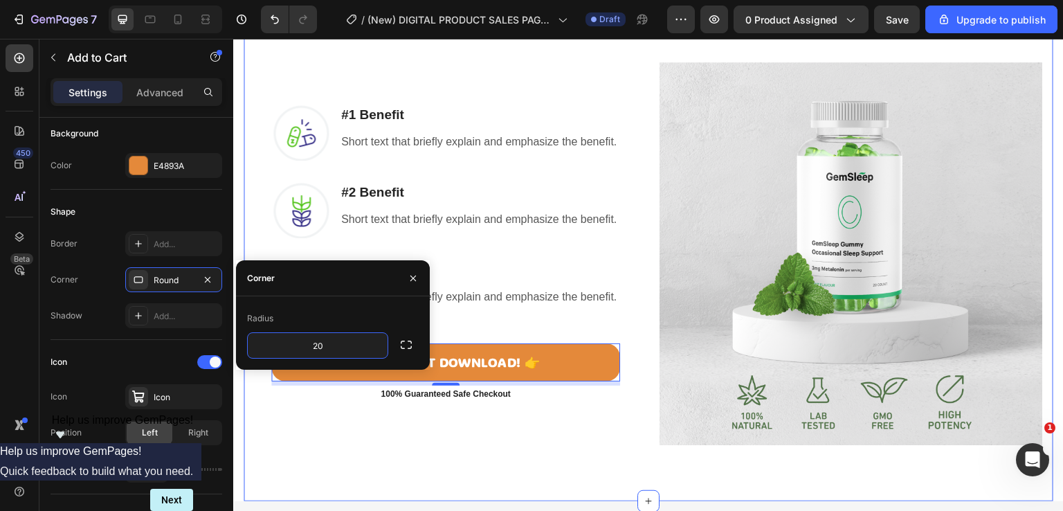
click at [555, 469] on div "Your Future Self Will Thank You — A Simple System to Build Habits That Actually…" at bounding box center [649, 183] width 810 height 638
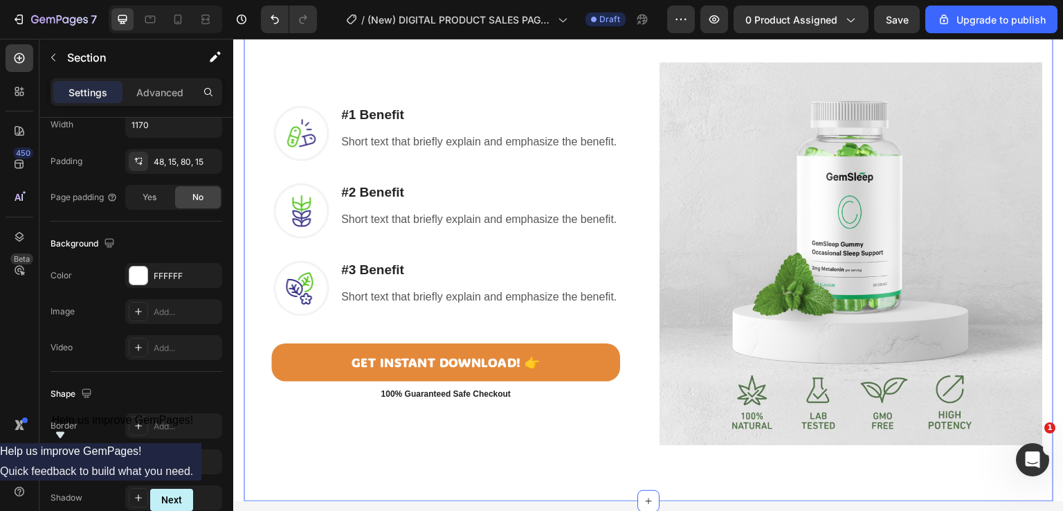
scroll to position [0, 0]
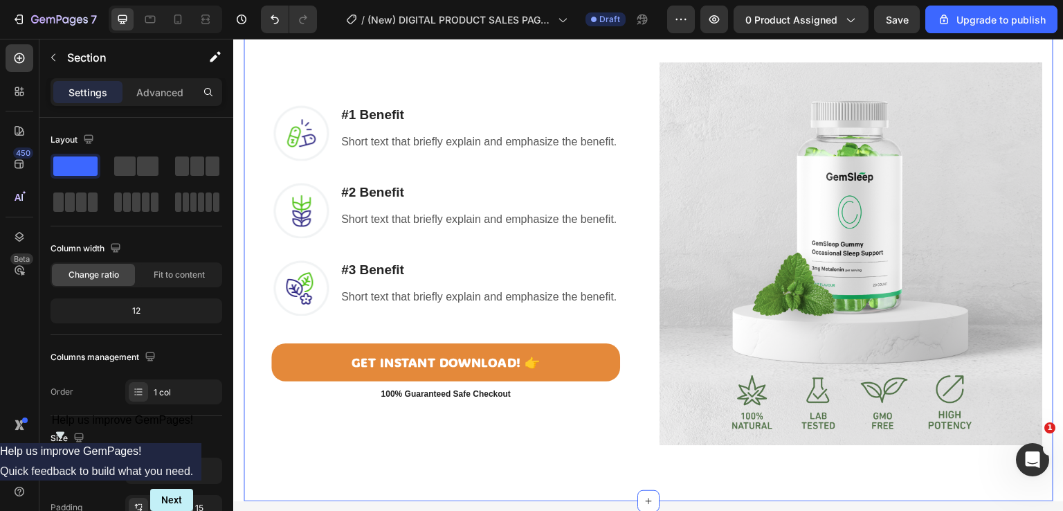
click at [1046, 242] on div "Your Future Self Will Thank You — A Simple System to Build Habits That Actually…" at bounding box center [649, 183] width 810 height 638
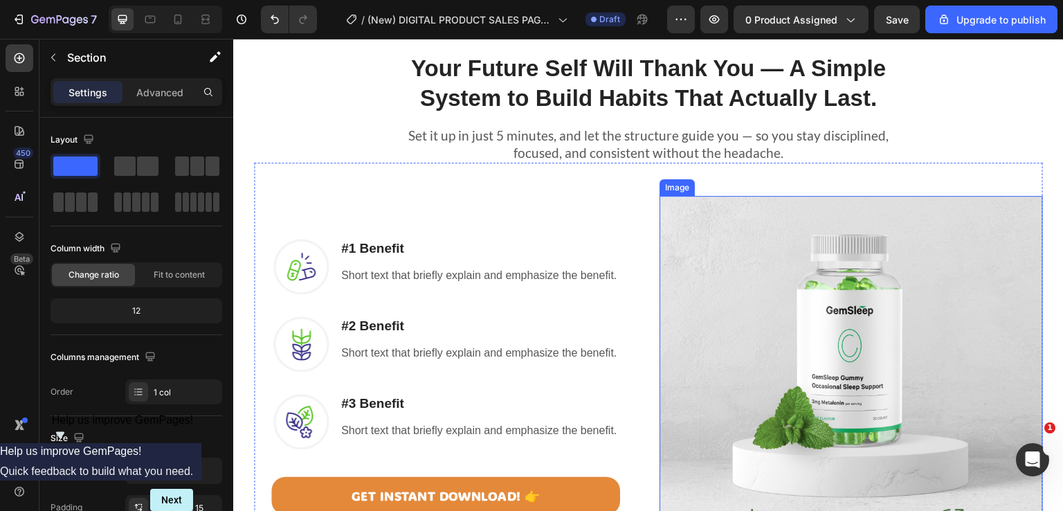
scroll to position [900, 0]
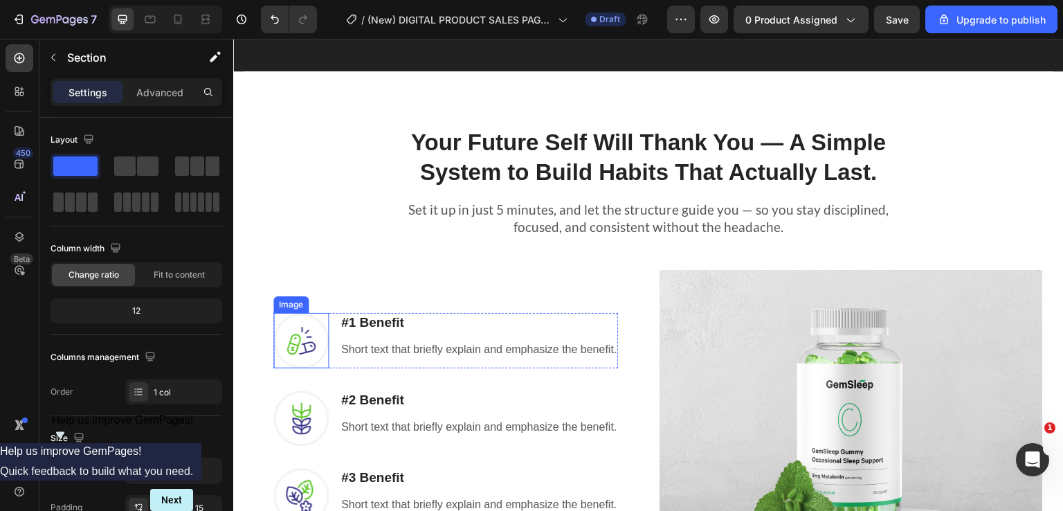
click at [294, 350] on img at bounding box center [300, 340] width 55 height 55
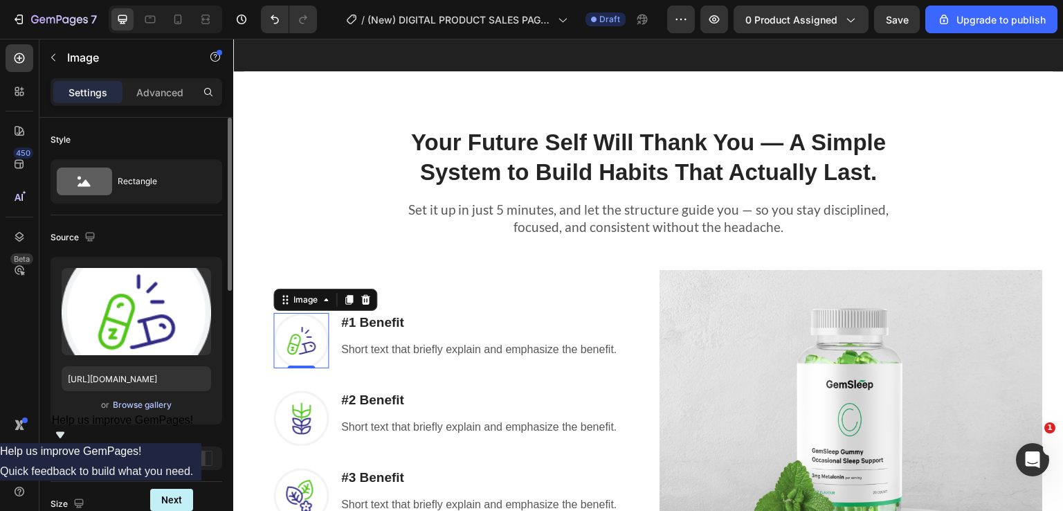
click at [131, 405] on div "Browse gallery" at bounding box center [142, 405] width 59 height 12
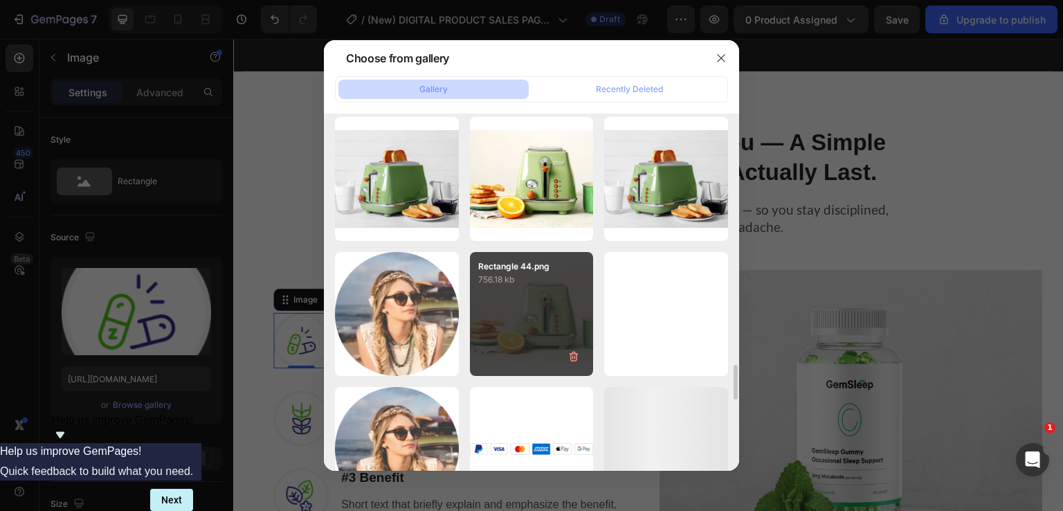
scroll to position [2844, 0]
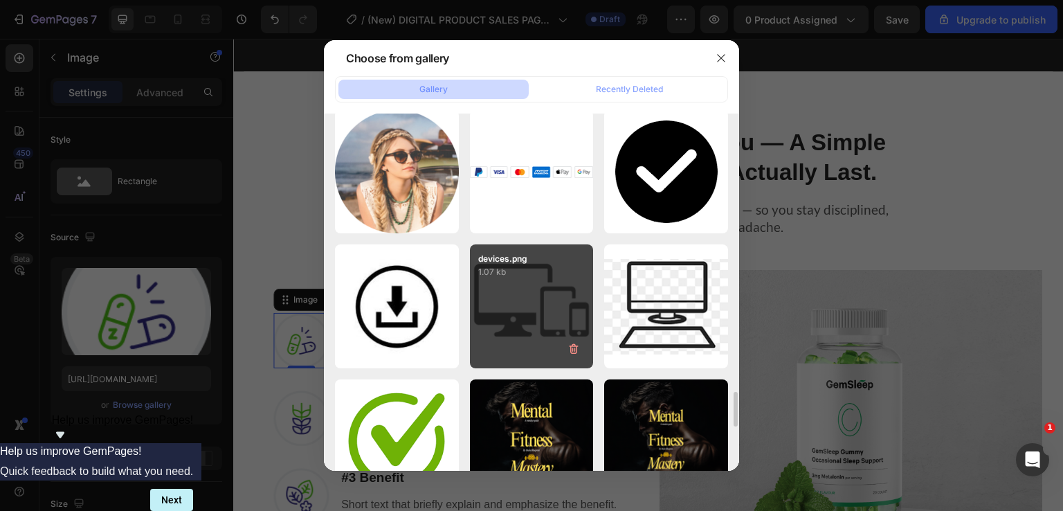
click at [0, 0] on div "tick.png 1.54 kb" at bounding box center [0, 0] width 0 height 0
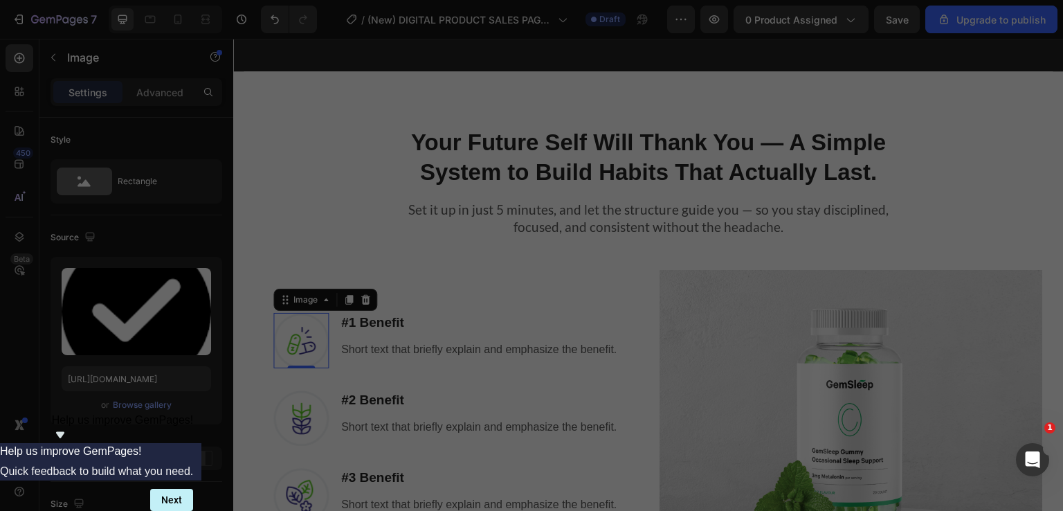
type input "[URL][DOMAIN_NAME]"
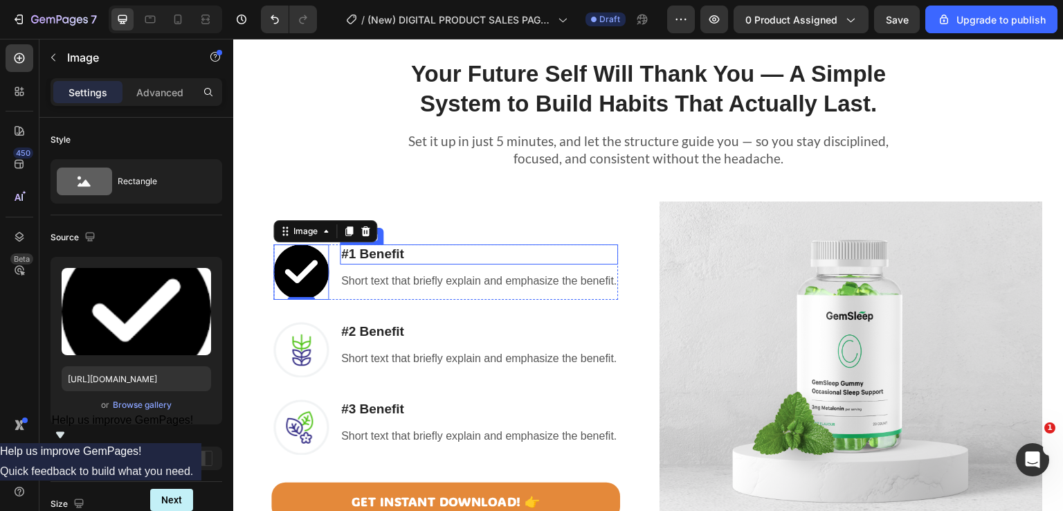
scroll to position [969, 0]
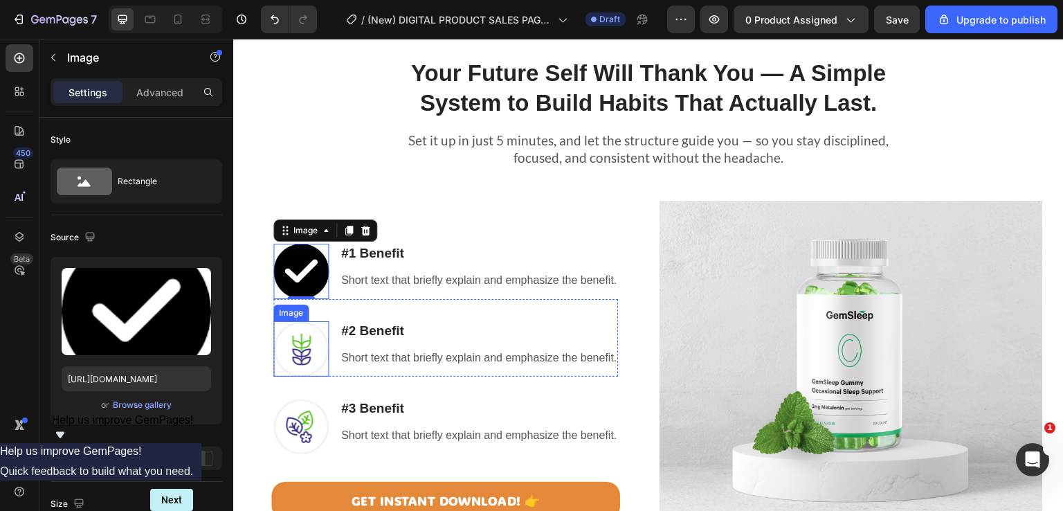
click at [321, 350] on img at bounding box center [300, 348] width 55 height 55
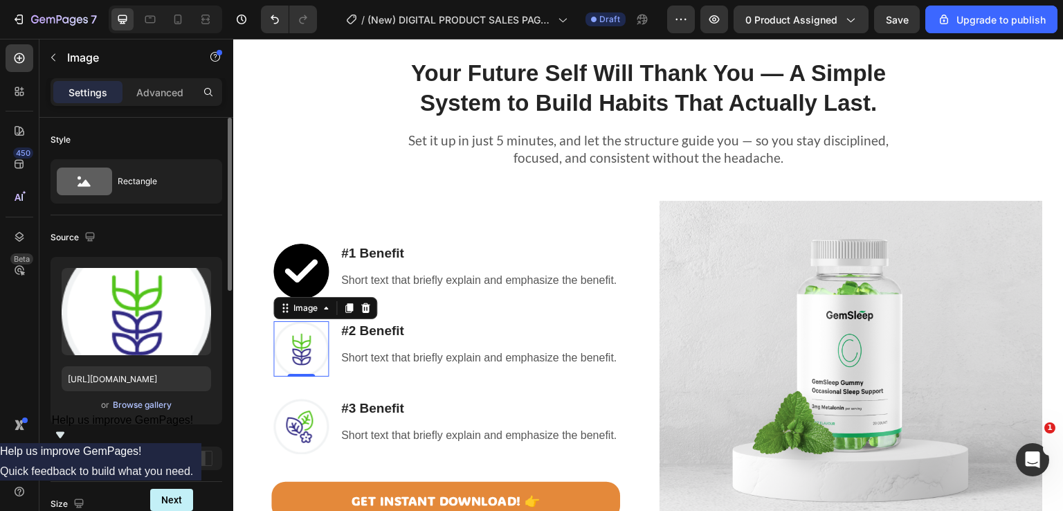
click at [137, 410] on button "Browse gallery" at bounding box center [142, 405] width 60 height 14
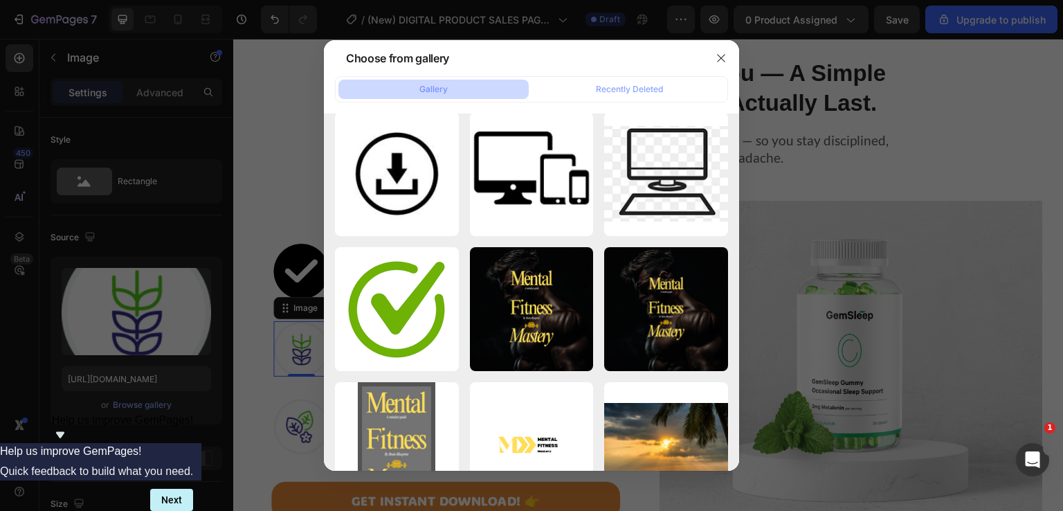
scroll to position [3184, 0]
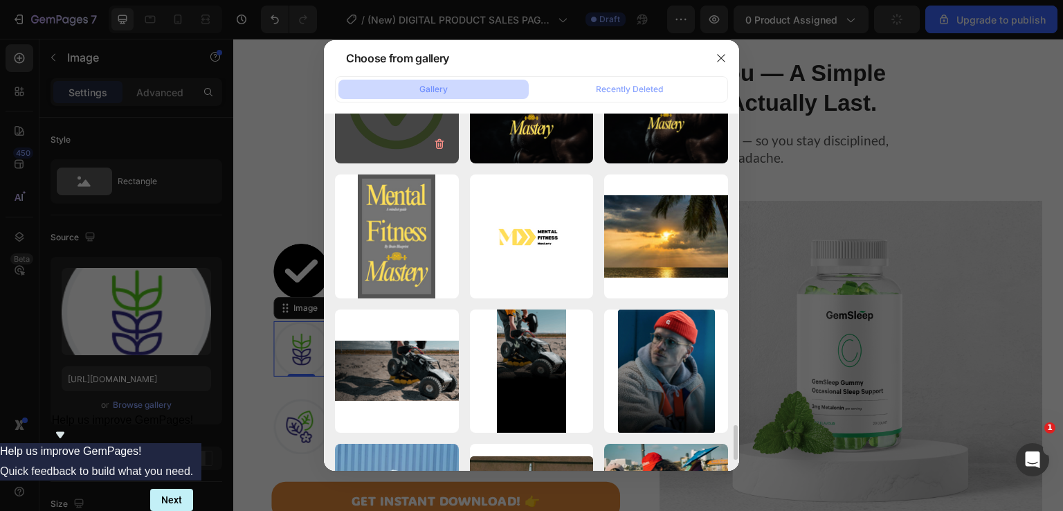
click at [367, 134] on div "download tick.png 2.66 kb" at bounding box center [397, 101] width 124 height 124
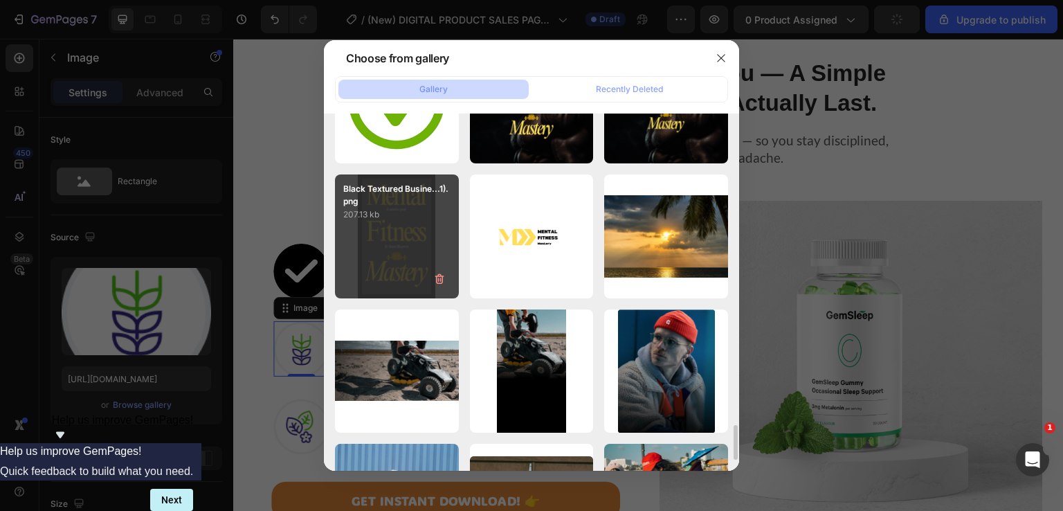
type input "[URL][DOMAIN_NAME]"
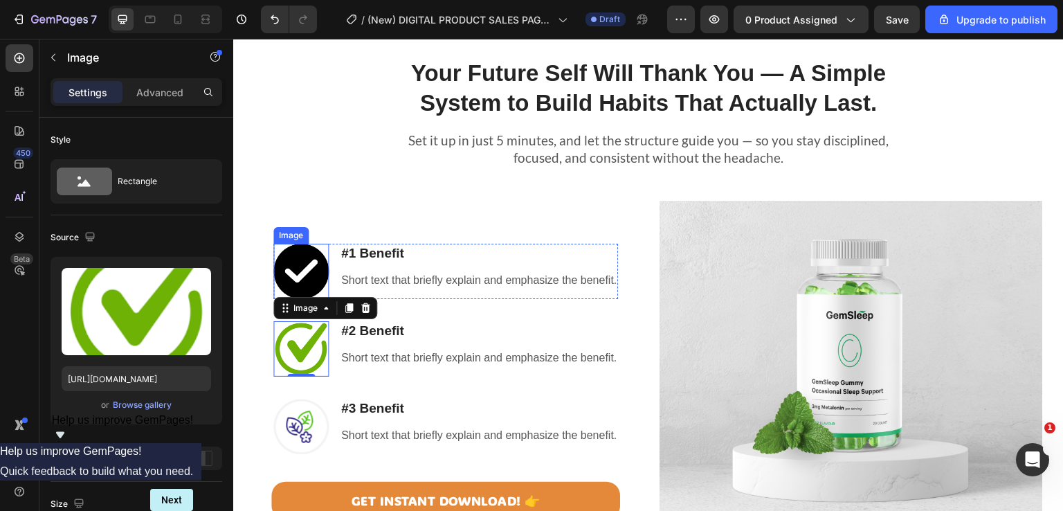
click at [287, 266] on img at bounding box center [300, 271] width 55 height 55
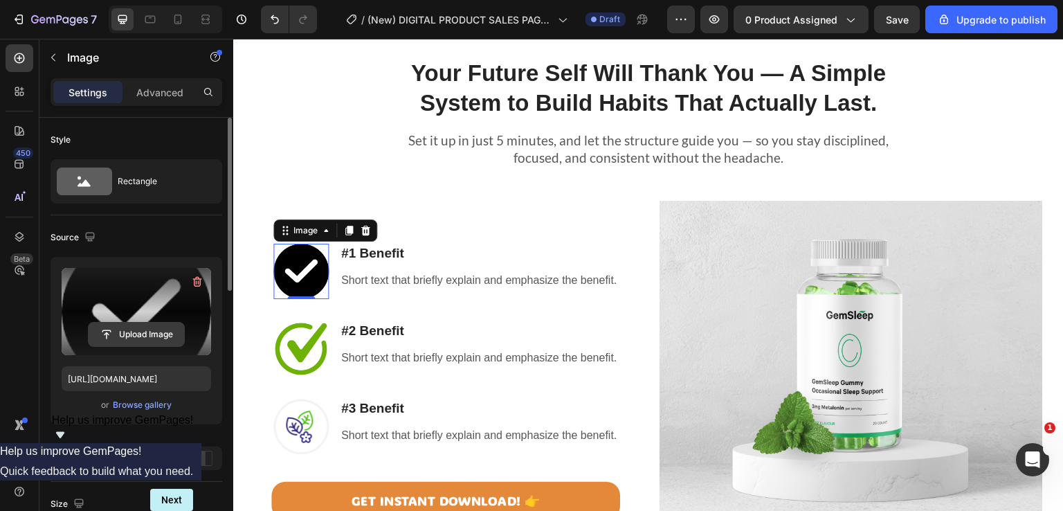
click at [142, 332] on input "file" at bounding box center [137, 335] width 96 height 24
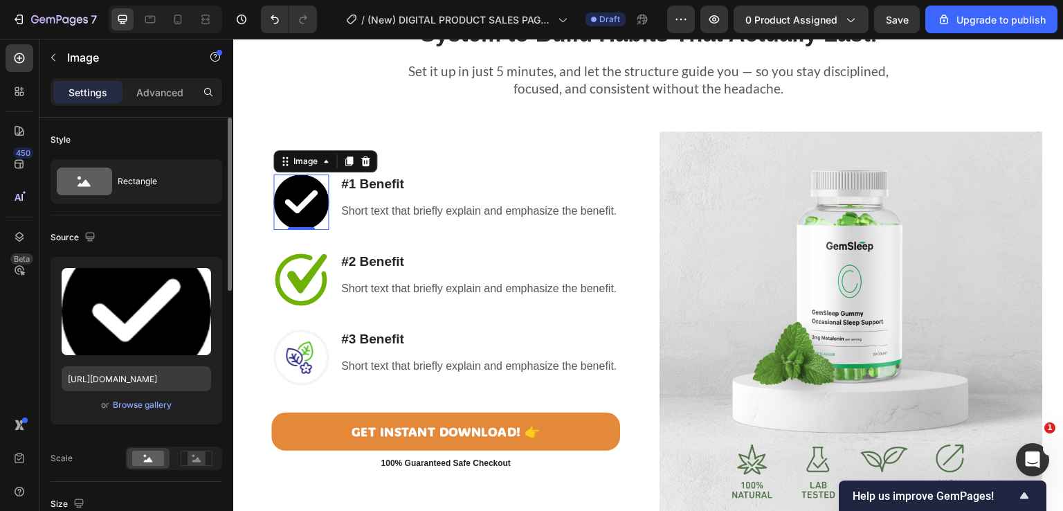
scroll to position [1038, 0]
click at [152, 406] on div "Browse gallery" at bounding box center [142, 405] width 59 height 12
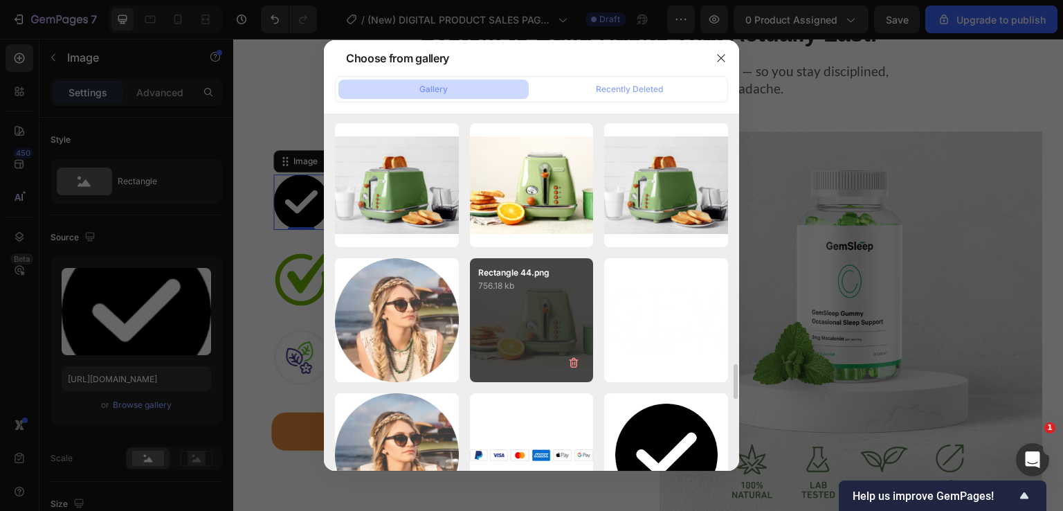
scroll to position [2838, 0]
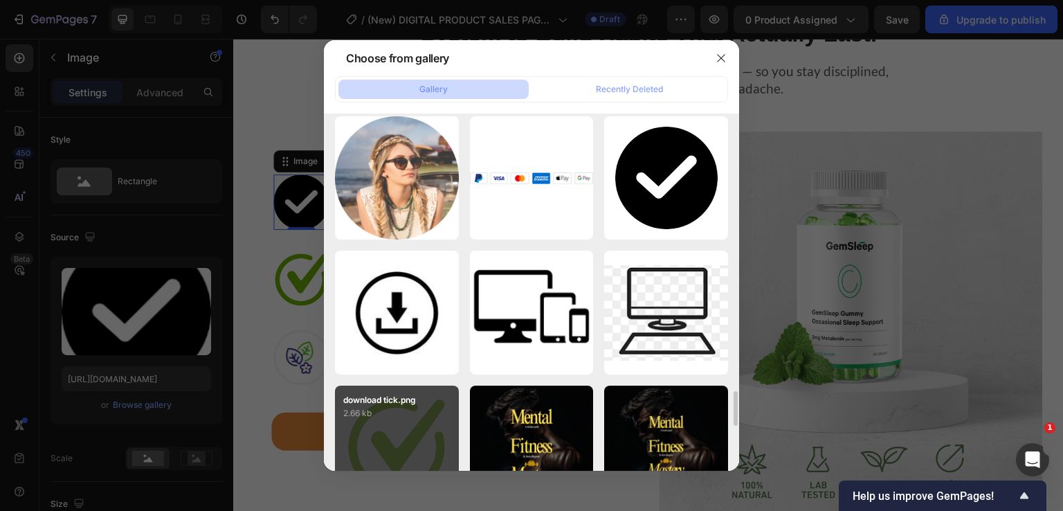
click at [382, 418] on p "2.66 kb" at bounding box center [396, 413] width 107 height 14
type input "[URL][DOMAIN_NAME]"
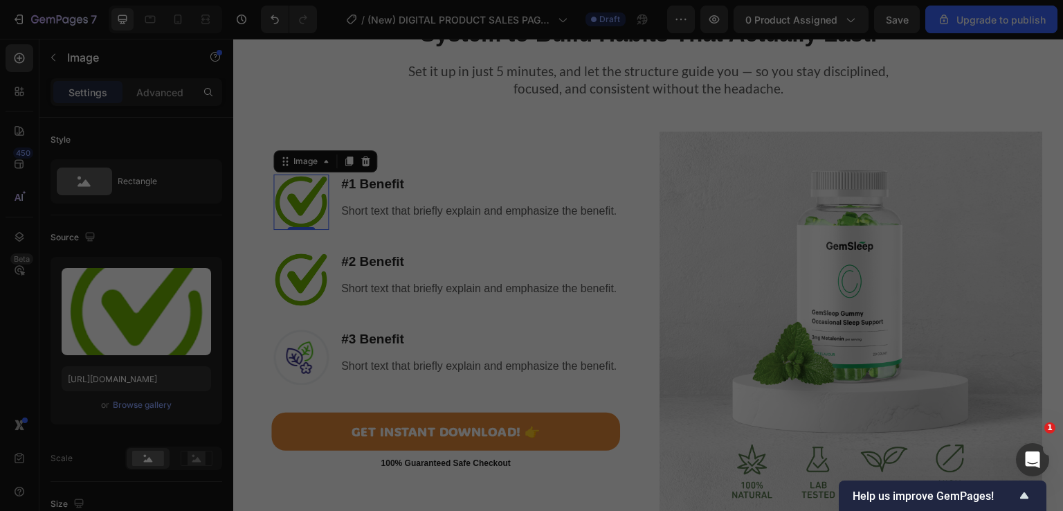
scroll to position [0, 0]
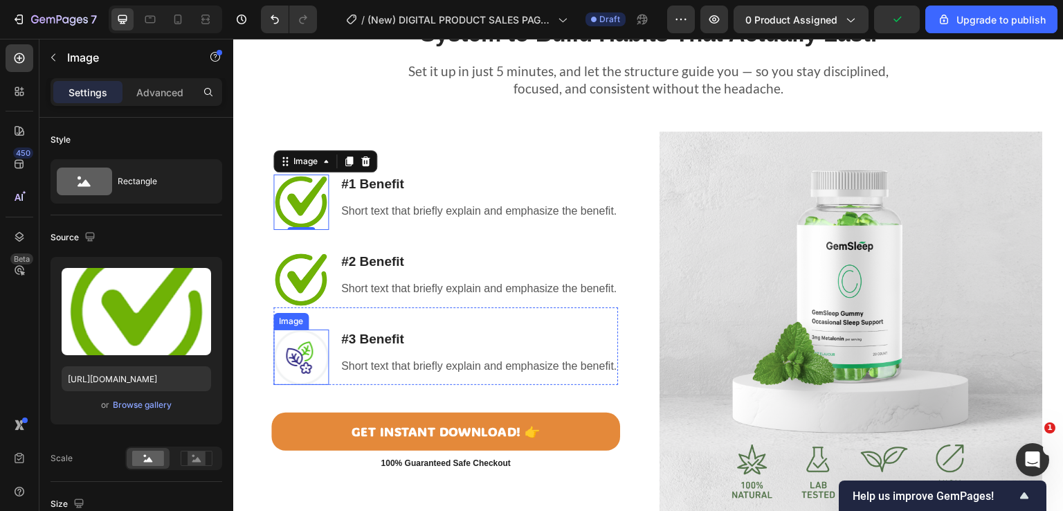
click at [285, 359] on img at bounding box center [300, 356] width 55 height 55
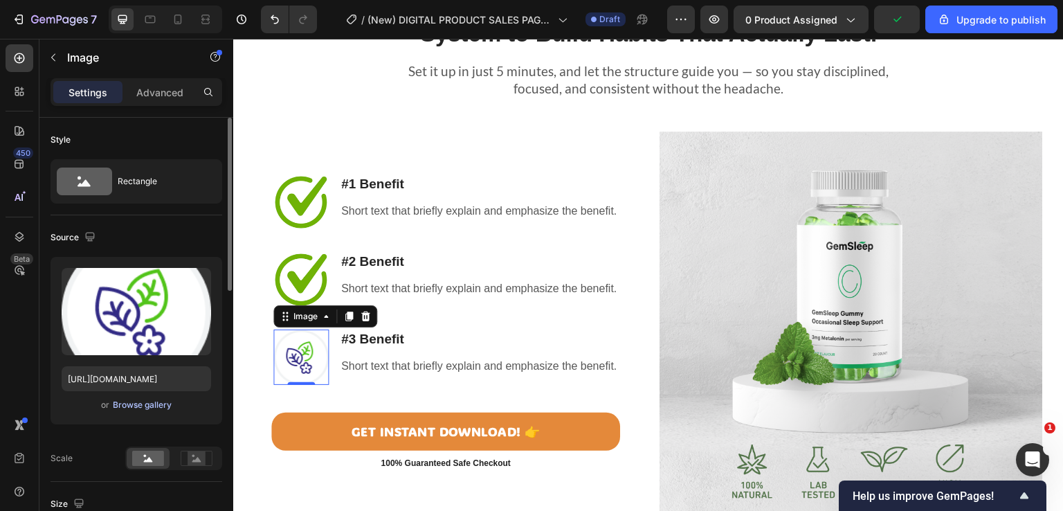
click at [129, 408] on div "Browse gallery" at bounding box center [142, 405] width 59 height 12
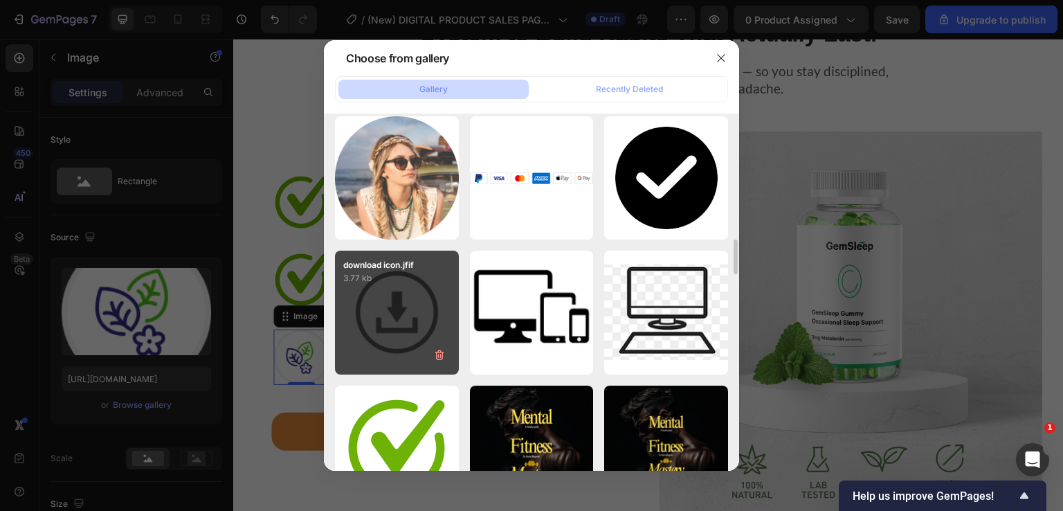
scroll to position [3046, 0]
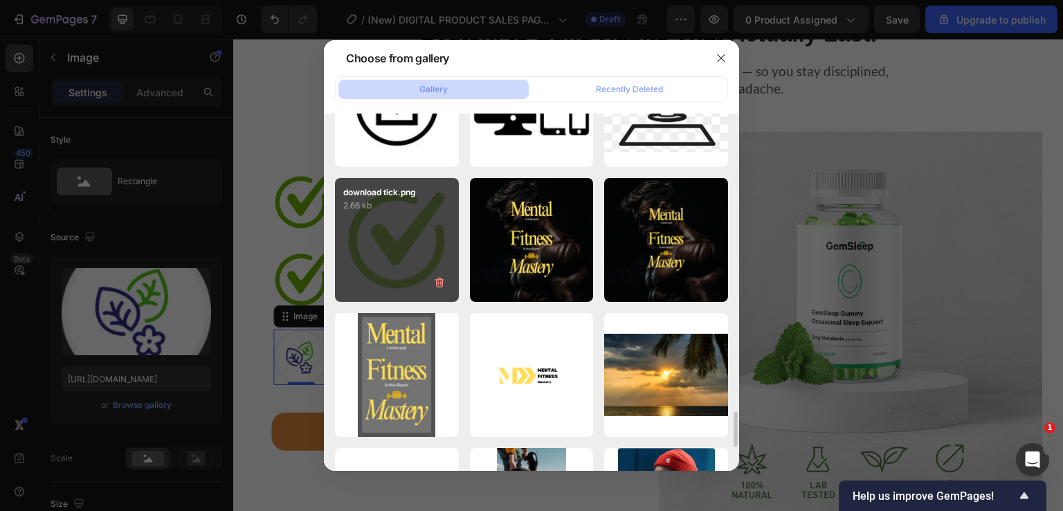
click at [399, 245] on div "download tick.png 2.66 kb" at bounding box center [397, 240] width 124 height 124
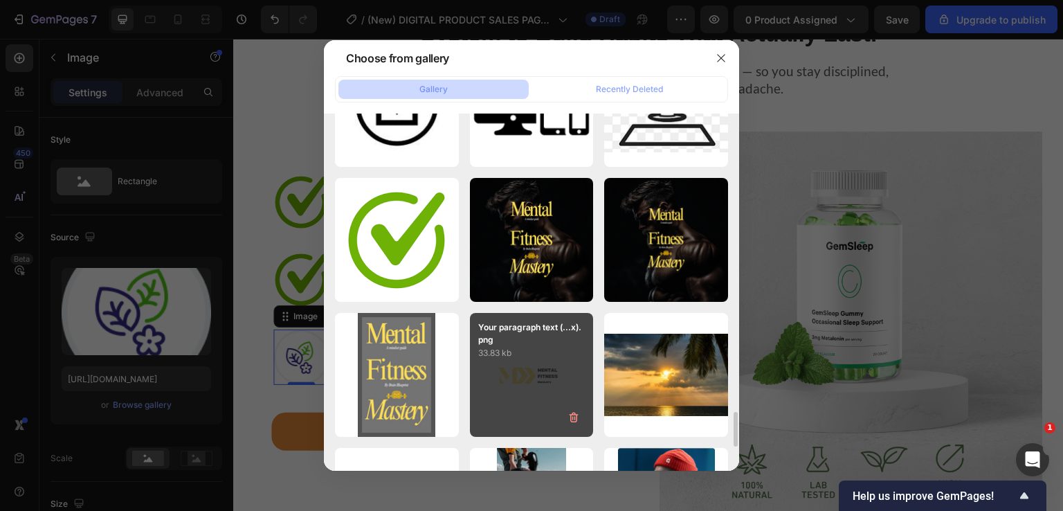
type input "[URL][DOMAIN_NAME]"
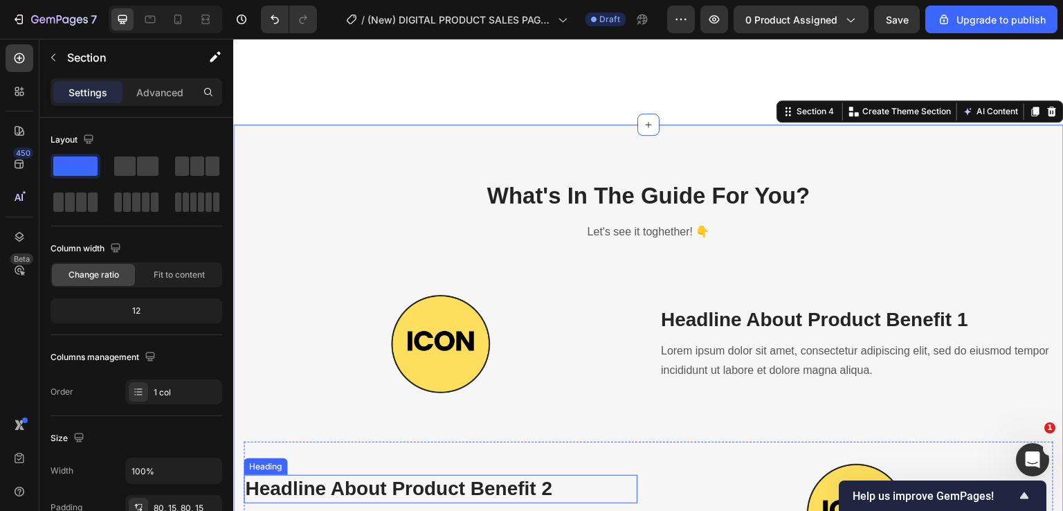
scroll to position [1592, 0]
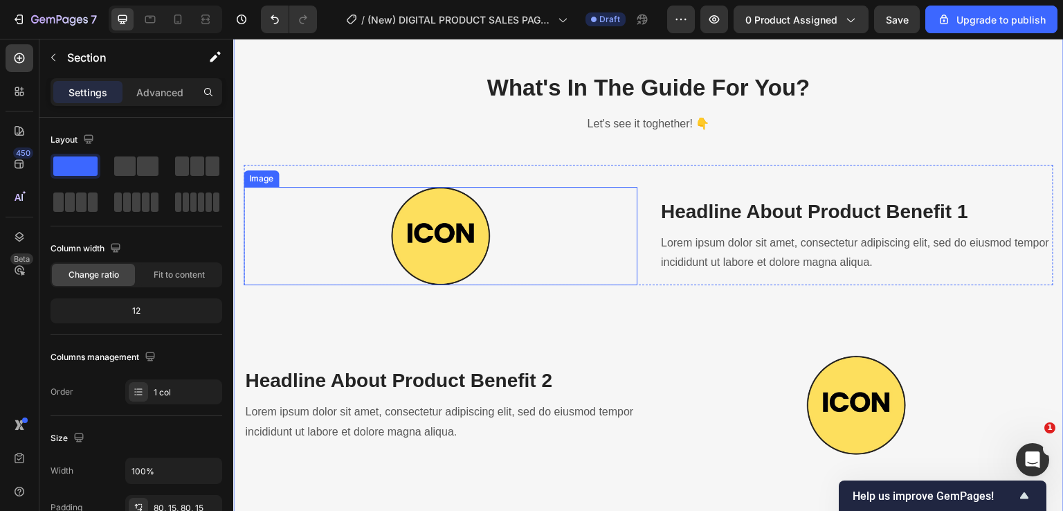
click at [456, 244] on img at bounding box center [440, 236] width 98 height 98
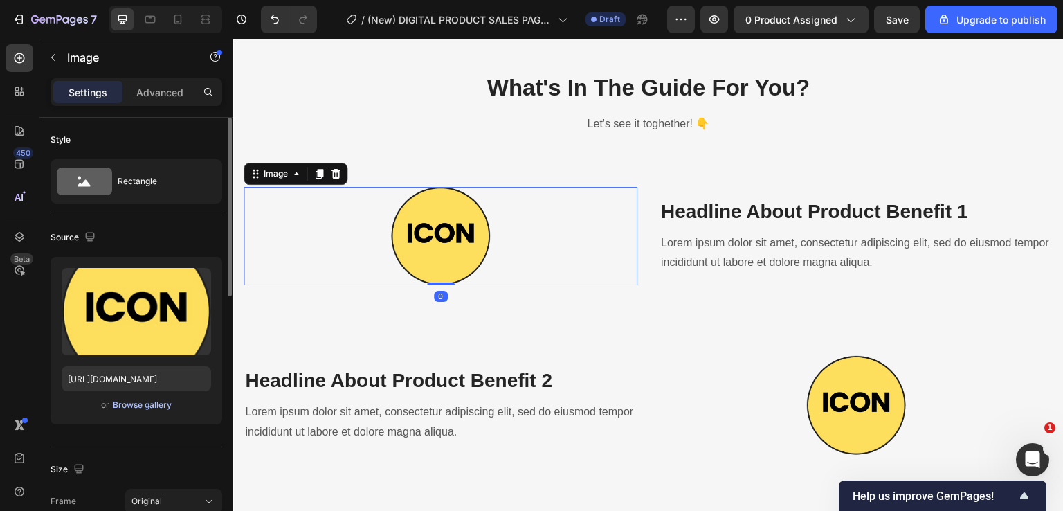
click at [145, 408] on div "Browse gallery" at bounding box center [142, 405] width 59 height 12
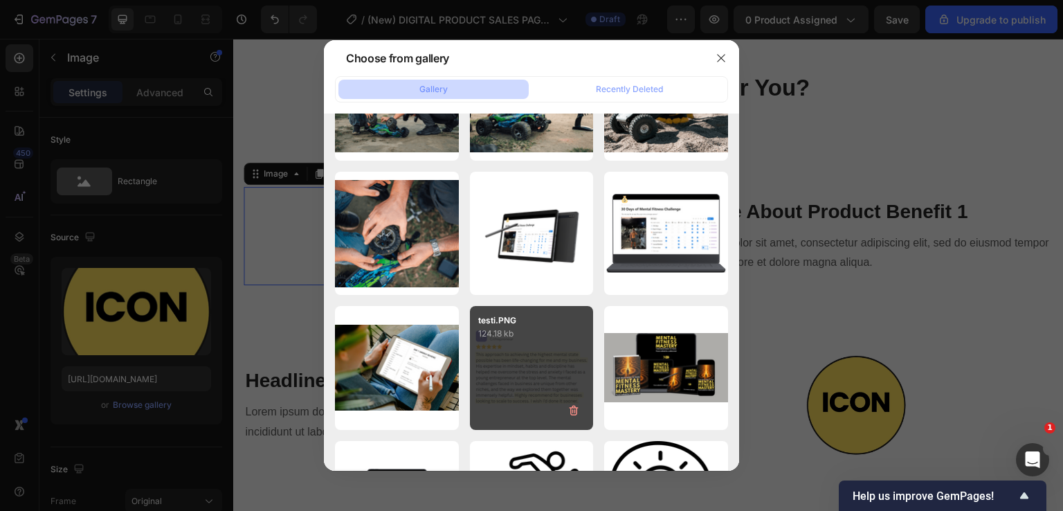
scroll to position [969, 0]
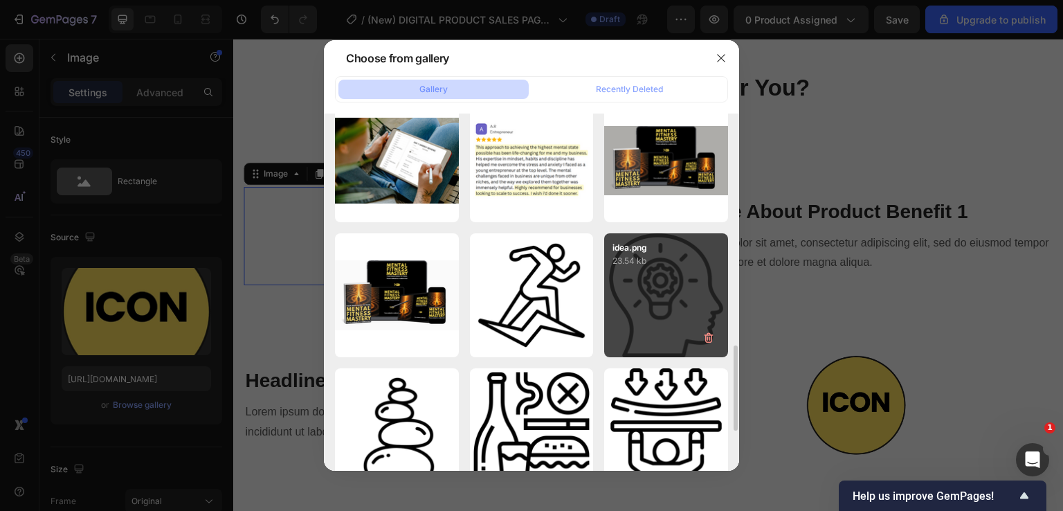
click at [691, 291] on div "idea.png 23.54 kb" at bounding box center [666, 295] width 124 height 124
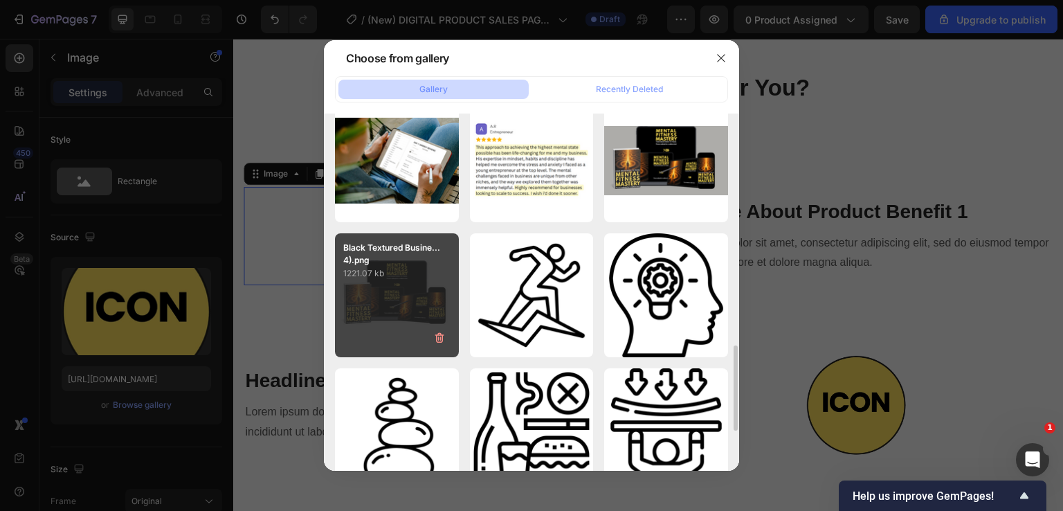
type input "[URL][DOMAIN_NAME]"
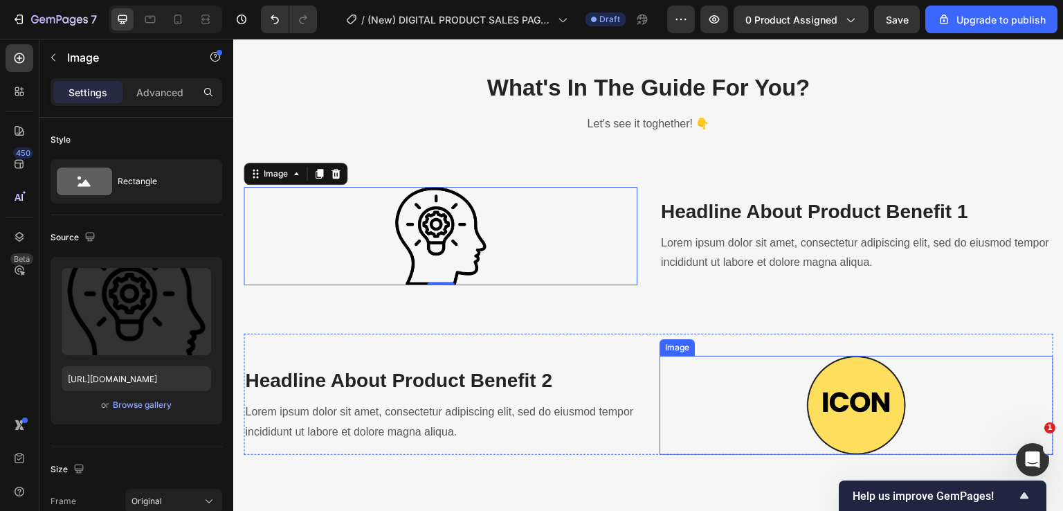
click at [835, 422] on img at bounding box center [856, 405] width 98 height 98
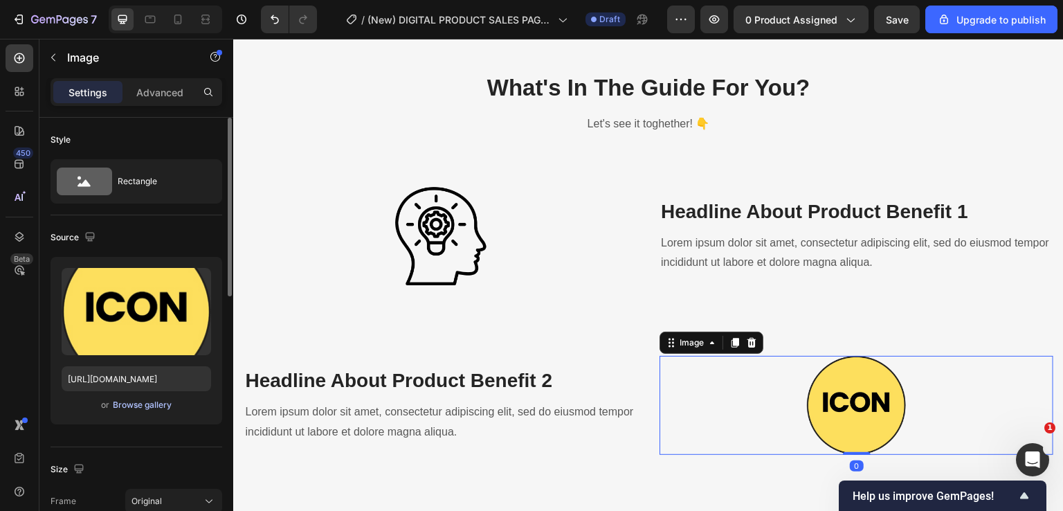
click at [145, 402] on div "Browse gallery" at bounding box center [142, 405] width 59 height 12
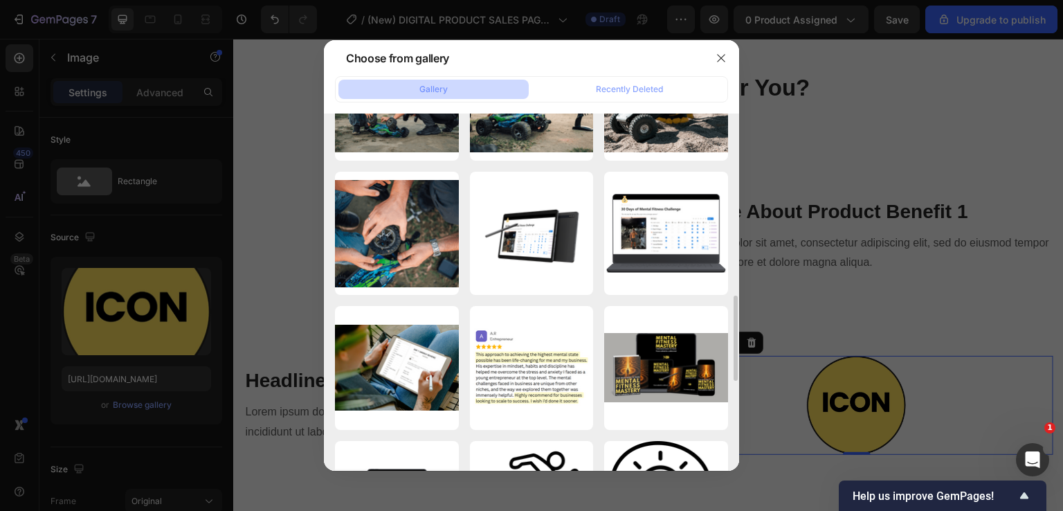
scroll to position [1108, 0]
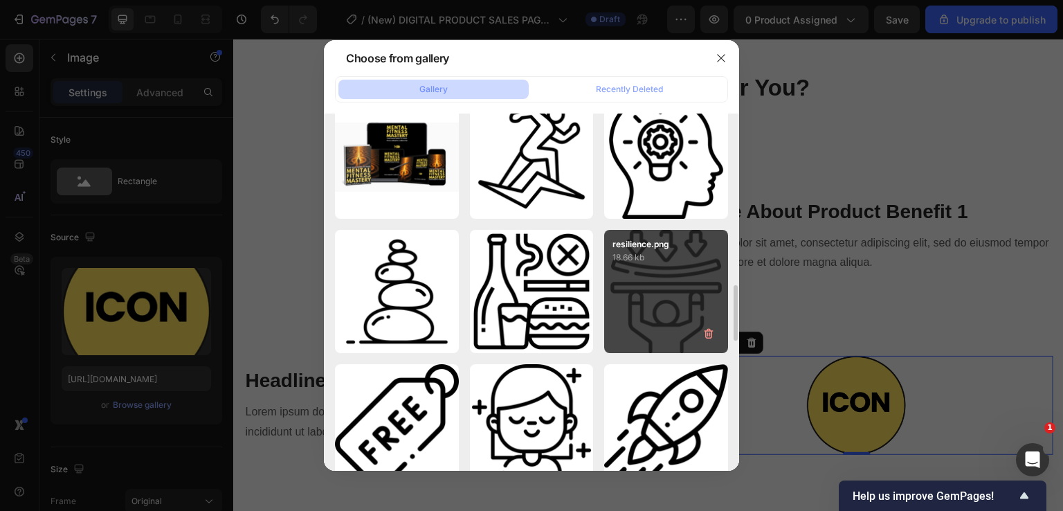
drag, startPoint x: 534, startPoint y: 152, endPoint x: 615, endPoint y: 280, distance: 150.6
click at [0, 0] on div "stamina.png 18.83 kb" at bounding box center [0, 0] width 0 height 0
type input "[URL][DOMAIN_NAME]"
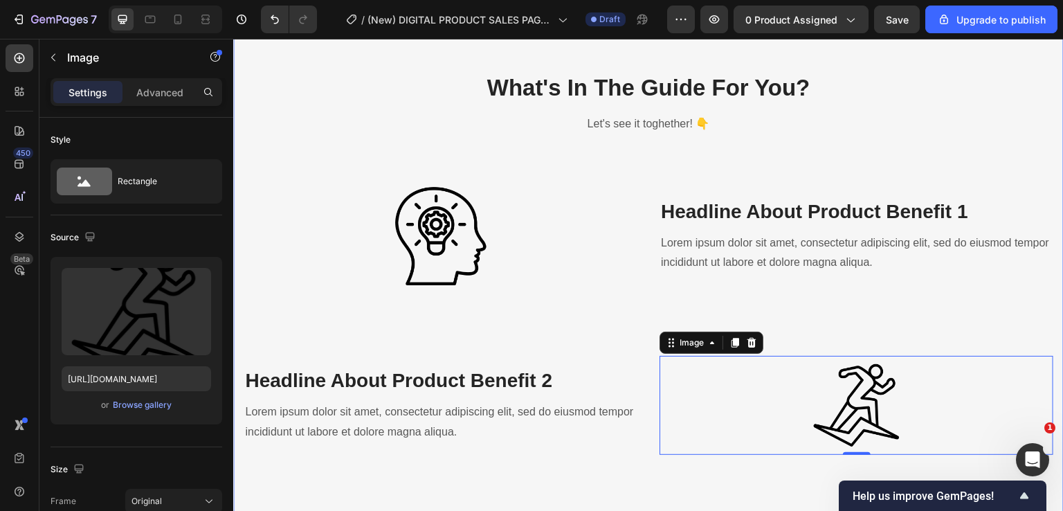
scroll to position [1938, 0]
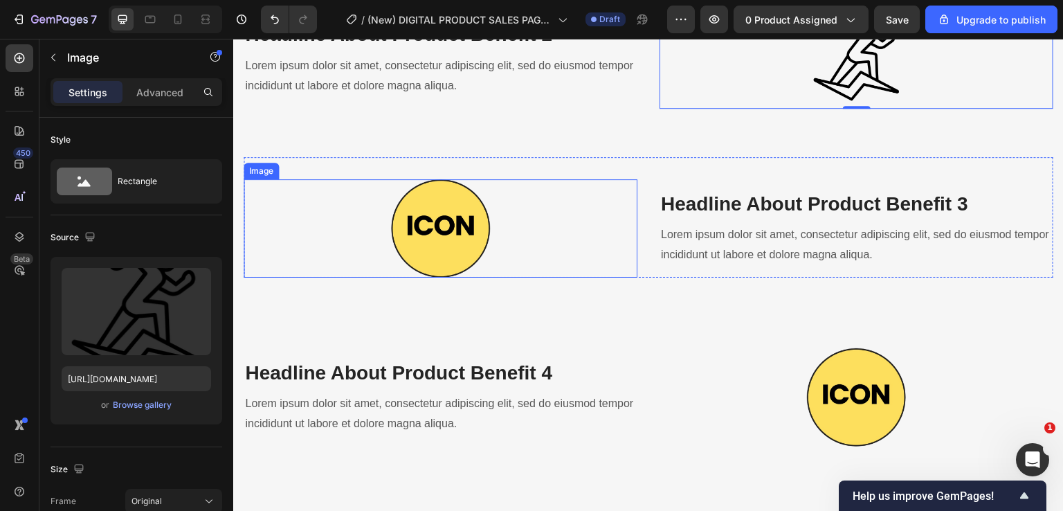
click at [456, 192] on img at bounding box center [440, 228] width 98 height 98
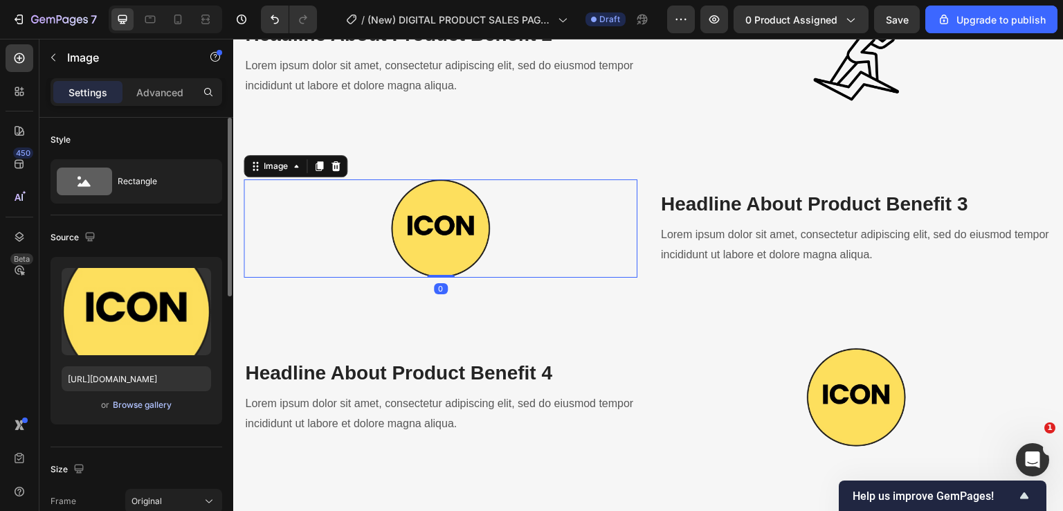
click at [150, 404] on div "Browse gallery" at bounding box center [142, 405] width 59 height 12
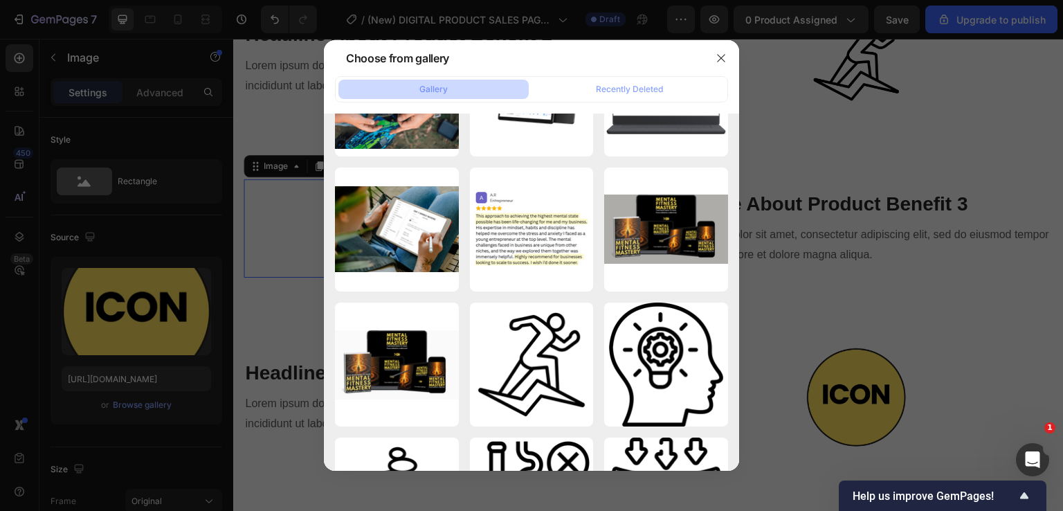
scroll to position [1177, 0]
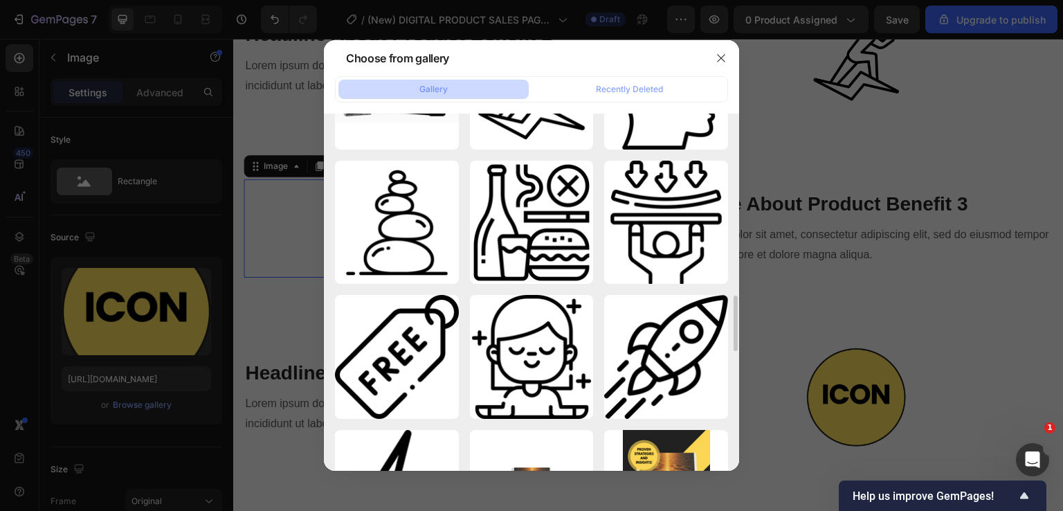
click at [0, 0] on div "mindfulness.png 14.36 kb" at bounding box center [0, 0] width 0 height 0
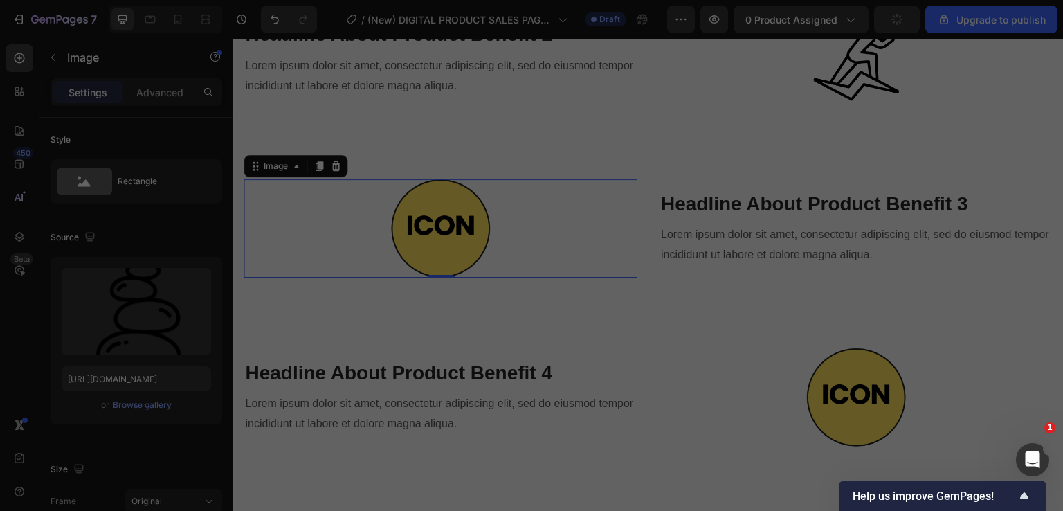
type input "[URL][DOMAIN_NAME]"
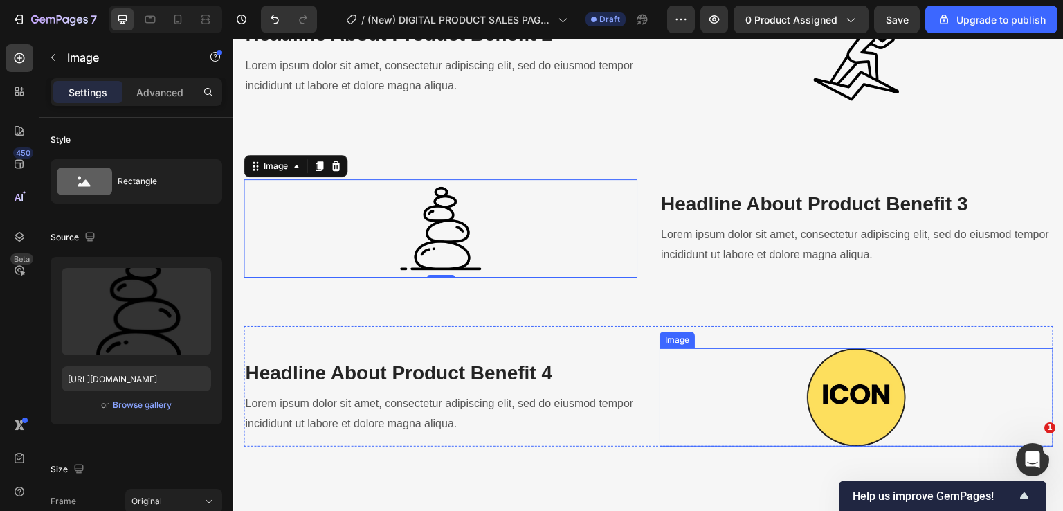
click at [807, 375] on img at bounding box center [856, 397] width 98 height 98
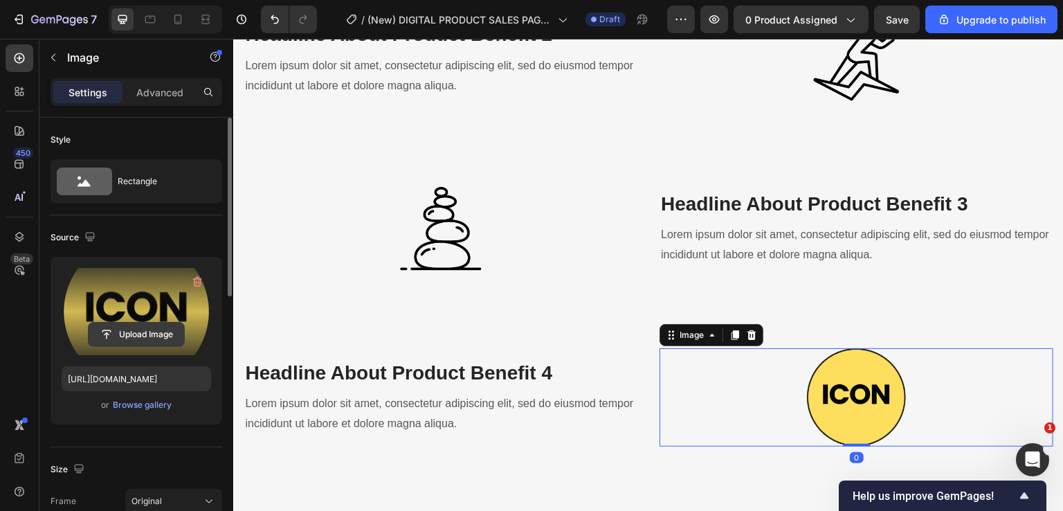
click at [117, 323] on input "file" at bounding box center [137, 335] width 96 height 24
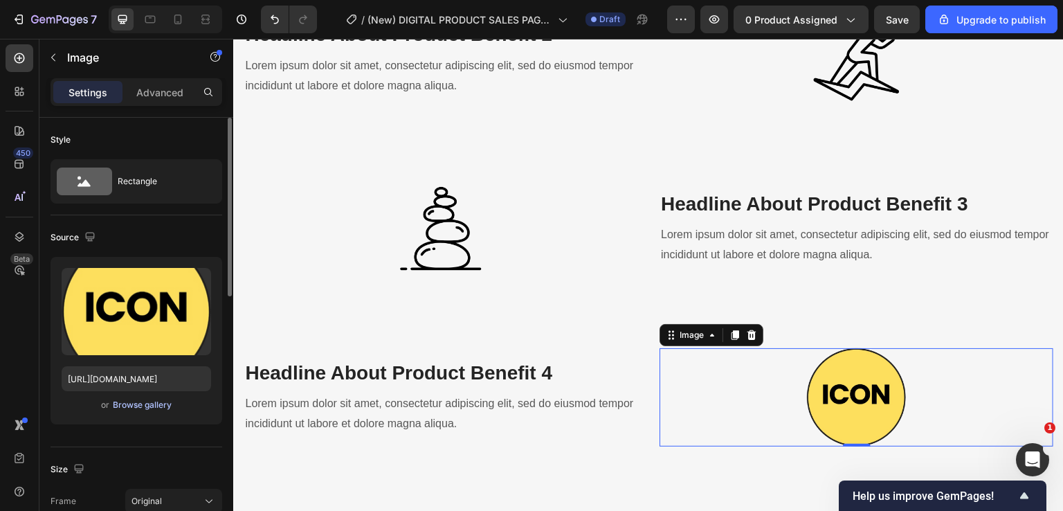
click at [133, 405] on div "Browse gallery" at bounding box center [142, 405] width 59 height 12
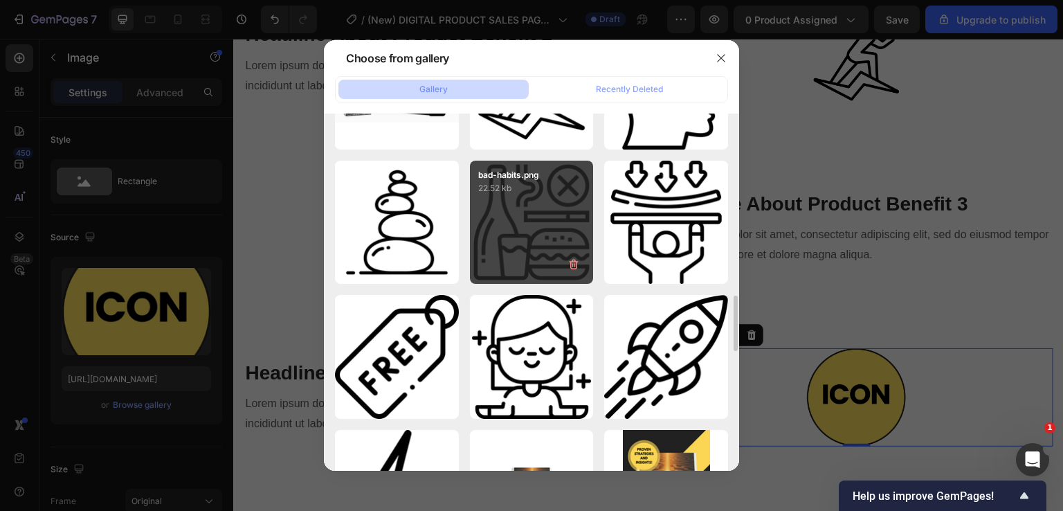
click at [540, 226] on div "bad-habits.png 22.52 kb" at bounding box center [532, 223] width 124 height 124
type input "[URL][DOMAIN_NAME]"
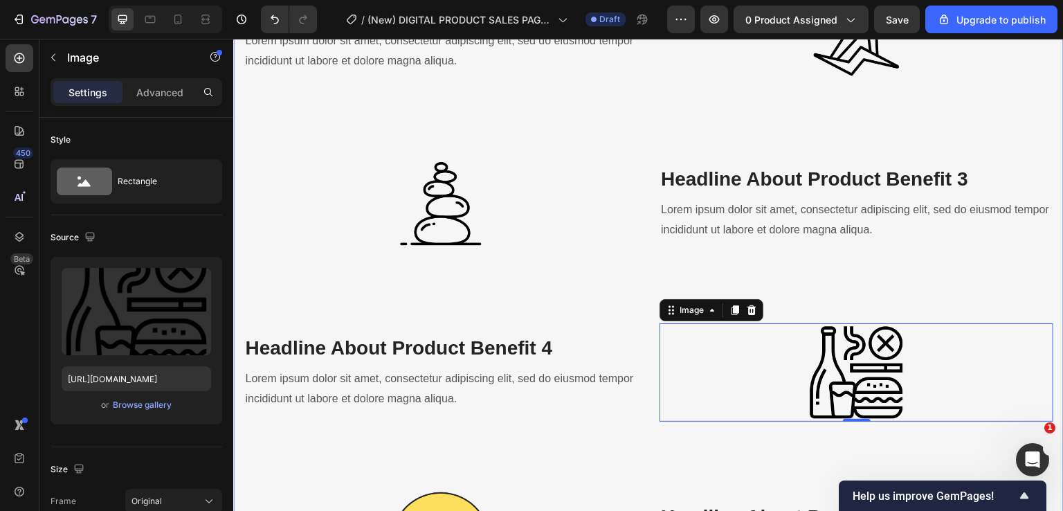
scroll to position [2284, 0]
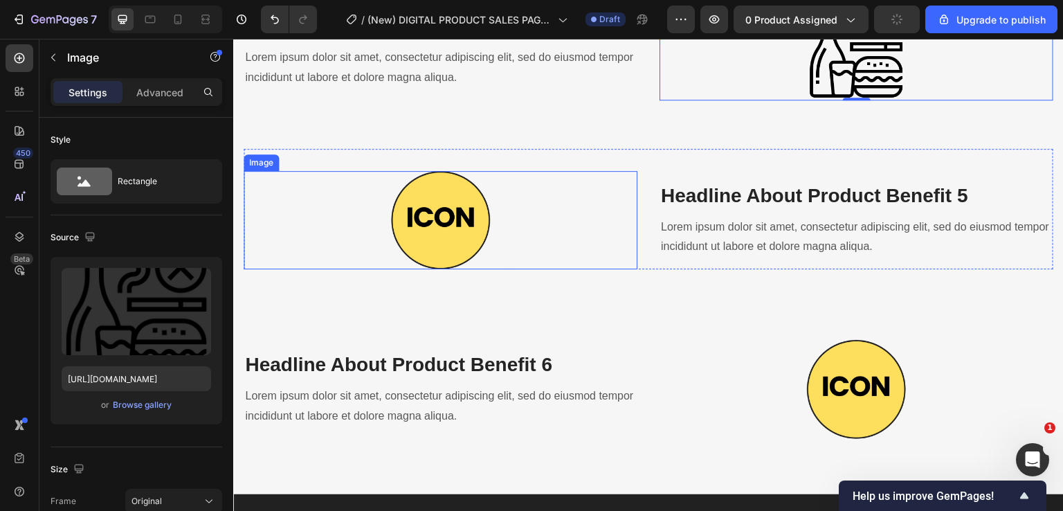
click at [463, 216] on img at bounding box center [440, 220] width 98 height 98
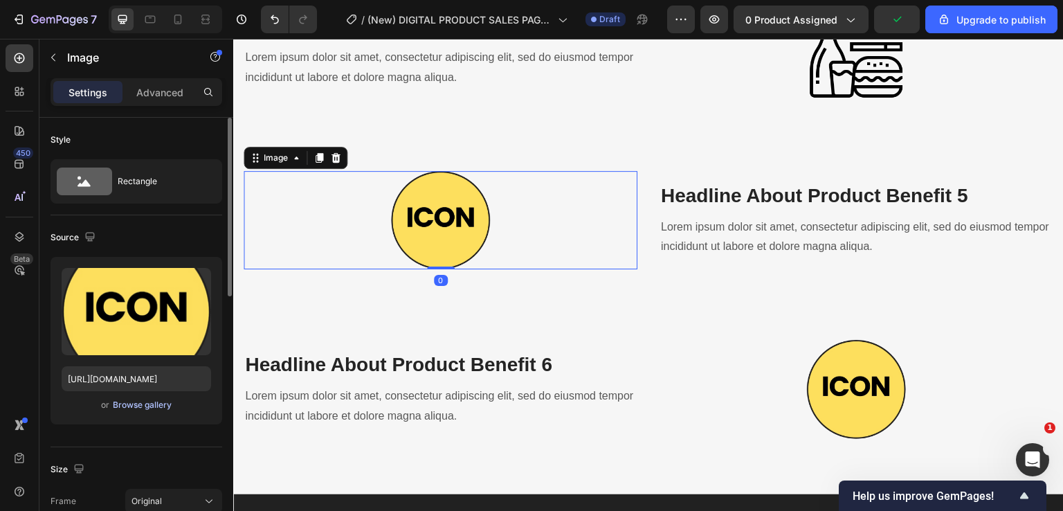
click at [146, 398] on button "Browse gallery" at bounding box center [142, 405] width 60 height 14
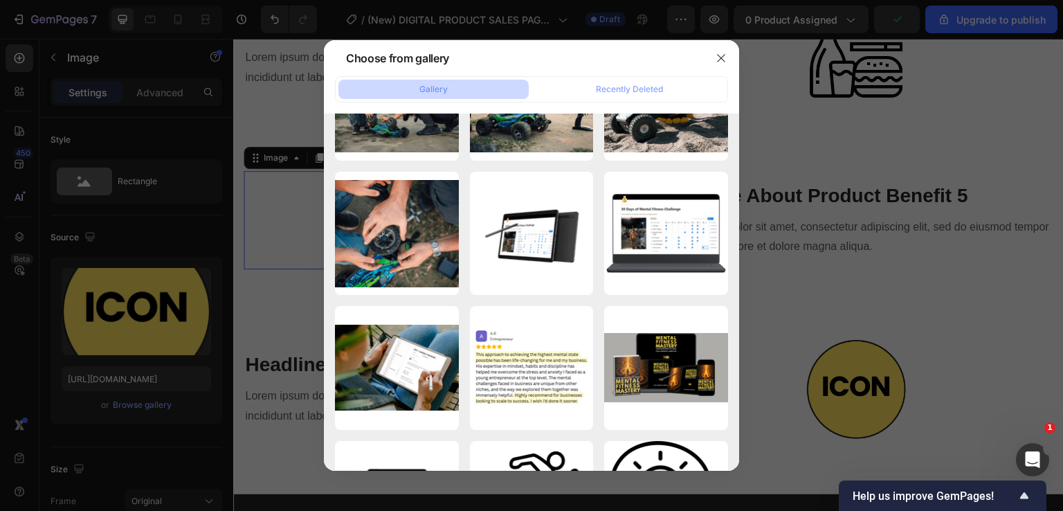
scroll to position [1177, 0]
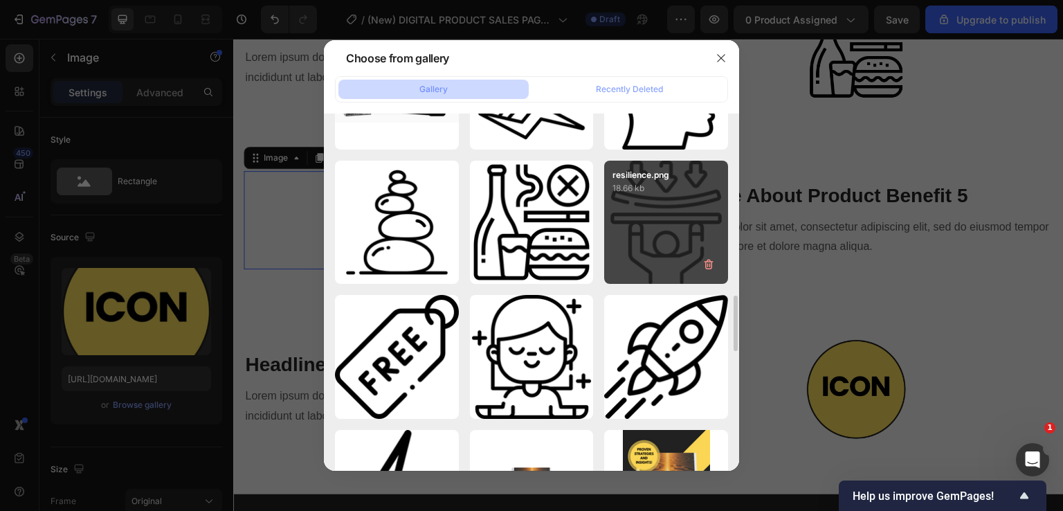
click at [662, 202] on div "resilience.png 18.66 kb" at bounding box center [666, 223] width 124 height 124
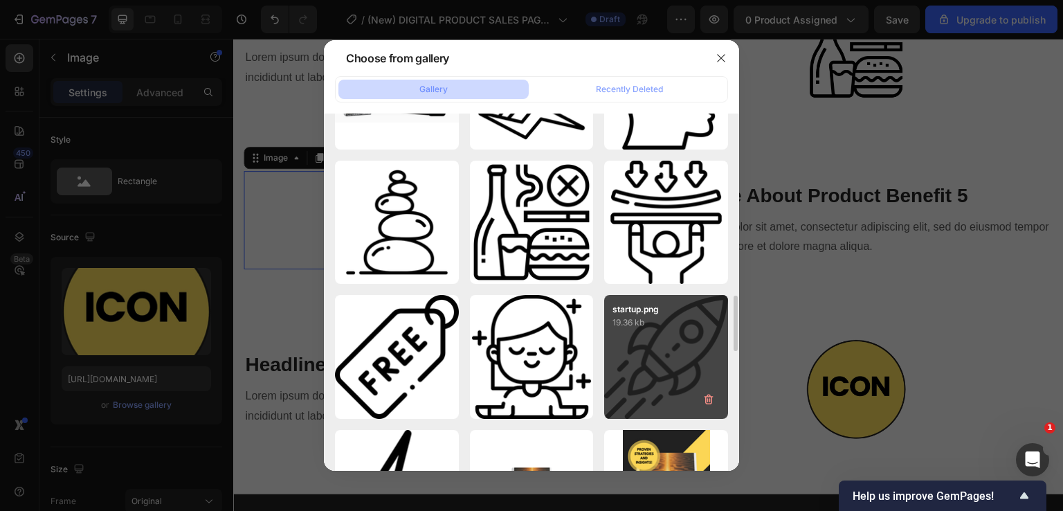
type input "[URL][DOMAIN_NAME]"
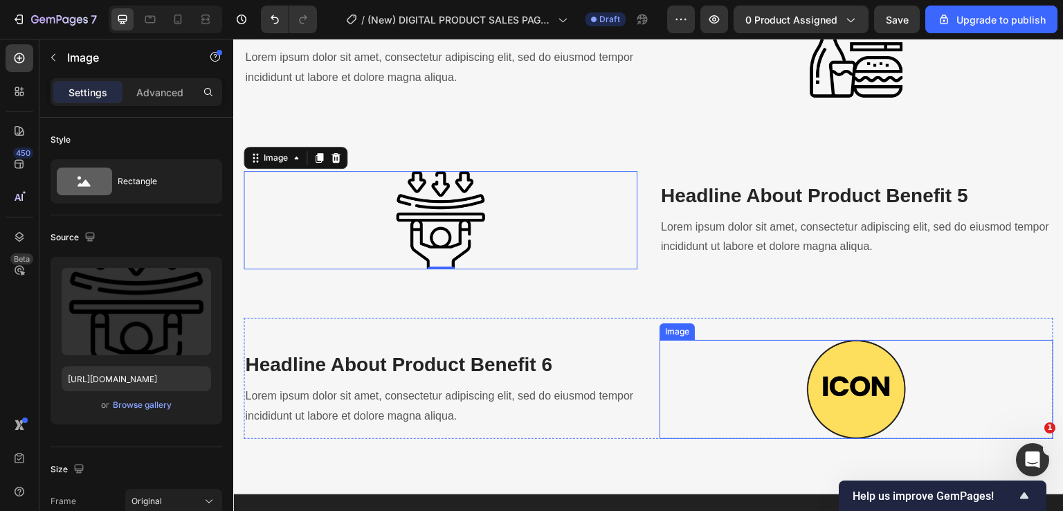
click at [847, 377] on img at bounding box center [856, 389] width 98 height 98
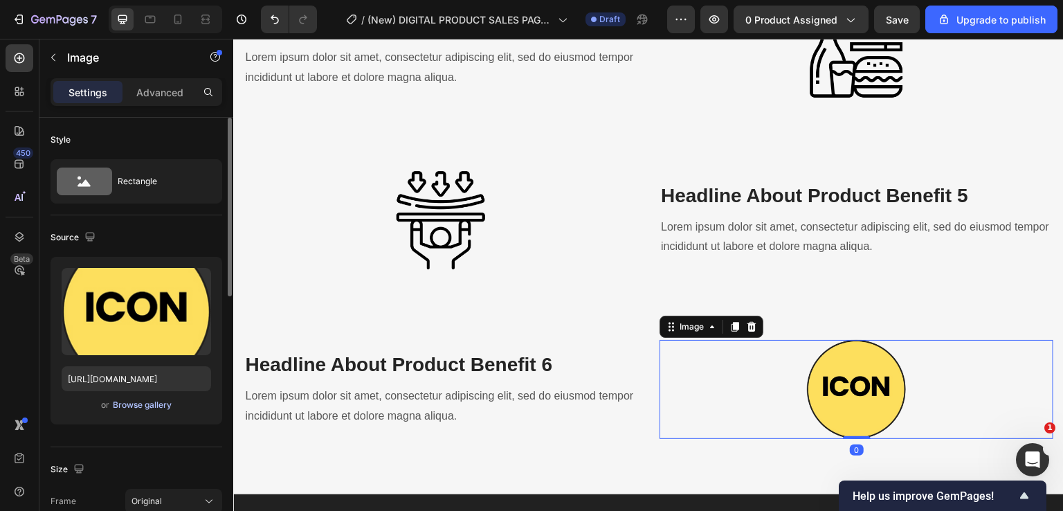
click at [130, 408] on div "Browse gallery" at bounding box center [142, 405] width 59 height 12
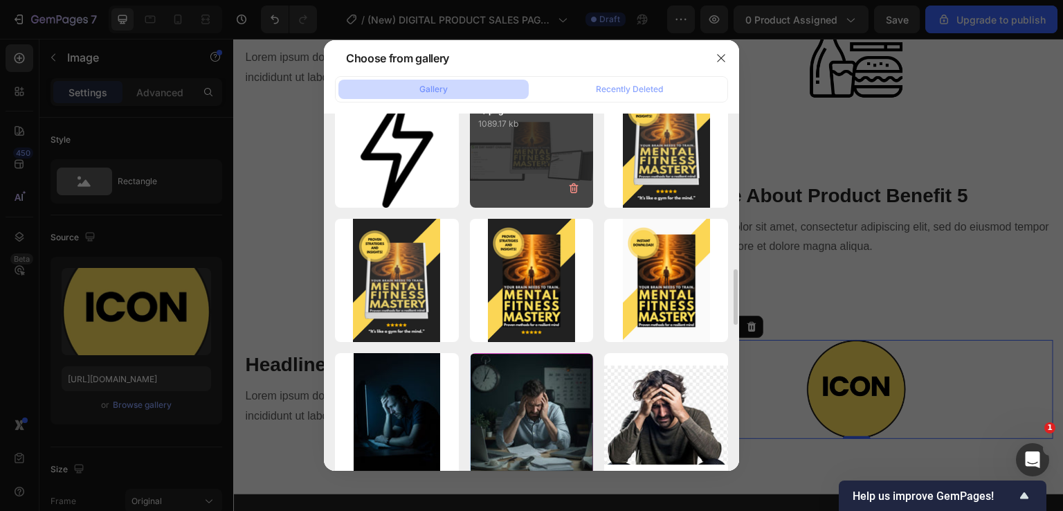
scroll to position [1384, 0]
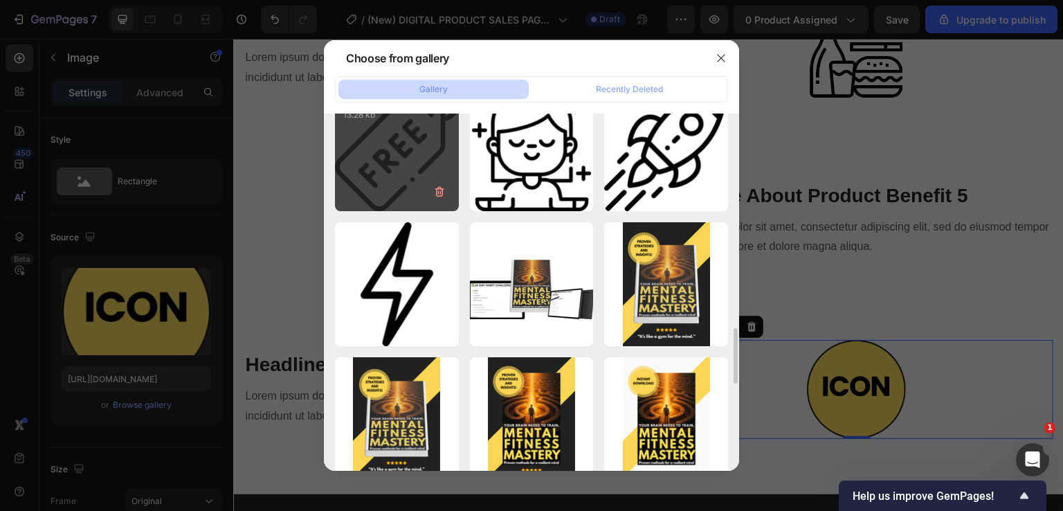
click at [377, 162] on div "free.png 13.28 kb" at bounding box center [397, 149] width 124 height 124
type input "[URL][DOMAIN_NAME]"
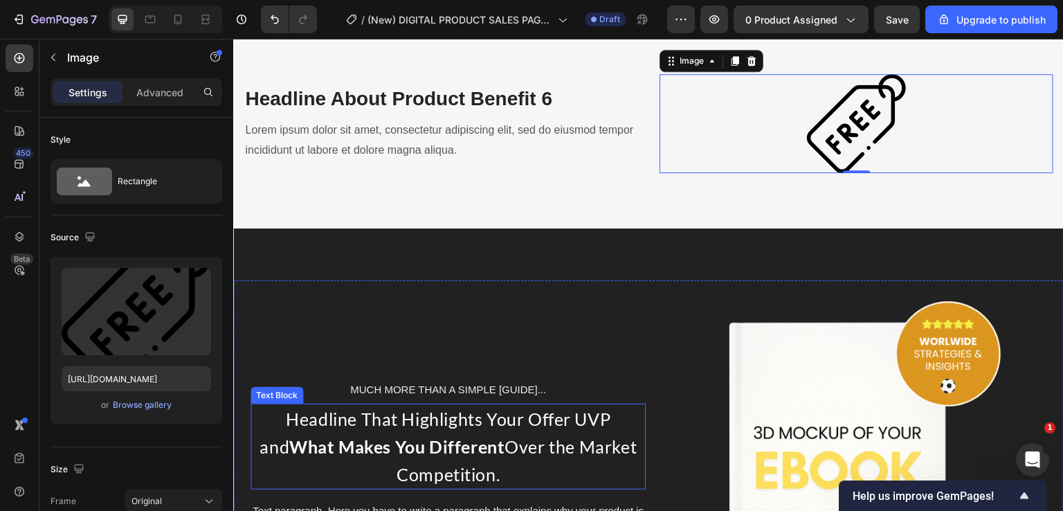
scroll to position [2700, 0]
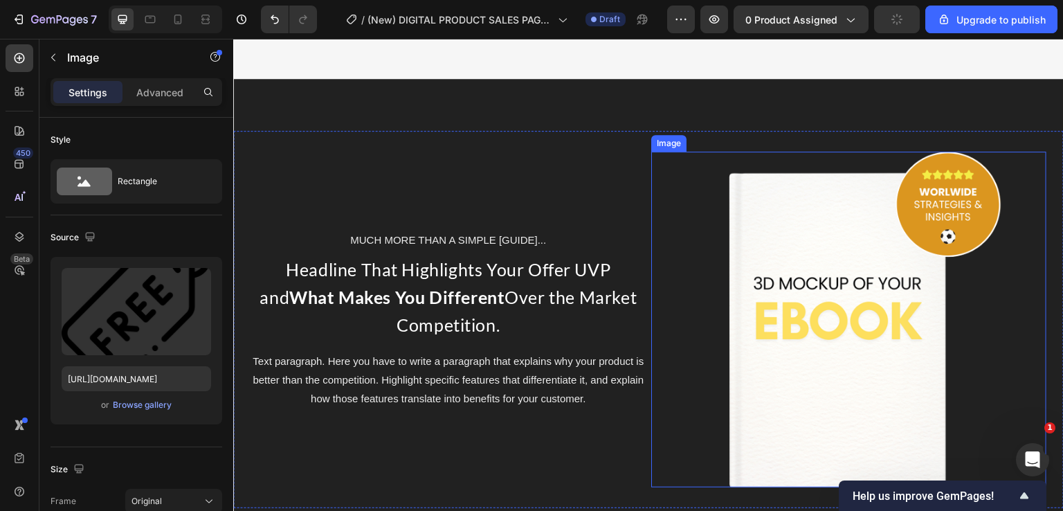
click at [852, 298] on img at bounding box center [849, 320] width 336 height 336
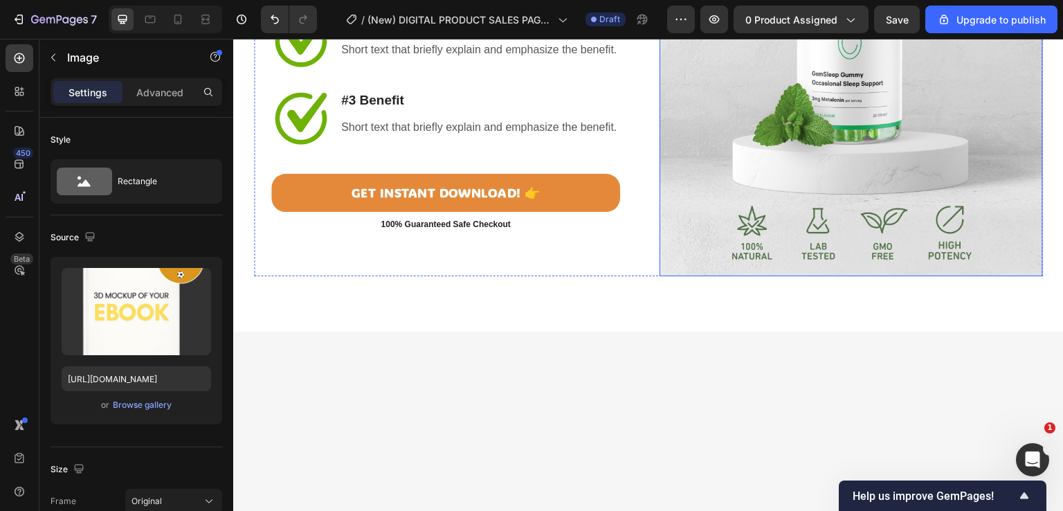
scroll to position [969, 0]
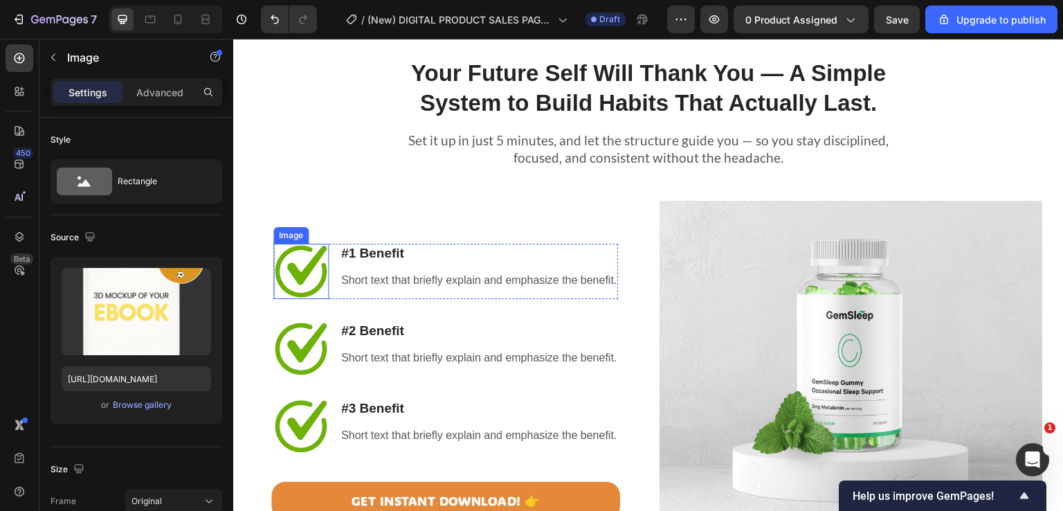
click at [307, 275] on img at bounding box center [300, 271] width 55 height 55
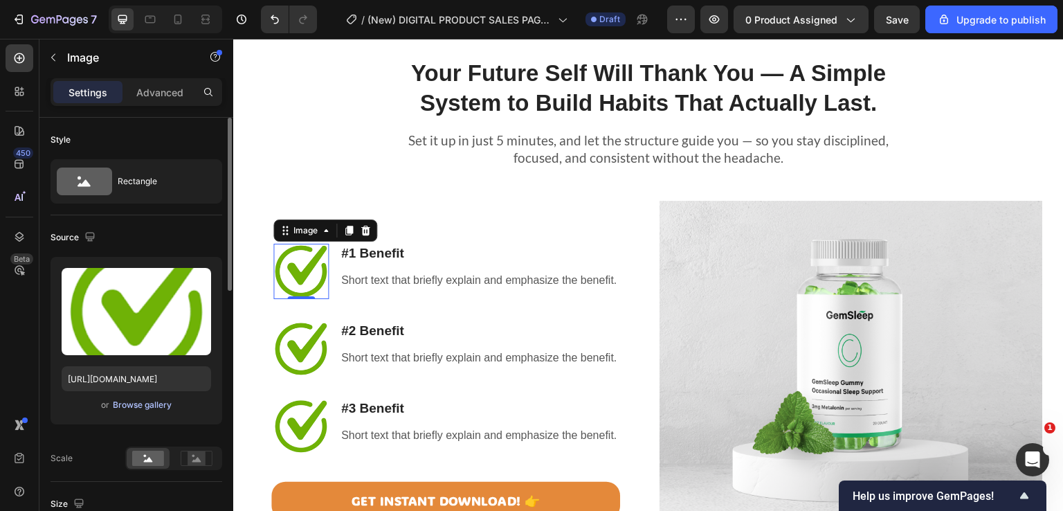
click at [144, 400] on div "Browse gallery" at bounding box center [142, 405] width 59 height 12
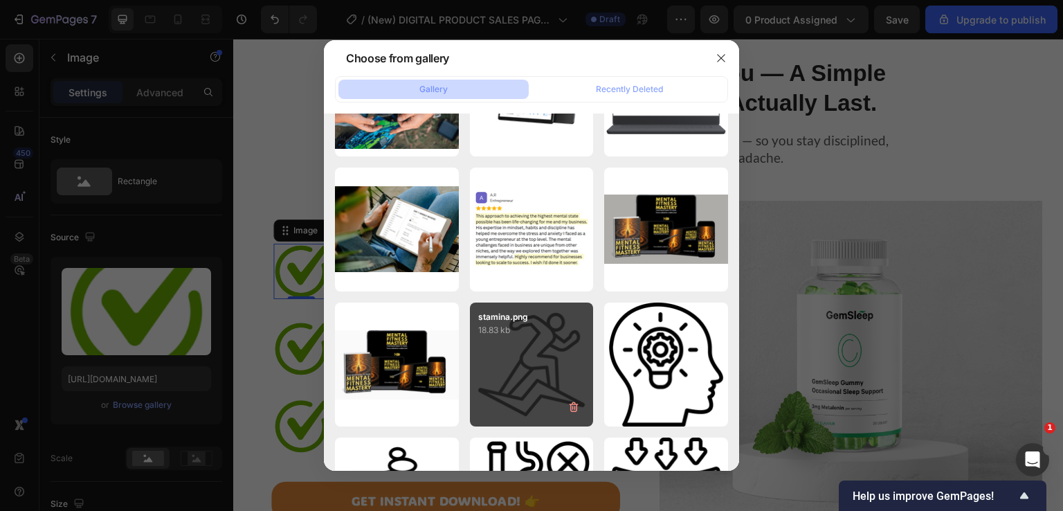
scroll to position [1384, 0]
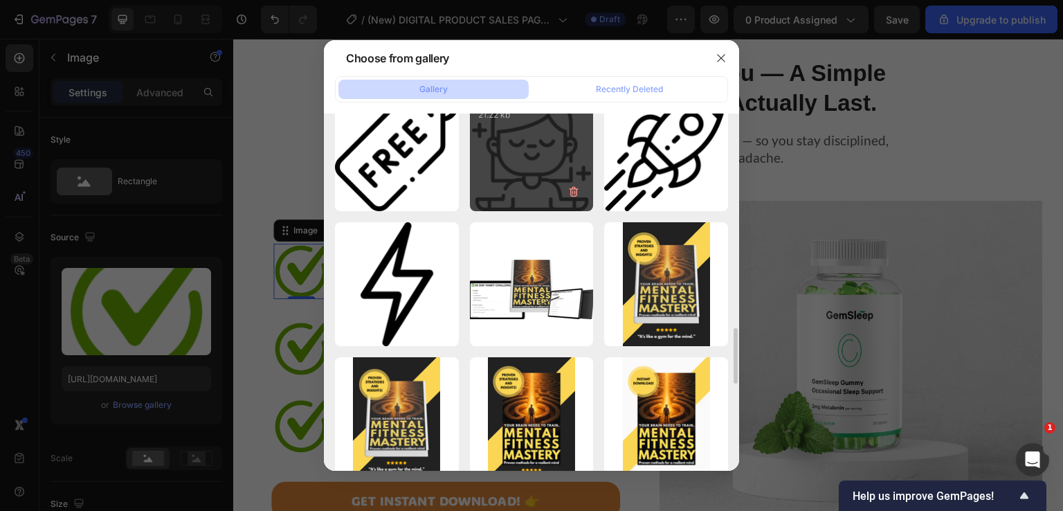
drag, startPoint x: 543, startPoint y: 179, endPoint x: 570, endPoint y: 161, distance: 32.4
click at [541, 179] on div "calm.png 21.22 kb" at bounding box center [532, 149] width 124 height 124
type input "[URL][DOMAIN_NAME]"
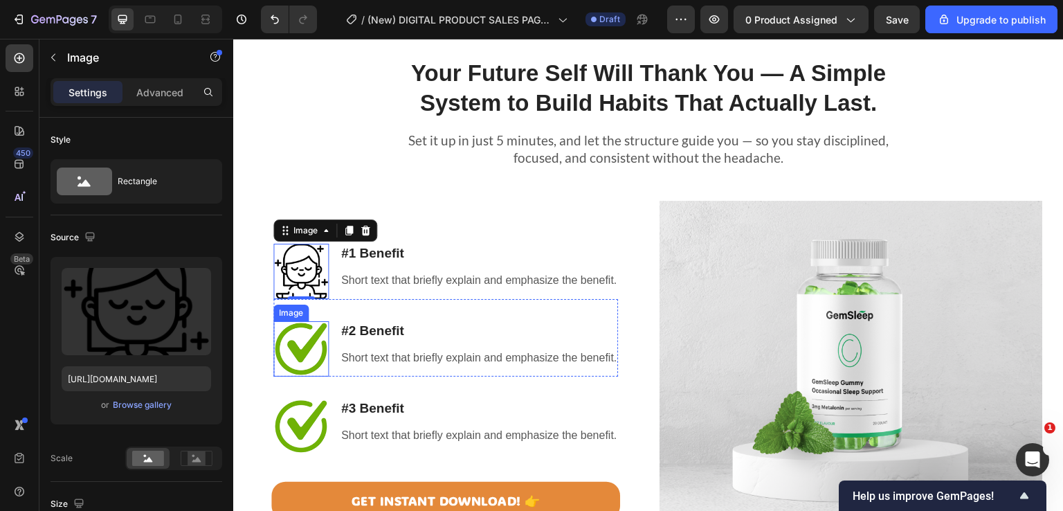
drag, startPoint x: 464, startPoint y: 435, endPoint x: 258, endPoint y: 383, distance: 212.7
click at [302, 353] on img at bounding box center [300, 348] width 55 height 55
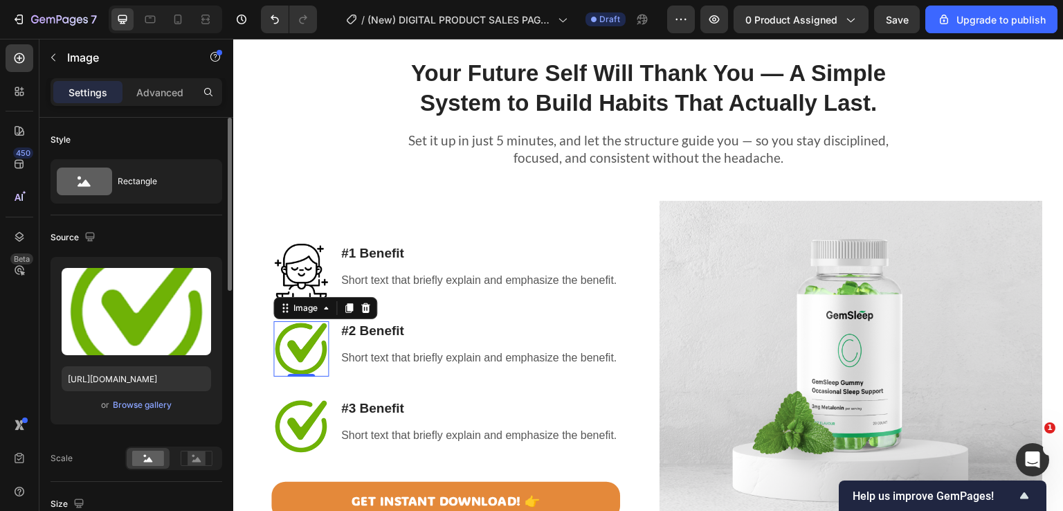
click at [126, 411] on div "or Browse gallery" at bounding box center [137, 405] width 150 height 17
click at [120, 408] on div "Browse gallery" at bounding box center [142, 405] width 59 height 12
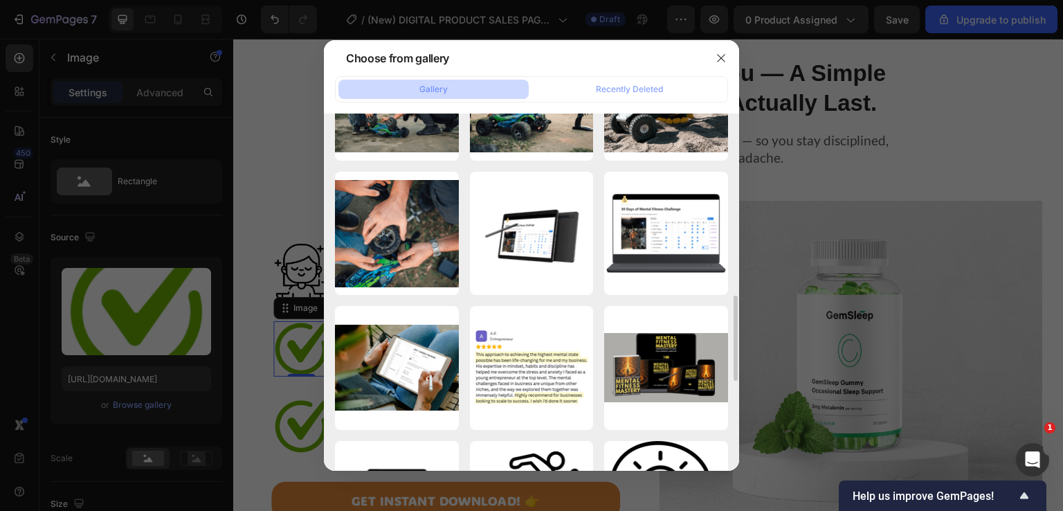
scroll to position [1315, 0]
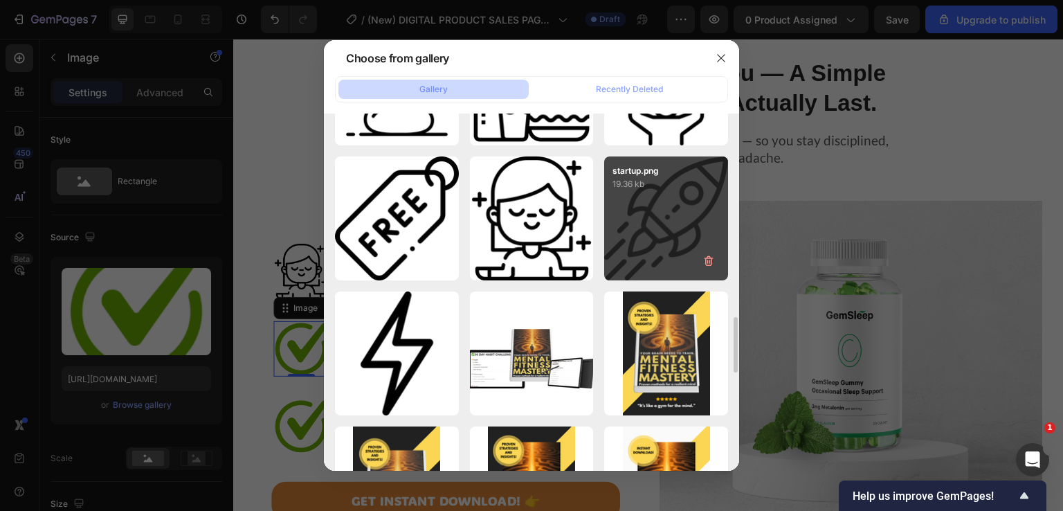
click at [648, 183] on p "19.36 kb" at bounding box center [666, 184] width 107 height 14
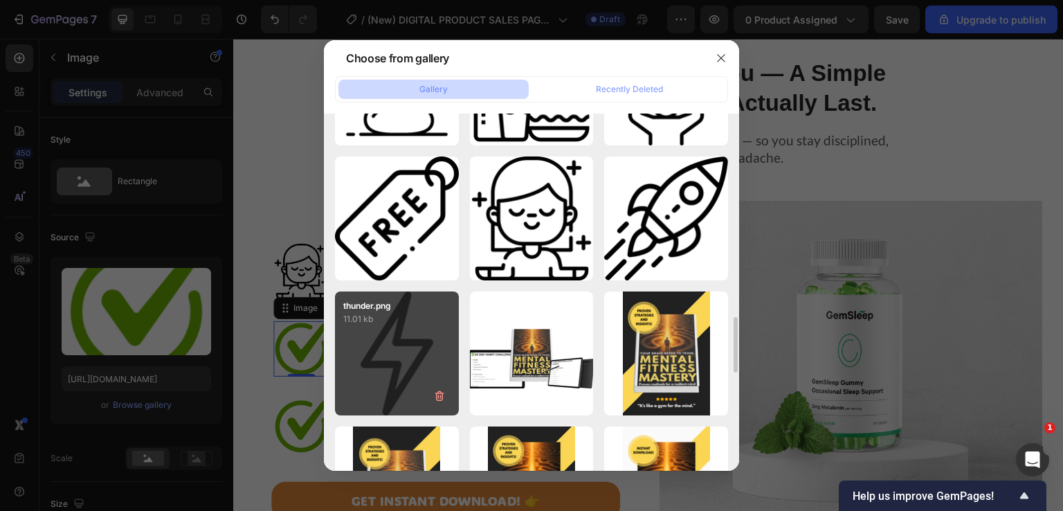
type input "[URL][DOMAIN_NAME]"
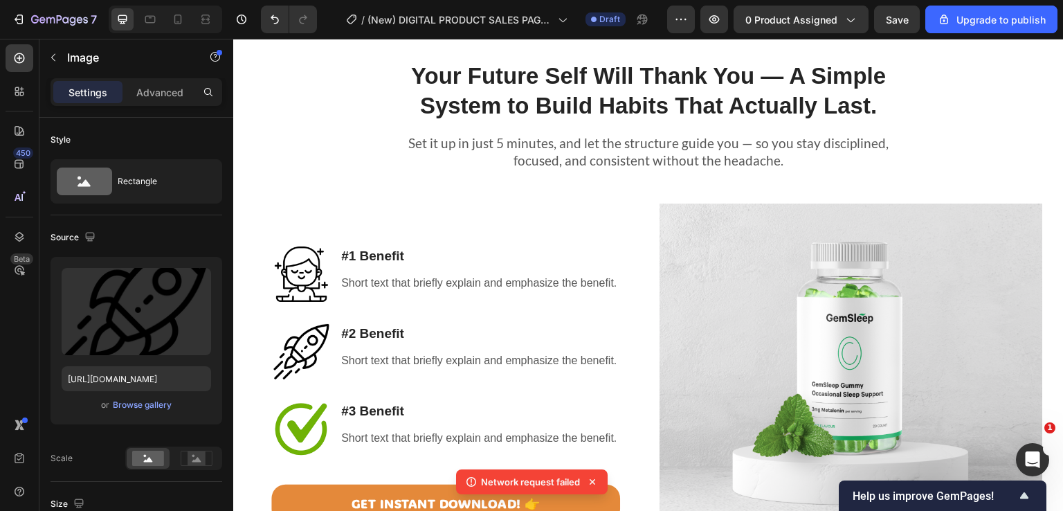
scroll to position [969, 0]
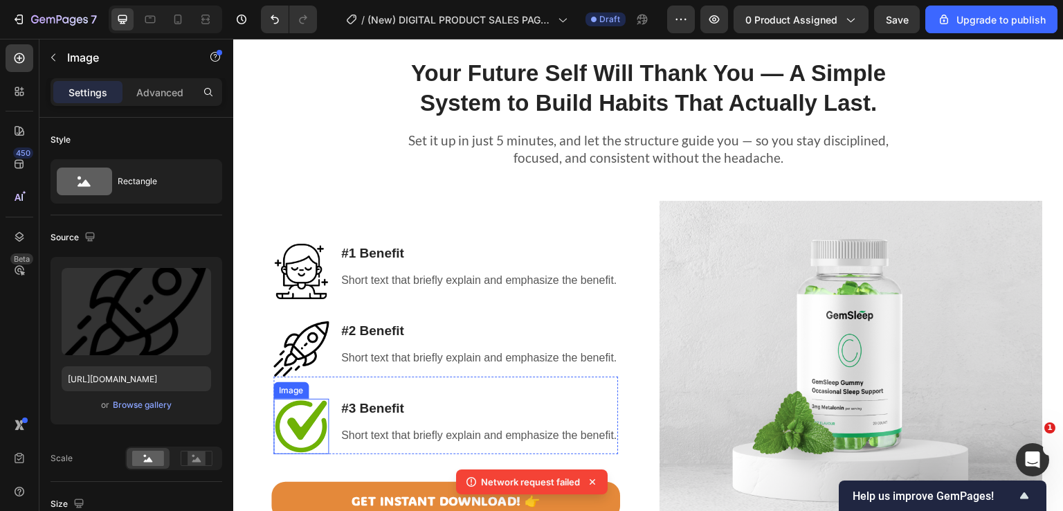
click at [299, 420] on img at bounding box center [300, 426] width 55 height 55
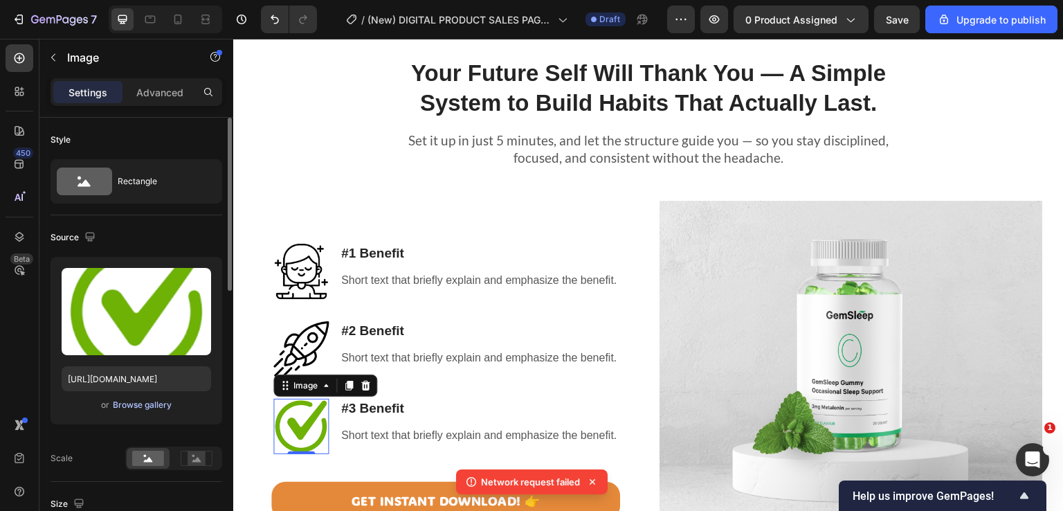
click at [145, 408] on div "Browse gallery" at bounding box center [142, 405] width 59 height 12
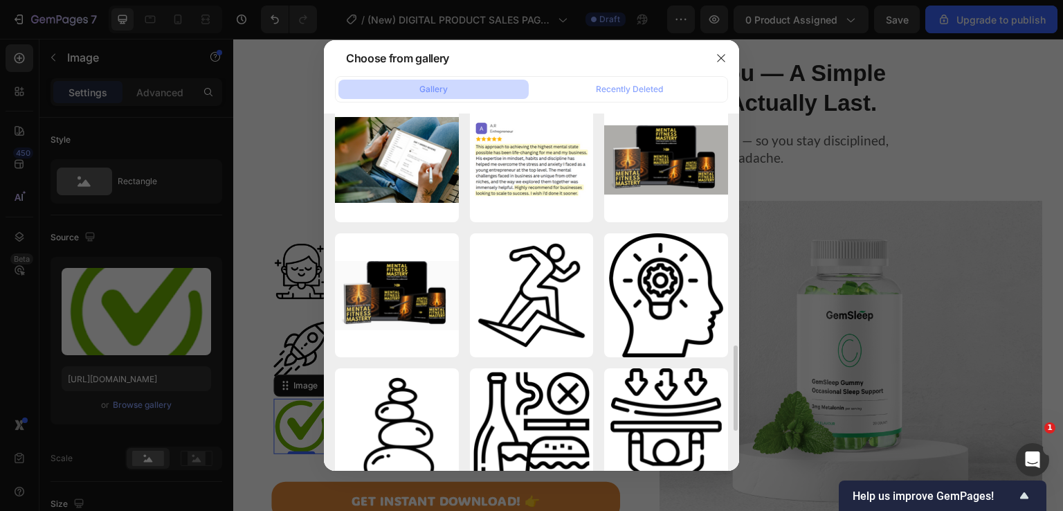
scroll to position [1315, 0]
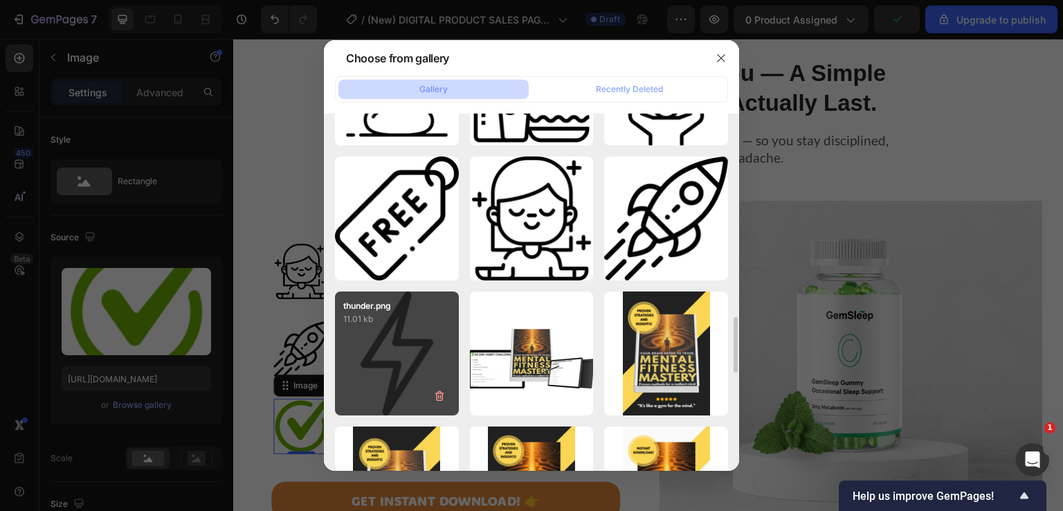
drag, startPoint x: 395, startPoint y: 336, endPoint x: 388, endPoint y: 341, distance: 8.4
click at [394, 336] on div "thunder.png 11.01 kb" at bounding box center [397, 353] width 124 height 124
type input "[URL][DOMAIN_NAME]"
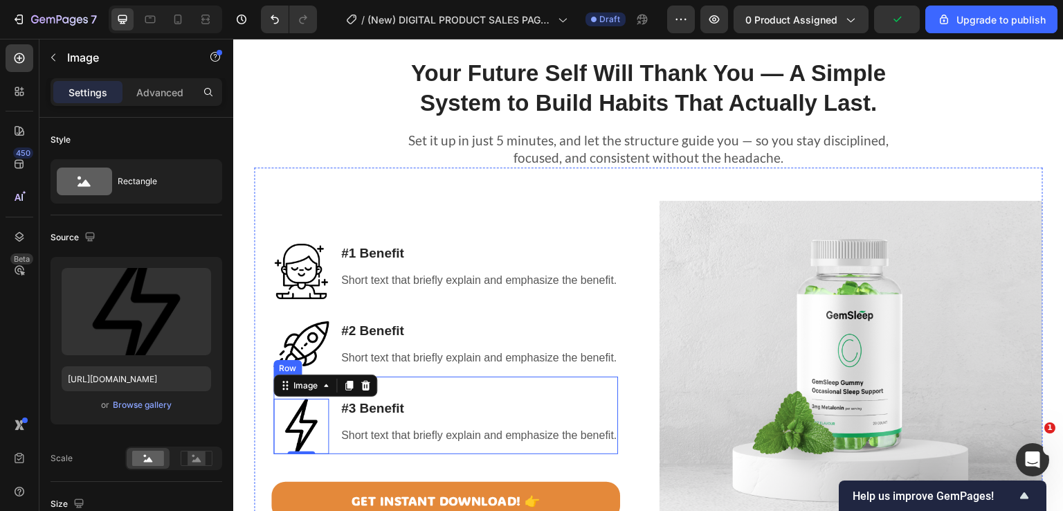
click at [424, 392] on div "Image 0 #3 Benefit Heading Short text that briefly explain and emphasize the be…" at bounding box center [445, 416] width 345 height 78
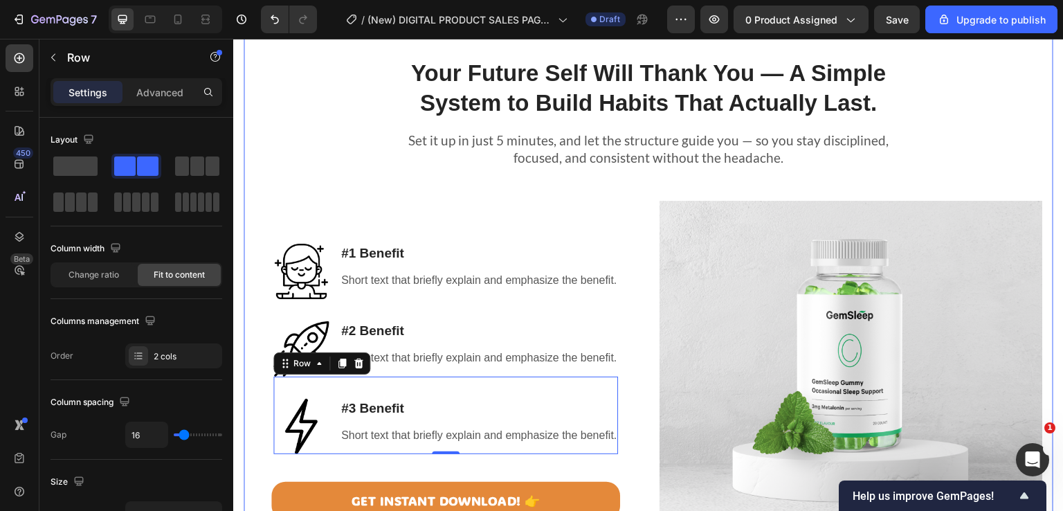
drag, startPoint x: 995, startPoint y: 136, endPoint x: 997, endPoint y: 152, distance: 15.3
click at [995, 136] on div "Your Future Self Will Thank You — A Simple System to Build Habits That Actually…" at bounding box center [648, 309] width 789 height 549
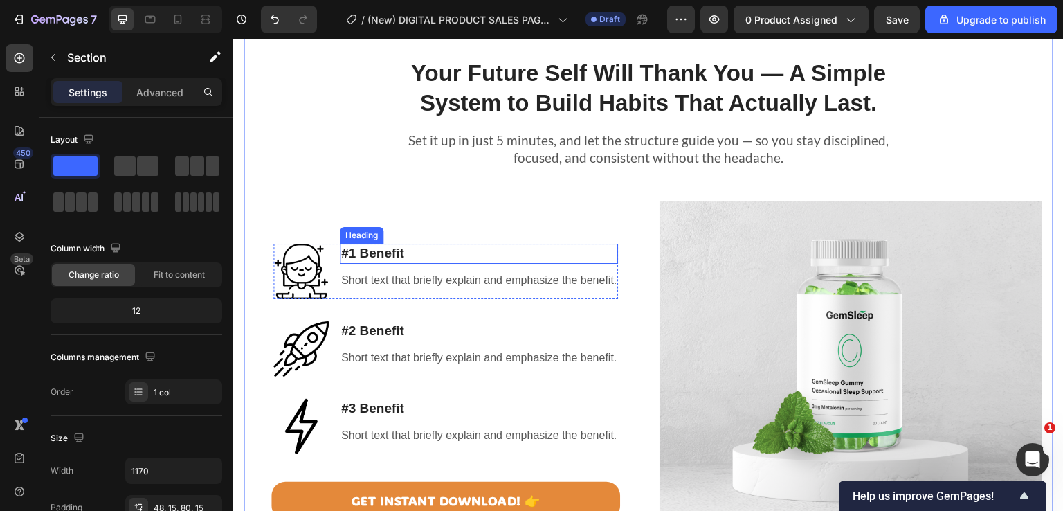
click at [401, 256] on h3 "#1 Benefit" at bounding box center [479, 254] width 278 height 20
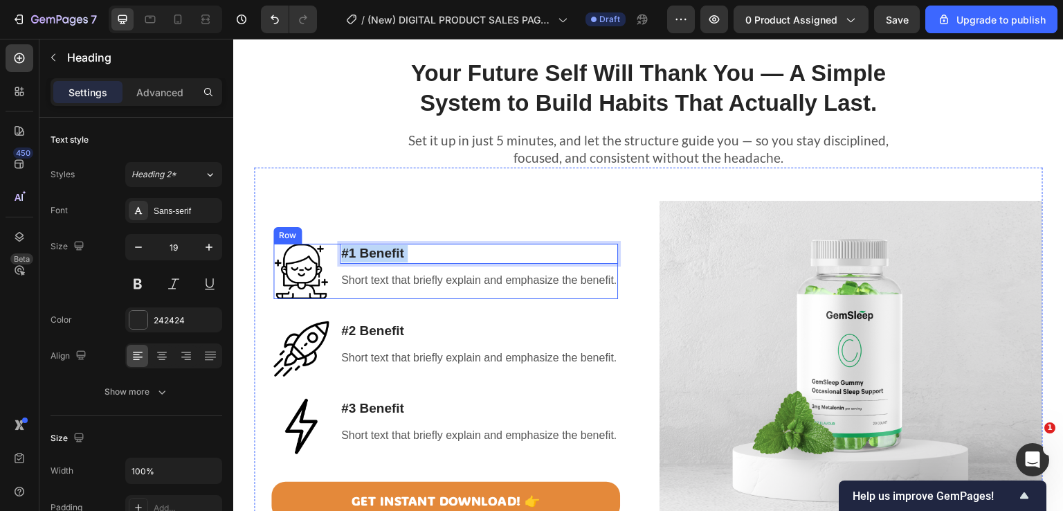
drag, startPoint x: 428, startPoint y: 250, endPoint x: 334, endPoint y: 251, distance: 94.8
click at [340, 251] on h3 "#1 Benefit" at bounding box center [479, 254] width 278 height 20
drag, startPoint x: 424, startPoint y: 253, endPoint x: 333, endPoint y: 253, distance: 90.7
click at [333, 253] on div "Image #1 Benefit Heading 0 Short text that briefly explain and emphasize the be…" at bounding box center [445, 271] width 345 height 55
drag, startPoint x: 386, startPoint y: 278, endPoint x: 344, endPoint y: 283, distance: 41.8
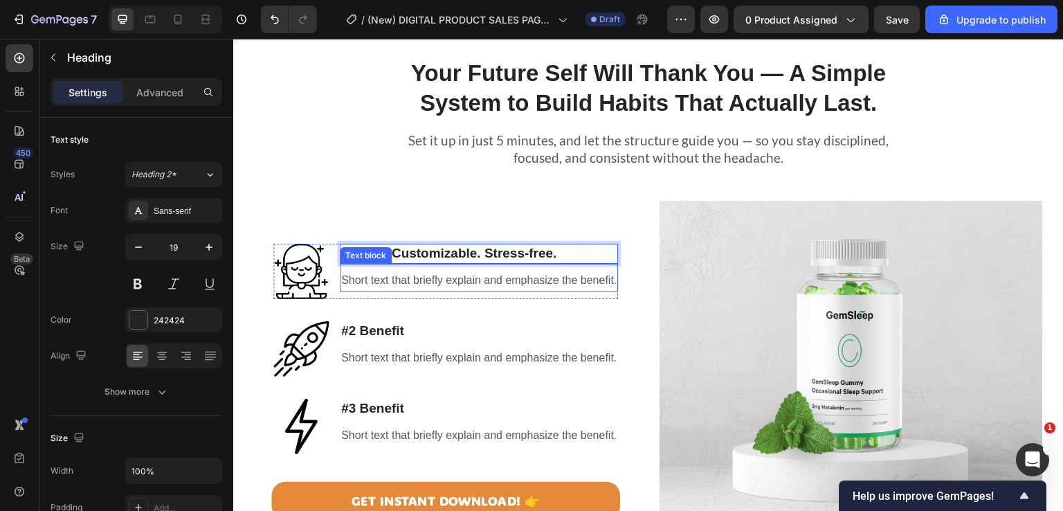
click at [386, 279] on p "Short text that briefly explain and emphasize the benefit." at bounding box center [478, 281] width 275 height 20
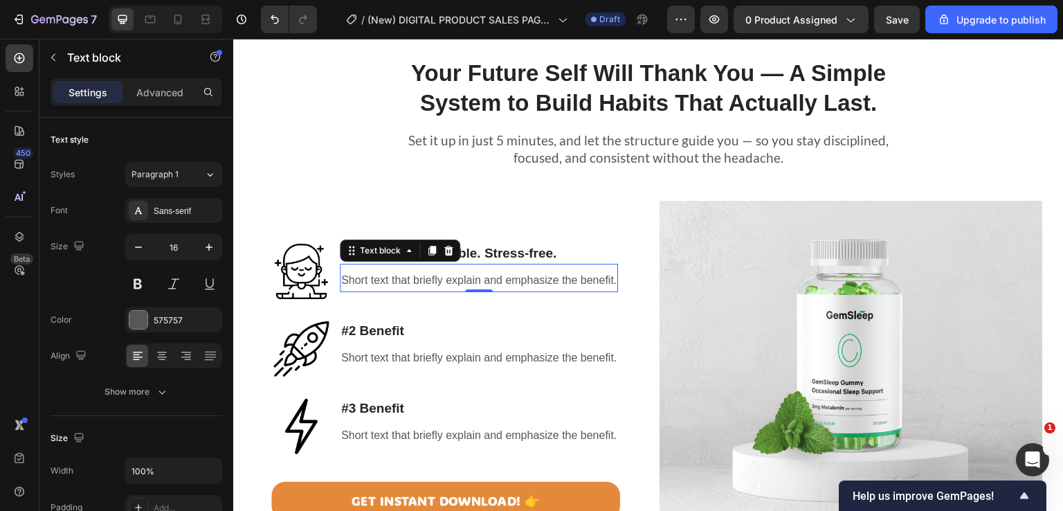
click at [341, 285] on p "Short text that briefly explain and emphasize the benefit." at bounding box center [478, 281] width 275 height 20
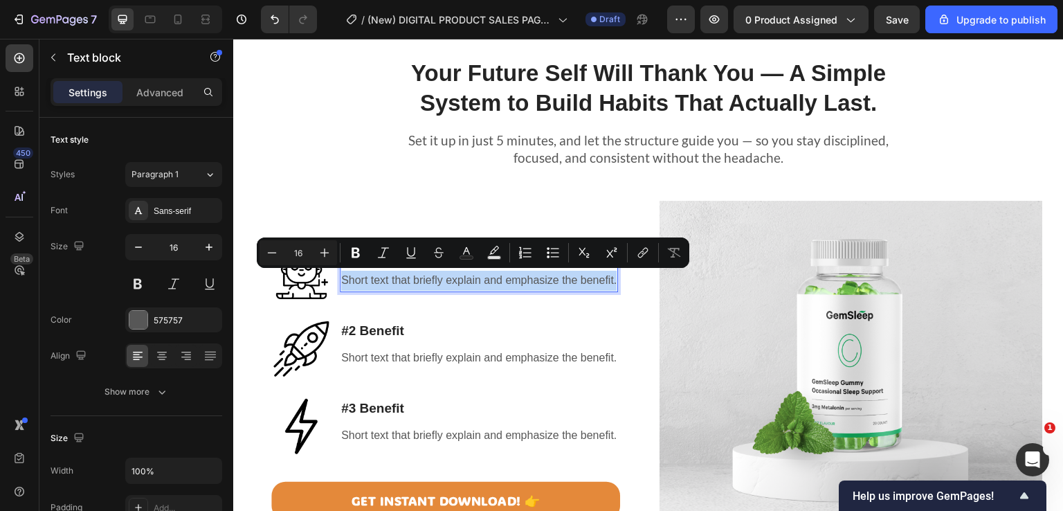
drag, startPoint x: 338, startPoint y: 281, endPoint x: 611, endPoint y: 271, distance: 272.9
click at [611, 271] on p "Short text that briefly explain and emphasize the benefit." at bounding box center [478, 281] width 275 height 20
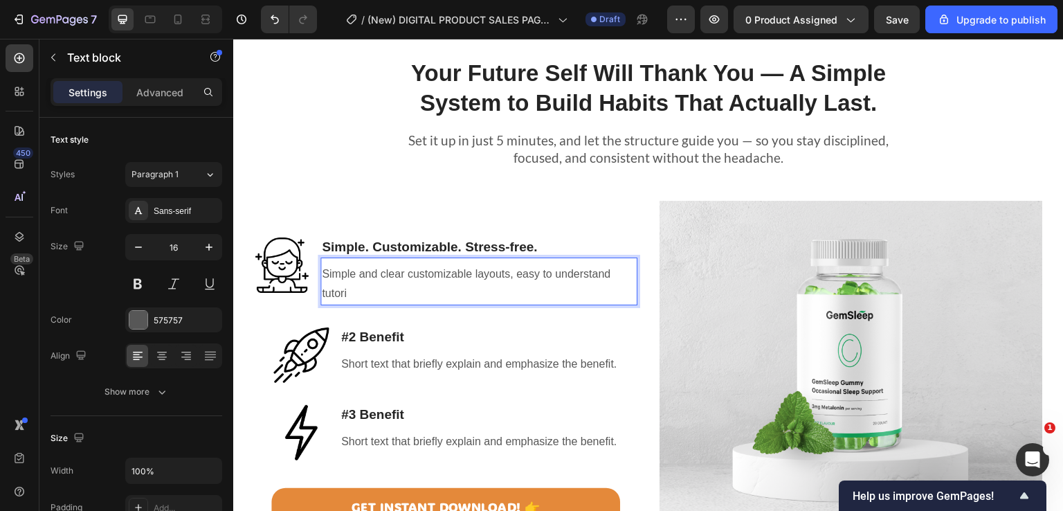
scroll to position [962, 0]
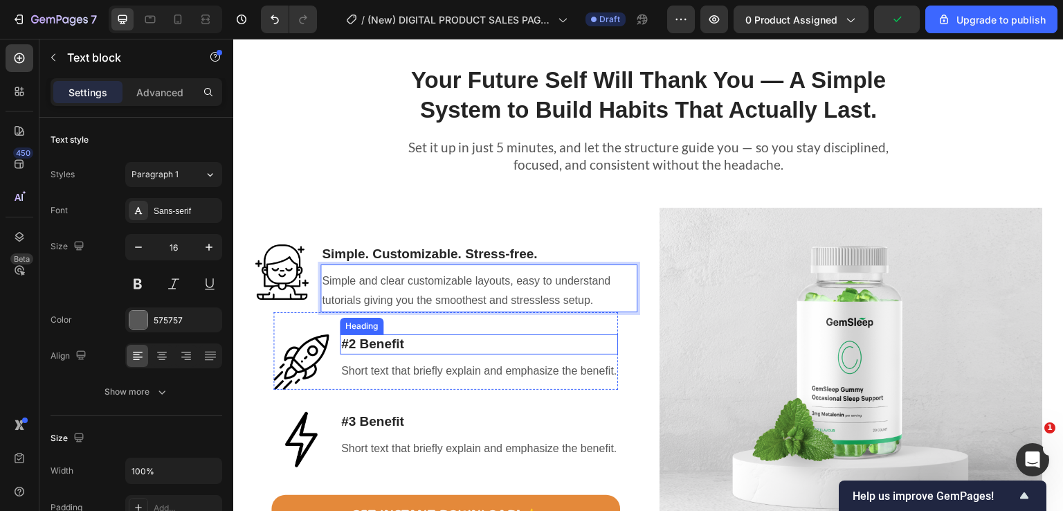
click at [397, 343] on h3 "#2 Benefit" at bounding box center [479, 344] width 278 height 20
click at [397, 342] on h3 "#2 Benefit" at bounding box center [479, 344] width 278 height 20
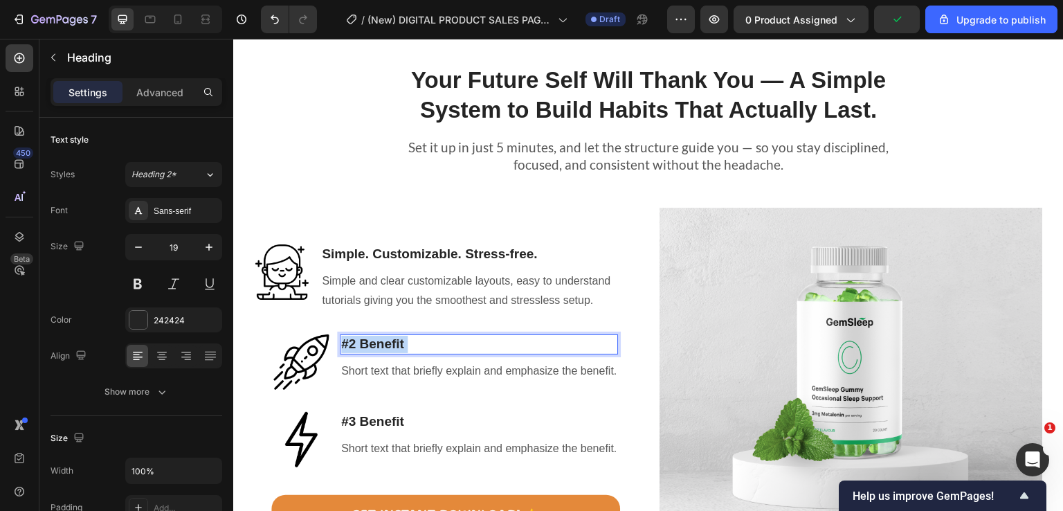
drag, startPoint x: 379, startPoint y: 349, endPoint x: 343, endPoint y: 341, distance: 36.3
click at [343, 341] on p "#2 Benefit" at bounding box center [478, 344] width 275 height 17
drag, startPoint x: 410, startPoint y: 345, endPoint x: 445, endPoint y: 343, distance: 35.3
click at [341, 344] on p "#2 Benefit" at bounding box center [478, 344] width 275 height 17
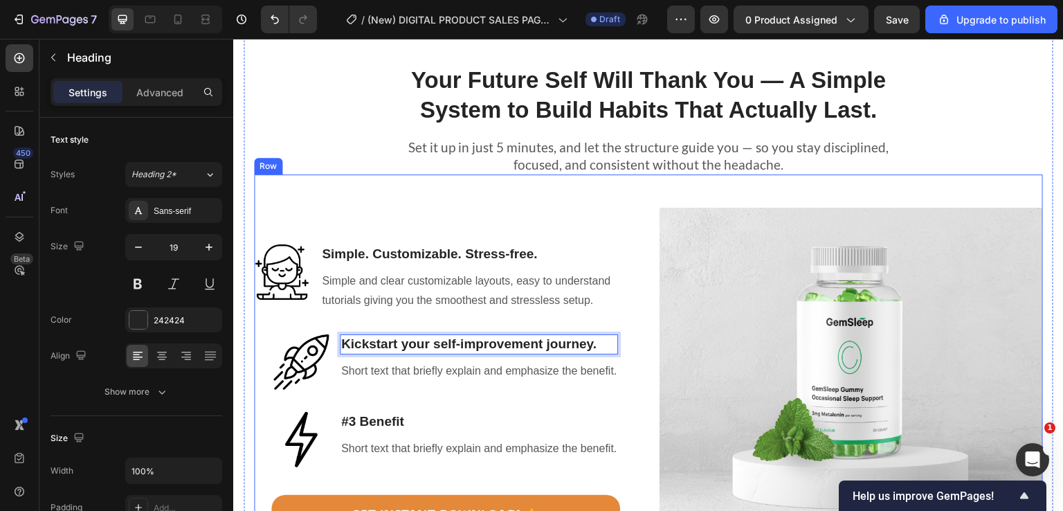
click at [629, 401] on div "Image Simple. Customizable. Stress-free. Heading Simple and clear customizable …" at bounding box center [445, 399] width 383 height 383
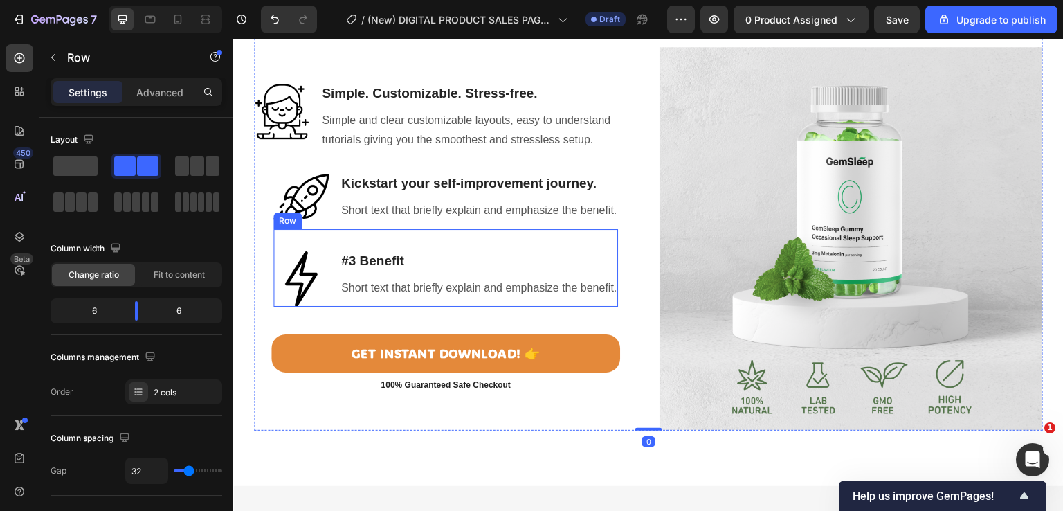
scroll to position [1170, 0]
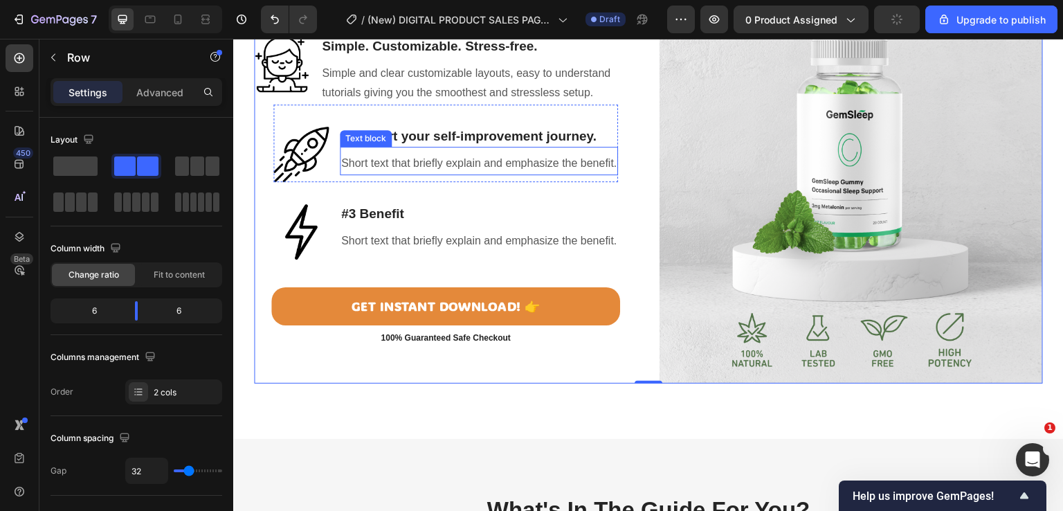
click at [513, 161] on p "Short text that briefly explain and emphasize the benefit." at bounding box center [478, 164] width 275 height 20
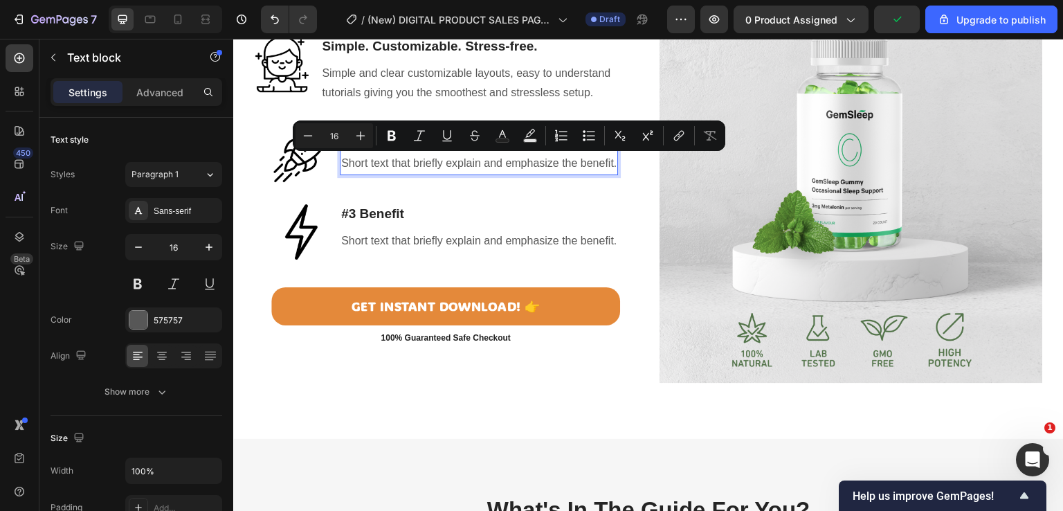
click at [591, 161] on p "Short text that briefly explain and emphasize the benefit." at bounding box center [478, 164] width 275 height 20
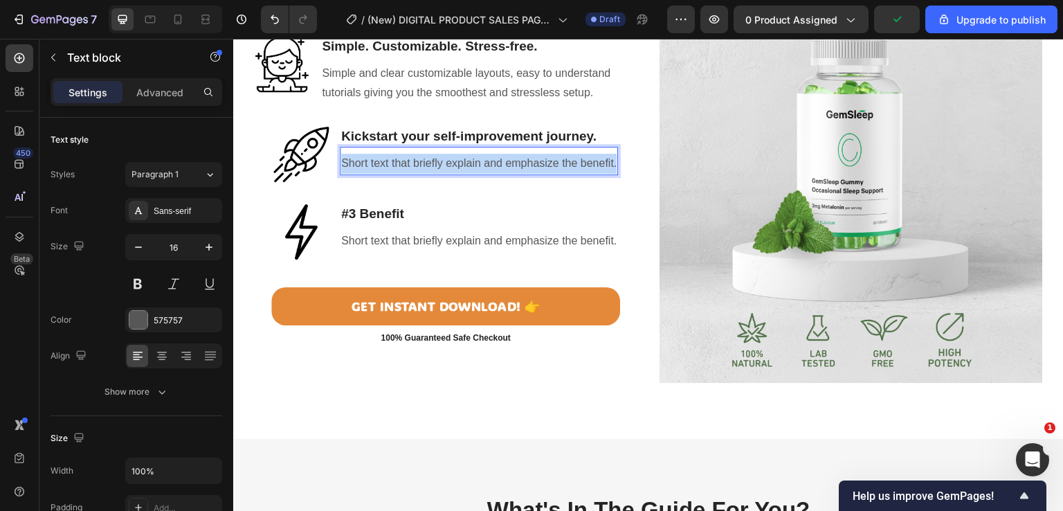
drag, startPoint x: 608, startPoint y: 160, endPoint x: 316, endPoint y: 163, distance: 292.1
click at [341, 165] on p "Short text that briefly explain and emphasize the benefit." at bounding box center [478, 164] width 275 height 20
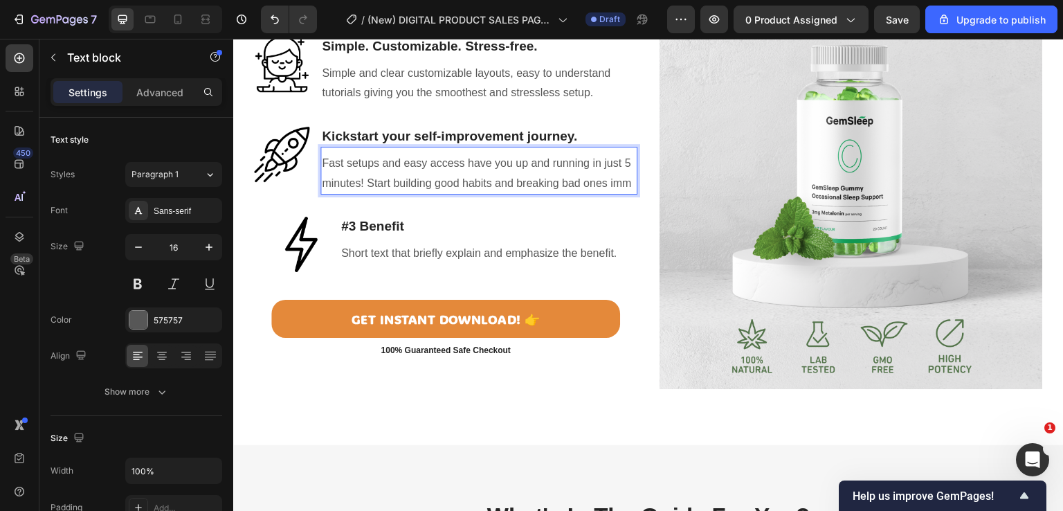
scroll to position [1154, 0]
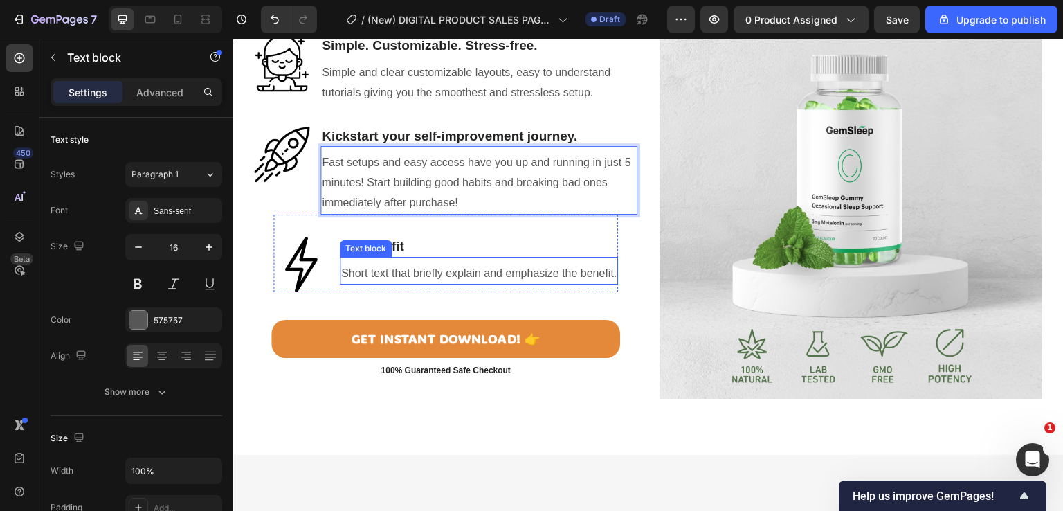
drag, startPoint x: 422, startPoint y: 267, endPoint x: 282, endPoint y: 199, distance: 154.8
click at [420, 267] on p "Short text that briefly explain and emphasize the benefit." at bounding box center [478, 274] width 275 height 20
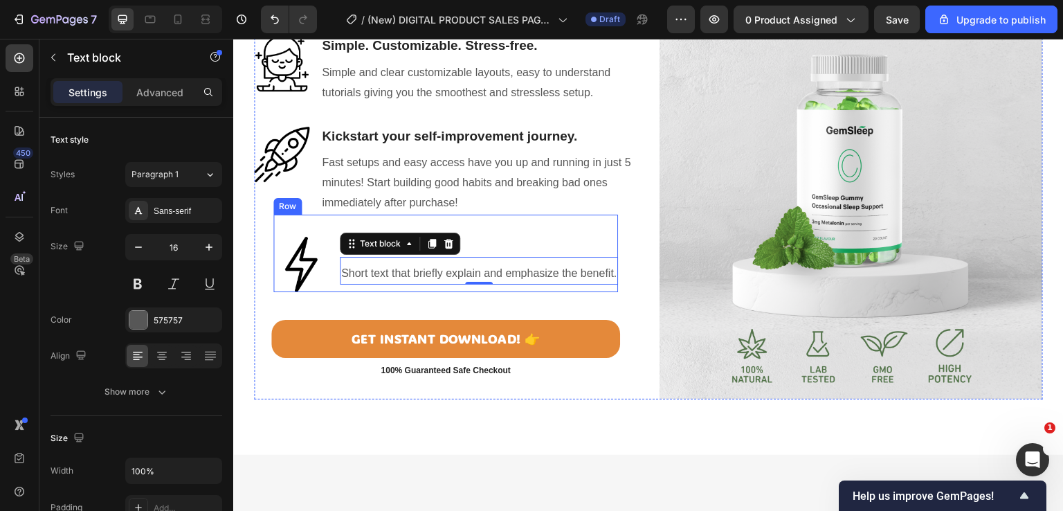
click at [417, 297] on div "Image Simple. Customizable. Stress-free. Heading Simple and clear customizable …" at bounding box center [445, 207] width 383 height 383
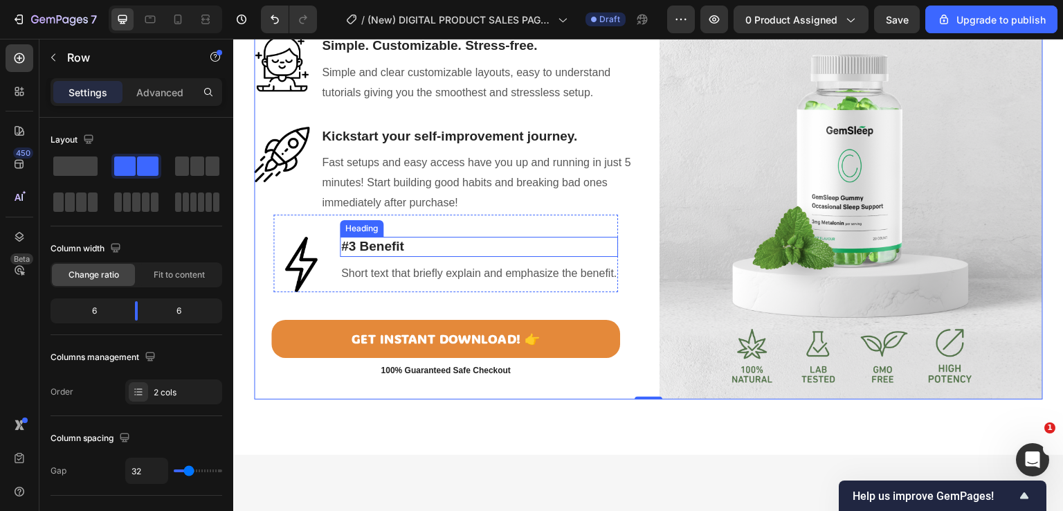
click at [379, 245] on h3 "#3 Benefit" at bounding box center [479, 247] width 278 height 20
click at [377, 245] on h3 "#3 Benefit" at bounding box center [479, 247] width 278 height 20
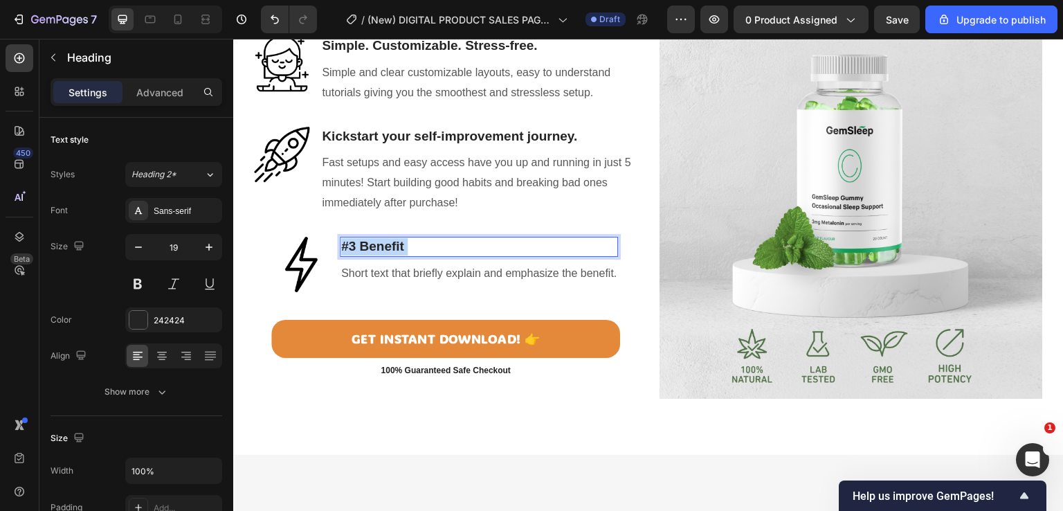
drag, startPoint x: 431, startPoint y: 249, endPoint x: 344, endPoint y: 246, distance: 87.3
click at [344, 246] on p "#3 Benefit" at bounding box center [478, 246] width 275 height 17
drag, startPoint x: 422, startPoint y: 244, endPoint x: 327, endPoint y: 243, distance: 94.8
click at [329, 243] on div "Image #3 Benefit Heading 0 Short text that briefly explain and emphasize the be…" at bounding box center [445, 254] width 345 height 78
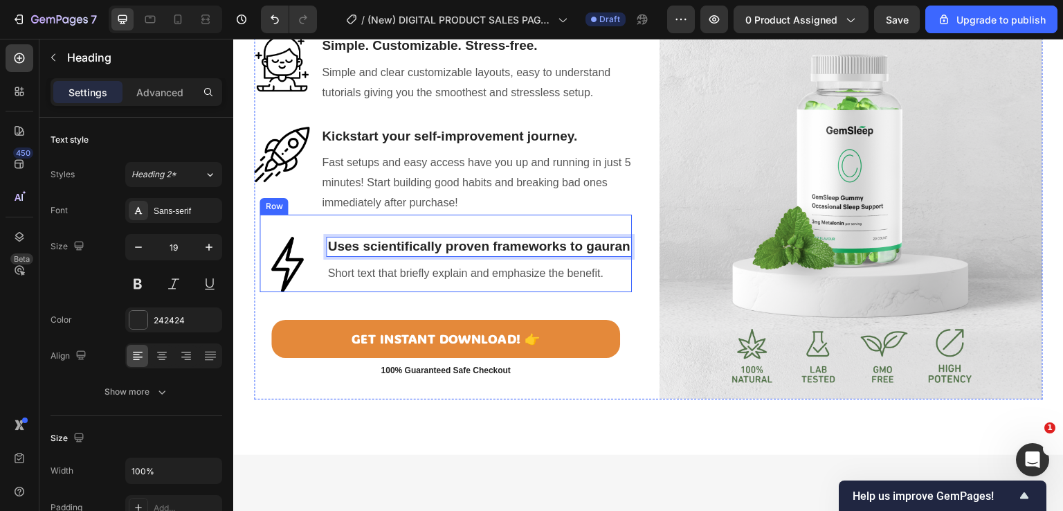
scroll to position [1149, 0]
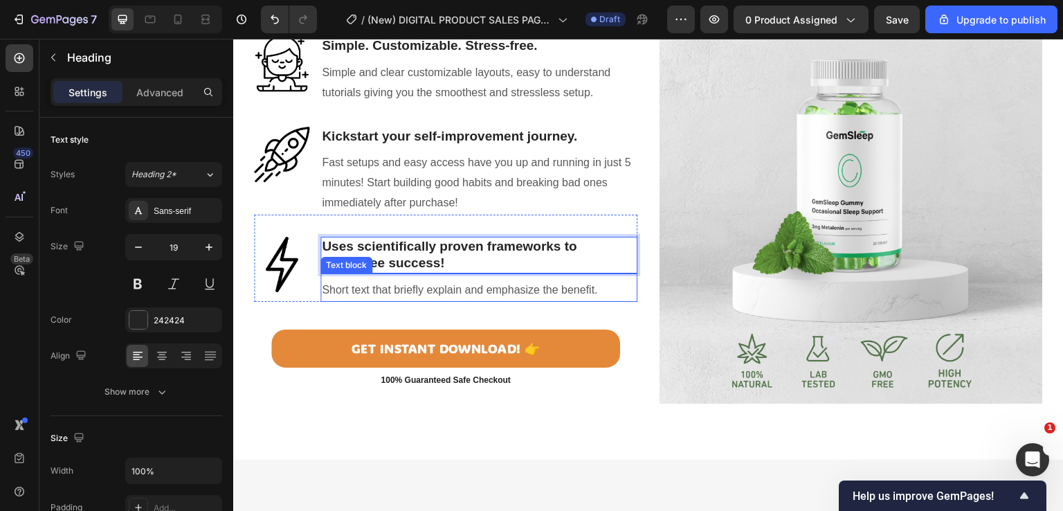
click at [343, 297] on p "Short text that briefly explain and emphasize the benefit." at bounding box center [479, 290] width 314 height 20
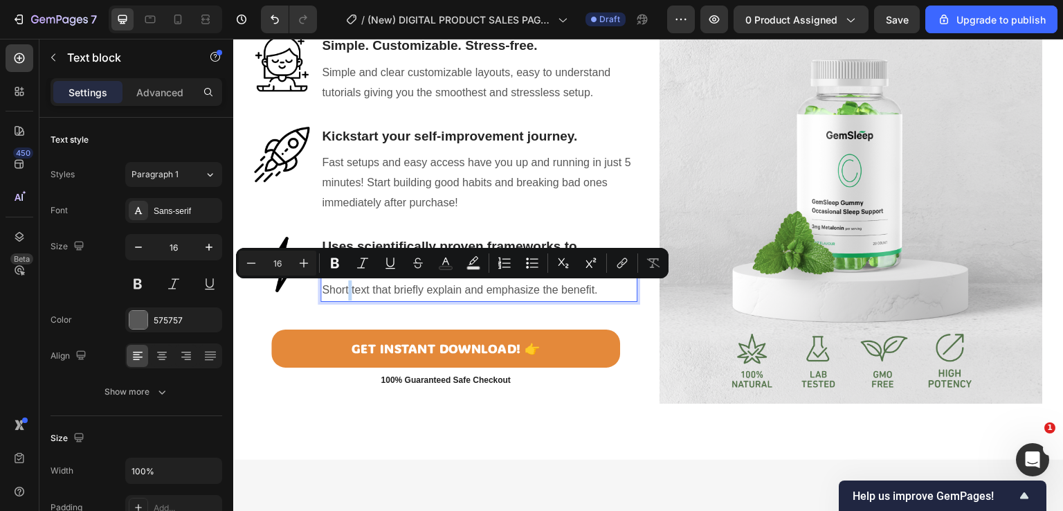
click at [608, 300] on div "Short text that briefly explain and emphasize the benefit." at bounding box center [478, 290] width 317 height 23
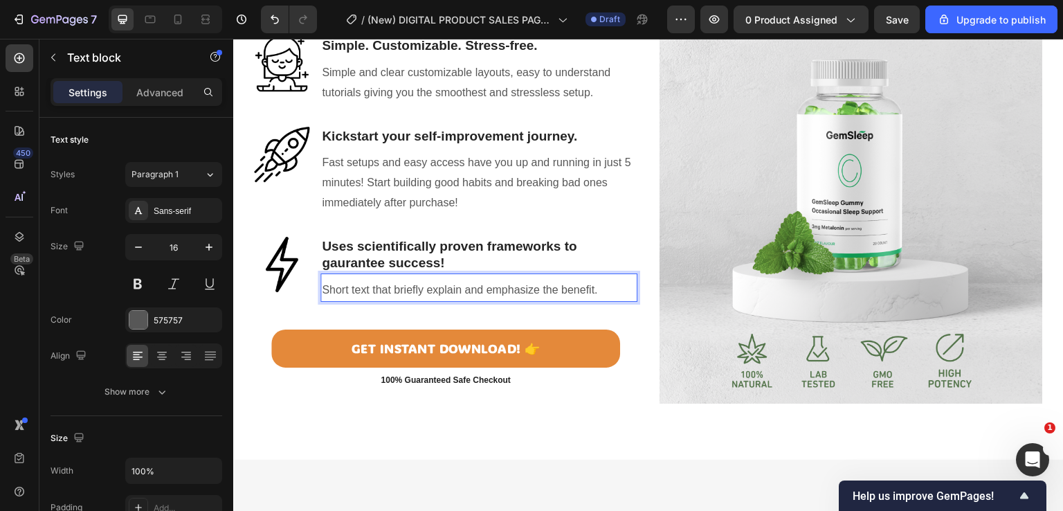
click at [608, 300] on div "Short text that briefly explain and emphasize the benefit." at bounding box center [478, 290] width 317 height 23
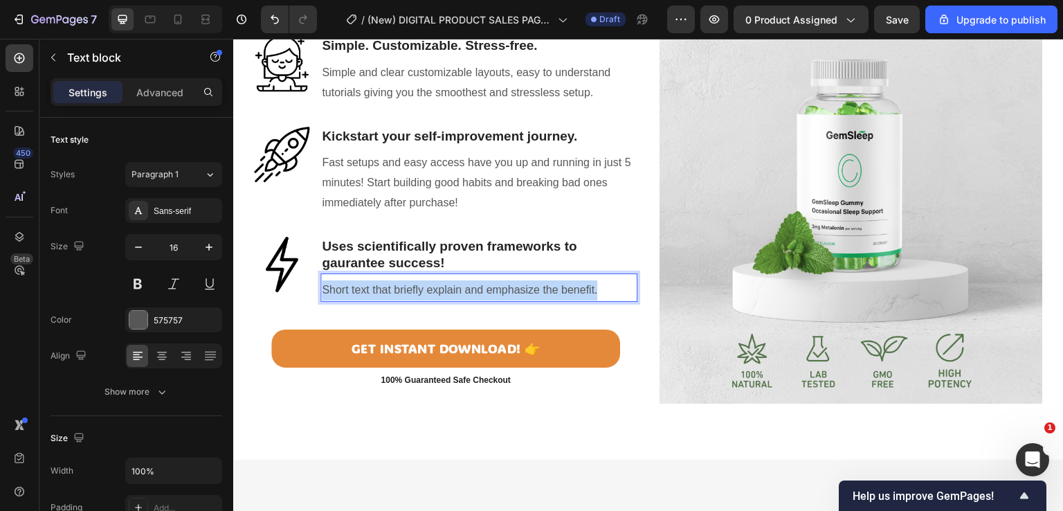
drag, startPoint x: 485, startPoint y: 284, endPoint x: 315, endPoint y: 294, distance: 170.6
click at [320, 294] on div "Short text that briefly explain and emphasize the benefit." at bounding box center [478, 290] width 317 height 23
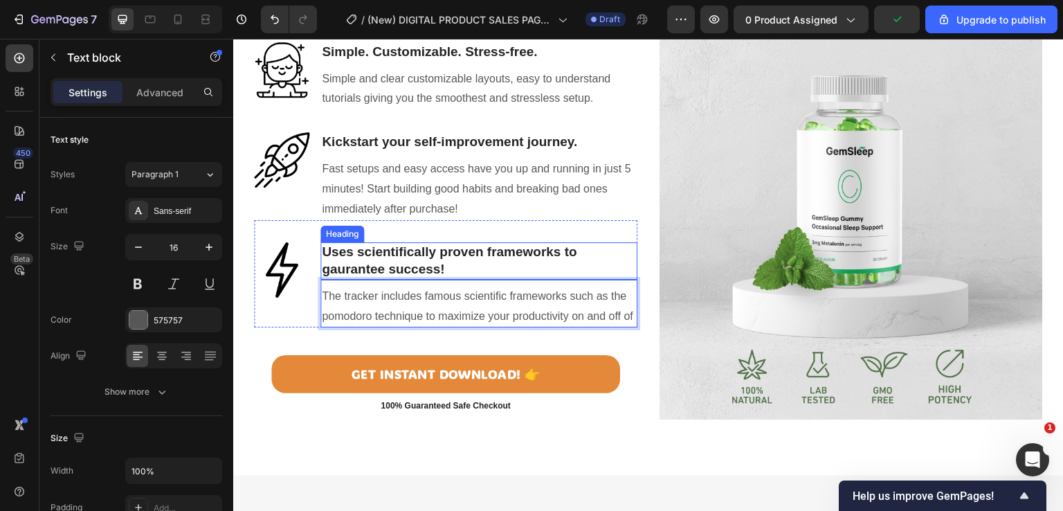
scroll to position [1139, 0]
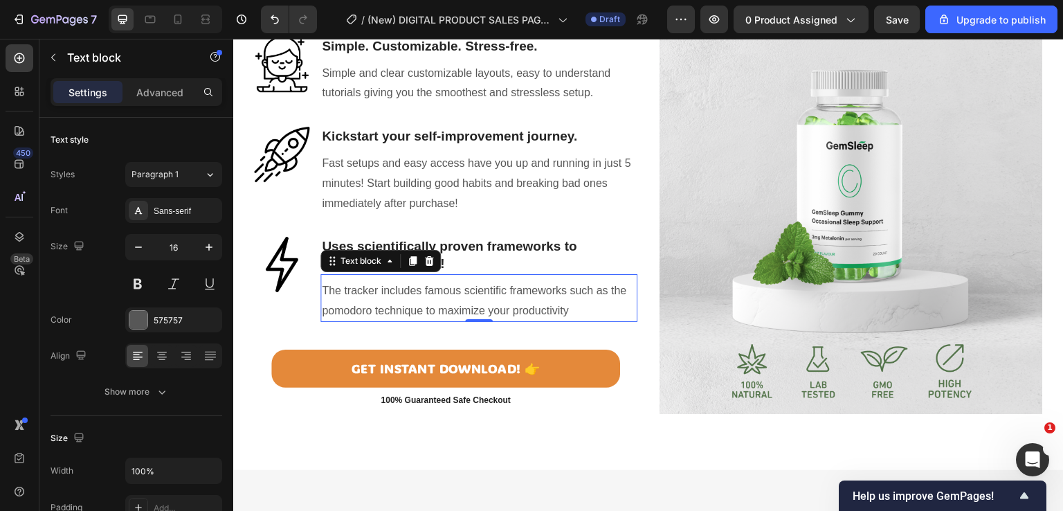
click at [580, 313] on p "The tracker includes famous scientific frameworks such as the pomodoro techniqu…" at bounding box center [479, 301] width 314 height 40
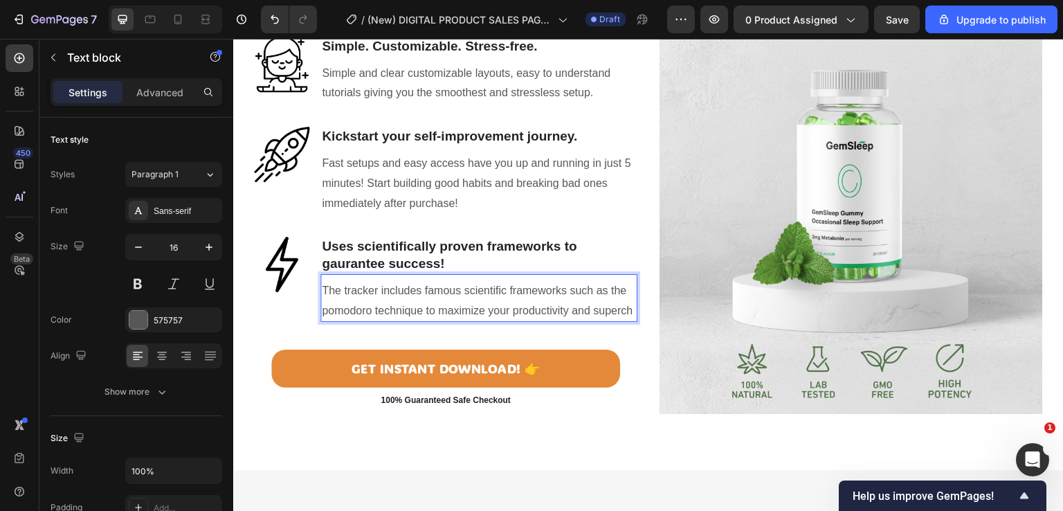
scroll to position [1133, 0]
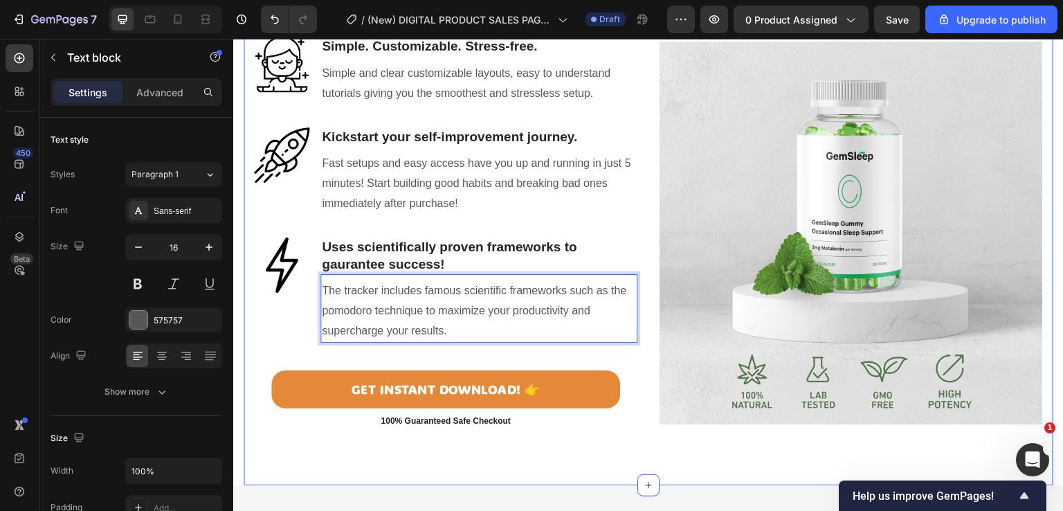
click at [571, 478] on div "Your Future Self Will Thank You — A Simple System to Build Habits That Actually…" at bounding box center [649, 161] width 810 height 647
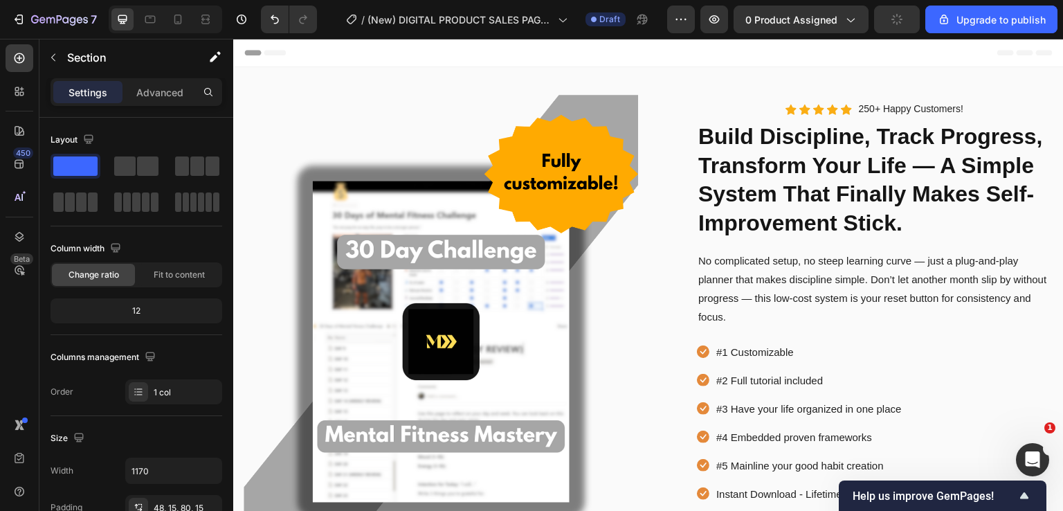
scroll to position [346, 0]
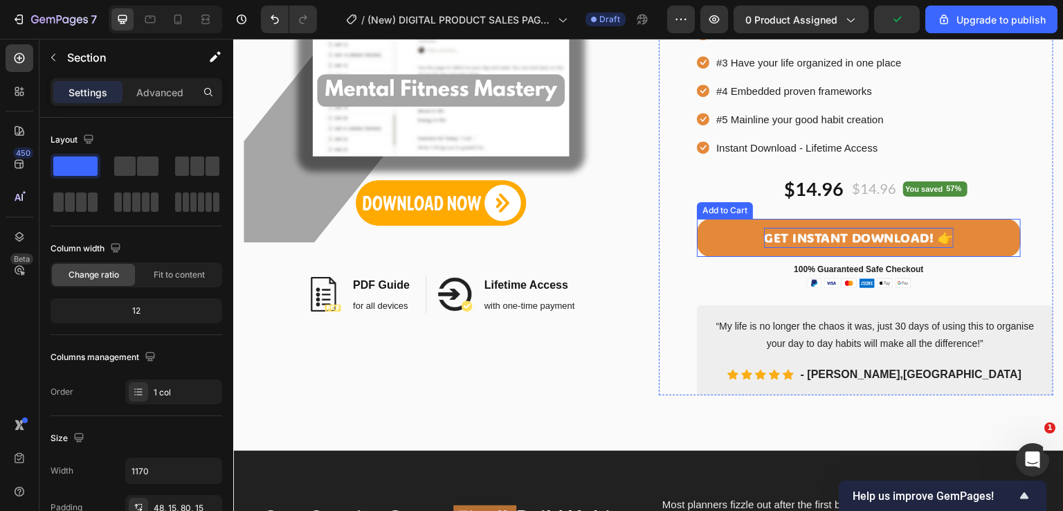
click at [827, 236] on div "GET INSTANT DOWNLOAD! 👉" at bounding box center [859, 238] width 190 height 20
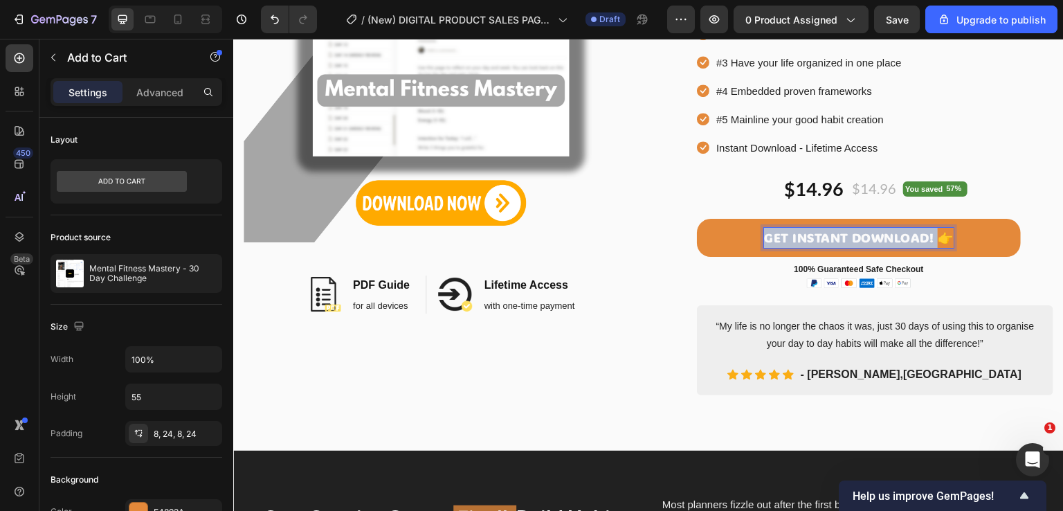
drag, startPoint x: 758, startPoint y: 239, endPoint x: 930, endPoint y: 234, distance: 171.8
click at [930, 234] on p "GET INSTANT DOWNLOAD! 👉" at bounding box center [859, 238] width 190 height 20
click at [697, 219] on button "Join👉" at bounding box center [859, 238] width 324 height 38
click at [697, 219] on button "Join the👉" at bounding box center [859, 238] width 324 height 38
click at [697, 219] on button "Join the 3👉" at bounding box center [859, 238] width 324 height 38
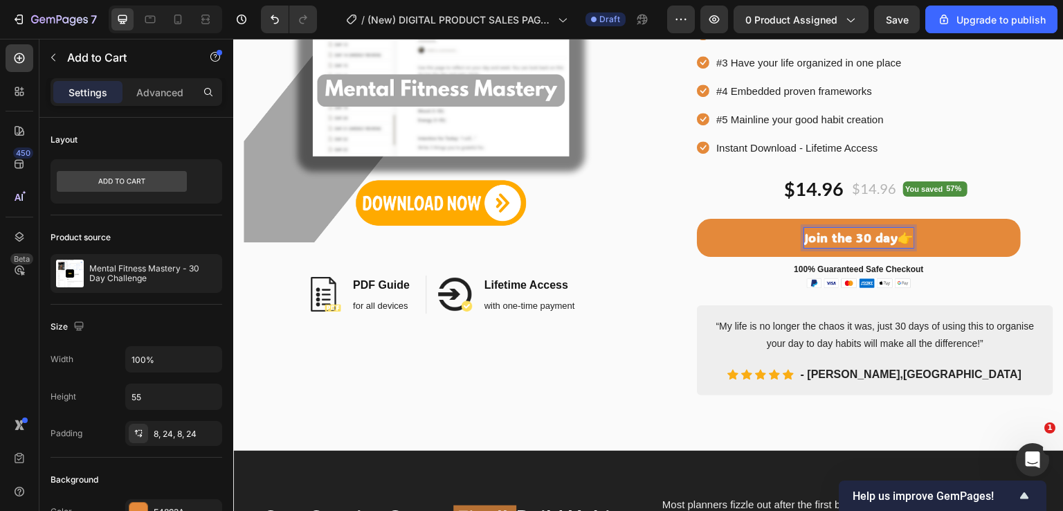
click at [697, 219] on button "Join the 30 day👉" at bounding box center [859, 238] width 324 height 38
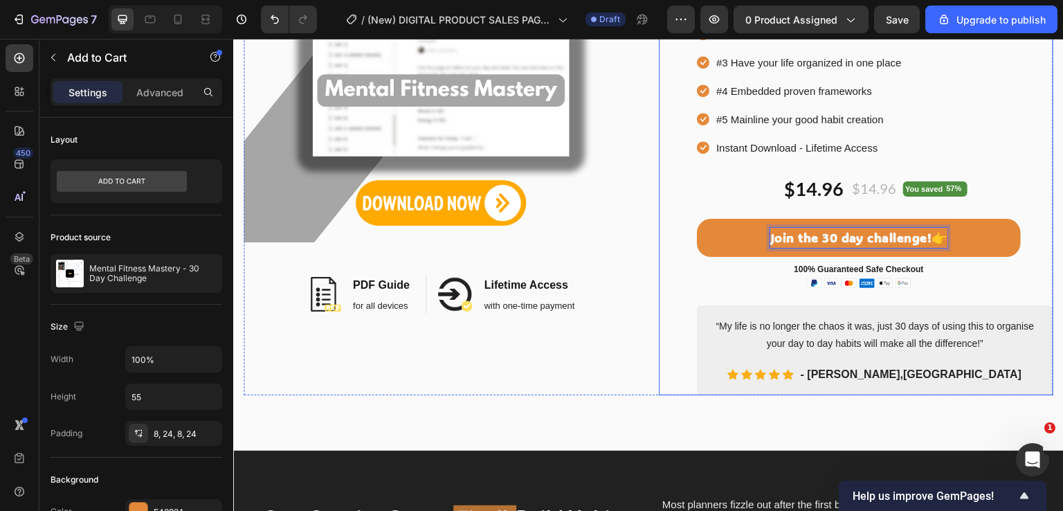
click at [1009, 289] on div "Icon Icon Icon Icon Icon Icon List Hoz 250+ Happy Customers! Text block Row Bui…" at bounding box center [875, 72] width 356 height 647
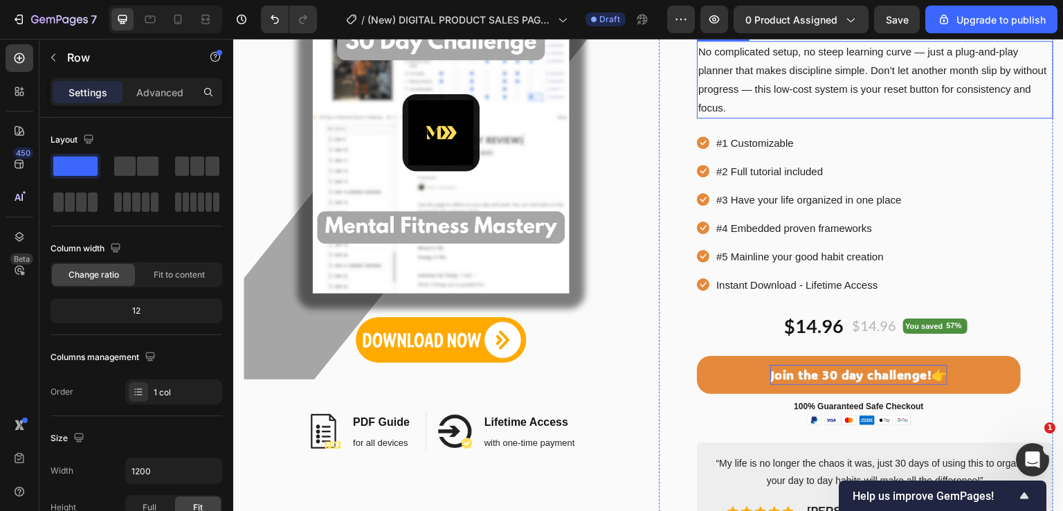
scroll to position [0, 0]
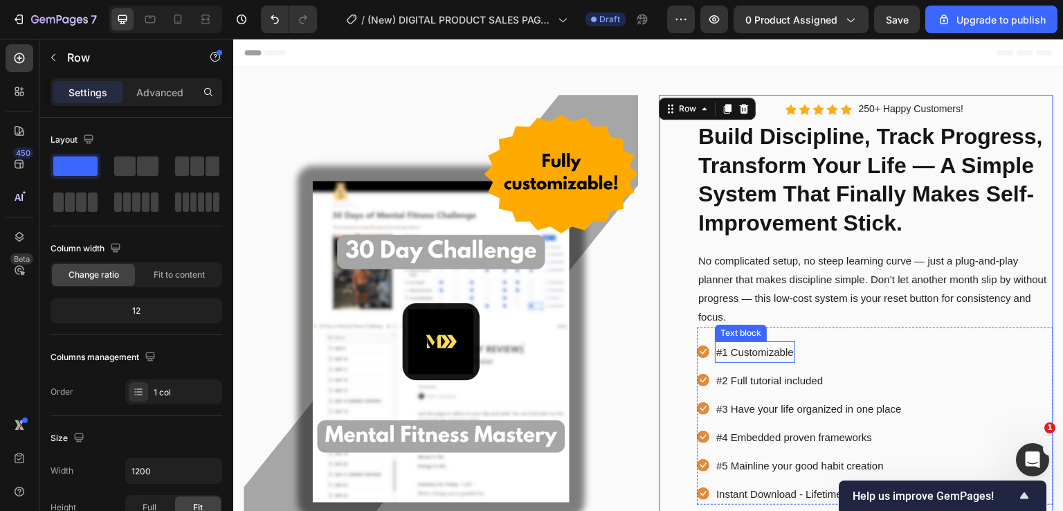
click at [721, 350] on p "#1 Customizable" at bounding box center [755, 352] width 78 height 19
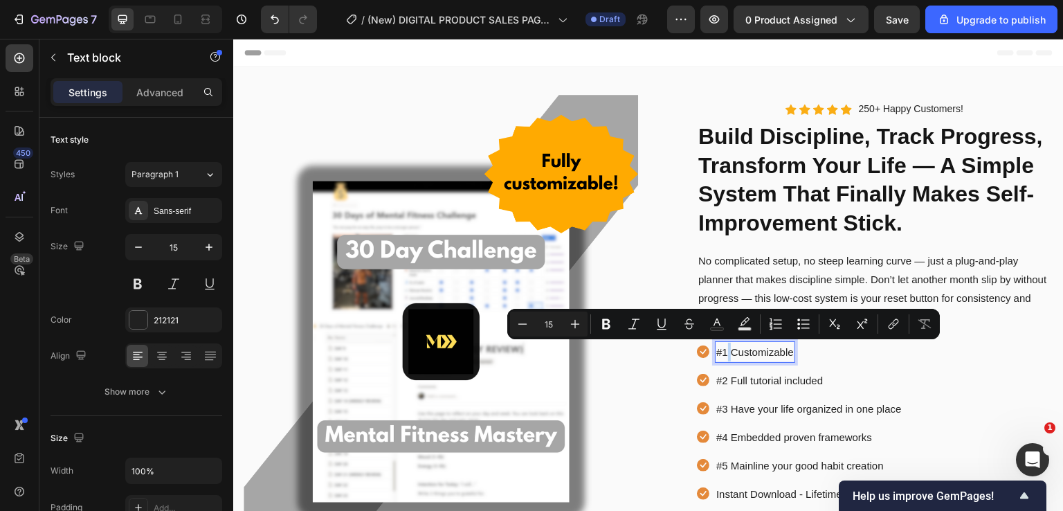
click at [726, 352] on p "#1 Customizable" at bounding box center [755, 352] width 78 height 19
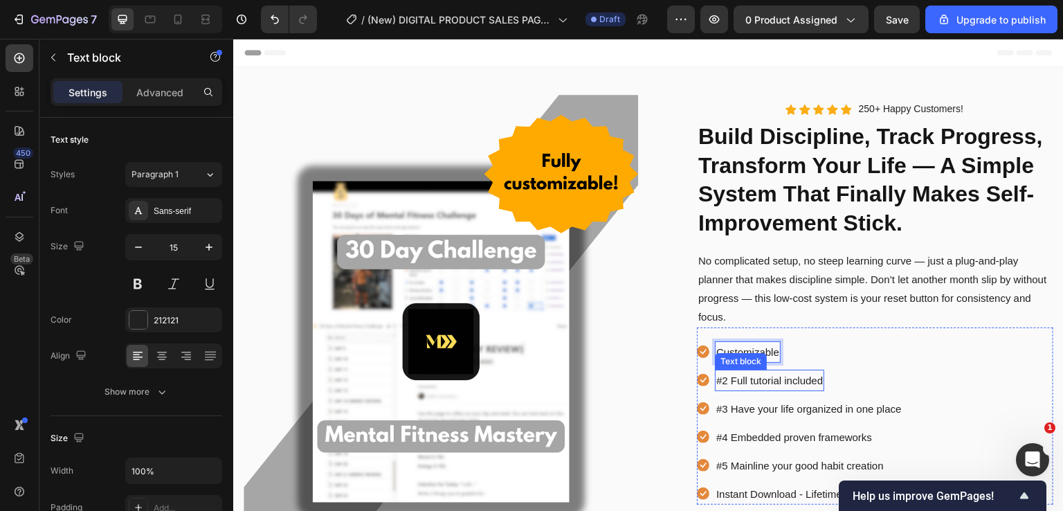
click at [724, 376] on p "#2 Full tutorial included" at bounding box center [769, 380] width 107 height 19
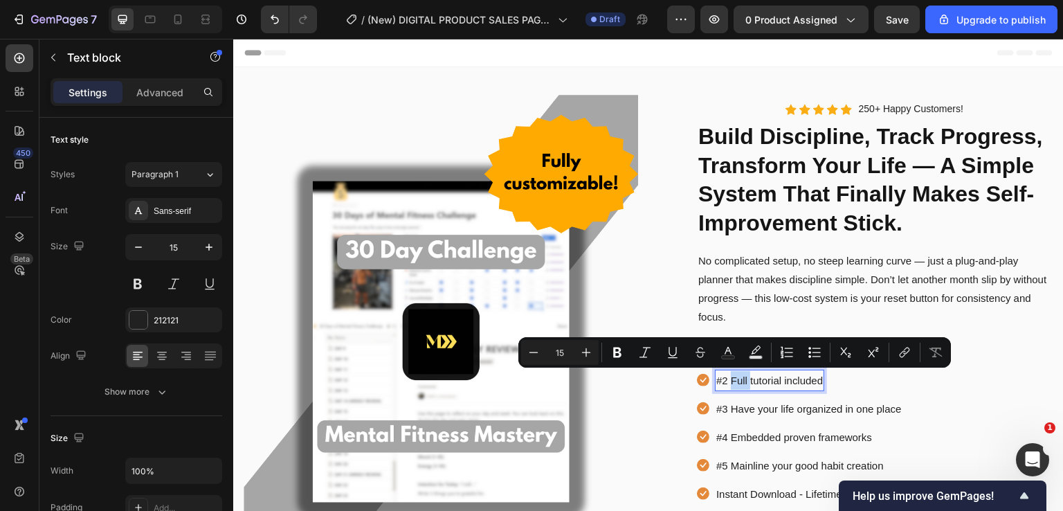
click at [727, 377] on p "#2 Full tutorial included" at bounding box center [769, 380] width 107 height 19
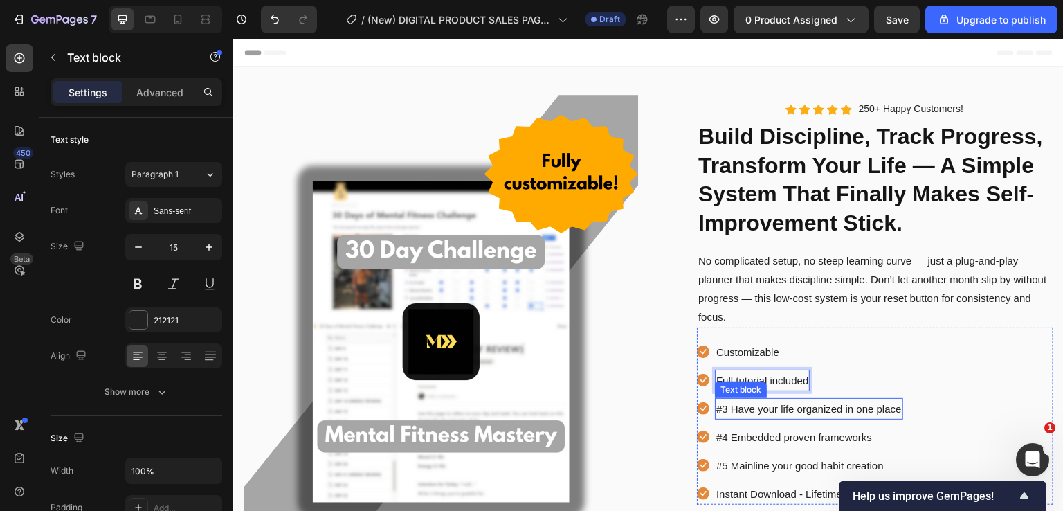
click at [727, 408] on p "#3 Have your life organized in one place" at bounding box center [809, 408] width 186 height 19
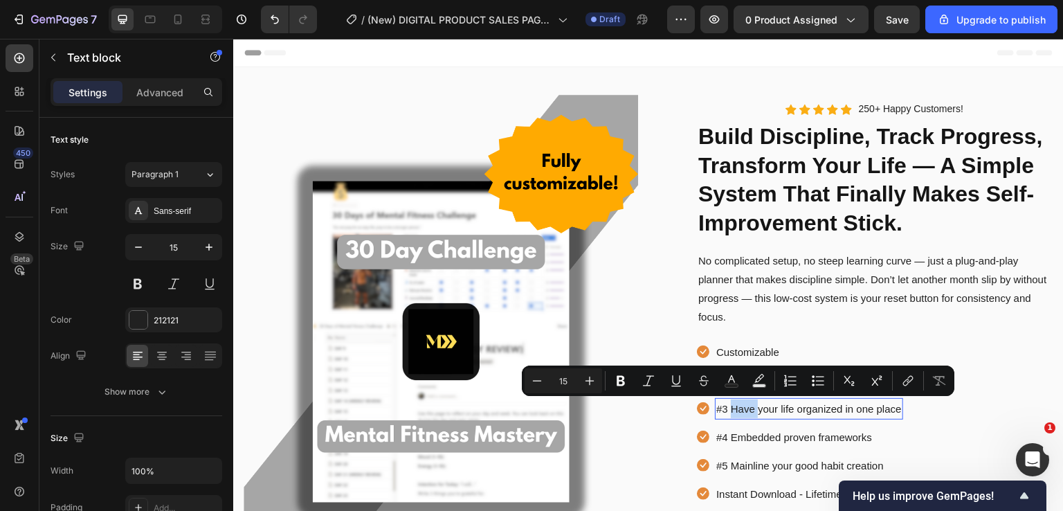
click at [727, 408] on p "#3 Have your life organized in one place" at bounding box center [809, 408] width 186 height 19
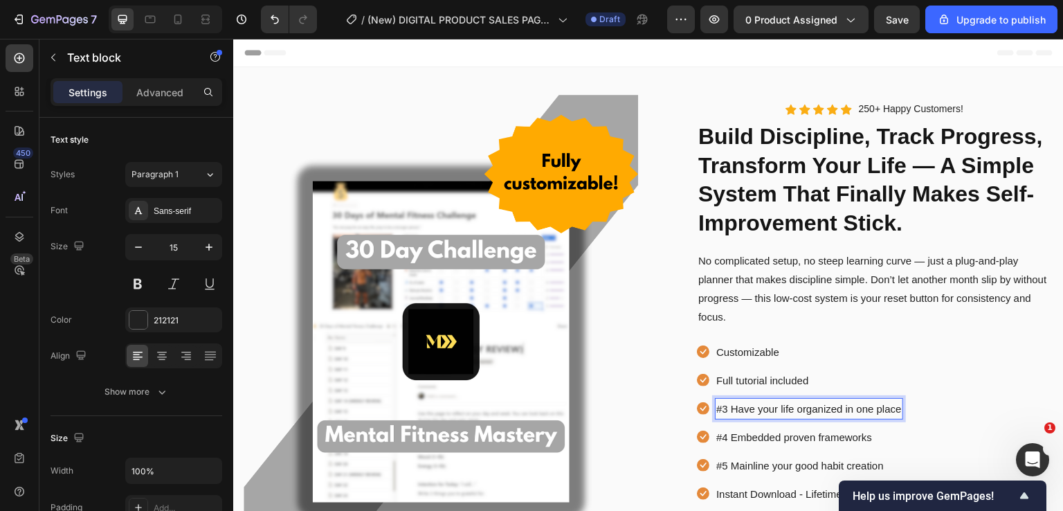
click at [727, 408] on p "#3 Have your life organized in one place" at bounding box center [809, 408] width 186 height 19
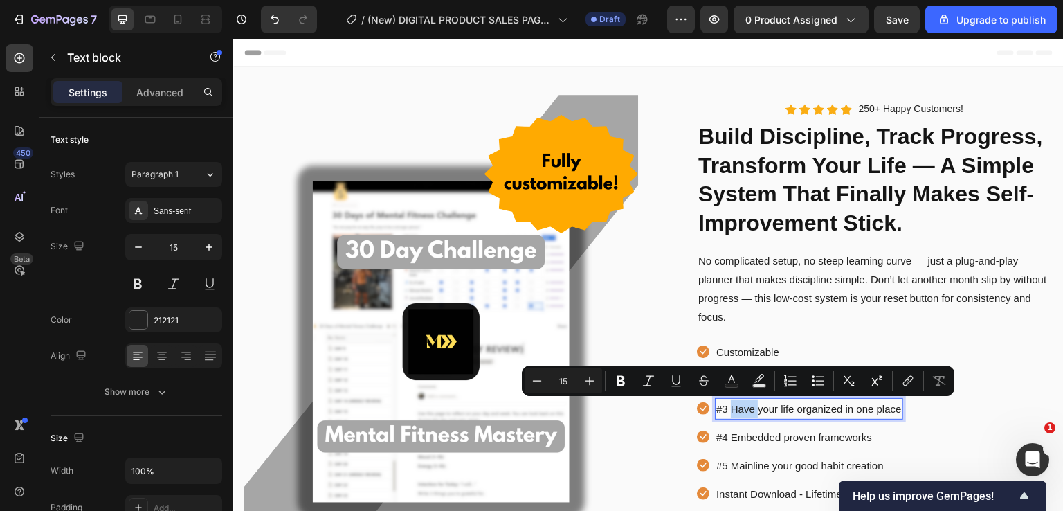
click at [727, 408] on p "#3 Have your life organized in one place" at bounding box center [809, 408] width 186 height 19
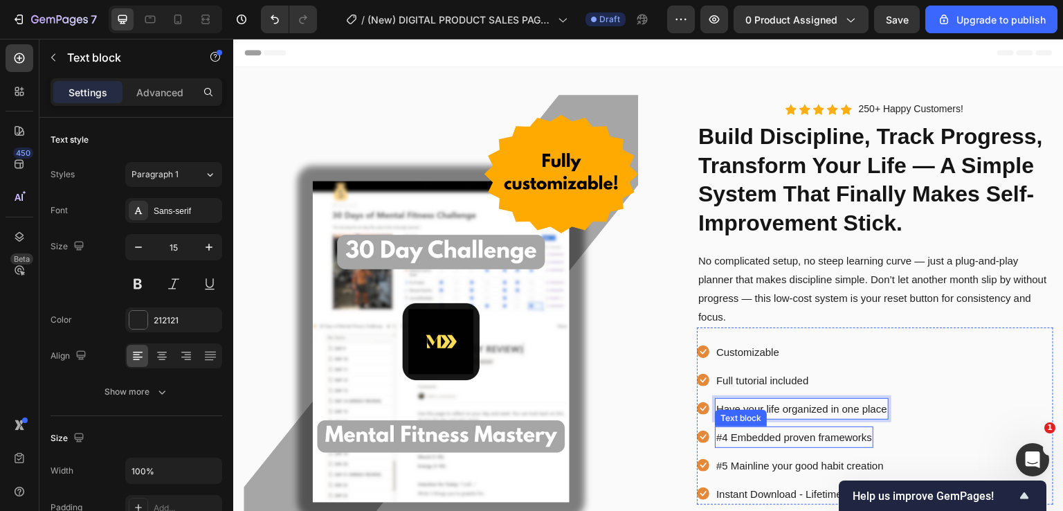
click at [725, 440] on p "#4 Embedded proven frameworks" at bounding box center [794, 437] width 156 height 19
click at [725, 434] on p "#4 Embedded proven frameworks" at bounding box center [794, 437] width 156 height 19
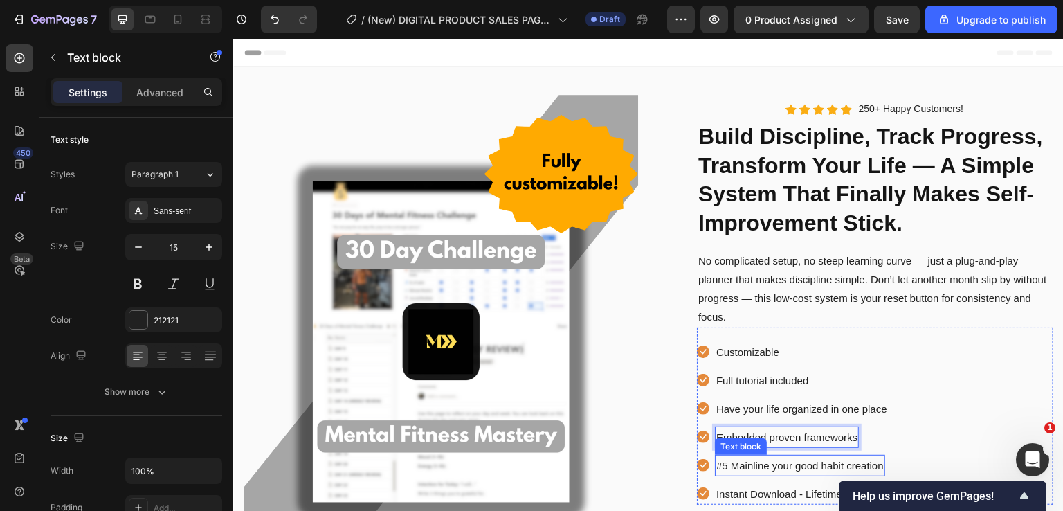
click at [724, 464] on p "#5 Mainline your good habit creation" at bounding box center [800, 465] width 168 height 19
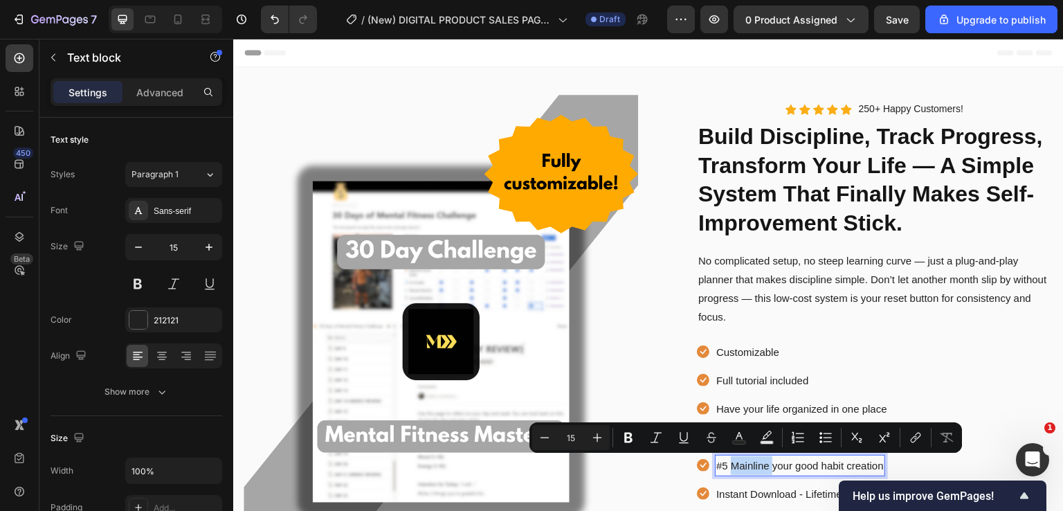
click at [727, 465] on p "#5 Mainline your good habit creation" at bounding box center [800, 465] width 168 height 19
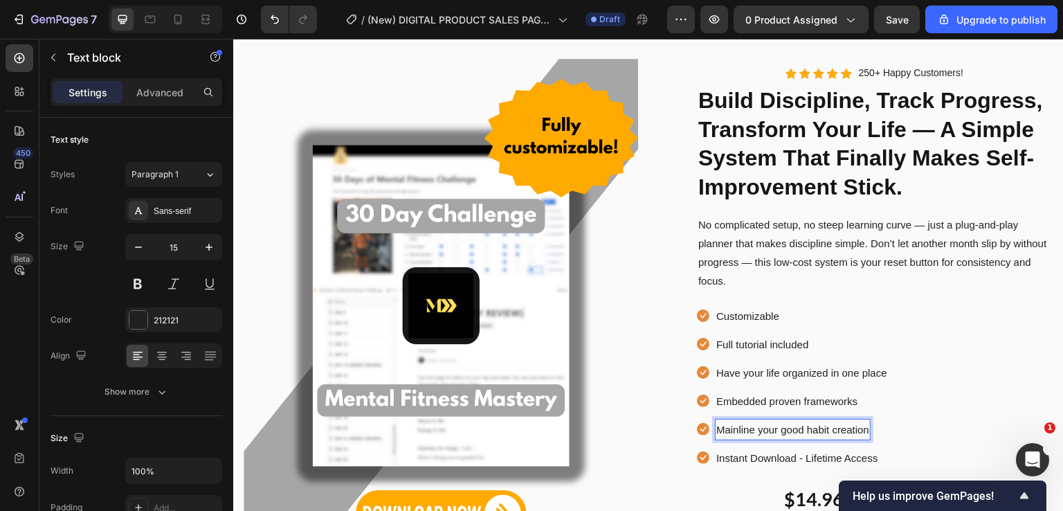
scroll to position [69, 0]
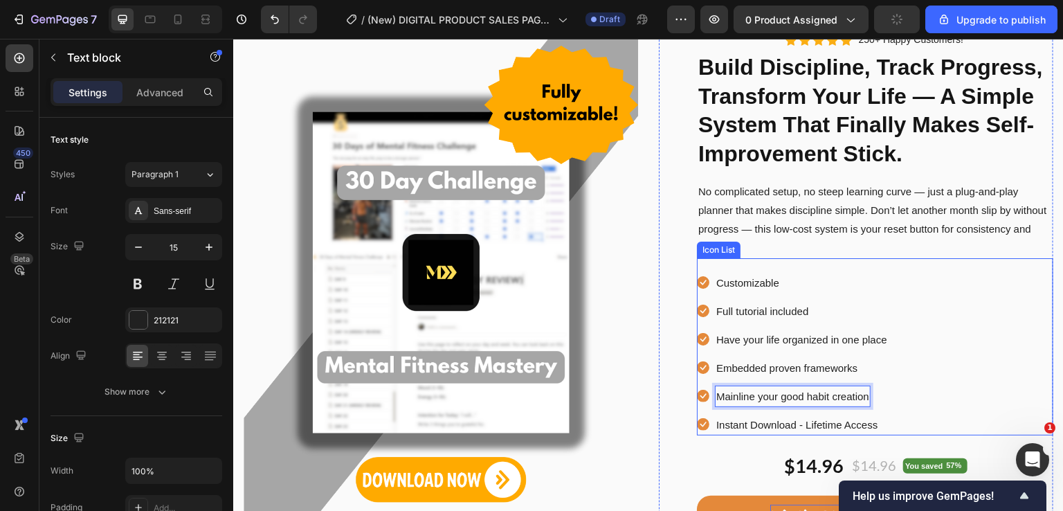
click at [944, 366] on div "Icon Customizable Text block Icon Full tutorial included Text block Icon Have y…" at bounding box center [875, 353] width 356 height 163
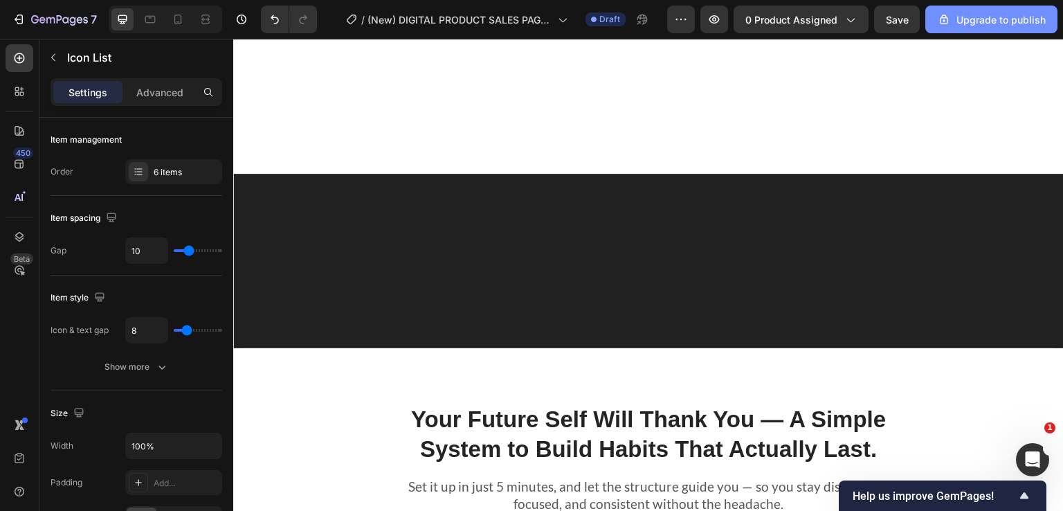
scroll to position [1108, 0]
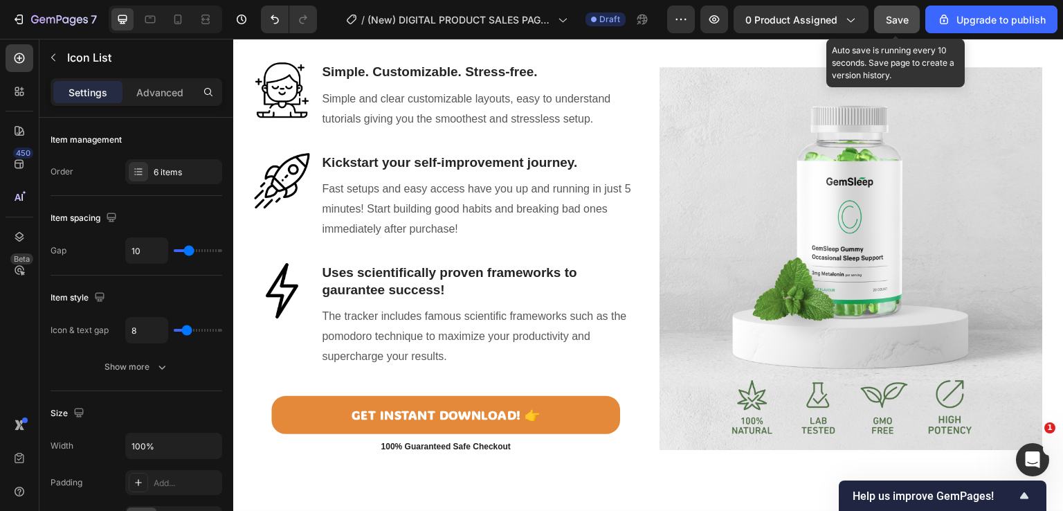
click at [903, 16] on span "Save" at bounding box center [897, 20] width 23 height 12
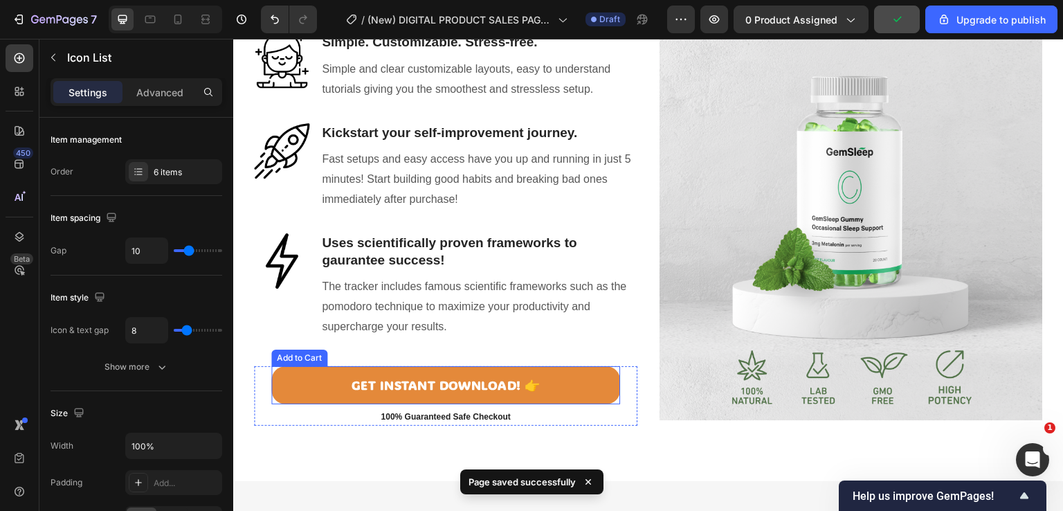
scroll to position [1246, 0]
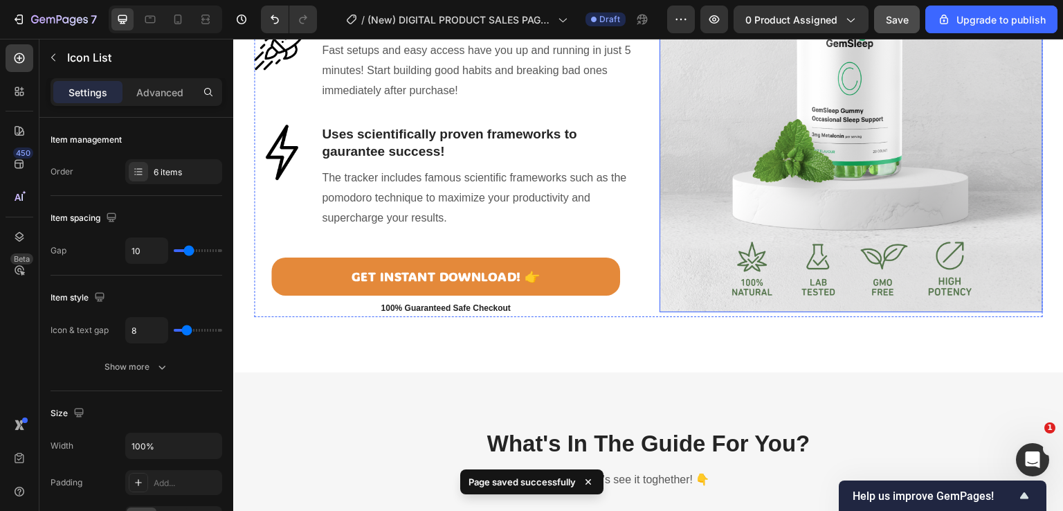
click at [768, 195] on img at bounding box center [851, 120] width 383 height 383
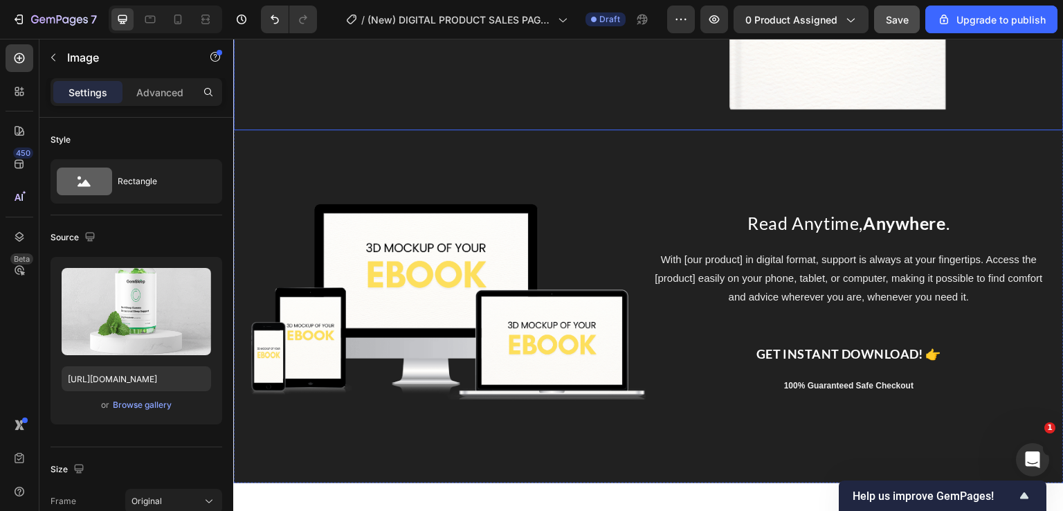
scroll to position [2976, 0]
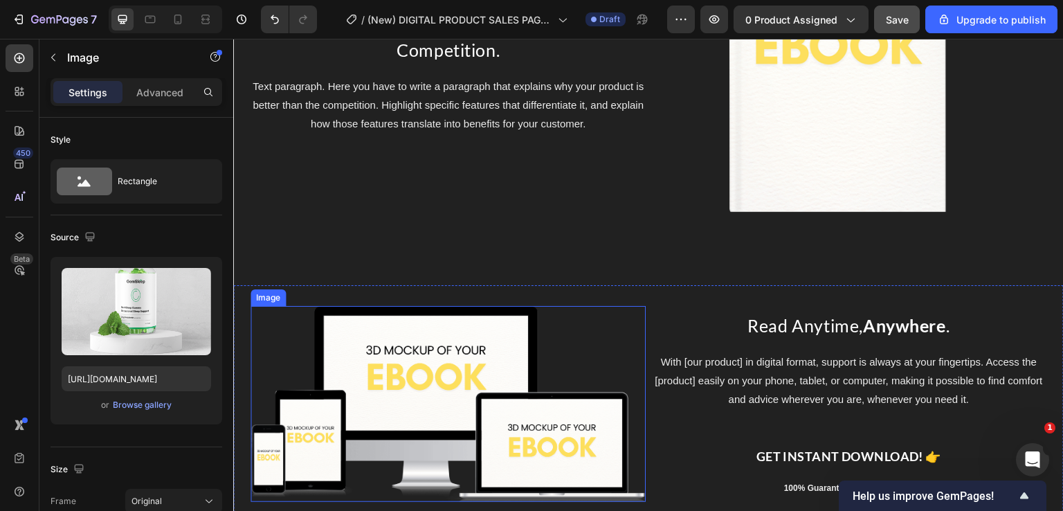
click at [442, 388] on img at bounding box center [448, 403] width 395 height 195
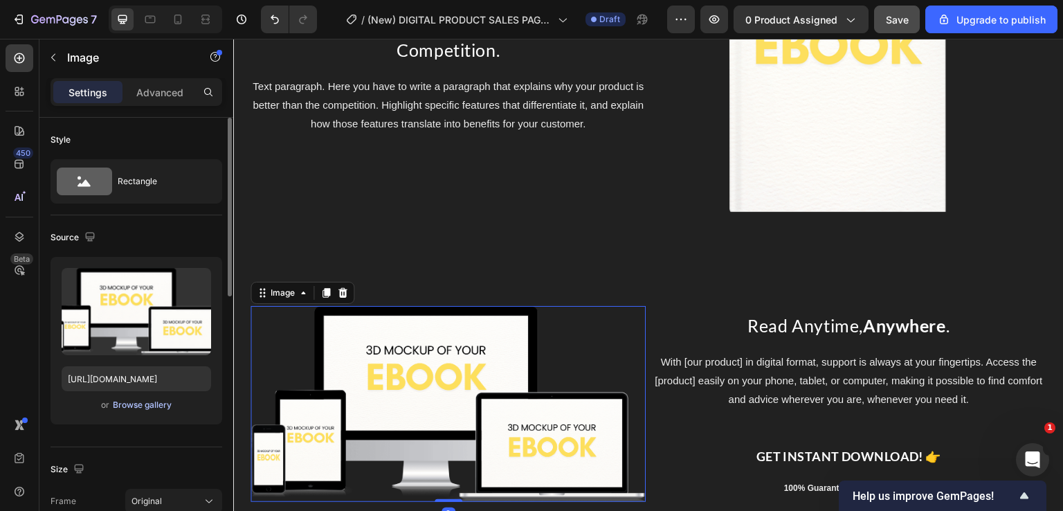
click at [141, 403] on div "Browse gallery" at bounding box center [142, 405] width 59 height 12
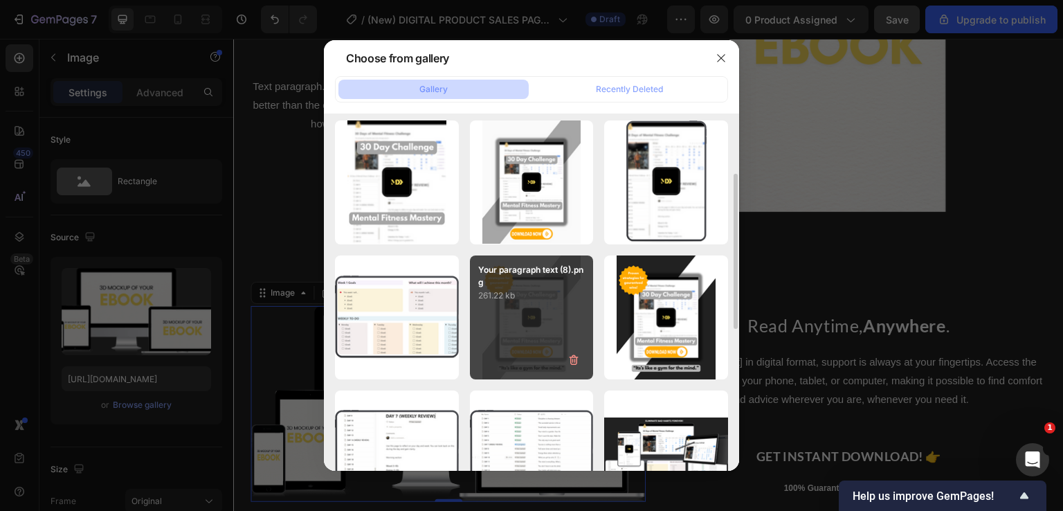
scroll to position [277, 0]
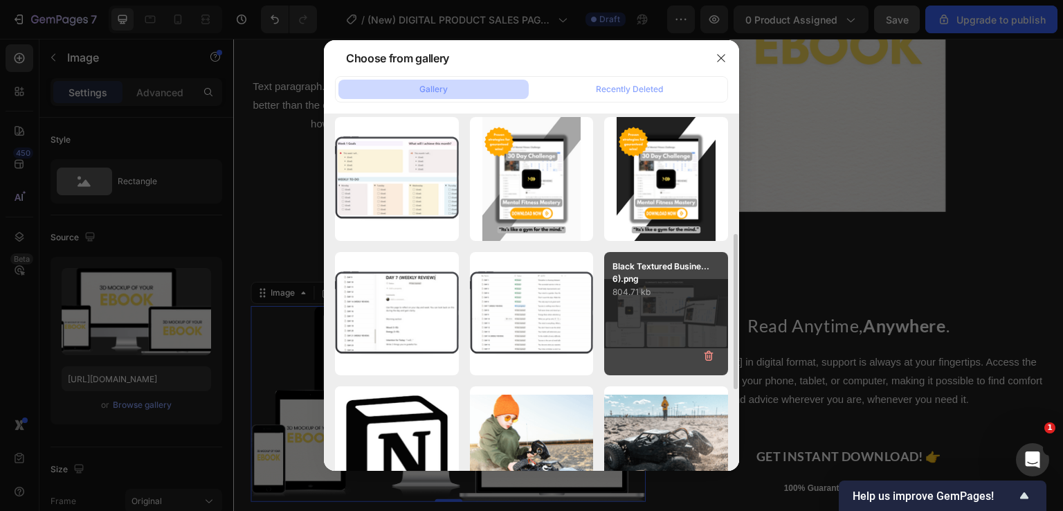
click at [663, 305] on div "Black Textured Busine...6).png 804.71 kb" at bounding box center [666, 314] width 124 height 124
type input "[URL][DOMAIN_NAME]"
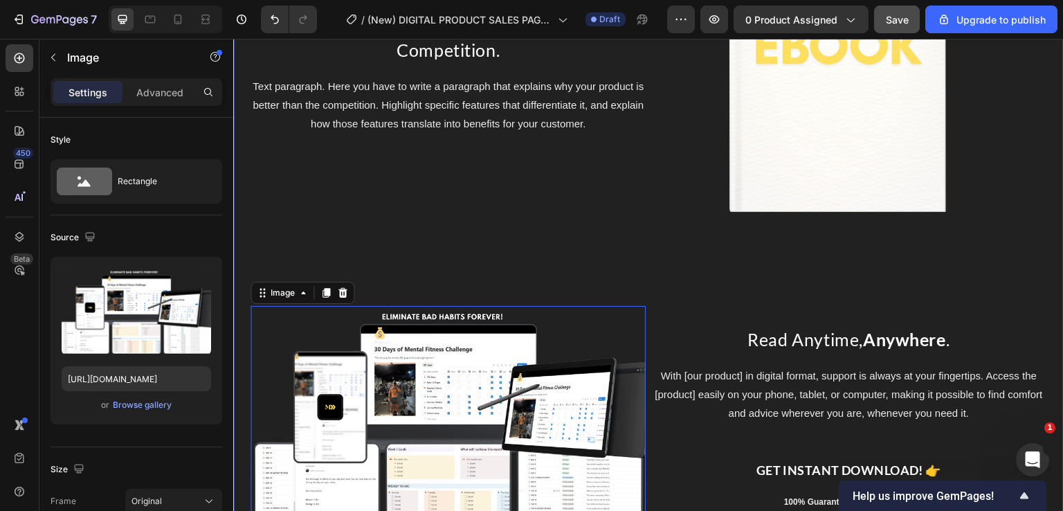
click at [658, 236] on div "MUCH MORE THAN A SIMPLE [GUIDE]... Text Block Headline That Highlights Your Off…" at bounding box center [648, 207] width 831 height 705
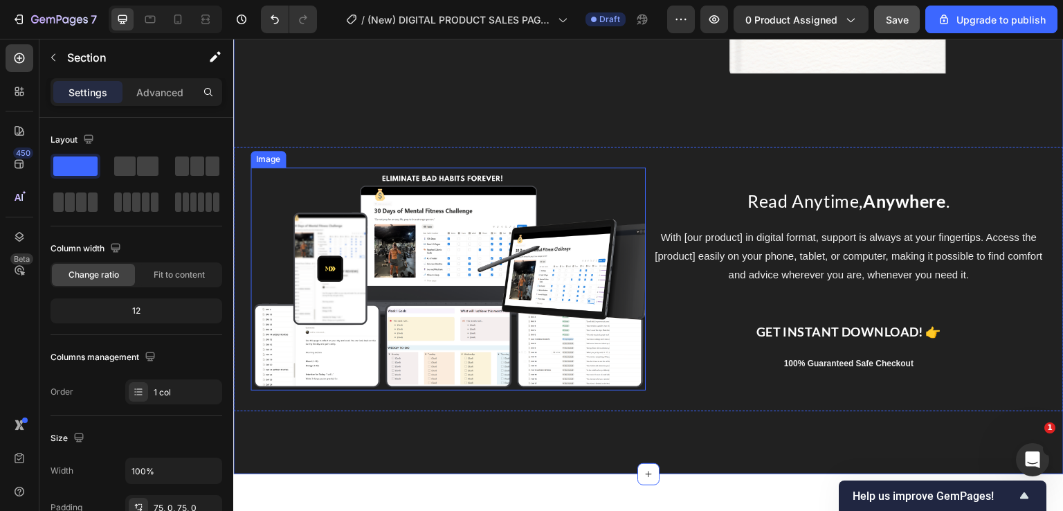
scroll to position [2838, 0]
